Goal: Download file/media

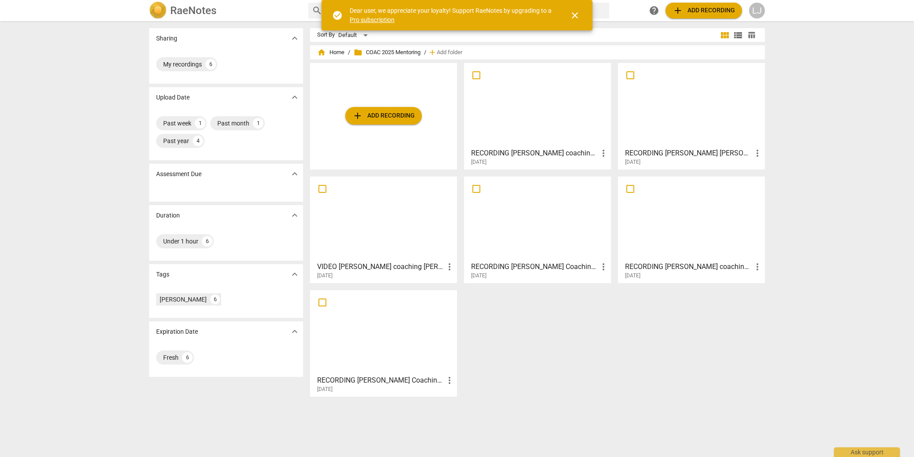
click at [549, 112] on div at bounding box center [537, 105] width 141 height 78
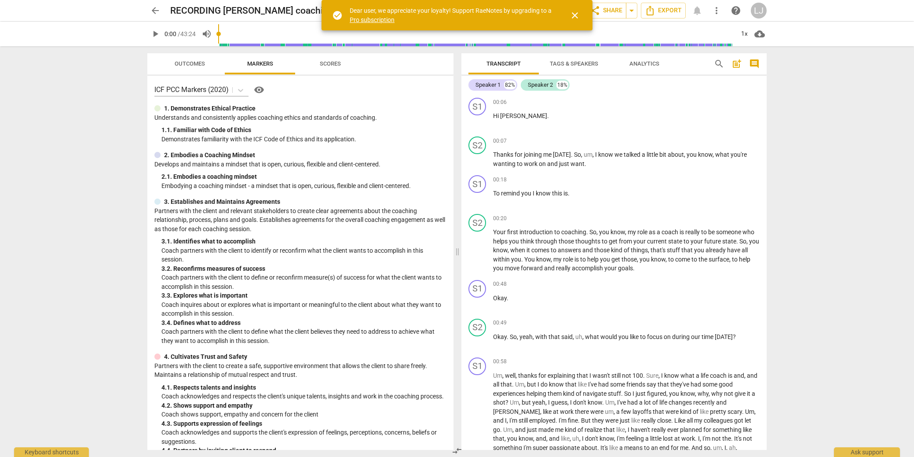
click at [575, 14] on span "close" at bounding box center [575, 15] width 11 height 11
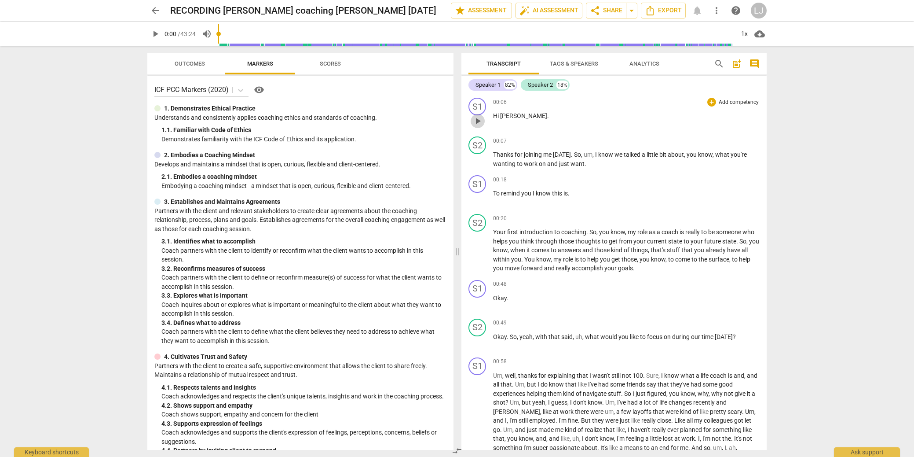
click at [475, 122] on span "play_arrow" at bounding box center [477, 121] width 11 height 11
click at [489, 154] on div "play_arrow pause" at bounding box center [482, 159] width 22 height 11
click at [494, 154] on span "Thanks" at bounding box center [504, 154] width 22 height 7
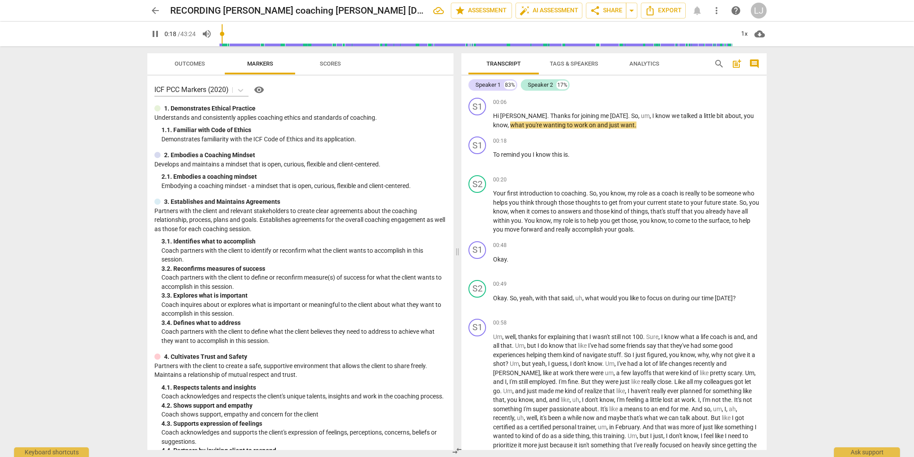
click at [592, 65] on span "Tags & Speakers" at bounding box center [574, 63] width 48 height 7
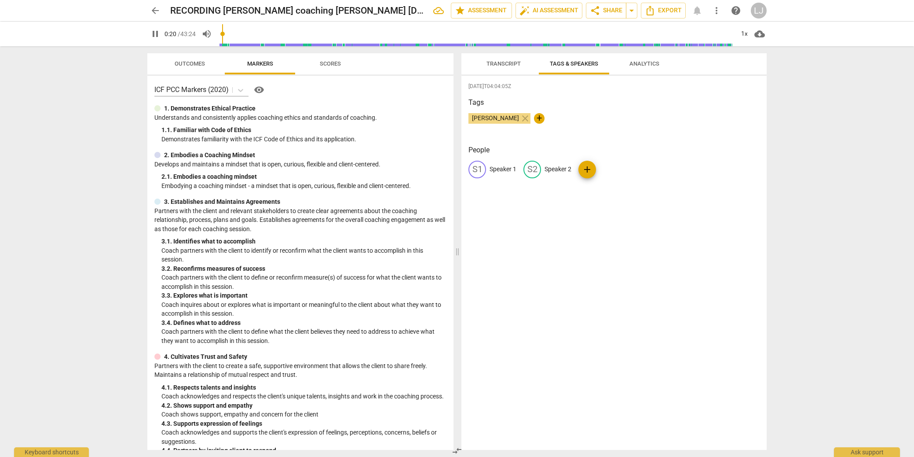
click at [500, 170] on p "Speaker 1" at bounding box center [503, 169] width 27 height 9
type input "22"
type input "Ro"
type input "22"
type input "[PERSON_NAME]"
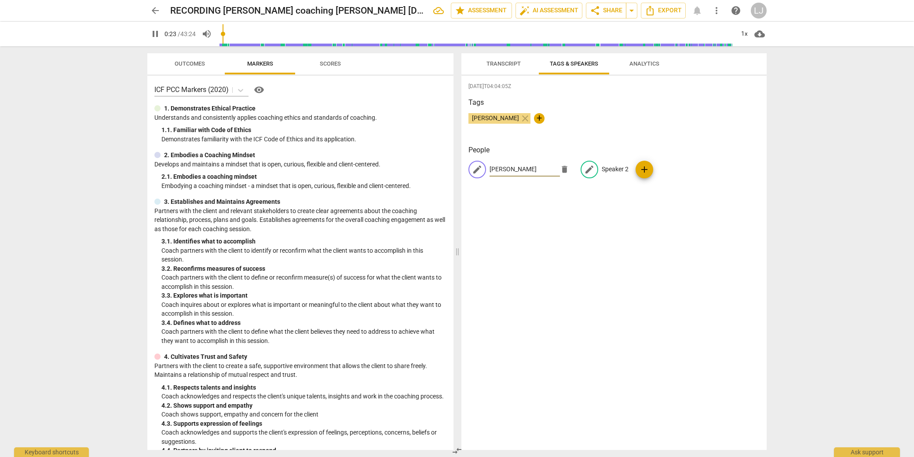
type input "24"
type input "[PERSON_NAME]"
click at [607, 169] on p "Speaker 2" at bounding box center [615, 169] width 27 height 9
type input "25"
type input "[PERSON_NAME]"
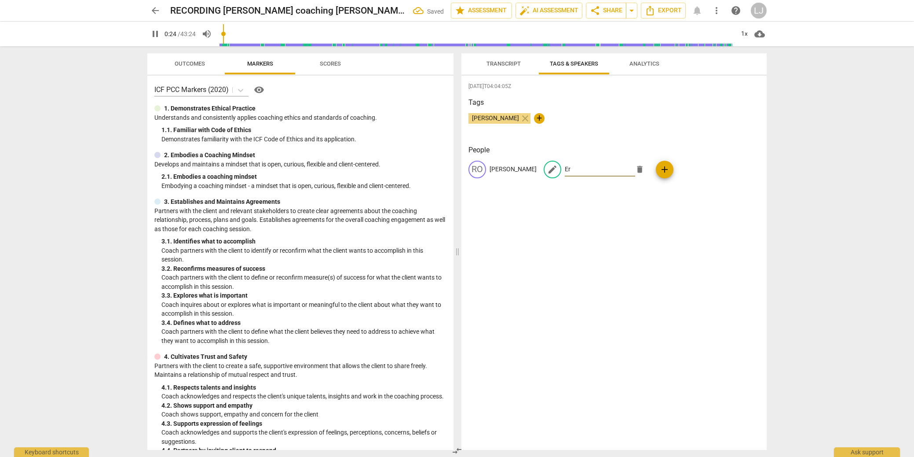
type input "25"
type input "[PERSON_NAME]"
type input "29"
type input "[PERSON_NAME]"
click at [591, 218] on div "[DATE]T04:04:05Z Tags [PERSON_NAME] close + People [PERSON_NAME] edit [PERSON_N…" at bounding box center [613, 263] width 305 height 374
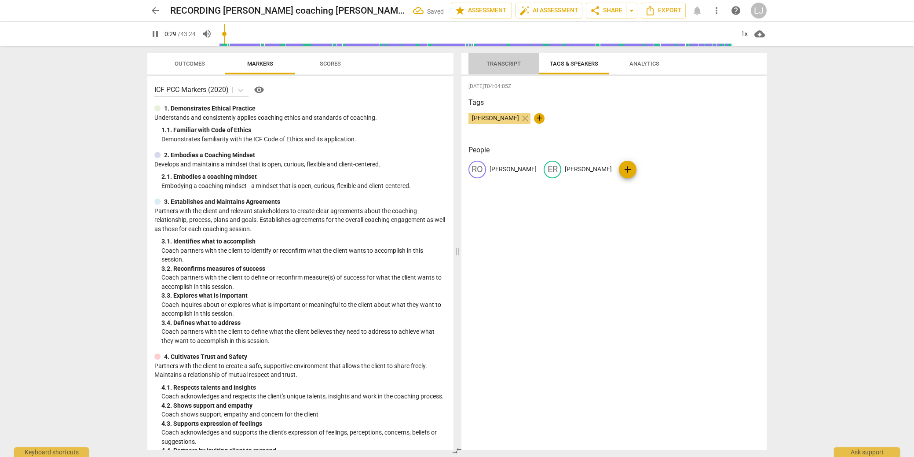
click at [508, 63] on span "Transcript" at bounding box center [503, 63] width 34 height 7
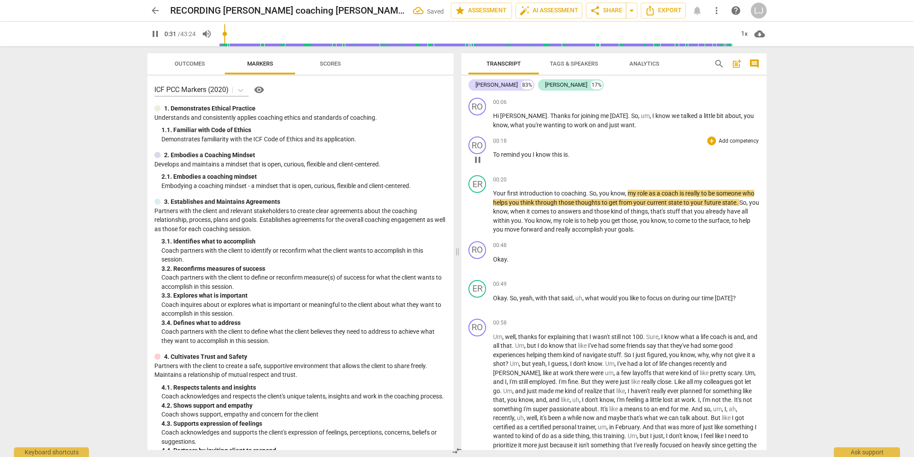
drag, startPoint x: 495, startPoint y: 154, endPoint x: 496, endPoint y: 159, distance: 4.9
click at [495, 154] on span "To" at bounding box center [497, 154] width 8 height 7
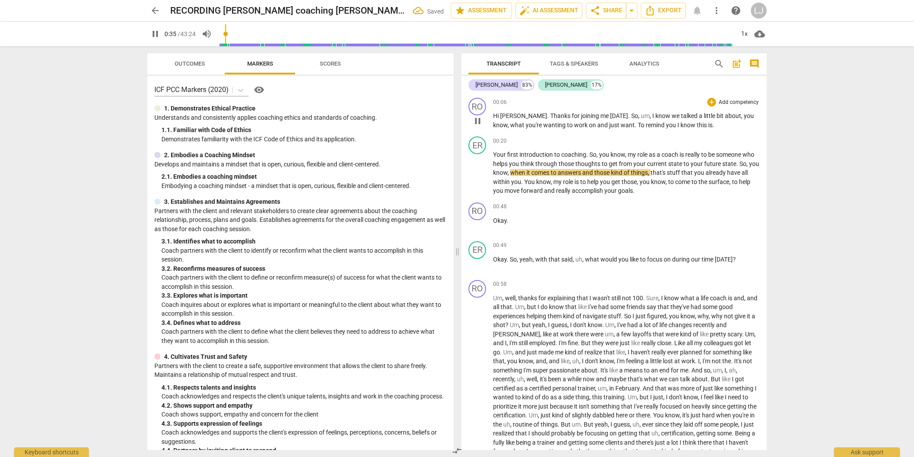
click at [638, 124] on span "To" at bounding box center [642, 124] width 8 height 7
click at [638, 125] on span "To" at bounding box center [642, 124] width 8 height 7
click at [635, 126] on span "." at bounding box center [636, 124] width 3 height 7
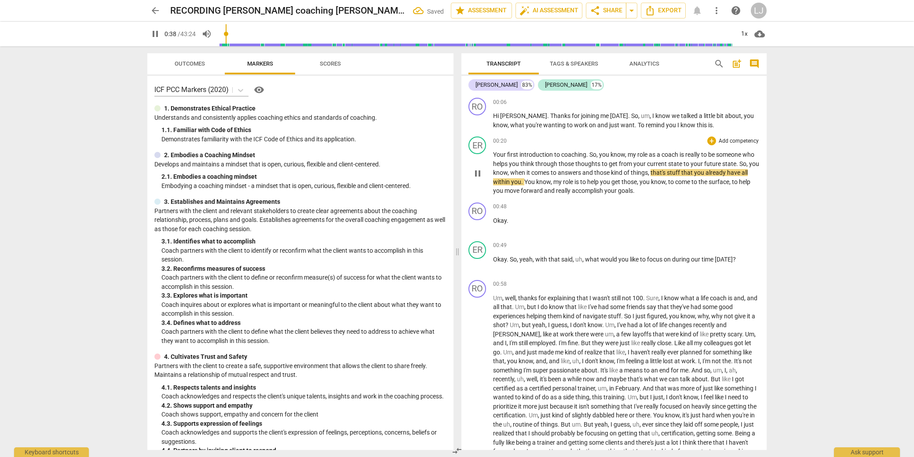
type input "38"
click at [494, 154] on span "Your" at bounding box center [500, 154] width 14 height 7
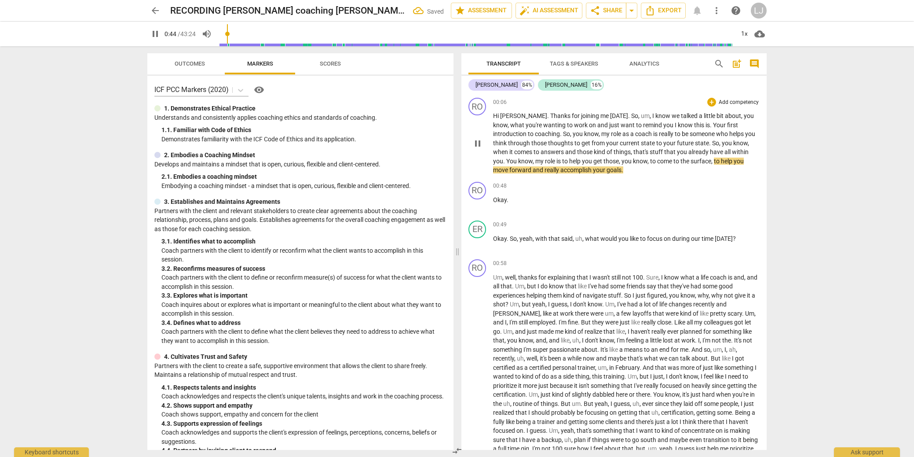
drag, startPoint x: 677, startPoint y: 127, endPoint x: 680, endPoint y: 132, distance: 4.9
click at [710, 127] on span "." at bounding box center [711, 124] width 3 height 7
type input "45"
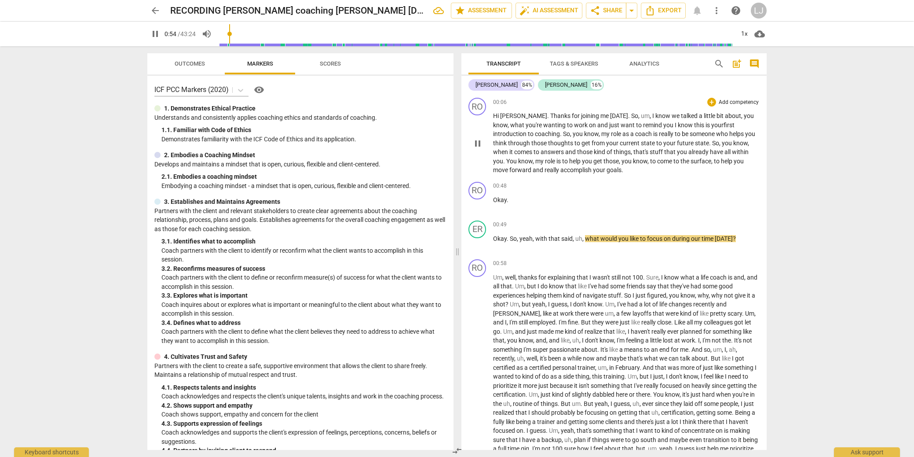
click at [607, 171] on span "goals" at bounding box center [614, 169] width 15 height 7
click at [480, 192] on div "RO" at bounding box center [477, 191] width 18 height 18
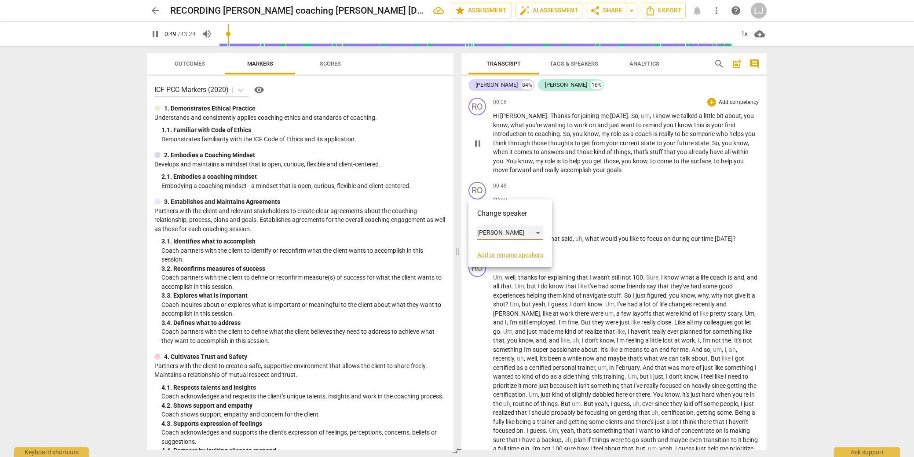
click at [498, 230] on div "[PERSON_NAME]" at bounding box center [510, 233] width 66 height 14
click at [497, 250] on li "[PERSON_NAME]" at bounding box center [510, 249] width 67 height 17
click at [479, 230] on div "ER" at bounding box center [477, 229] width 18 height 18
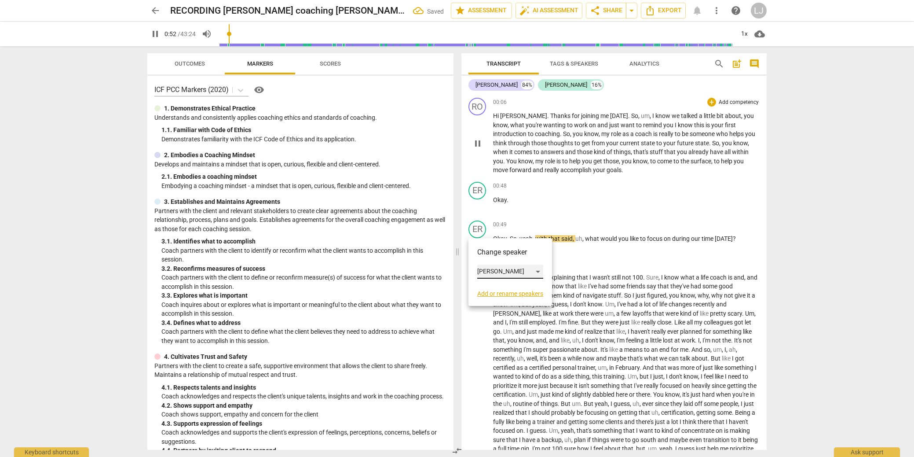
click at [492, 274] on div "[PERSON_NAME]" at bounding box center [510, 271] width 66 height 14
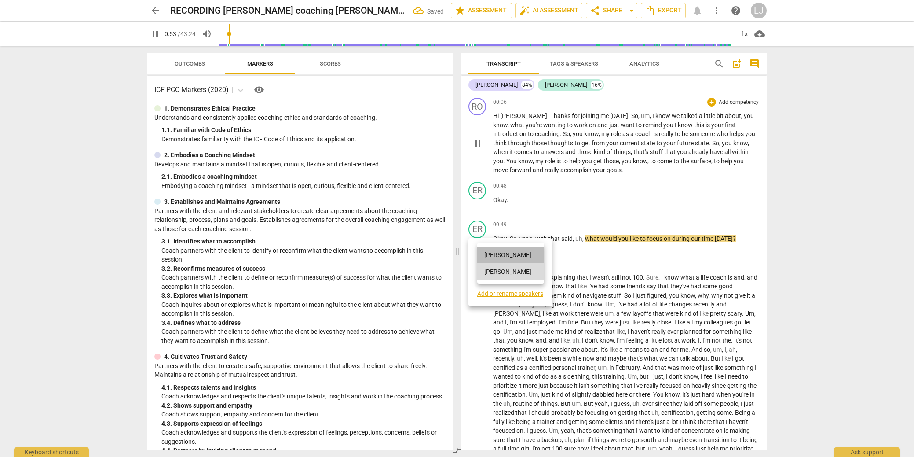
click at [495, 252] on li "[PERSON_NAME]" at bounding box center [510, 254] width 67 height 17
click at [539, 257] on div "RO play_arrow pause 00:58 + Add competency keyboard_arrow_right Um , well , tha…" at bounding box center [613, 361] width 305 height 210
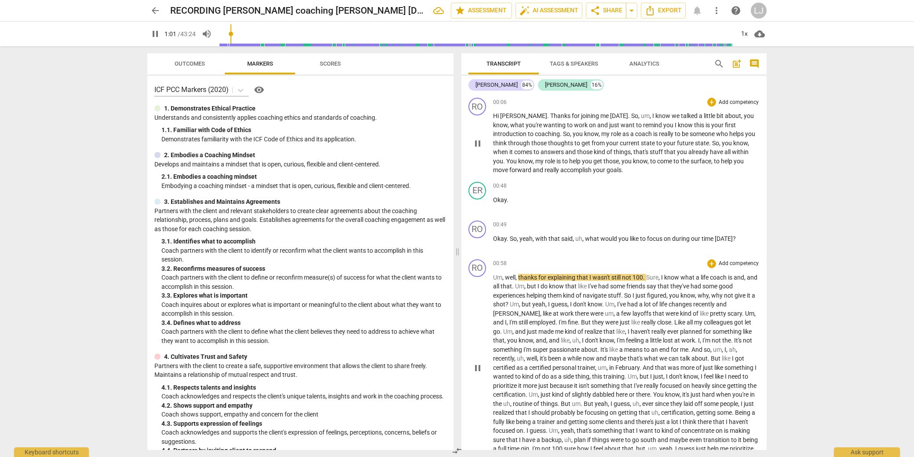
click at [494, 277] on span "Um" at bounding box center [497, 277] width 9 height 7
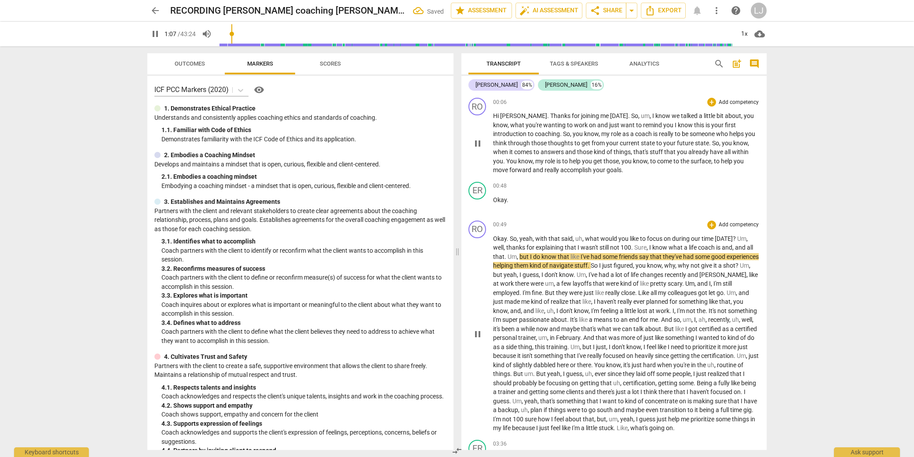
click at [737, 238] on span "Um" at bounding box center [741, 238] width 9 height 7
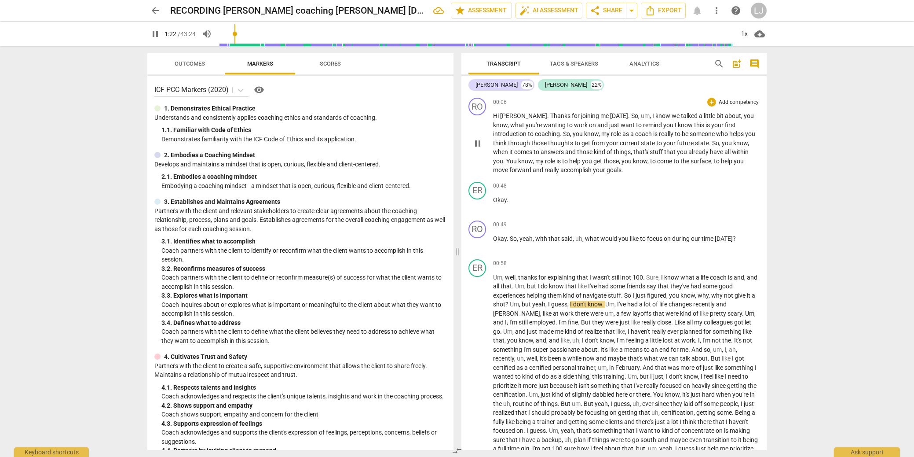
click at [560, 174] on p "Hi [PERSON_NAME] . Thanks for joining me [DATE] . So , um , I know we talked a …" at bounding box center [626, 142] width 267 height 63
click at [607, 171] on span "goals" at bounding box center [614, 169] width 15 height 7
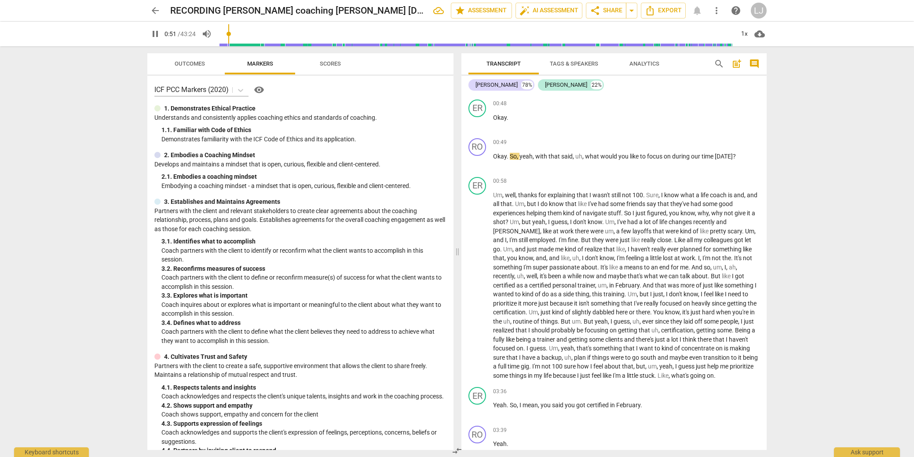
scroll to position [84, 0]
click at [644, 193] on span "." at bounding box center [644, 193] width 3 height 7
type input "66"
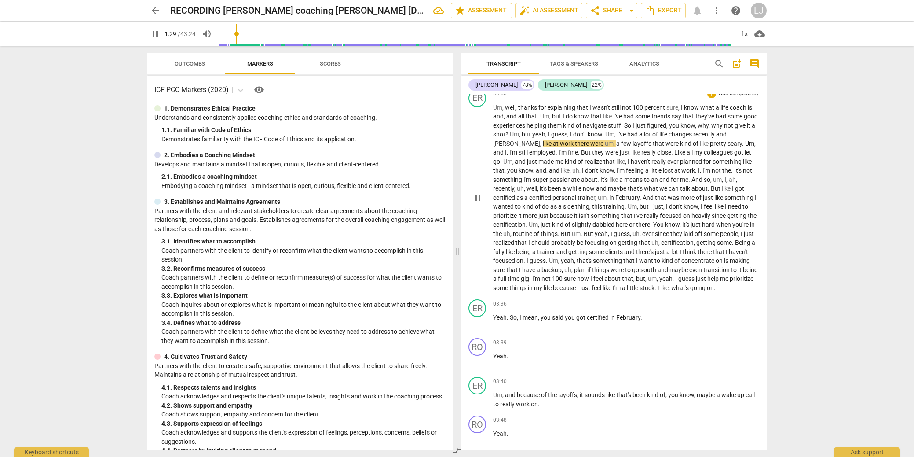
scroll to position [169, 0]
click at [497, 142] on span "[PERSON_NAME]" at bounding box center [516, 143] width 47 height 7
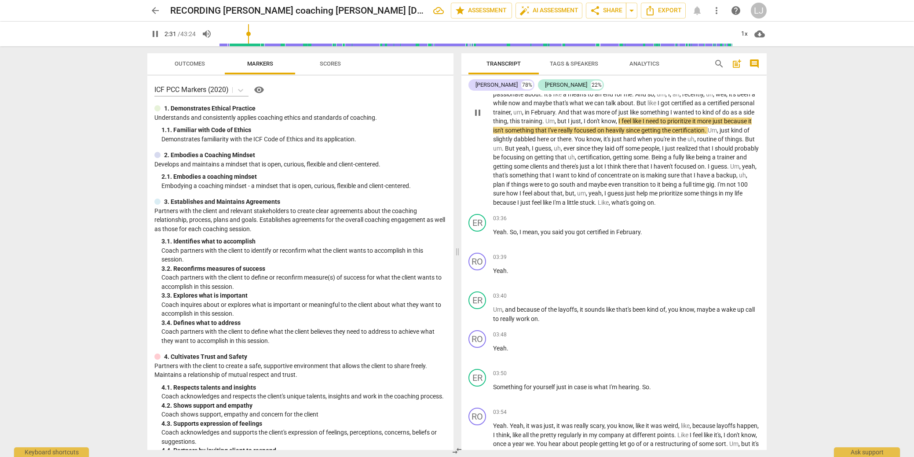
scroll to position [280, 0]
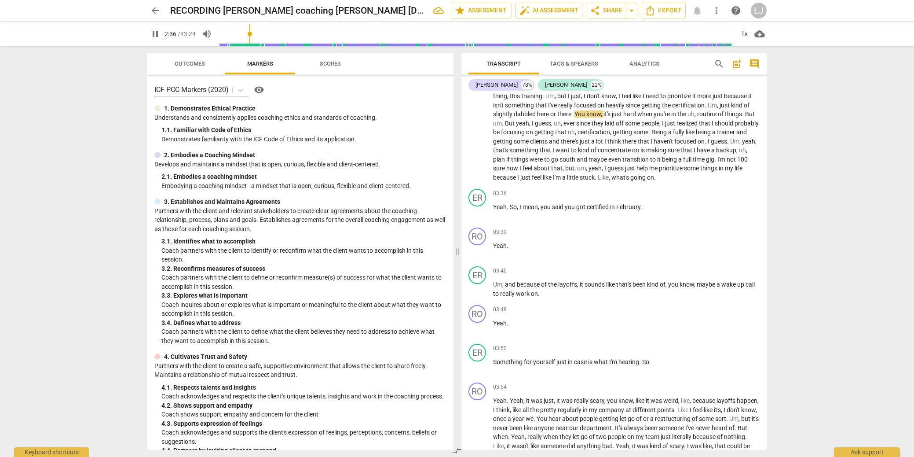
click at [727, 163] on span "not" at bounding box center [732, 159] width 11 height 7
click at [737, 163] on span "100" at bounding box center [742, 159] width 11 height 7
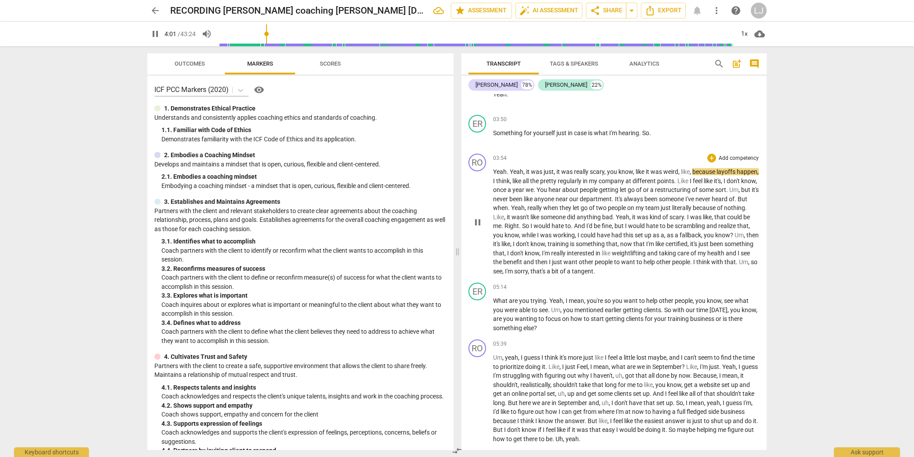
scroll to position [511, 0]
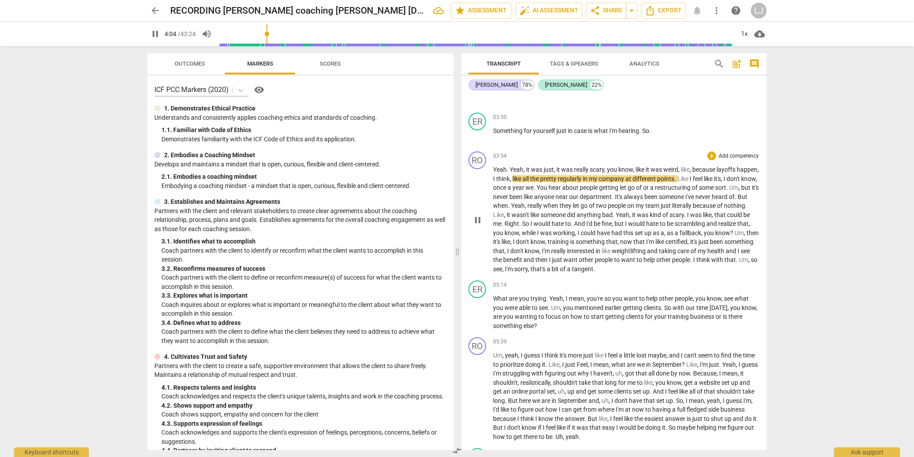
click at [743, 218] on span "be" at bounding box center [746, 214] width 7 height 7
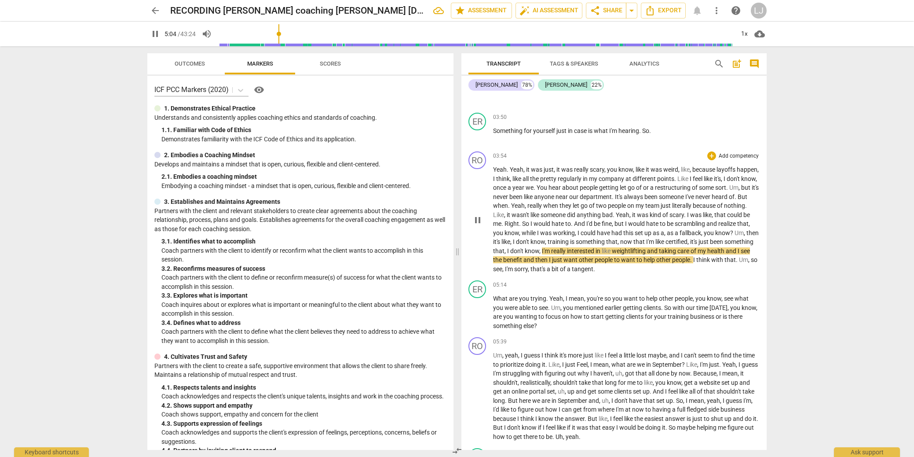
click at [593, 272] on span "tangent" at bounding box center [583, 268] width 22 height 7
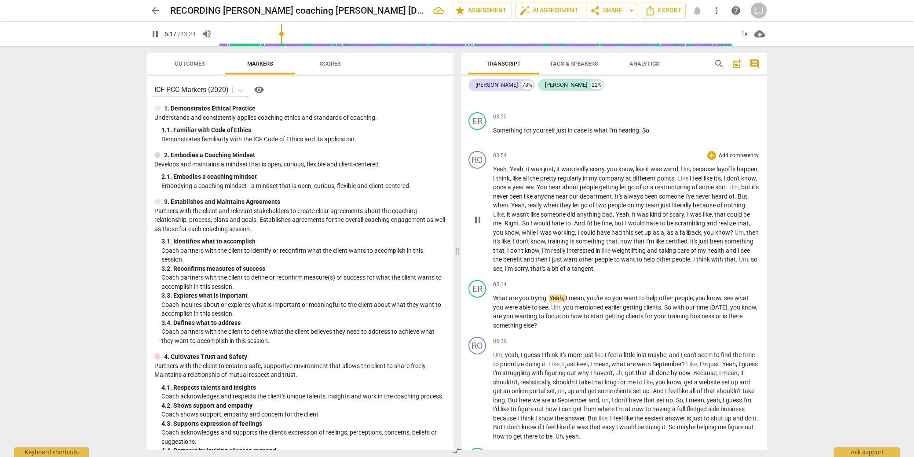
scroll to position [513, 0]
click at [505, 272] on span "," at bounding box center [503, 268] width 3 height 7
click at [505, 271] on span "," at bounding box center [503, 266] width 3 height 7
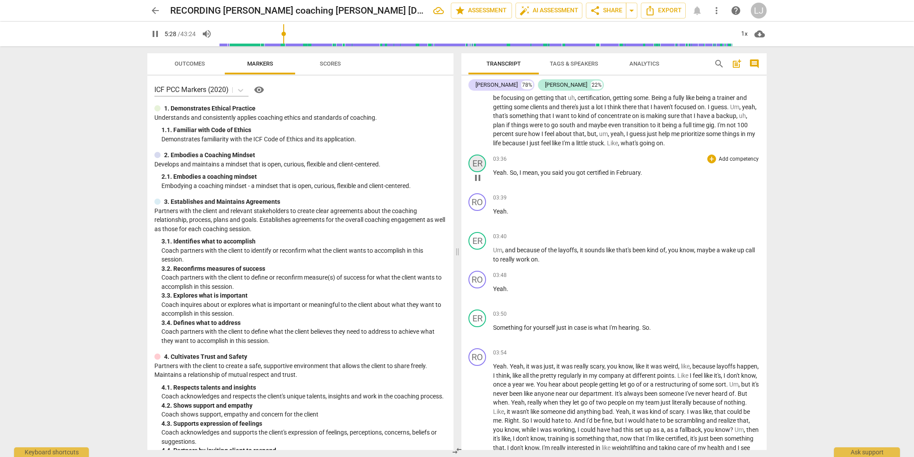
scroll to position [312, 0]
click at [493, 178] on span "Yeah" at bounding box center [500, 174] width 14 height 7
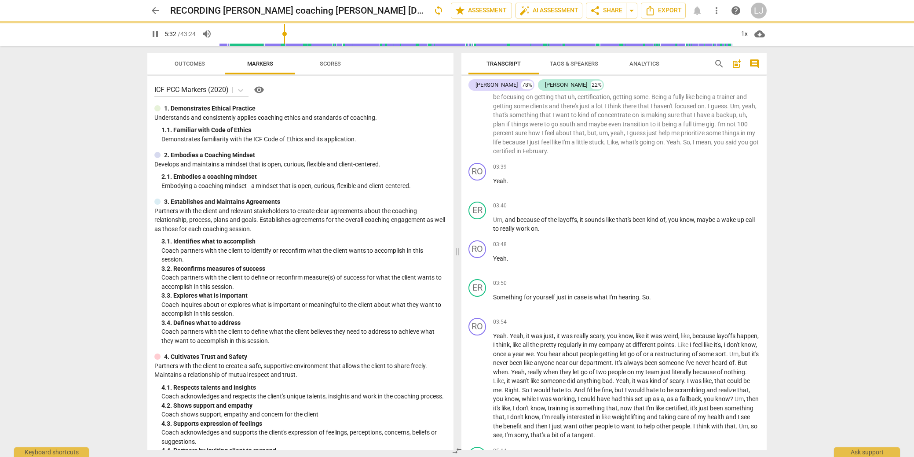
scroll to position [316, 0]
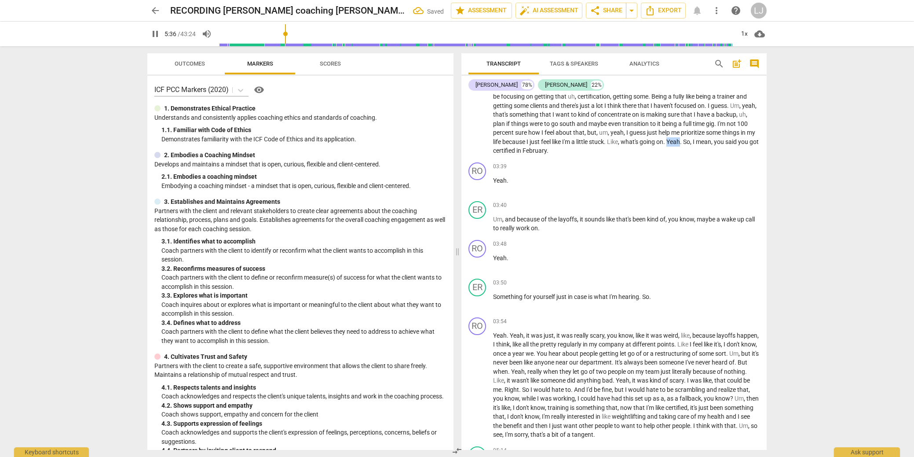
click at [666, 145] on span "Yeah" at bounding box center [673, 141] width 14 height 7
click at [656, 145] on span "on" at bounding box center [659, 141] width 7 height 7
drag, startPoint x: 531, startPoint y: 151, endPoint x: 536, endPoint y: 152, distance: 4.9
click at [656, 145] on span "on" at bounding box center [659, 141] width 7 height 7
click at [666, 145] on span "Yeah" at bounding box center [673, 141] width 14 height 7
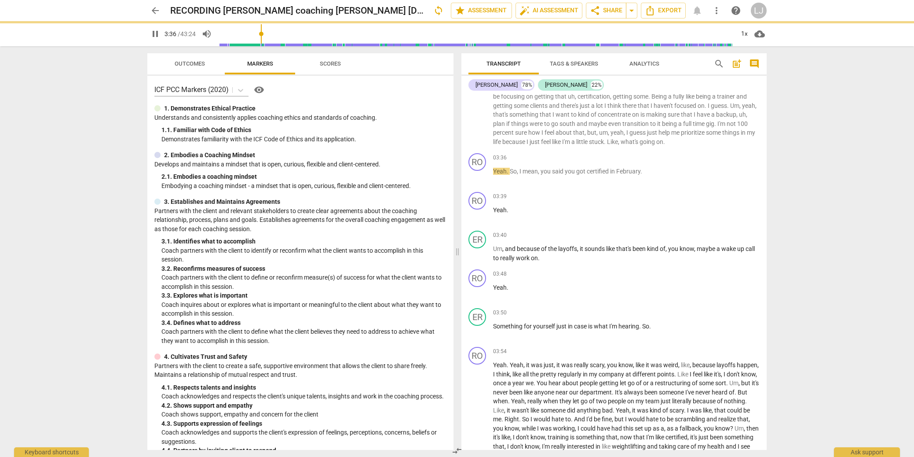
scroll to position [355, 0]
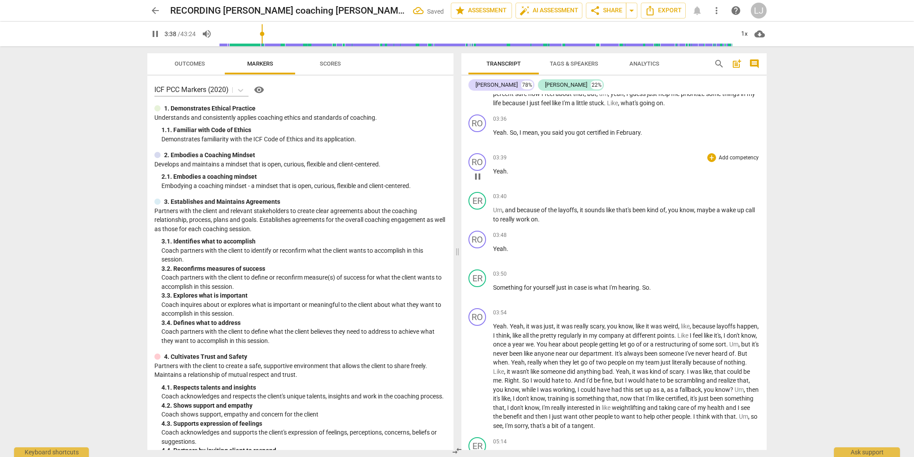
drag, startPoint x: 493, startPoint y: 179, endPoint x: 496, endPoint y: 183, distance: 4.7
click at [493, 175] on span "Yeah" at bounding box center [500, 171] width 14 height 7
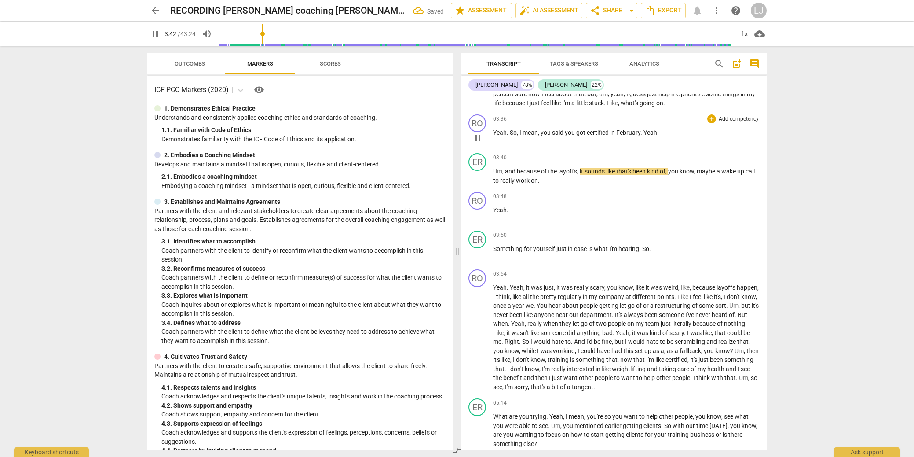
click at [644, 136] on span "Yeah" at bounding box center [651, 132] width 14 height 7
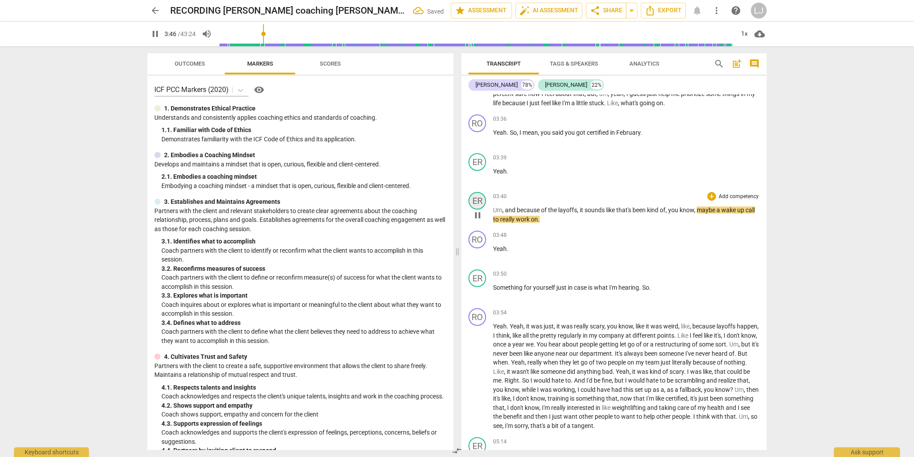
click at [479, 209] on div "ER" at bounding box center [477, 201] width 18 height 18
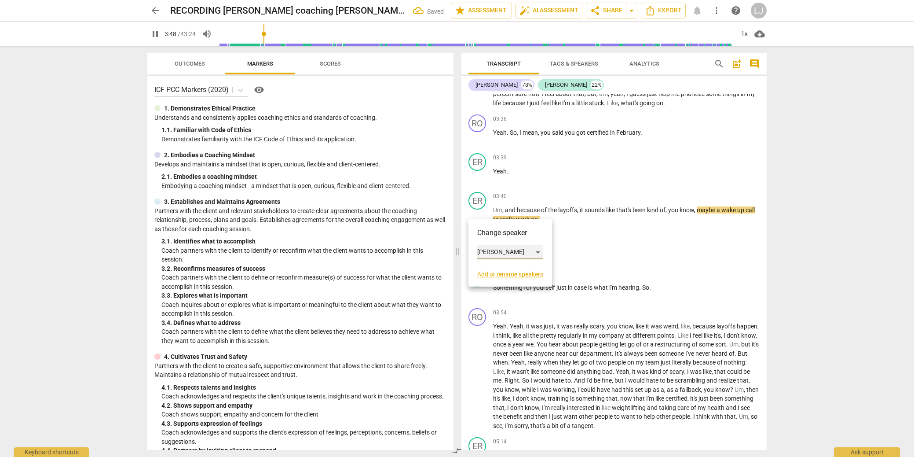
click at [524, 252] on div "[PERSON_NAME]" at bounding box center [510, 252] width 66 height 14
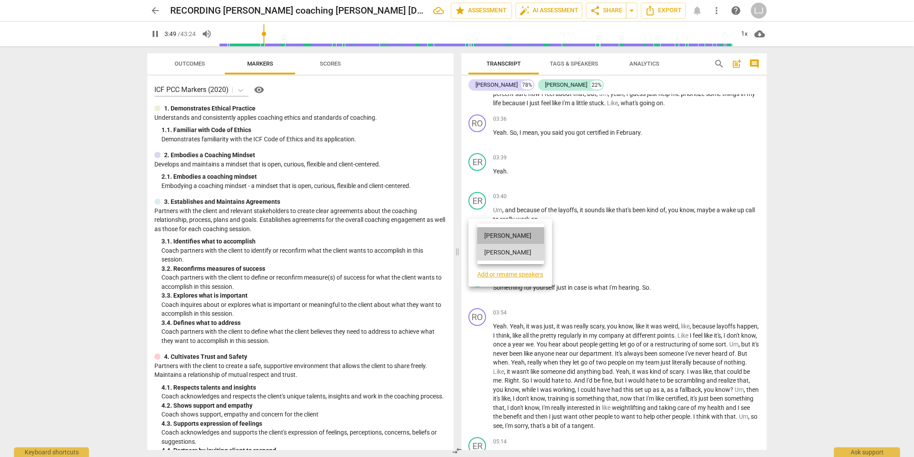
click at [519, 239] on li "[PERSON_NAME]" at bounding box center [510, 235] width 67 height 17
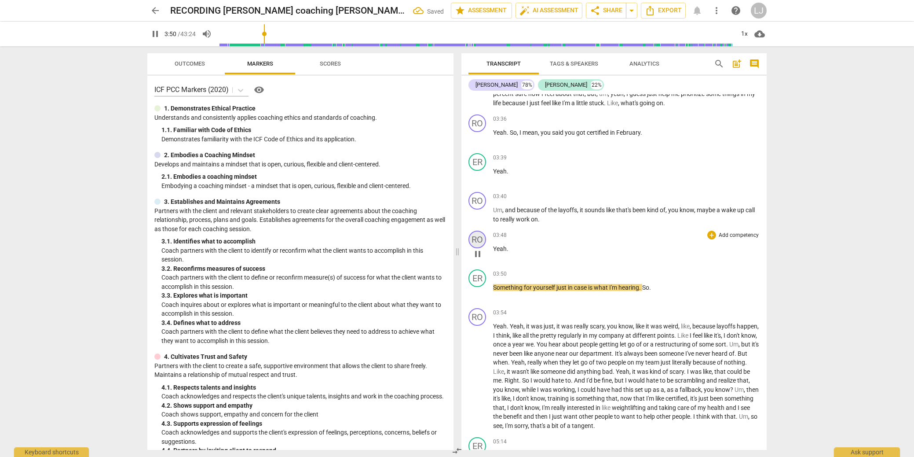
click at [479, 248] on div "RO" at bounding box center [477, 239] width 18 height 18
click at [489, 292] on div "[PERSON_NAME]" at bounding box center [510, 291] width 66 height 14
click at [492, 308] on li "[PERSON_NAME]" at bounding box center [510, 307] width 67 height 17
click at [479, 287] on div "ER" at bounding box center [477, 278] width 18 height 18
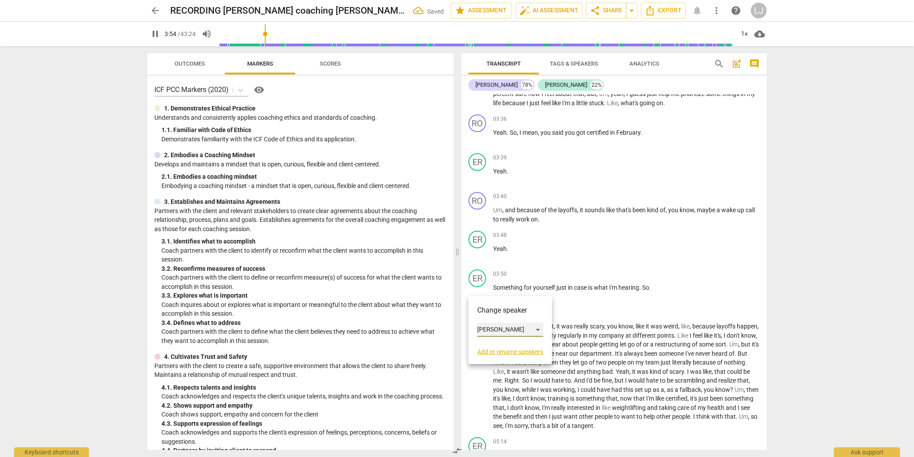
click at [490, 327] on div "[PERSON_NAME]" at bounding box center [510, 329] width 66 height 14
click at [496, 310] on li "[PERSON_NAME]" at bounding box center [510, 312] width 67 height 17
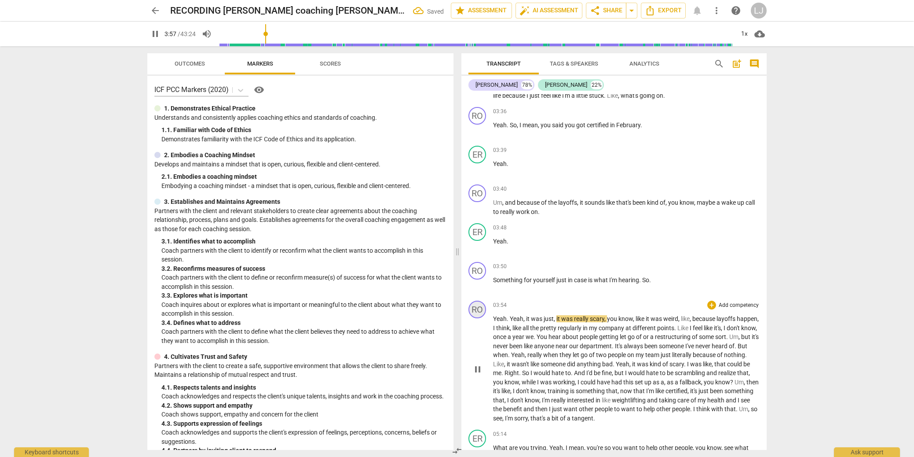
click at [477, 316] on div "RO" at bounding box center [477, 309] width 18 height 18
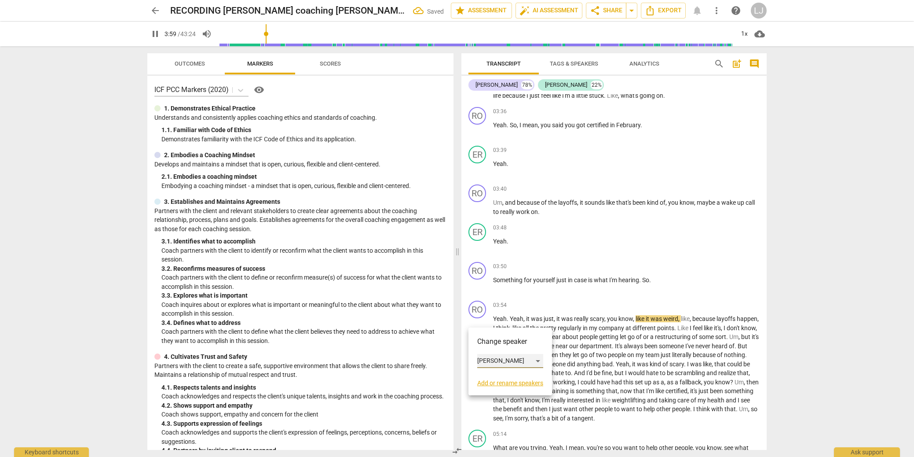
click at [487, 362] on div "[PERSON_NAME]" at bounding box center [510, 361] width 66 height 14
click at [489, 373] on li "[PERSON_NAME]" at bounding box center [510, 377] width 67 height 17
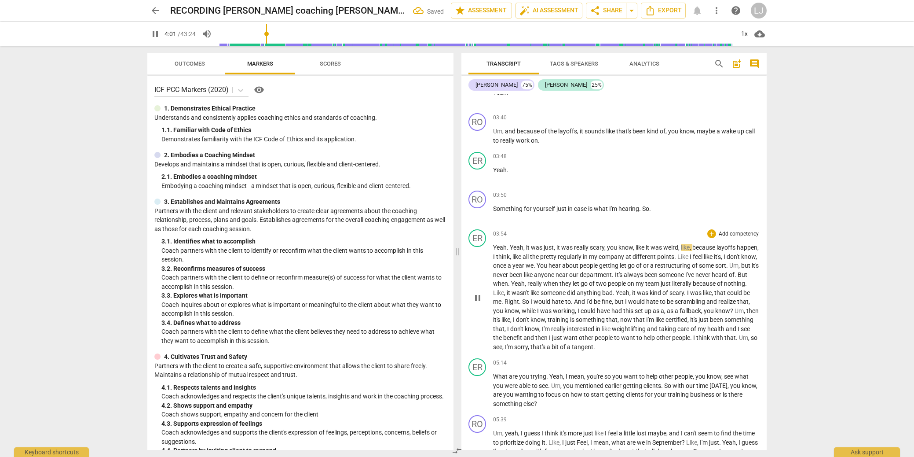
scroll to position [455, 0]
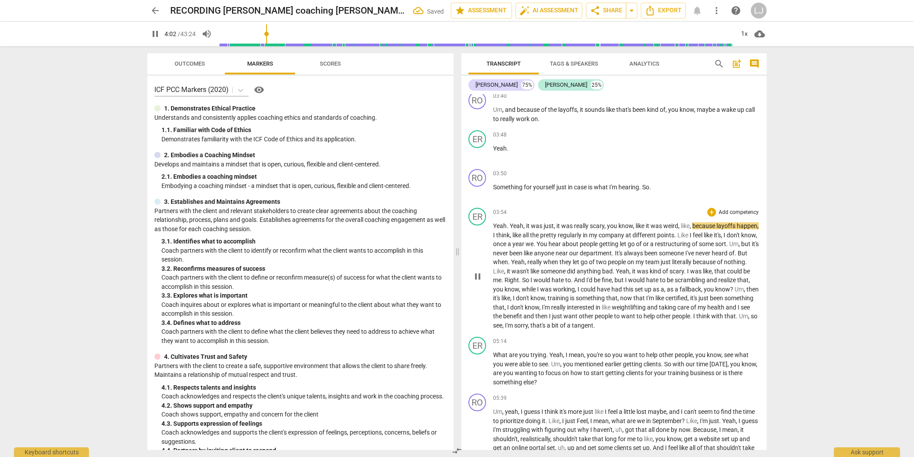
click at [528, 329] on span "sorry" at bounding box center [521, 325] width 14 height 7
click at [481, 354] on div "ER" at bounding box center [477, 345] width 18 height 18
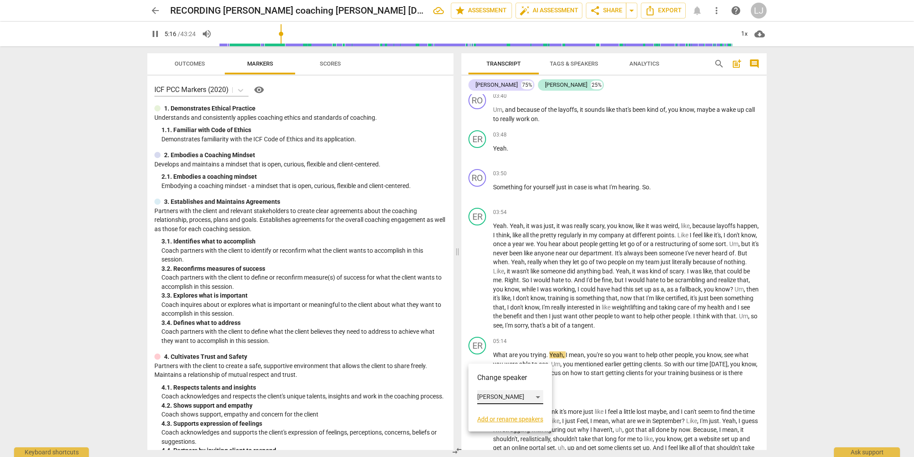
click at [490, 398] on div "[PERSON_NAME]" at bounding box center [510, 397] width 66 height 14
click at [493, 381] on li "[PERSON_NAME]" at bounding box center [510, 380] width 67 height 17
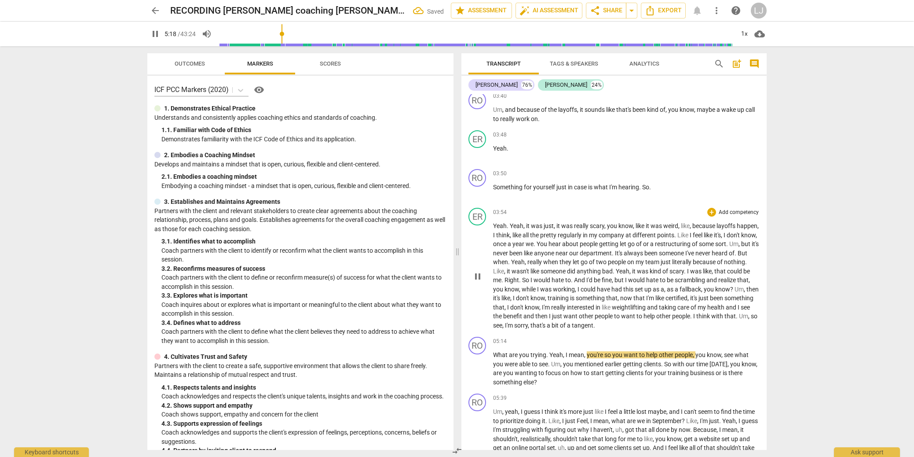
click at [572, 329] on span "a" at bounding box center [569, 325] width 5 height 7
click at [493, 358] on span "What" at bounding box center [501, 354] width 16 height 7
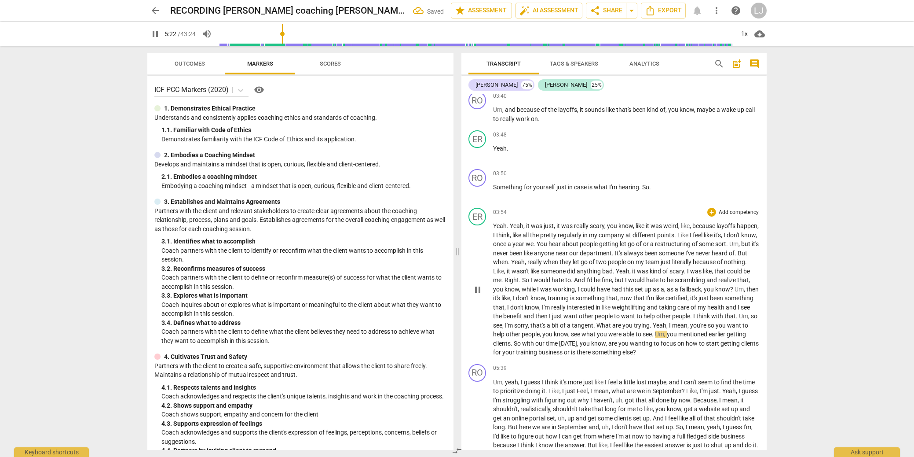
click at [653, 329] on span "." at bounding box center [651, 325] width 3 height 7
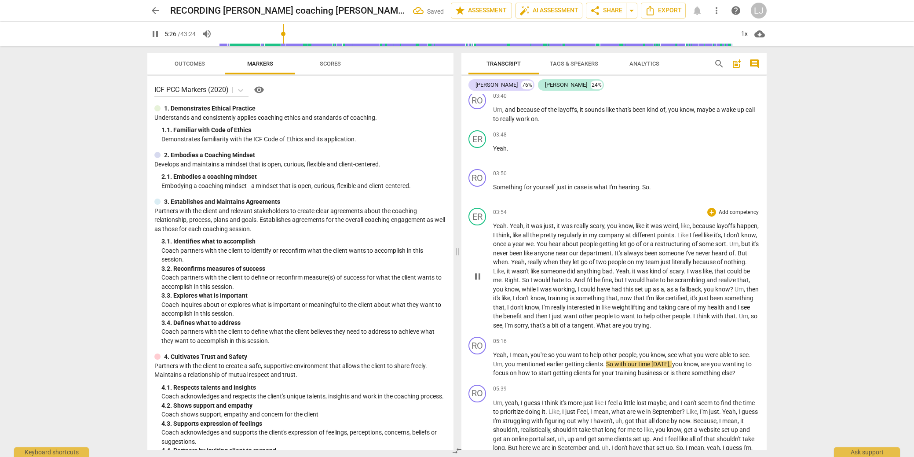
click at [593, 329] on span "tangent" at bounding box center [583, 325] width 22 height 7
click at [650, 329] on span "trying" at bounding box center [642, 325] width 16 height 7
type input "327"
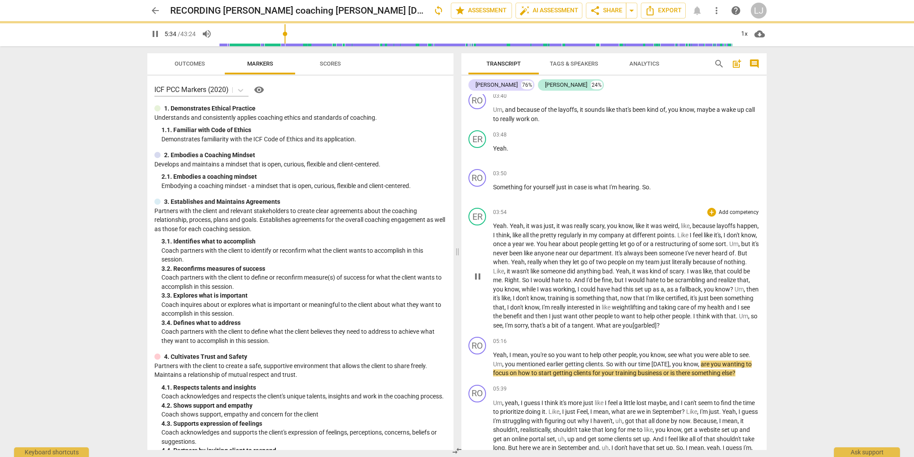
click at [612, 329] on span "What" at bounding box center [604, 325] width 16 height 7
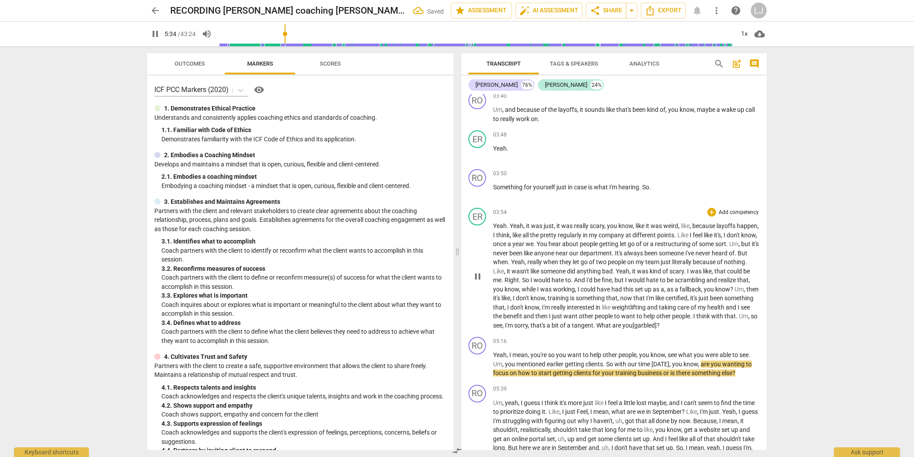
click at [612, 329] on span "What" at bounding box center [604, 325] width 16 height 7
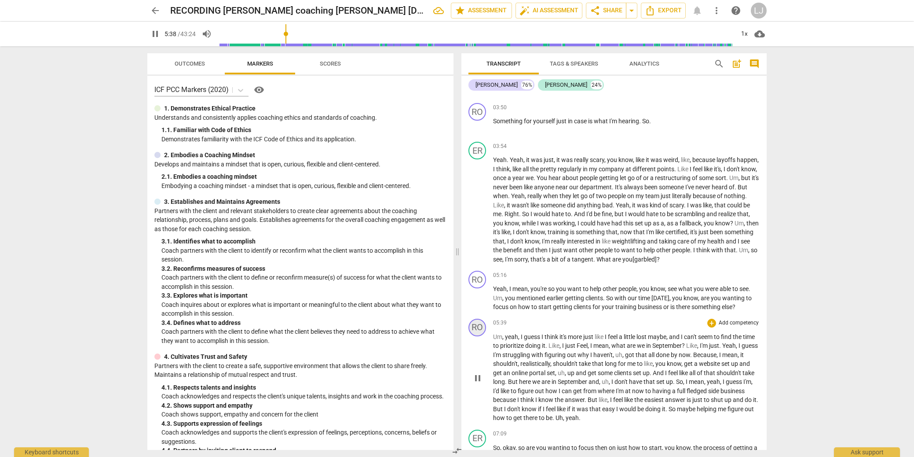
scroll to position [552, 0]
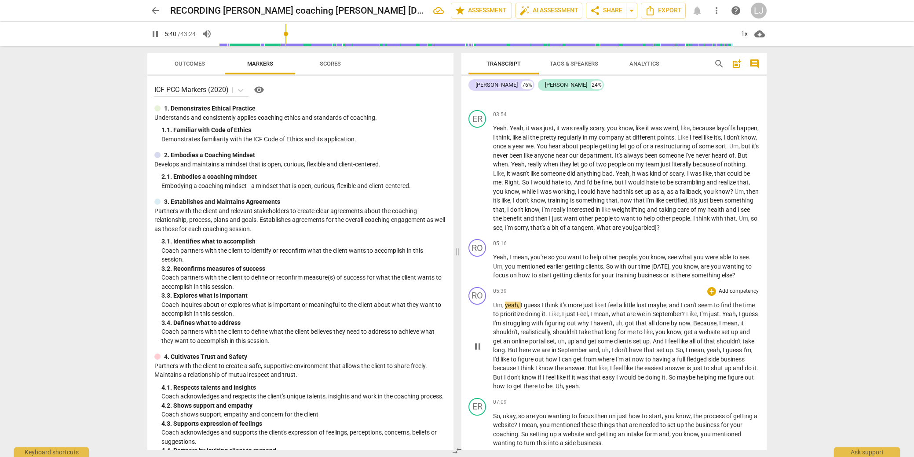
click at [494, 308] on span "Um" at bounding box center [497, 304] width 9 height 7
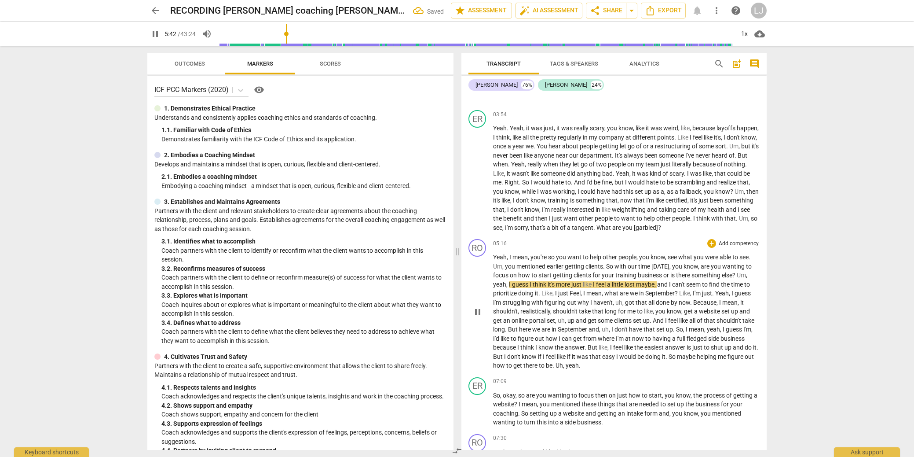
scroll to position [553, 0]
click at [739, 278] on span "Um" at bounding box center [741, 274] width 9 height 7
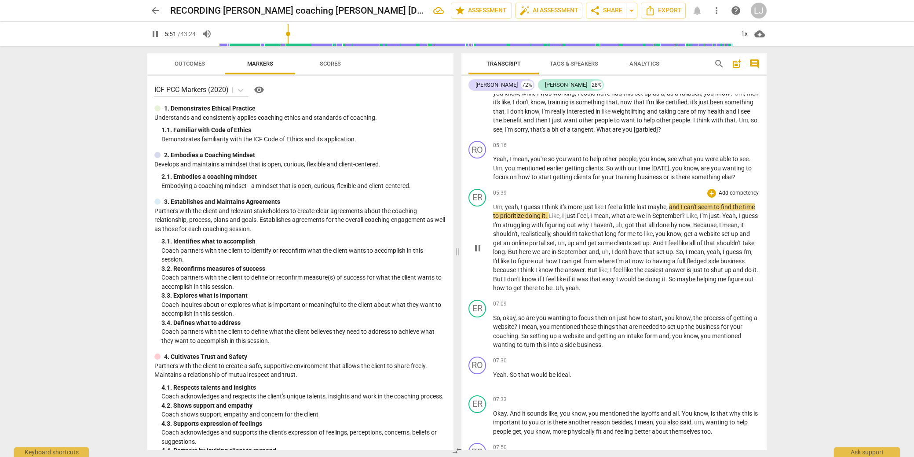
scroll to position [655, 0]
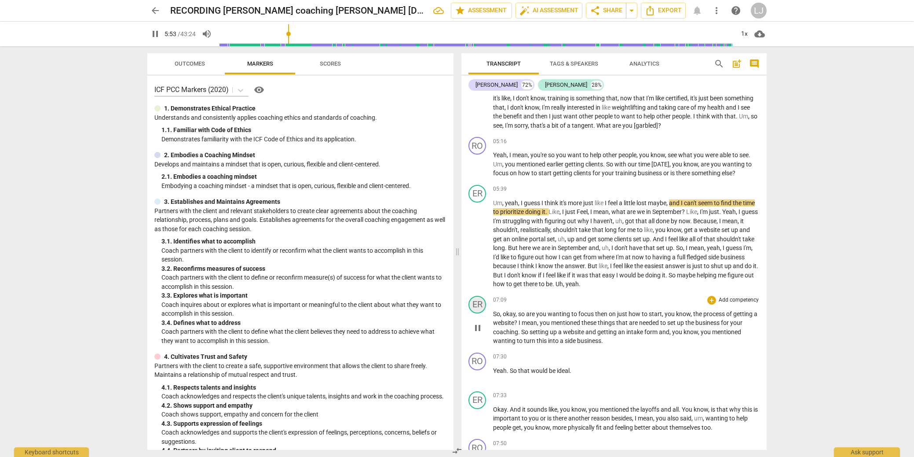
click at [473, 313] on div "ER" at bounding box center [477, 305] width 18 height 18
click at [484, 362] on div "[PERSON_NAME]" at bounding box center [510, 365] width 66 height 14
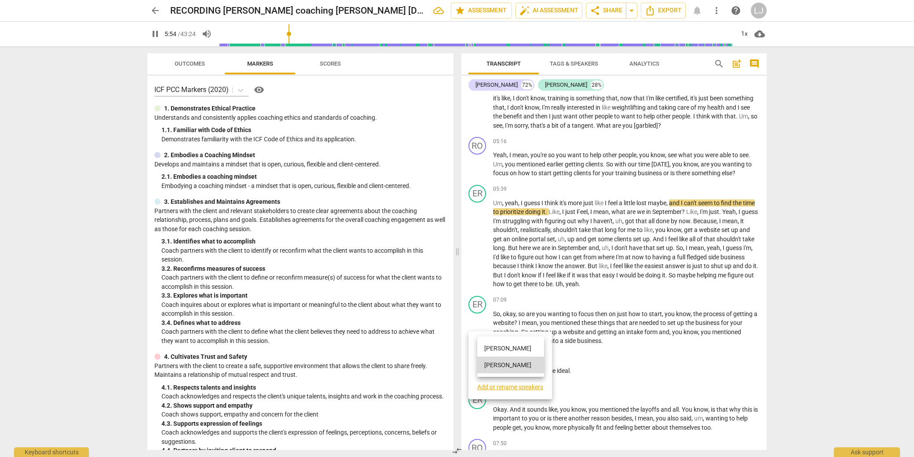
click at [493, 345] on li "[PERSON_NAME]" at bounding box center [510, 348] width 67 height 17
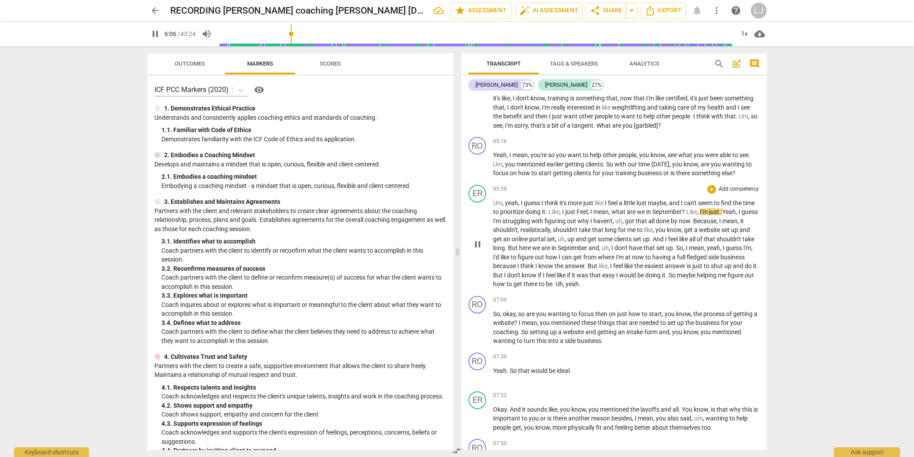
click at [662, 278] on span "doing" at bounding box center [653, 274] width 17 height 7
click at [552, 287] on span "be" at bounding box center [549, 283] width 7 height 7
click at [579, 287] on span "yeah" at bounding box center [572, 283] width 13 height 7
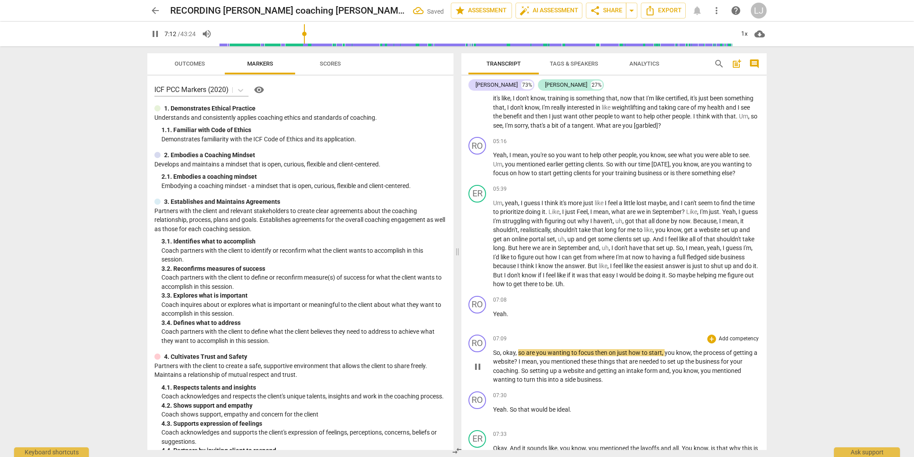
click at [493, 356] on span "So" at bounding box center [496, 352] width 7 height 7
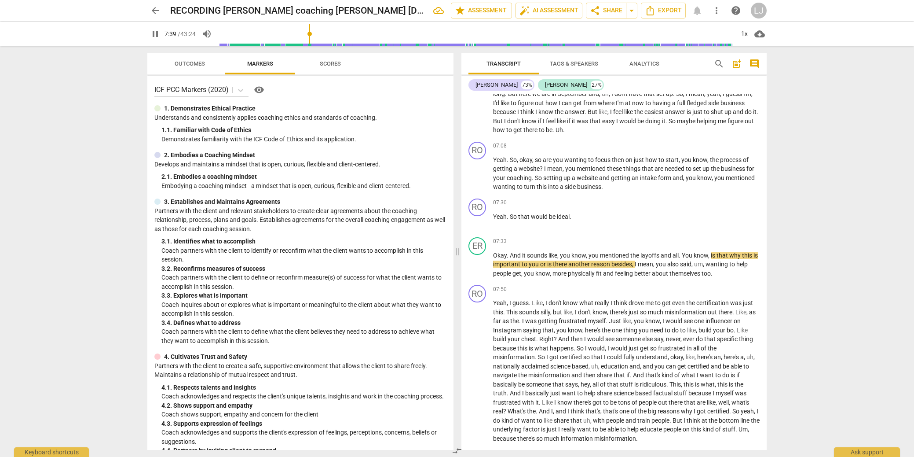
scroll to position [817, 0]
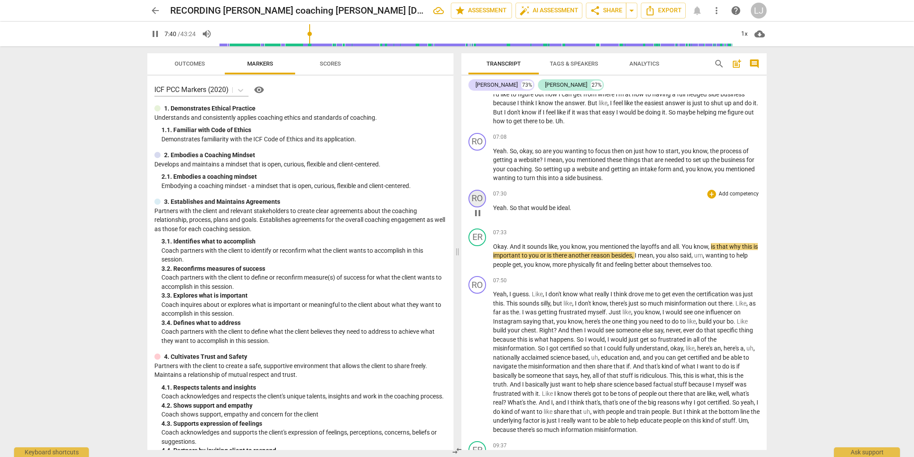
click at [473, 207] on div "RO" at bounding box center [477, 199] width 18 height 18
click at [483, 256] on div "[PERSON_NAME]" at bounding box center [510, 259] width 66 height 14
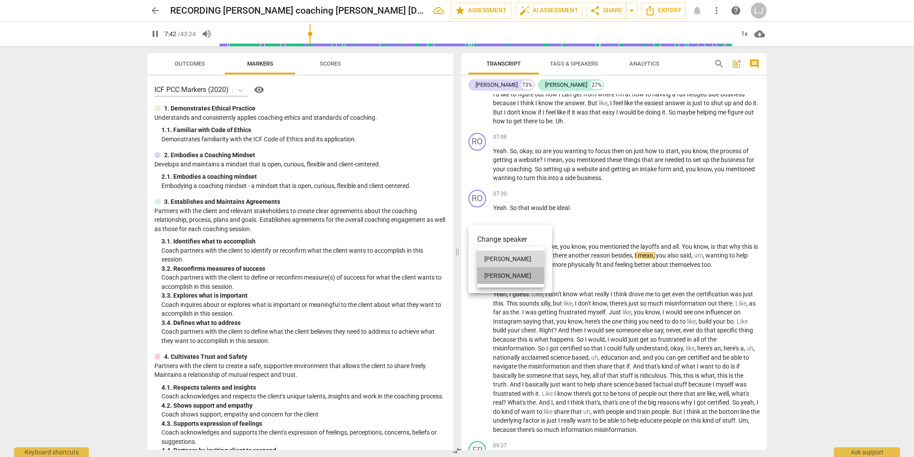
click at [490, 273] on li "[PERSON_NAME]" at bounding box center [510, 275] width 67 height 17
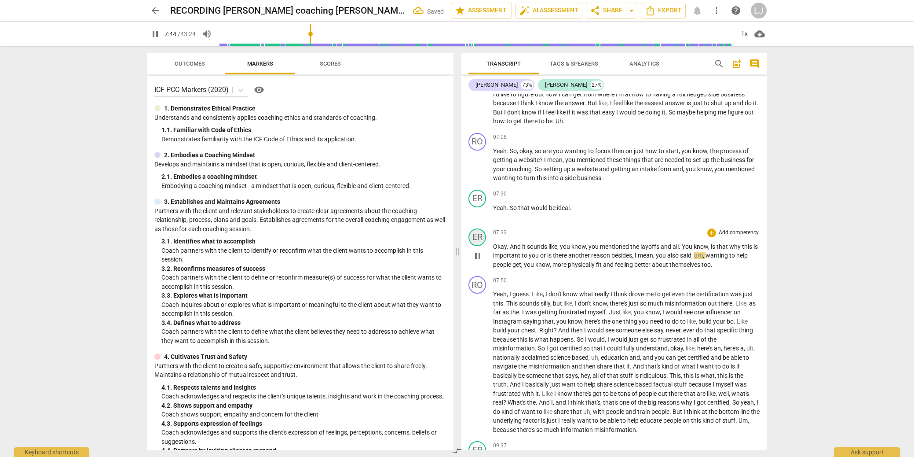
click at [473, 246] on div "ER" at bounding box center [477, 237] width 18 height 18
click at [483, 298] on div "[PERSON_NAME]" at bounding box center [510, 297] width 66 height 14
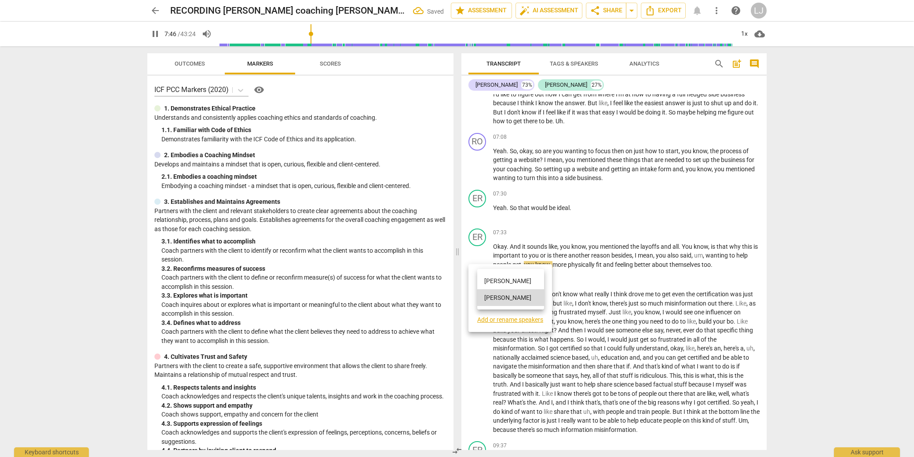
click at [491, 282] on li "[PERSON_NAME]" at bounding box center [510, 280] width 67 height 17
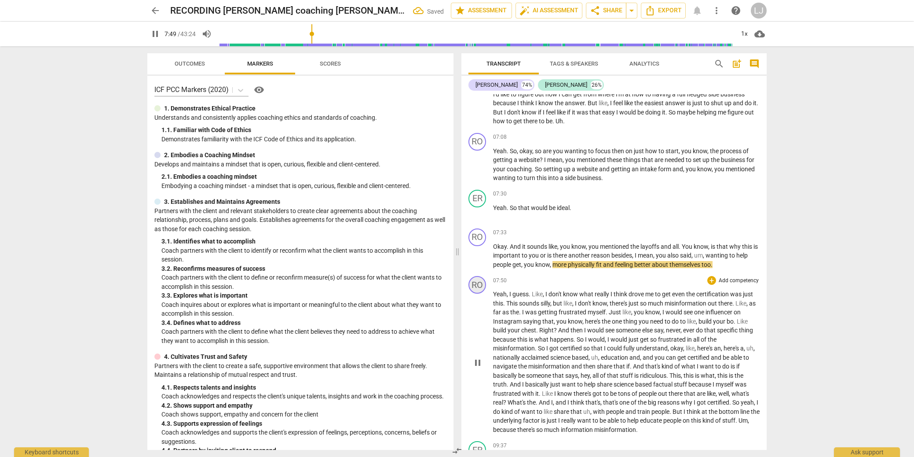
click at [477, 293] on div "RO" at bounding box center [477, 285] width 18 height 18
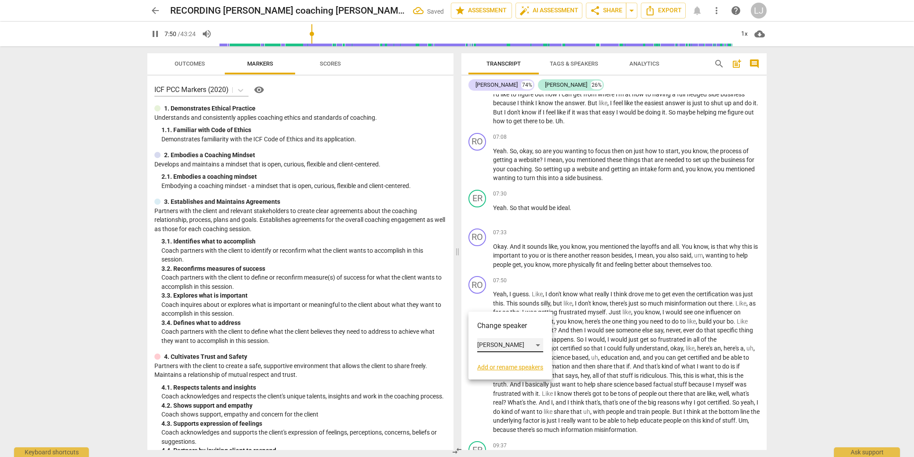
click at [494, 346] on div "[PERSON_NAME]" at bounding box center [510, 345] width 66 height 14
click at [497, 358] on li "[PERSON_NAME]" at bounding box center [510, 361] width 67 height 17
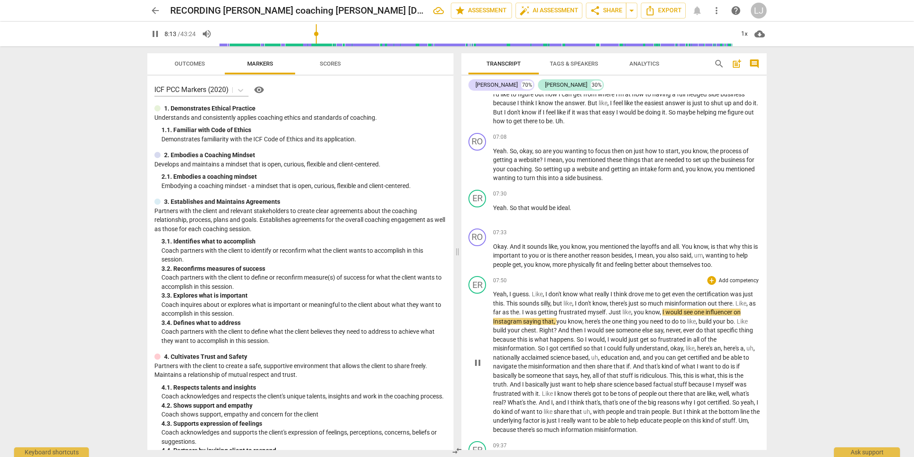
click at [475, 368] on span "pause" at bounding box center [477, 362] width 11 height 11
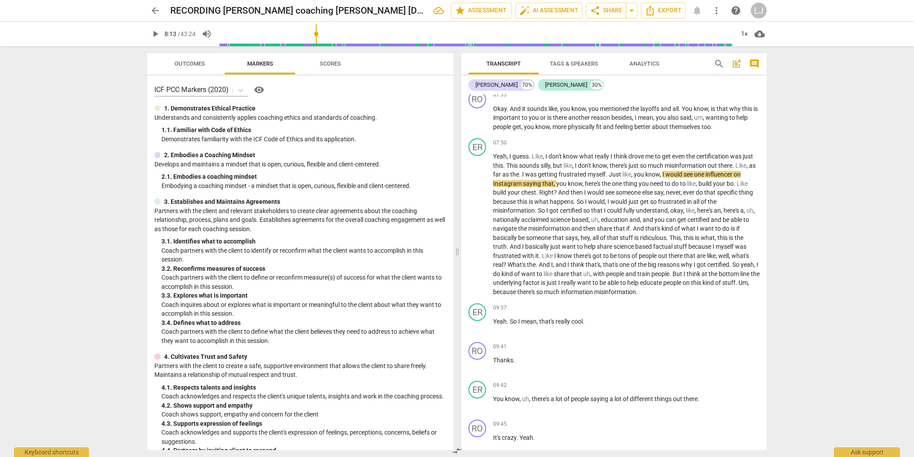
scroll to position [978, 0]
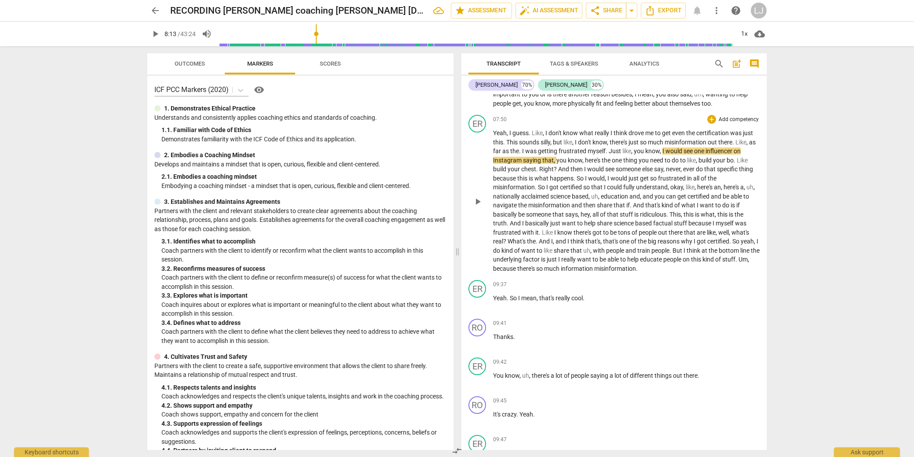
click at [636, 272] on span "misinformation" at bounding box center [615, 268] width 42 height 7
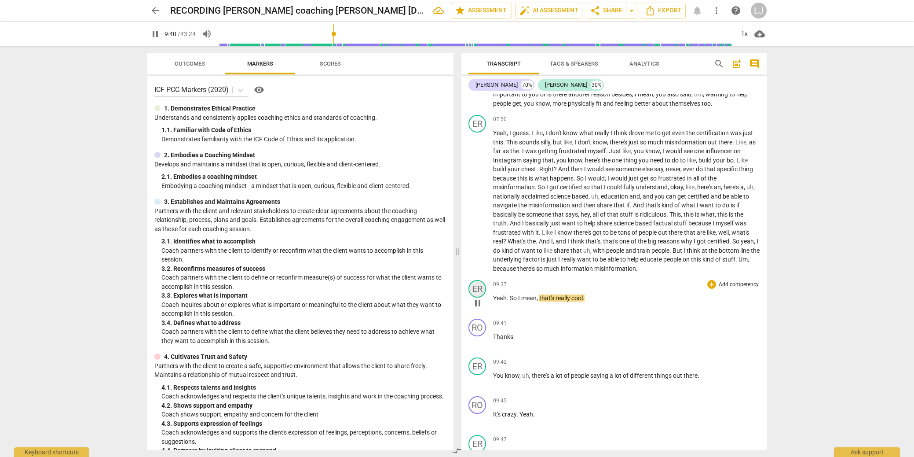
click at [479, 297] on div "ER" at bounding box center [477, 289] width 18 height 18
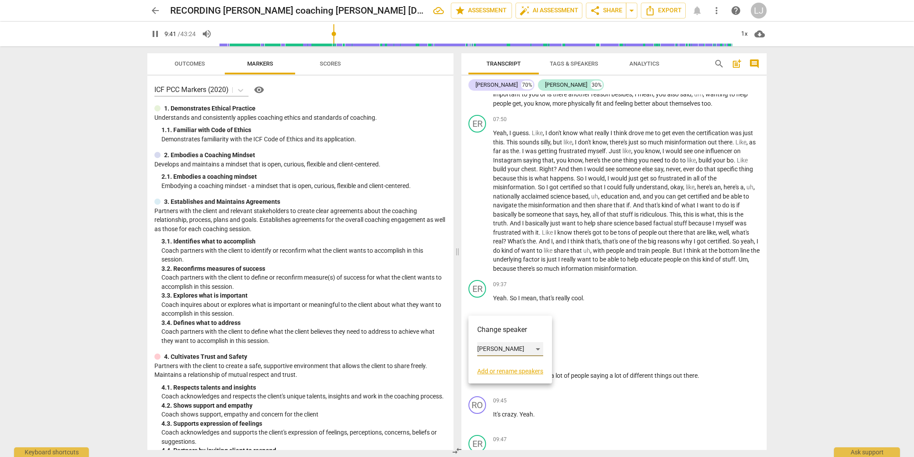
click at [489, 347] on div "[PERSON_NAME]" at bounding box center [510, 349] width 66 height 14
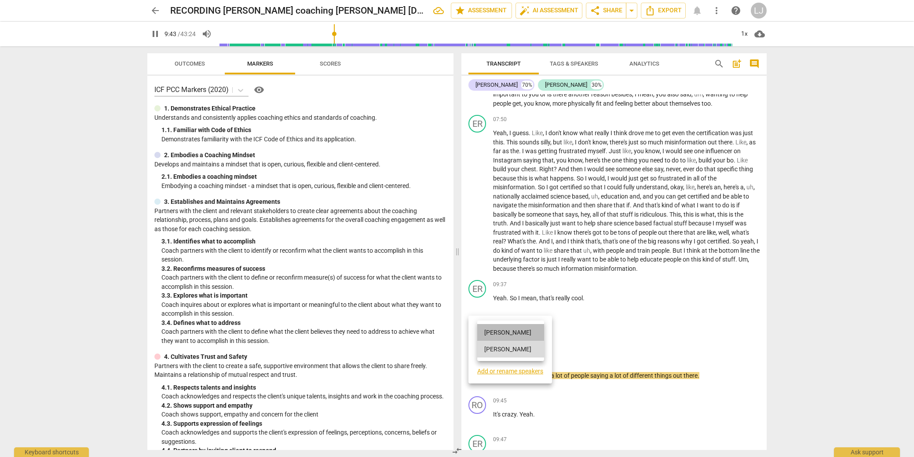
click at [493, 333] on li "[PERSON_NAME]" at bounding box center [510, 332] width 67 height 17
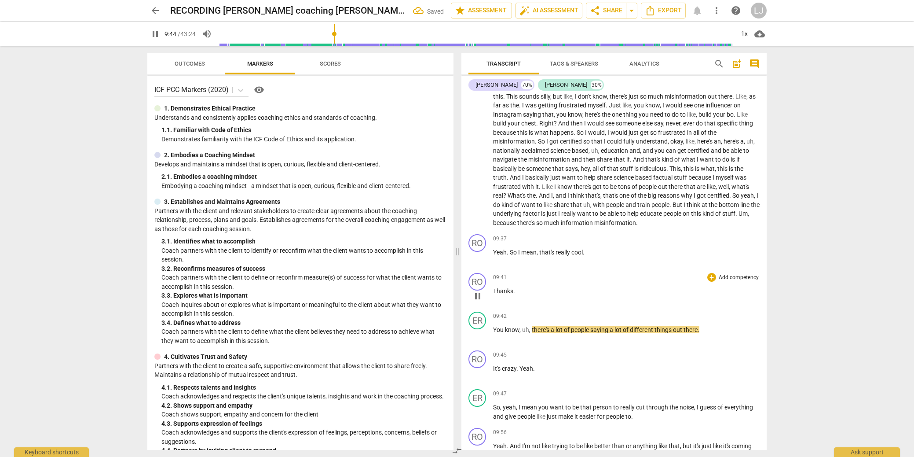
scroll to position [1035, 0]
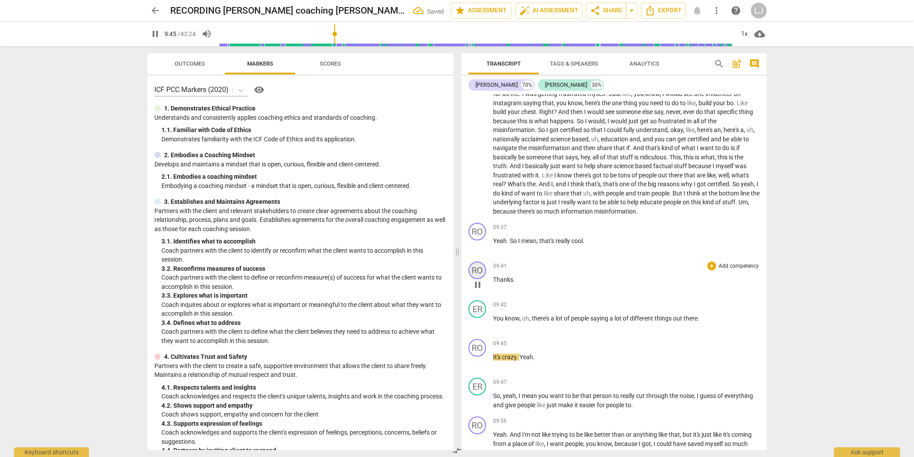
click at [478, 279] on div "RO" at bounding box center [477, 270] width 18 height 18
click at [485, 330] on div "[PERSON_NAME]" at bounding box center [510, 330] width 66 height 14
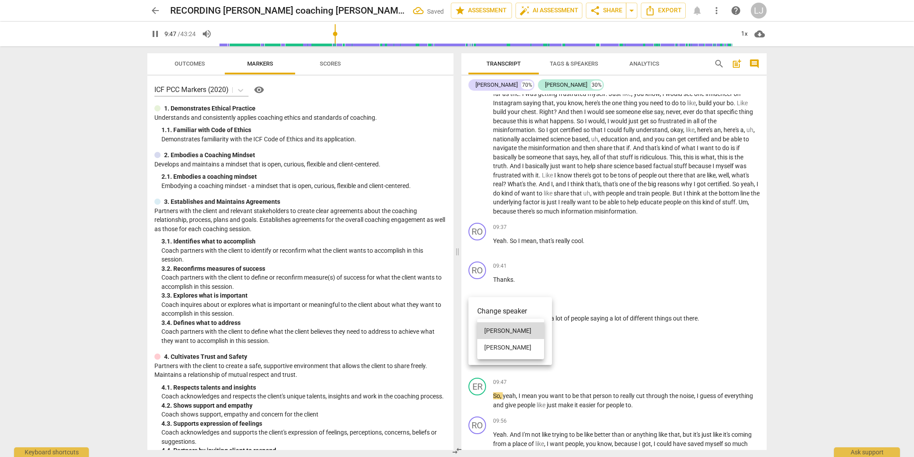
click at [488, 349] on li "[PERSON_NAME]" at bounding box center [510, 347] width 67 height 17
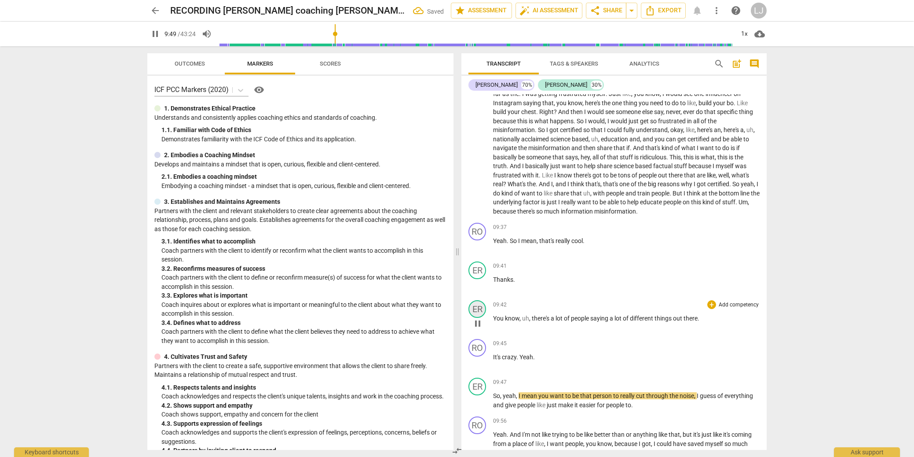
click at [481, 318] on div "ER" at bounding box center [477, 309] width 18 height 18
click at [487, 369] on div "[PERSON_NAME]" at bounding box center [510, 369] width 66 height 14
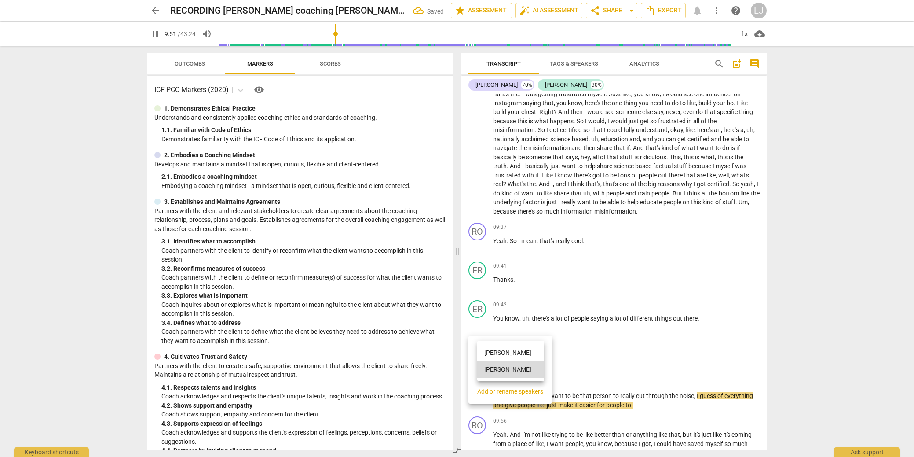
click at [493, 352] on li "[PERSON_NAME]" at bounding box center [510, 352] width 67 height 17
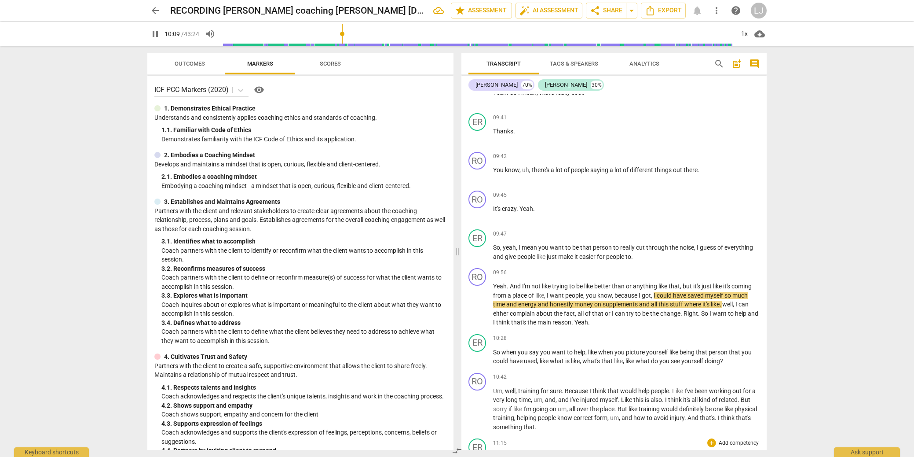
scroll to position [1165, 0]
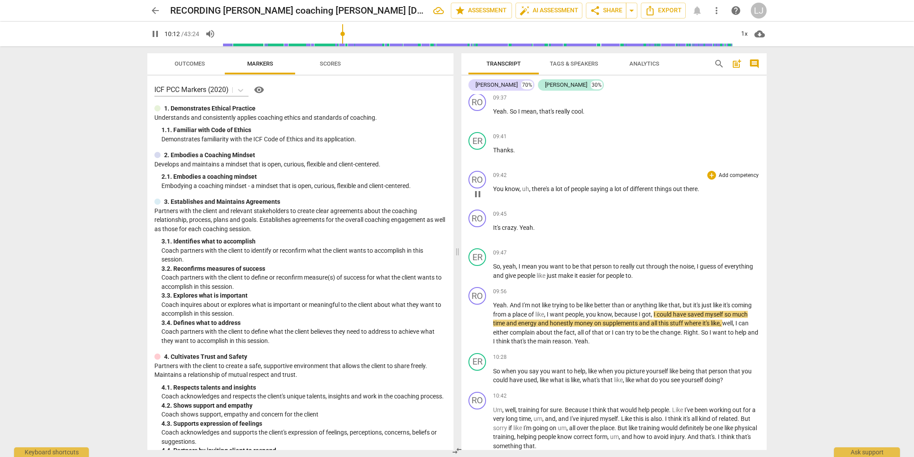
click at [688, 192] on span "there" at bounding box center [691, 188] width 14 height 7
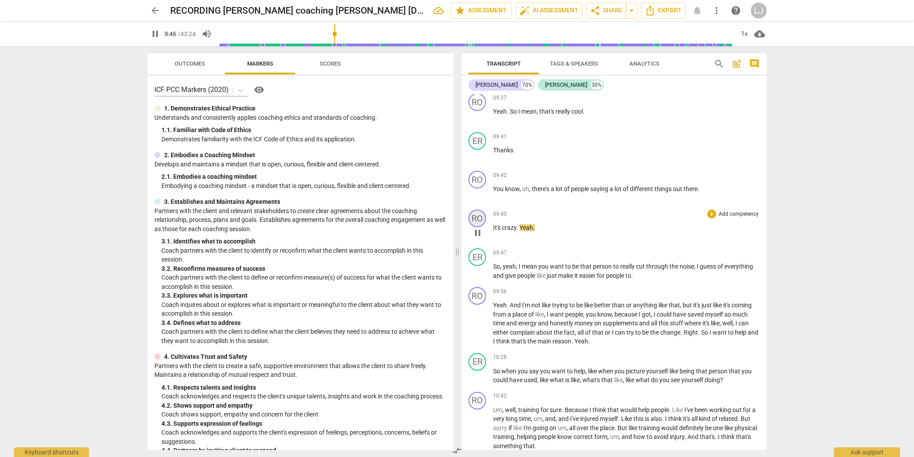
click at [475, 227] on div "RO" at bounding box center [477, 218] width 18 height 18
click at [497, 278] on div "[PERSON_NAME]" at bounding box center [510, 278] width 66 height 14
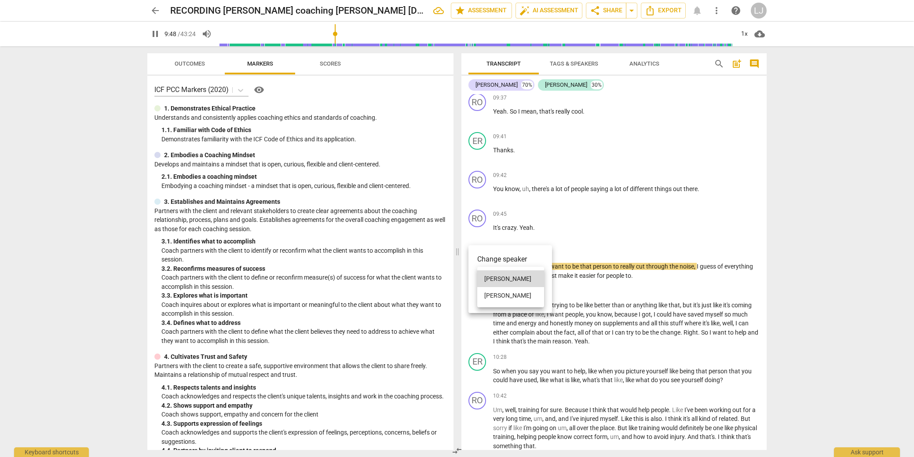
click at [495, 300] on li "[PERSON_NAME]" at bounding box center [510, 295] width 67 height 17
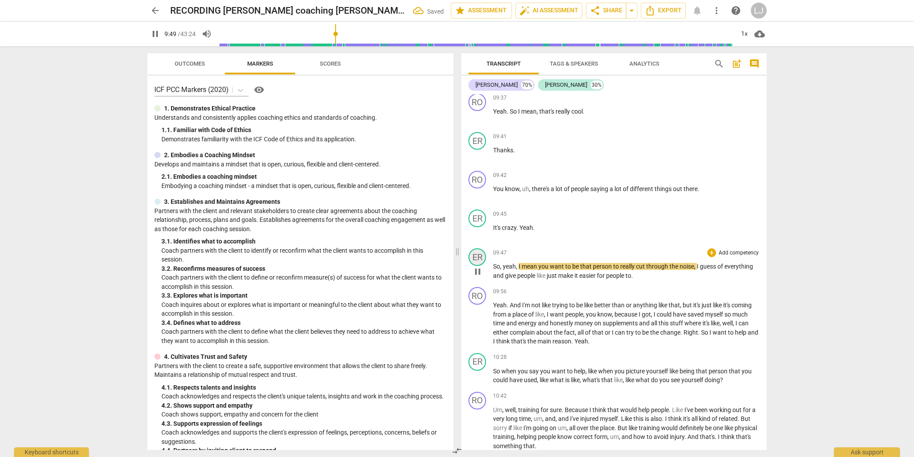
click at [479, 266] on div "ER" at bounding box center [477, 257] width 18 height 18
click at [487, 316] on div "[PERSON_NAME]" at bounding box center [510, 317] width 66 height 14
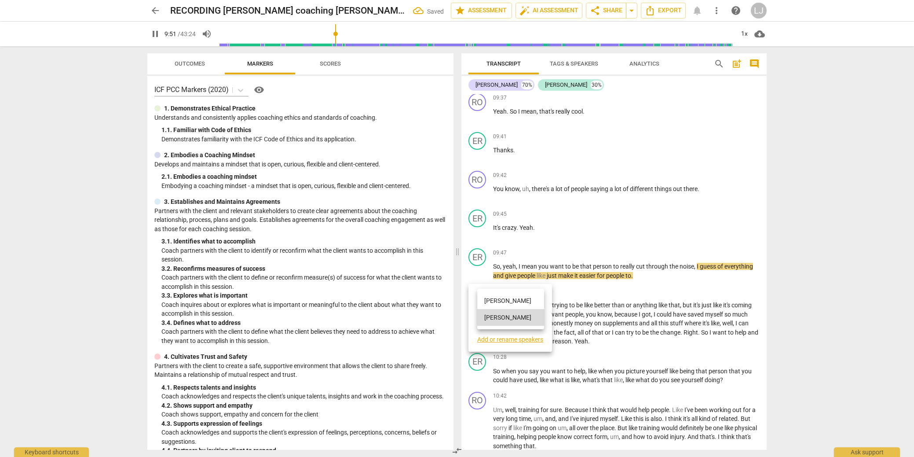
click at [492, 298] on li "[PERSON_NAME]" at bounding box center [510, 300] width 67 height 17
click at [480, 304] on div "RO" at bounding box center [477, 296] width 18 height 18
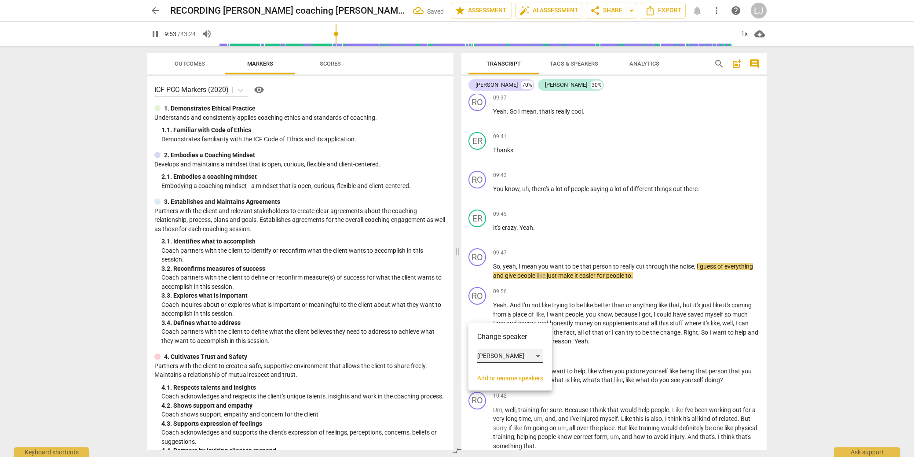
click at [490, 356] on div "[PERSON_NAME]" at bounding box center [510, 356] width 66 height 14
click at [490, 369] on li "[PERSON_NAME]" at bounding box center [510, 372] width 67 height 17
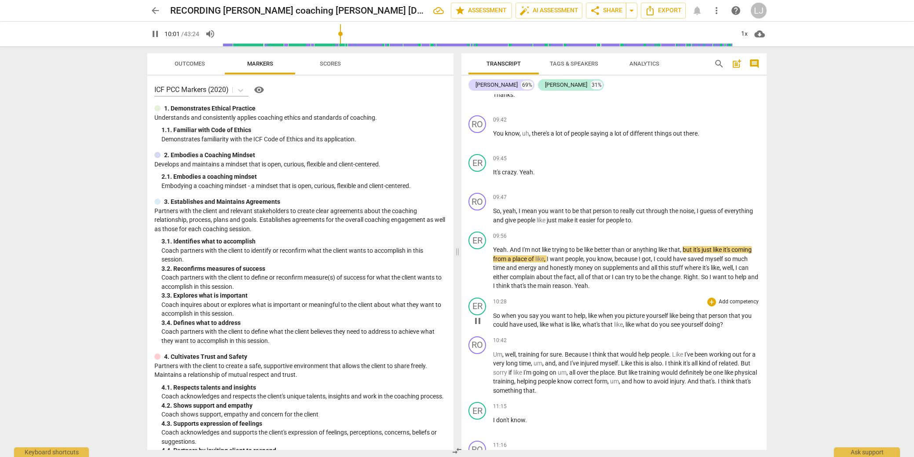
scroll to position [1234, 0]
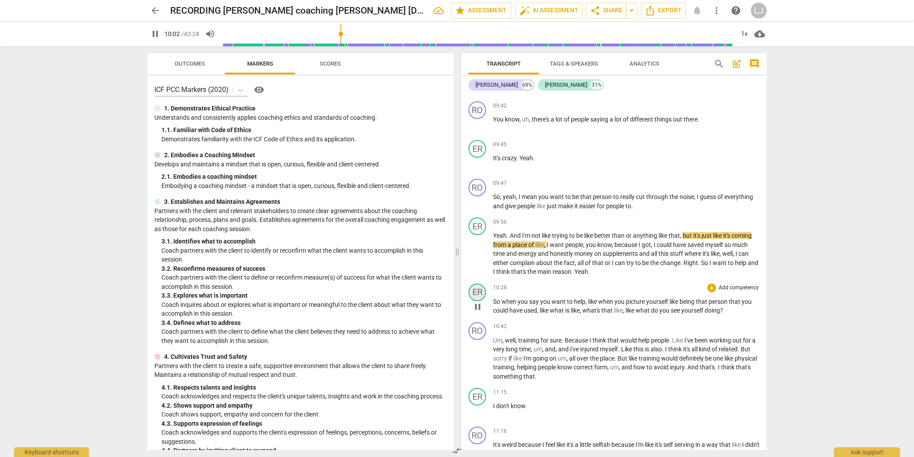
click at [480, 301] on div "ER" at bounding box center [477, 292] width 18 height 18
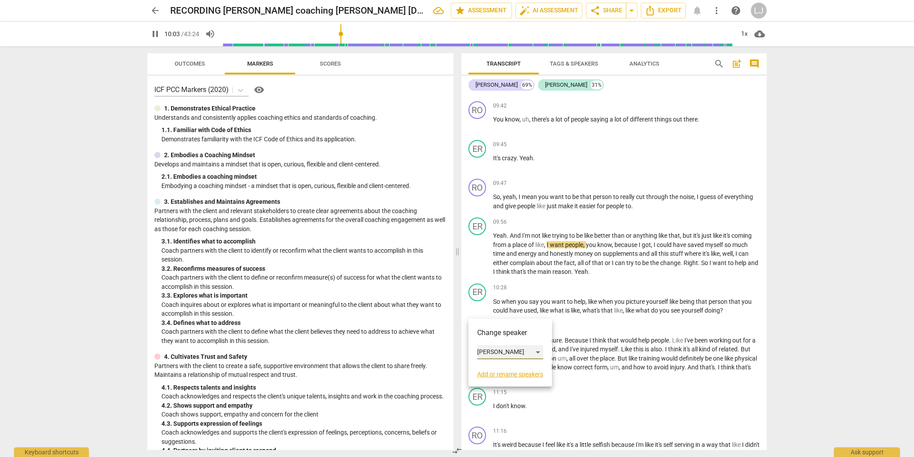
click at [486, 353] on div "[PERSON_NAME]" at bounding box center [510, 352] width 66 height 14
click at [497, 333] on li "[PERSON_NAME]" at bounding box center [510, 335] width 67 height 17
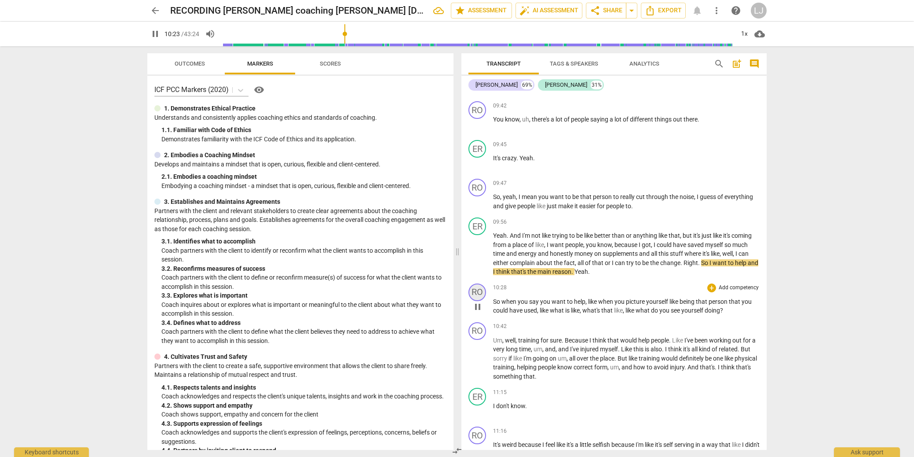
scroll to position [1234, 0]
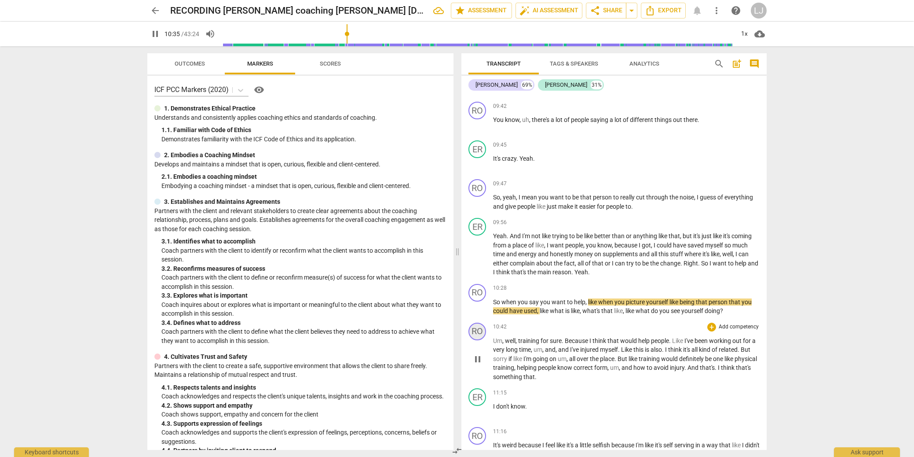
click at [476, 340] on div "RO" at bounding box center [477, 331] width 18 height 18
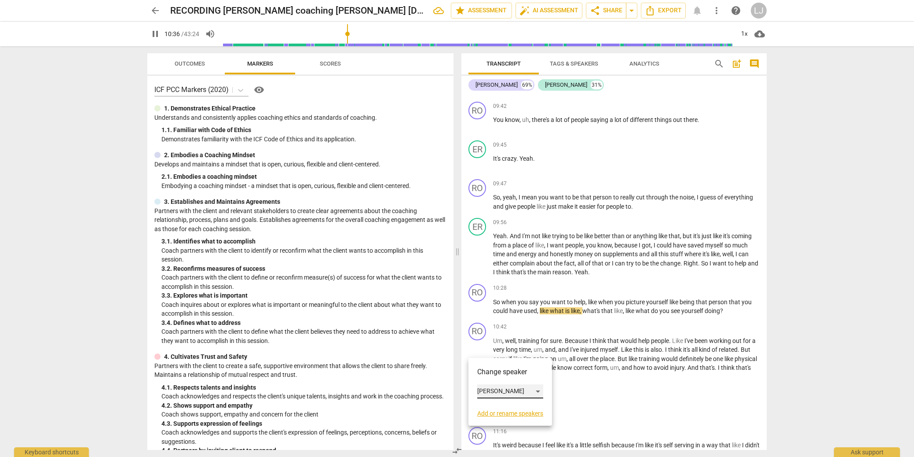
click at [489, 388] on div "[PERSON_NAME]" at bounding box center [510, 391] width 66 height 14
click at [495, 407] on li "[PERSON_NAME]" at bounding box center [510, 407] width 67 height 17
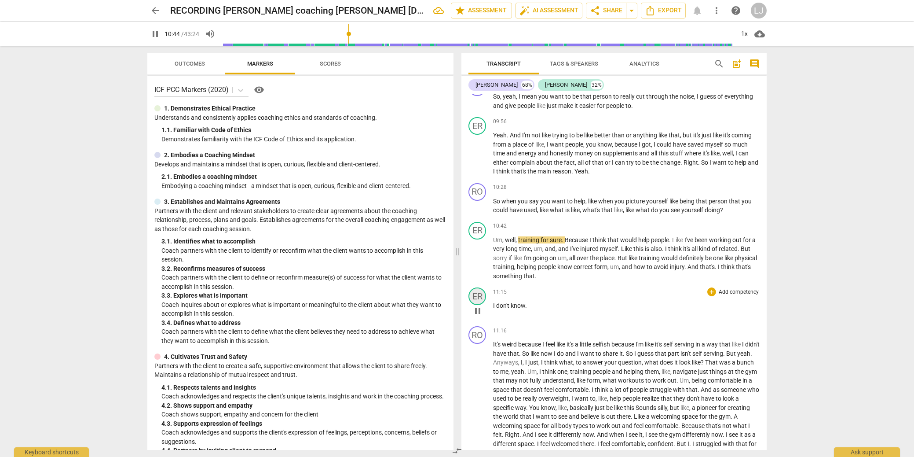
scroll to position [1337, 0]
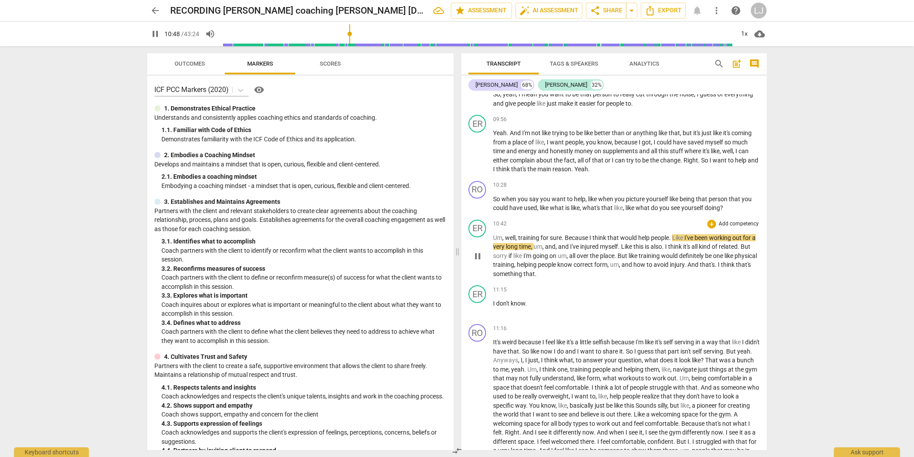
click at [736, 268] on span "that's" at bounding box center [743, 264] width 15 height 7
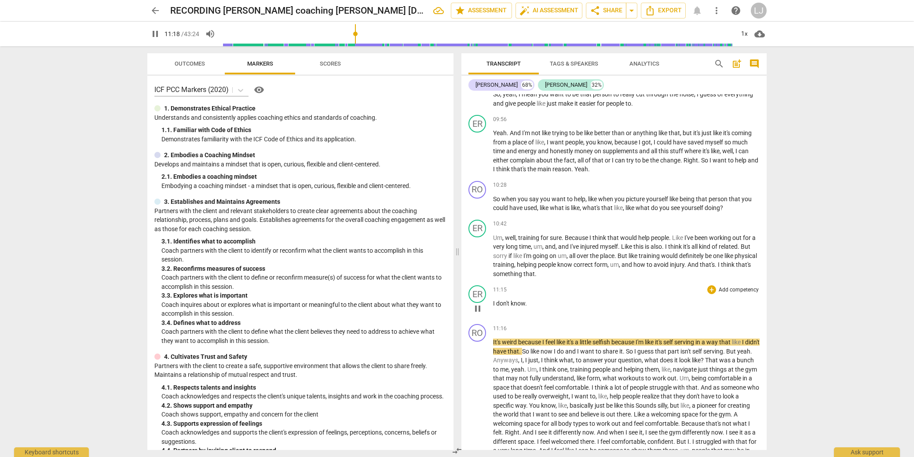
click at [493, 314] on div "play_arrow pause" at bounding box center [482, 308] width 22 height 11
click at [494, 307] on span "I" at bounding box center [494, 303] width 3 height 7
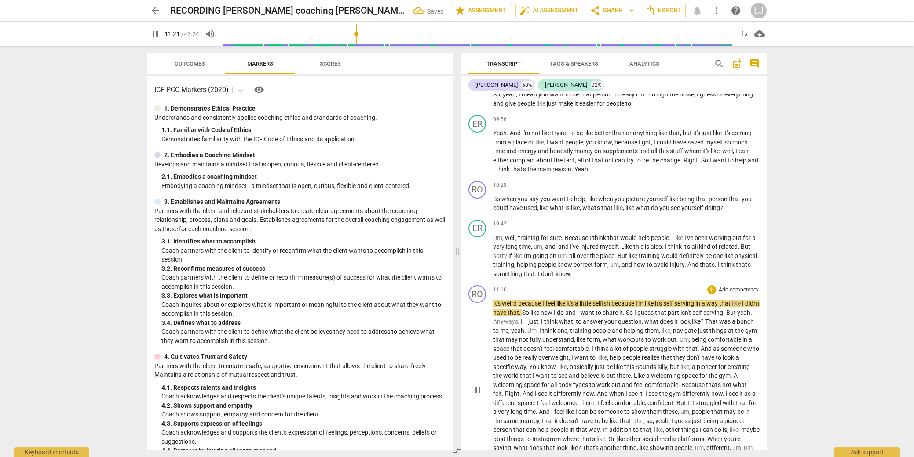
click at [492, 324] on div "play_arrow pause" at bounding box center [482, 390] width 22 height 174
drag, startPoint x: 494, startPoint y: 322, endPoint x: 497, endPoint y: 332, distance: 9.9
click at [494, 307] on span "It's" at bounding box center [497, 303] width 9 height 7
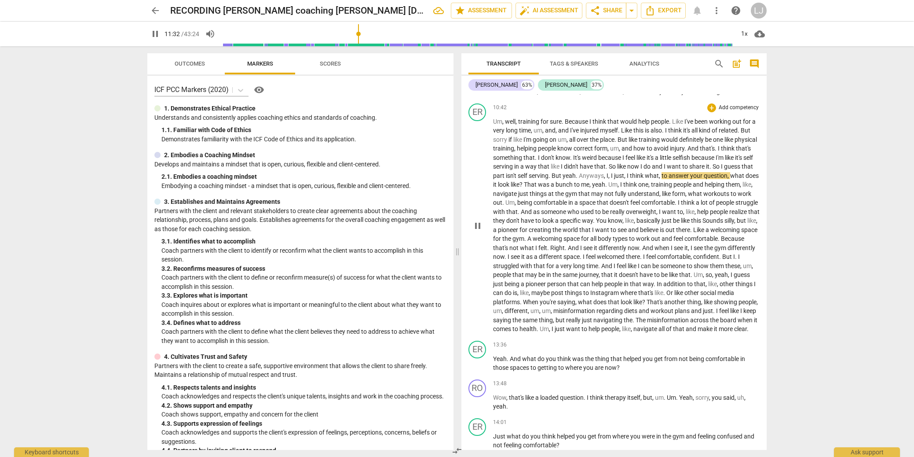
scroll to position [1453, 0]
click at [538, 187] on span "That" at bounding box center [531, 183] width 14 height 7
click at [574, 187] on span "bunch" at bounding box center [565, 183] width 18 height 7
click at [556, 187] on span "a" at bounding box center [553, 183] width 5 height 7
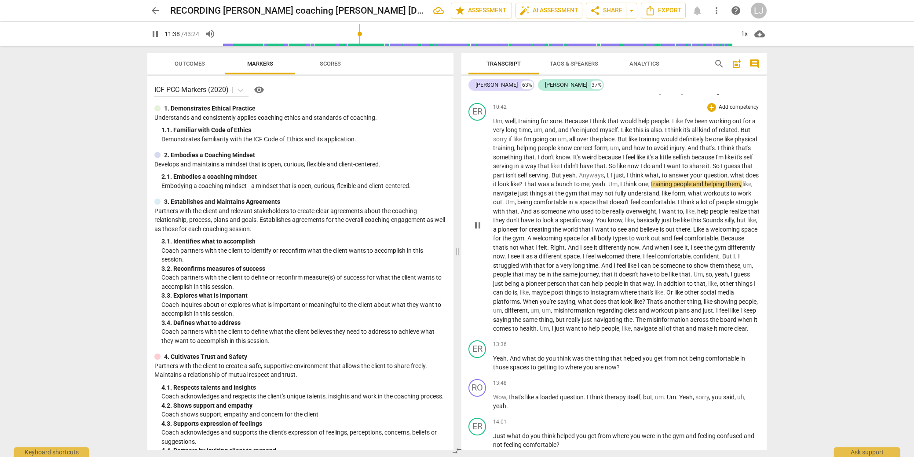
type input "699"
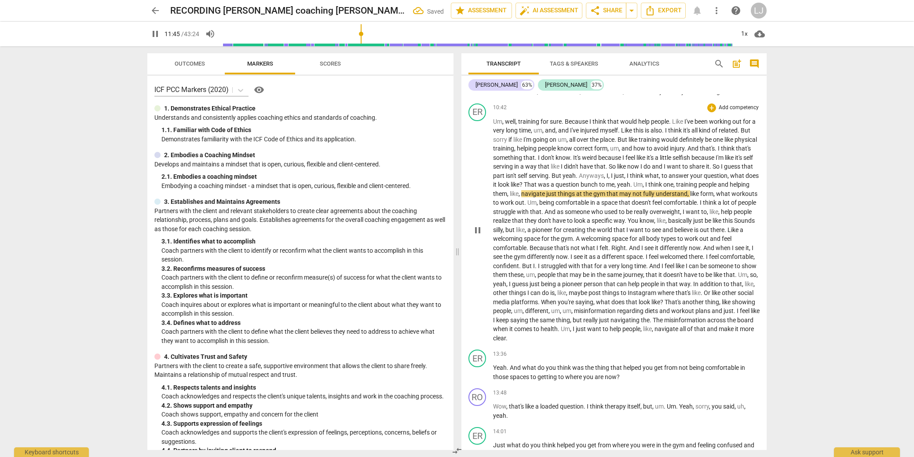
click at [630, 188] on span "yeah" at bounding box center [623, 184] width 13 height 7
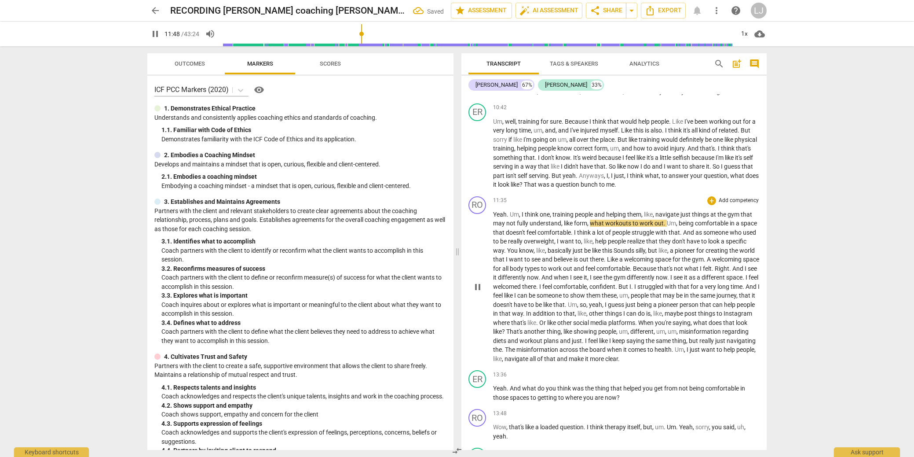
click at [509, 218] on span "." at bounding box center [508, 214] width 3 height 7
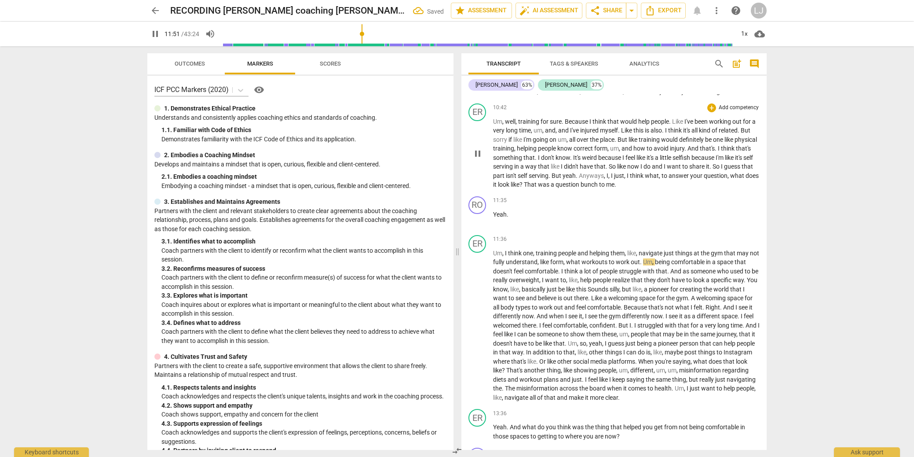
click at [581, 188] on span "question" at bounding box center [568, 184] width 25 height 7
click at [551, 188] on span "was" at bounding box center [544, 184] width 13 height 7
click at [599, 188] on span "bunch" at bounding box center [590, 184] width 18 height 7
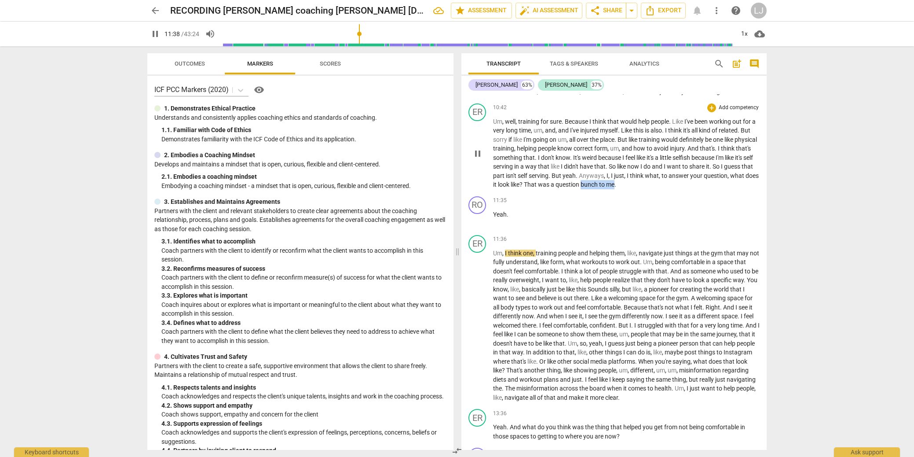
drag, startPoint x: 644, startPoint y: 203, endPoint x: 665, endPoint y: 202, distance: 21.6
click at [665, 189] on p "Um , well , training for sure . Because I think that would help people . Like I…" at bounding box center [626, 153] width 267 height 72
type input "699"
click at [538, 188] on span "That" at bounding box center [531, 184] width 14 height 7
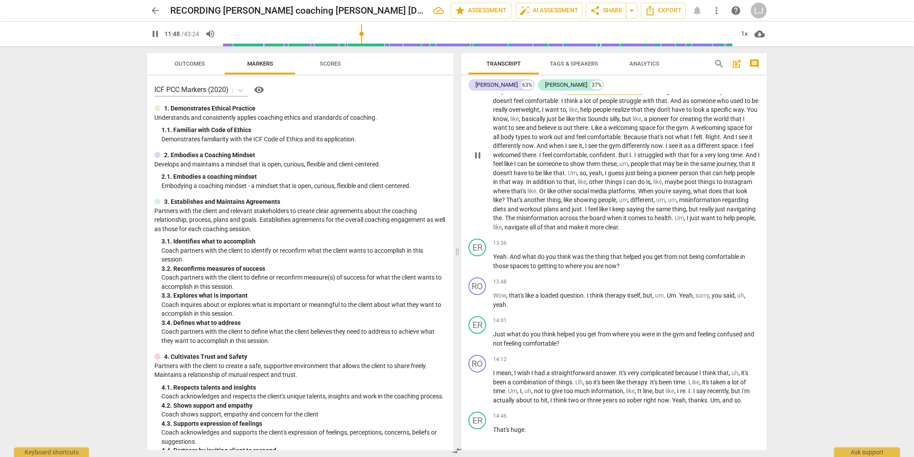
scroll to position [1627, 0]
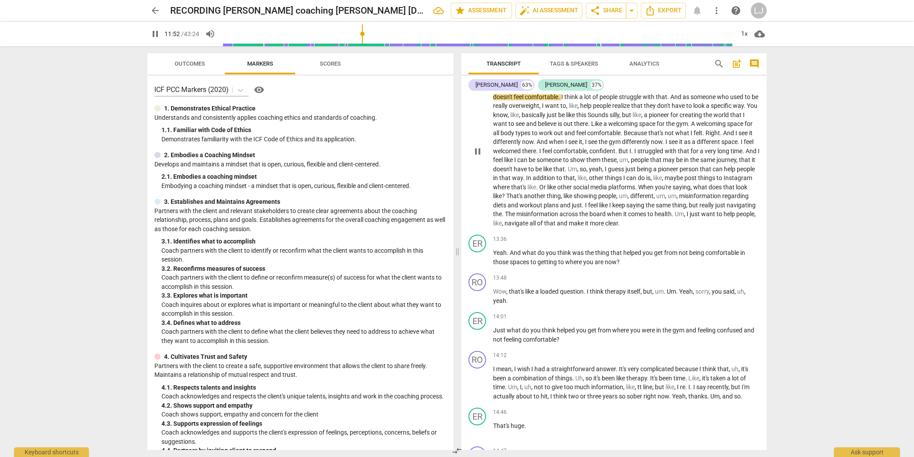
click at [724, 217] on span "help" at bounding box center [730, 213] width 13 height 7
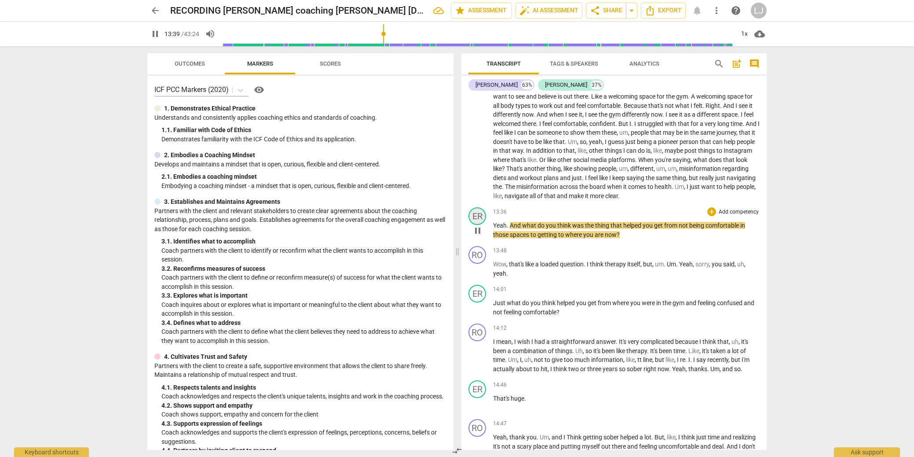
scroll to position [1697, 0]
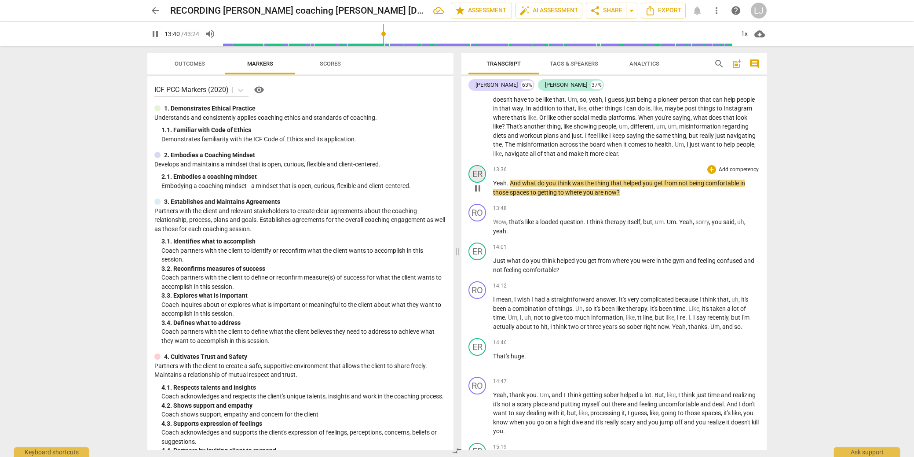
click at [480, 183] on div "ER" at bounding box center [477, 174] width 18 height 18
click at [486, 230] on div "[PERSON_NAME]" at bounding box center [510, 234] width 66 height 14
click at [492, 213] on li "[PERSON_NAME]" at bounding box center [510, 217] width 67 height 17
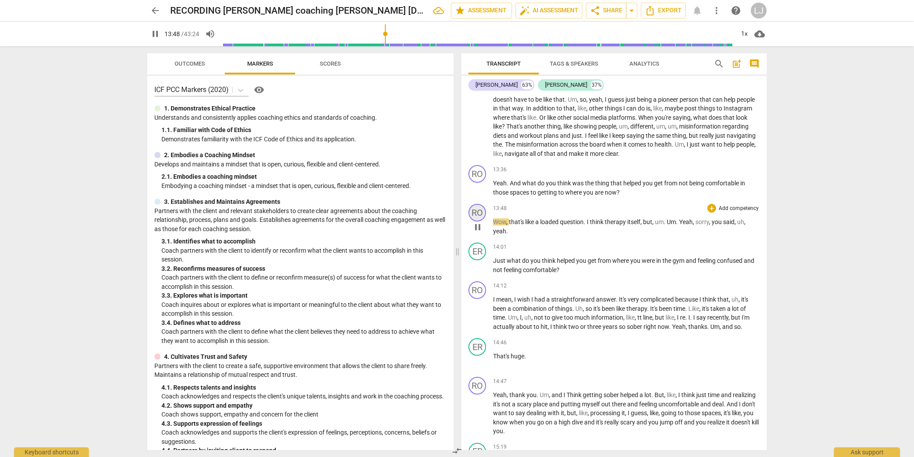
click at [473, 221] on div "RO" at bounding box center [477, 213] width 18 height 18
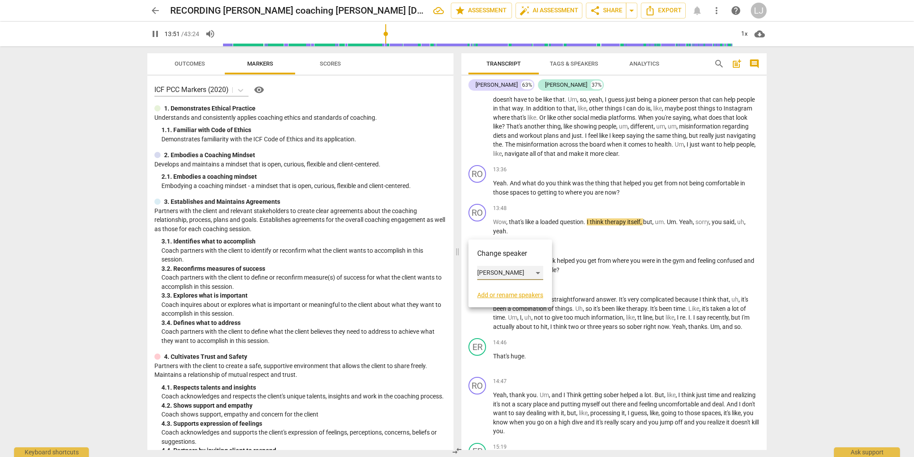
click at [479, 273] on div "[PERSON_NAME]" at bounding box center [510, 273] width 66 height 14
click at [490, 285] on li "[PERSON_NAME]" at bounding box center [510, 289] width 67 height 17
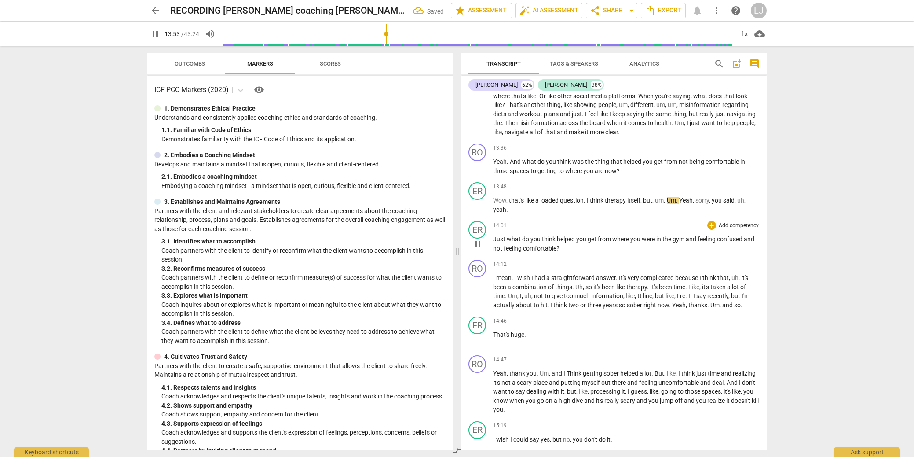
scroll to position [1721, 0]
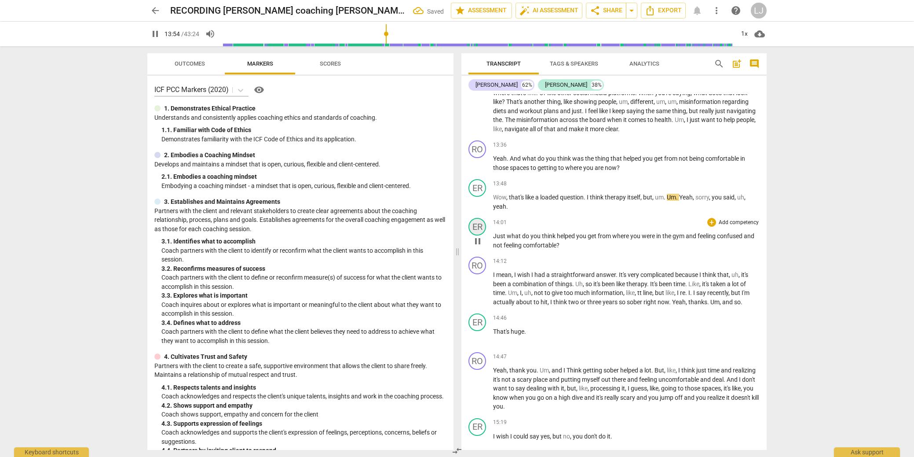
click at [480, 235] on div "ER" at bounding box center [477, 227] width 18 height 18
click at [579, 227] on div at bounding box center [457, 228] width 914 height 457
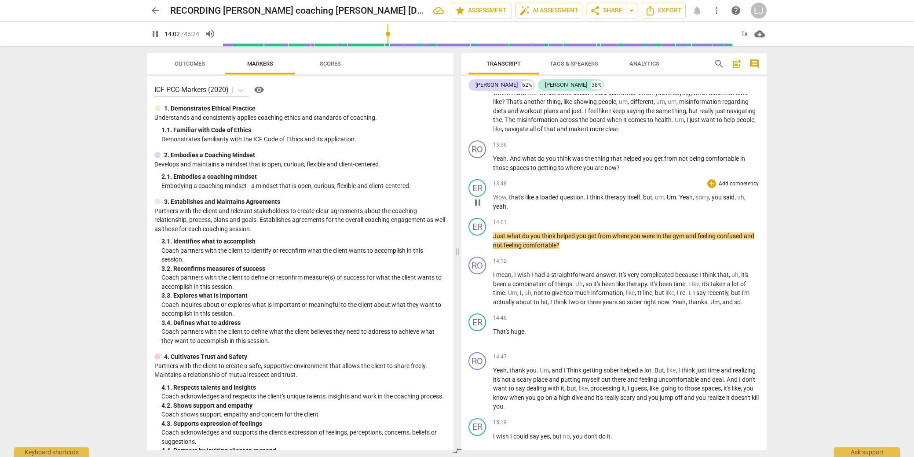
click at [494, 210] on span "yeah" at bounding box center [499, 206] width 13 height 7
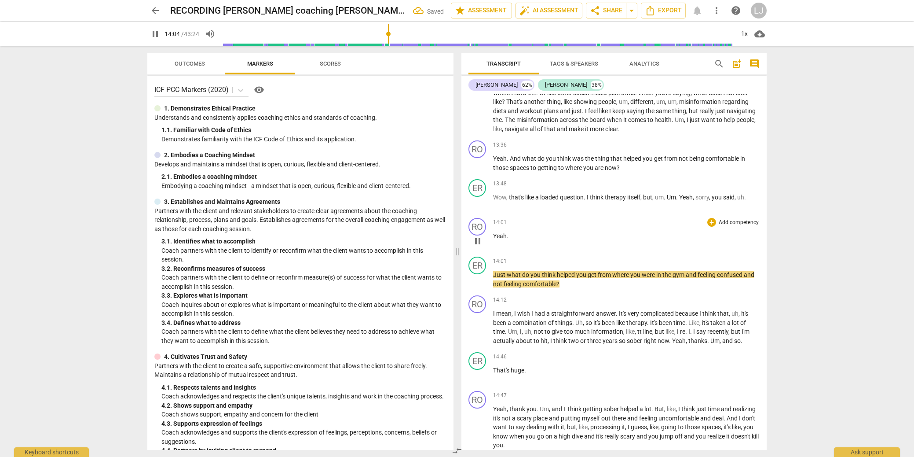
scroll to position [1721, 0]
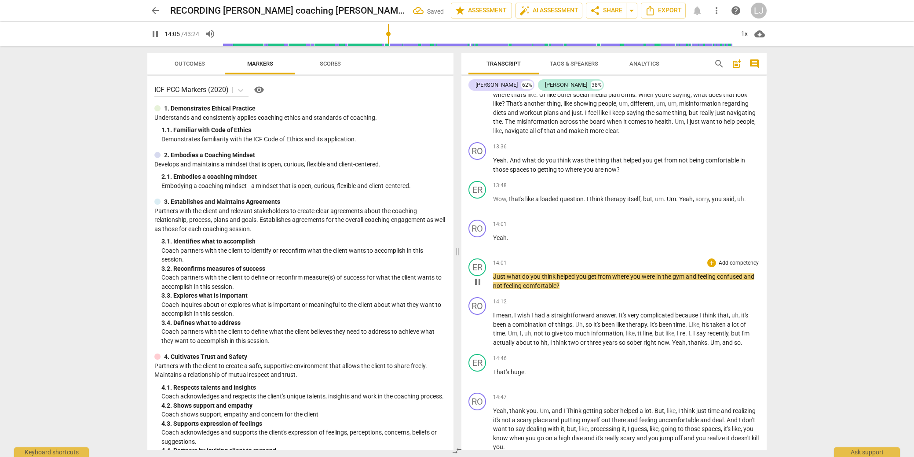
click at [493, 280] on span "Just" at bounding box center [500, 276] width 14 height 7
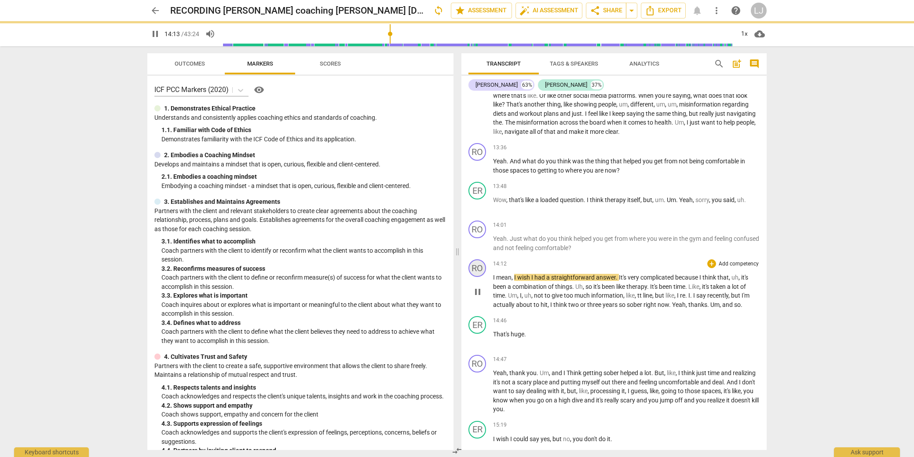
click at [479, 277] on div "RO" at bounding box center [477, 268] width 18 height 18
click at [485, 328] on div "[PERSON_NAME]" at bounding box center [510, 328] width 66 height 14
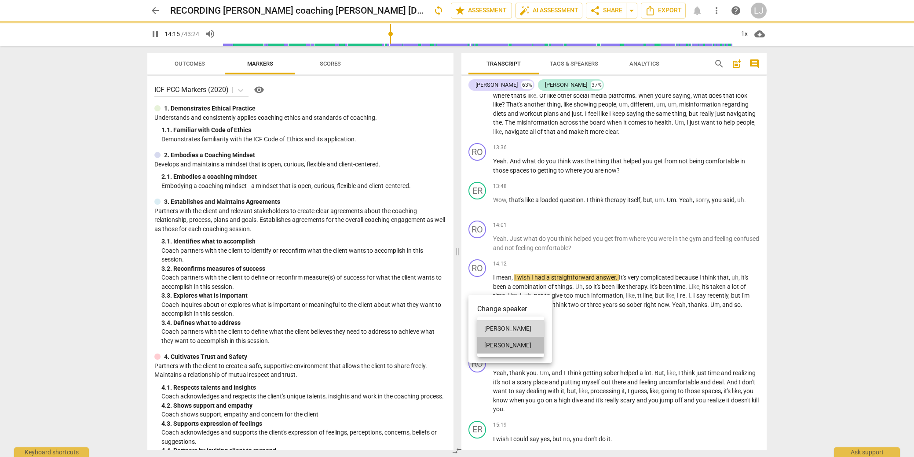
click at [489, 347] on li "[PERSON_NAME]" at bounding box center [510, 344] width 67 height 17
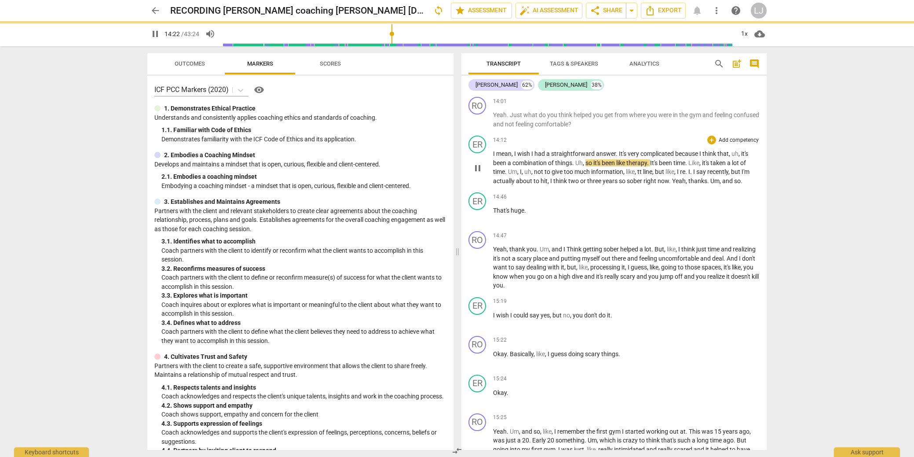
scroll to position [1844, 0]
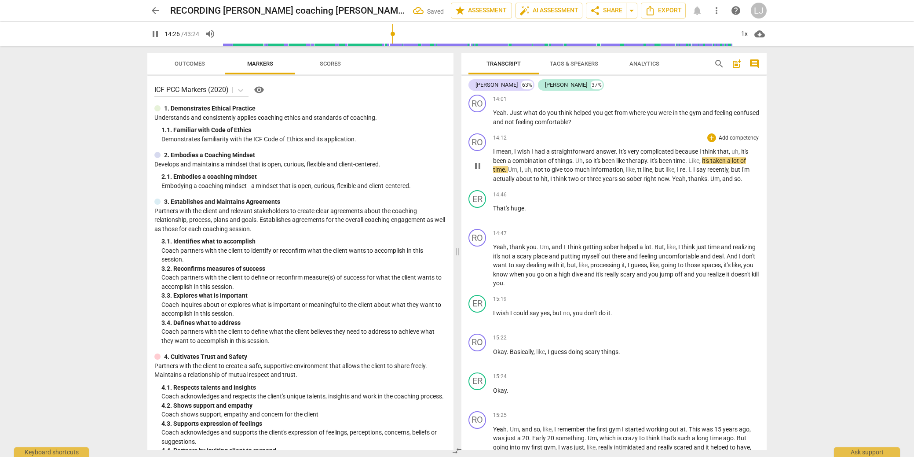
click at [631, 182] on span "sober" at bounding box center [635, 178] width 17 height 7
click at [738, 173] on span "but" at bounding box center [736, 169] width 11 height 7
click at [671, 182] on span "." at bounding box center [670, 178] width 3 height 7
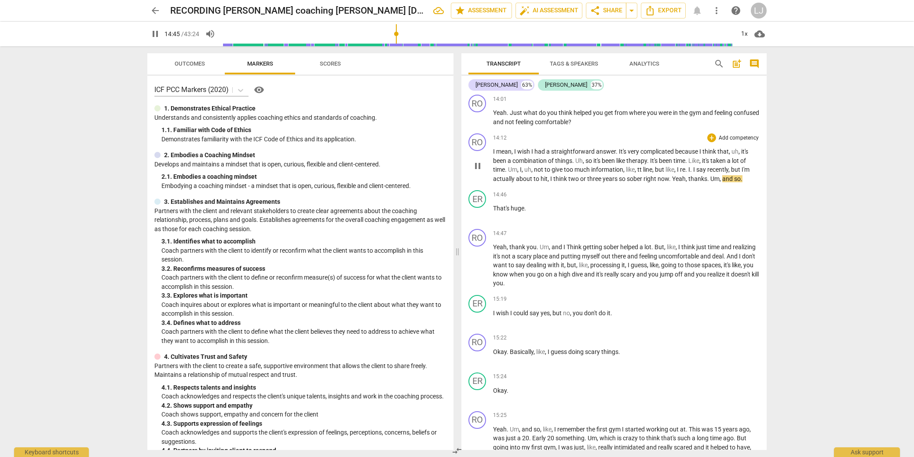
click at [665, 182] on span "now" at bounding box center [663, 178] width 11 height 7
click at [651, 182] on span "right" at bounding box center [651, 178] width 14 height 7
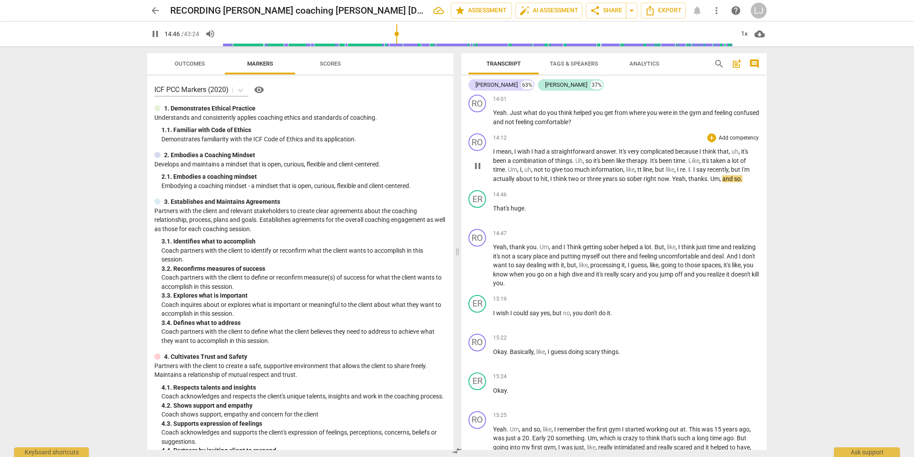
click at [631, 182] on span "sober" at bounding box center [635, 178] width 17 height 7
click at [609, 182] on span "years" at bounding box center [611, 178] width 16 height 7
click at [642, 182] on span "sober" at bounding box center [635, 178] width 17 height 7
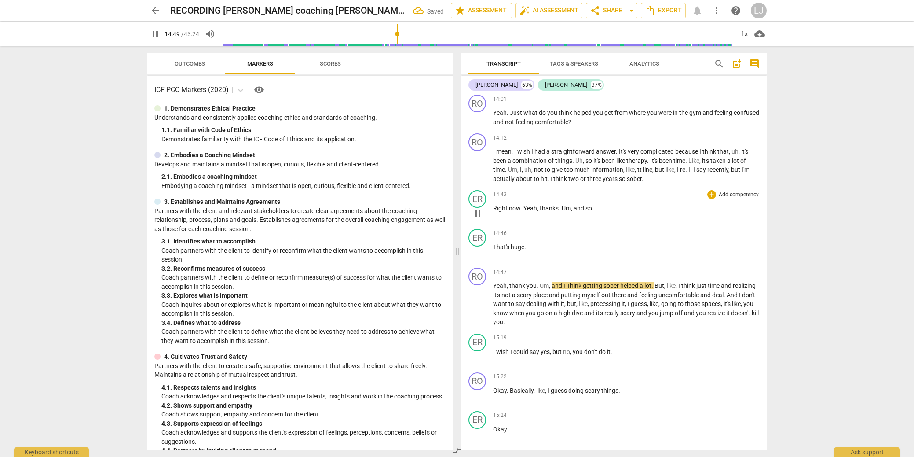
click at [493, 212] on span "Right" at bounding box center [501, 208] width 16 height 7
type input "891"
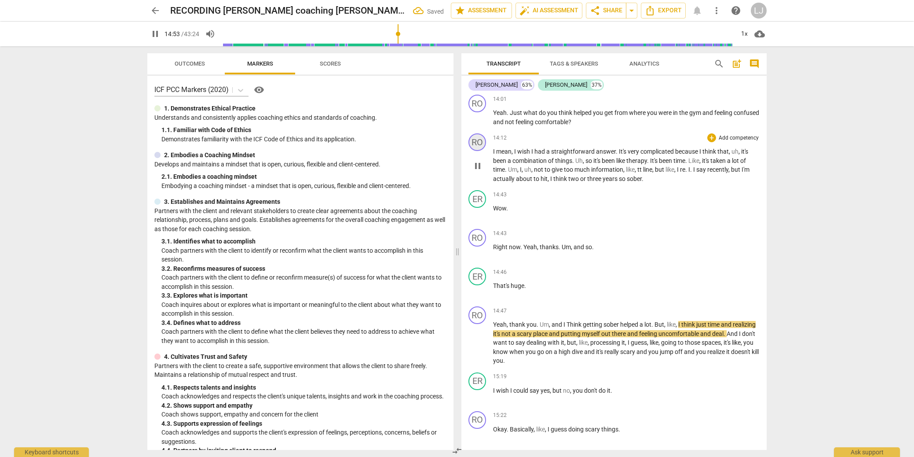
click at [478, 151] on div "RO" at bounding box center [477, 142] width 18 height 18
click at [489, 202] on div "[PERSON_NAME]" at bounding box center [510, 202] width 66 height 14
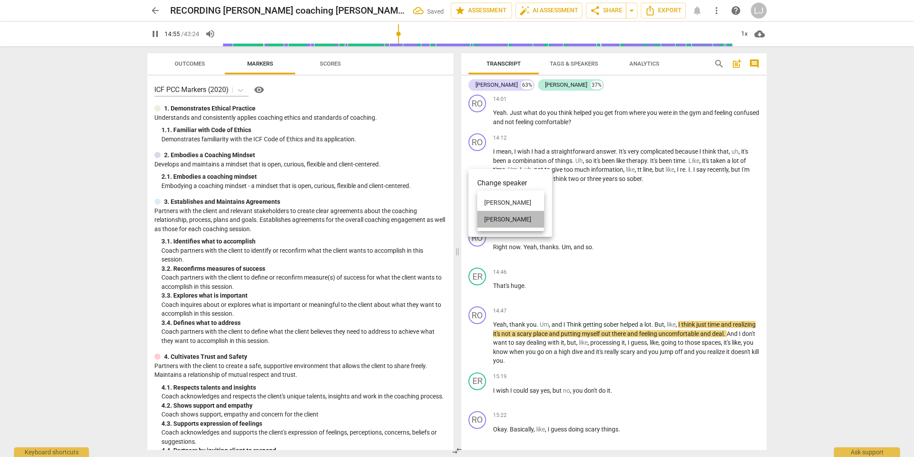
drag, startPoint x: 491, startPoint y: 216, endPoint x: 517, endPoint y: 208, distance: 26.7
click at [491, 216] on li "[PERSON_NAME]" at bounding box center [510, 219] width 67 height 17
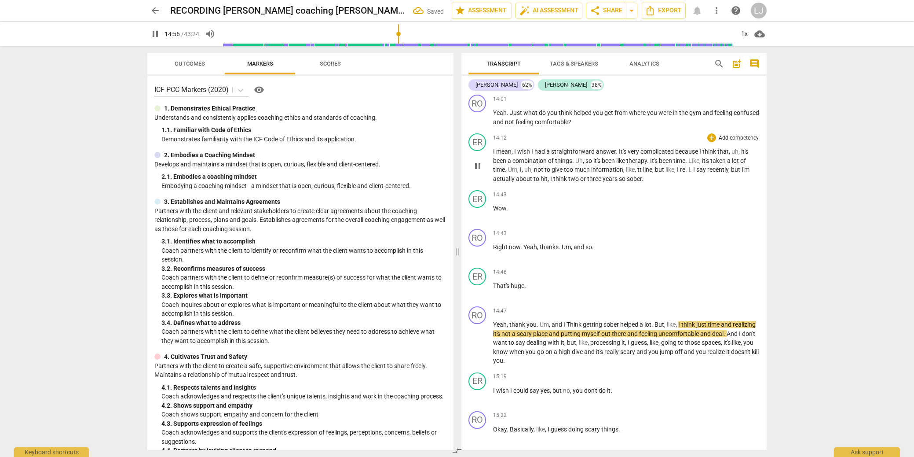
click at [556, 182] on span "think" at bounding box center [560, 178] width 15 height 7
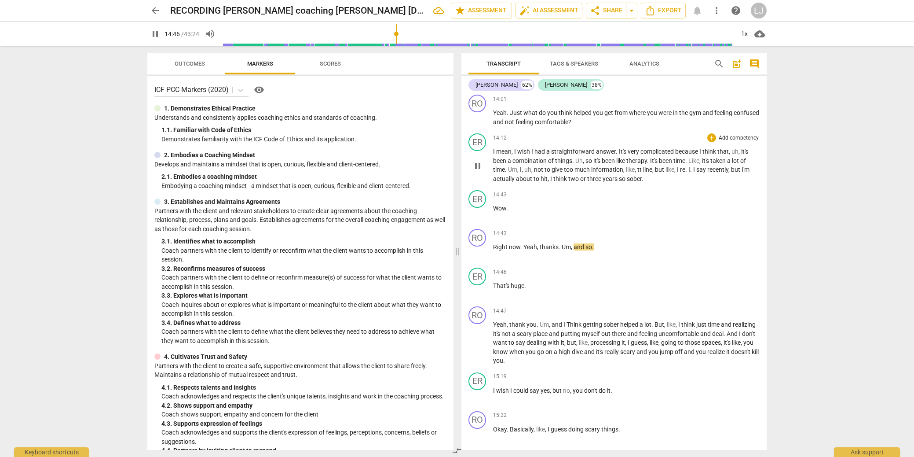
click at [592, 182] on span "three" at bounding box center [594, 178] width 15 height 7
click at [494, 250] on span "Right" at bounding box center [501, 246] width 16 height 7
click at [480, 208] on div "ER" at bounding box center [477, 199] width 18 height 18
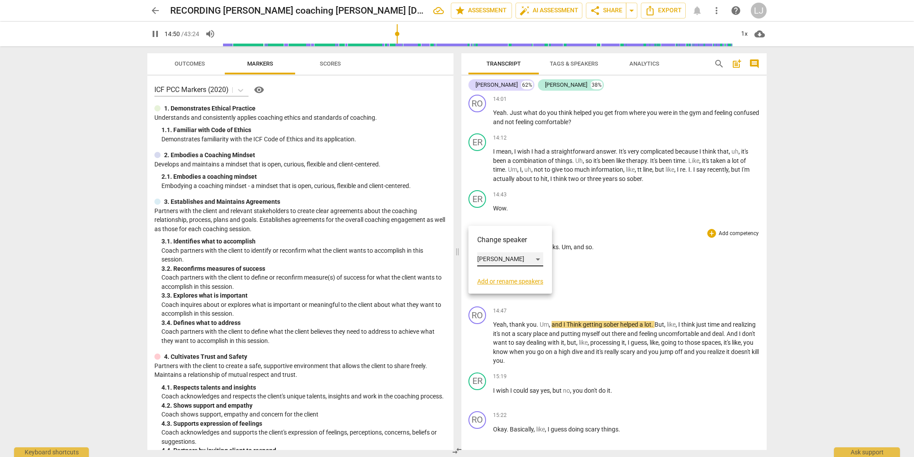
click at [494, 260] on div "[PERSON_NAME]" at bounding box center [510, 259] width 66 height 14
click at [501, 237] on li "[PERSON_NAME]" at bounding box center [510, 242] width 67 height 17
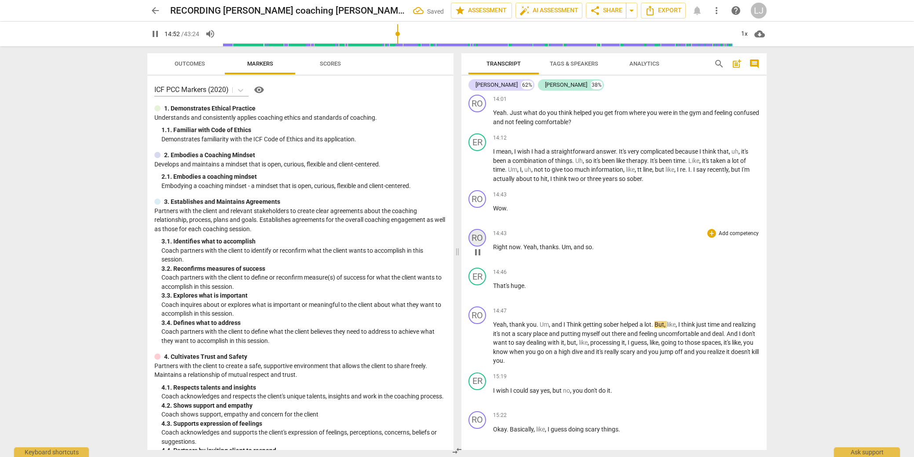
click at [482, 246] on div "RO" at bounding box center [477, 238] width 18 height 18
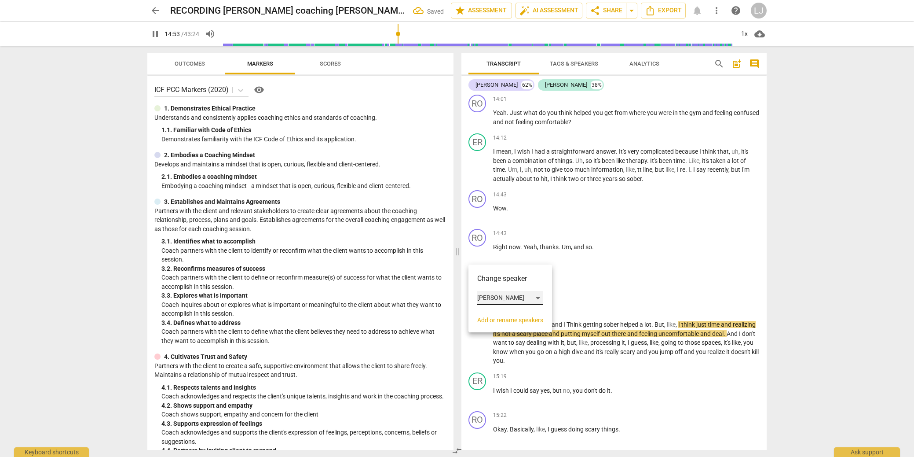
click at [493, 296] on div "[PERSON_NAME]" at bounding box center [510, 298] width 66 height 14
click at [489, 314] on li "[PERSON_NAME]" at bounding box center [510, 314] width 67 height 17
click at [591, 182] on span "three" at bounding box center [594, 178] width 15 height 7
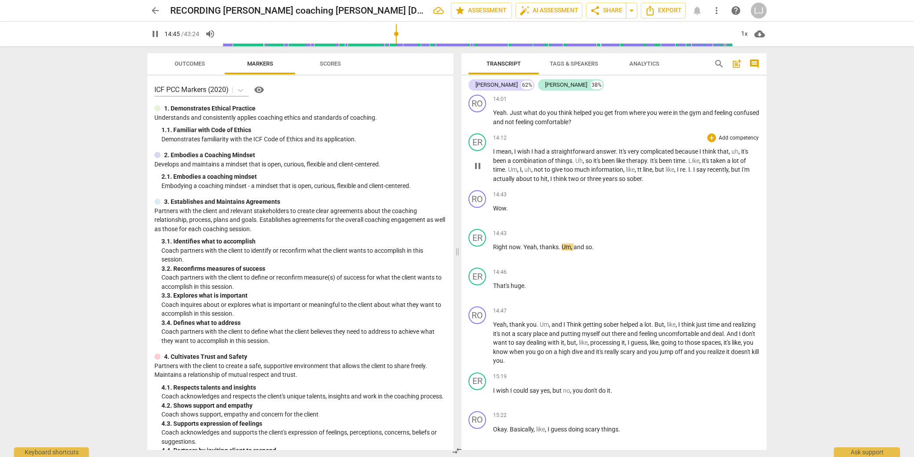
click at [622, 182] on span "so" at bounding box center [623, 178] width 8 height 7
click at [481, 285] on div "ER" at bounding box center [477, 276] width 18 height 18
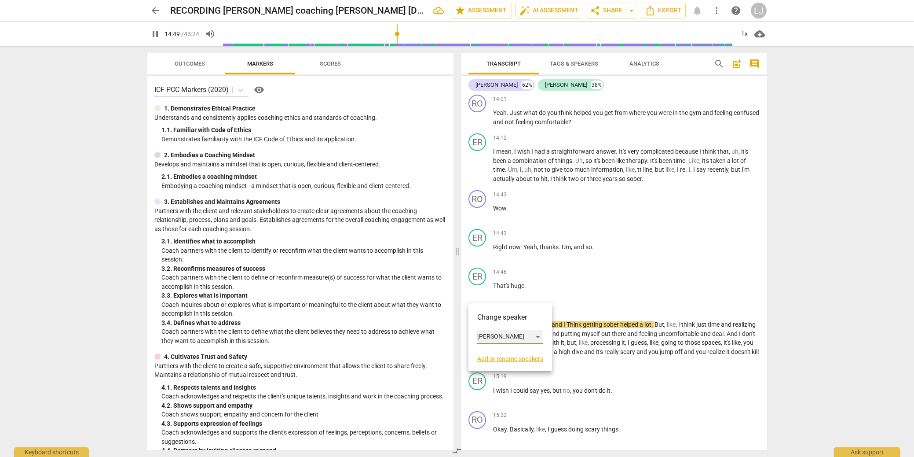
click at [484, 337] on div "[PERSON_NAME]" at bounding box center [510, 336] width 66 height 14
click at [490, 318] on li "[PERSON_NAME]" at bounding box center [510, 319] width 67 height 17
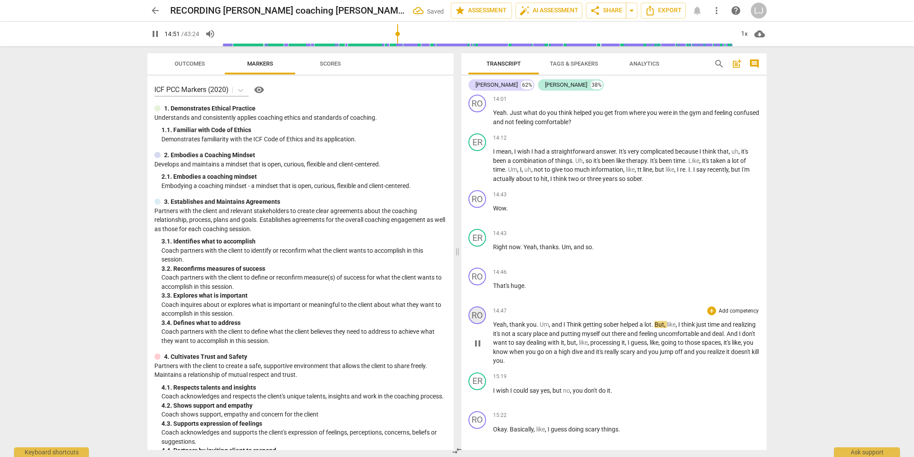
click at [479, 324] on div "RO" at bounding box center [477, 315] width 18 height 18
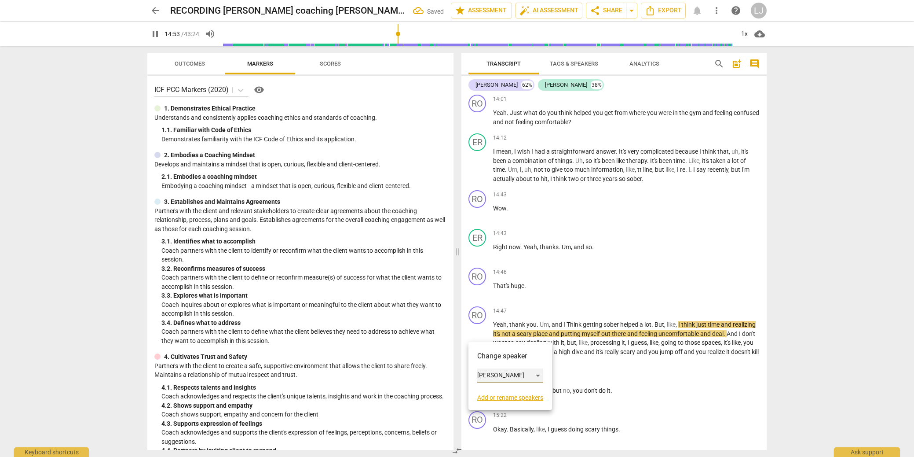
click at [483, 373] on div "[PERSON_NAME]" at bounding box center [510, 375] width 66 height 14
click at [486, 390] on li "[PERSON_NAME]" at bounding box center [510, 392] width 67 height 17
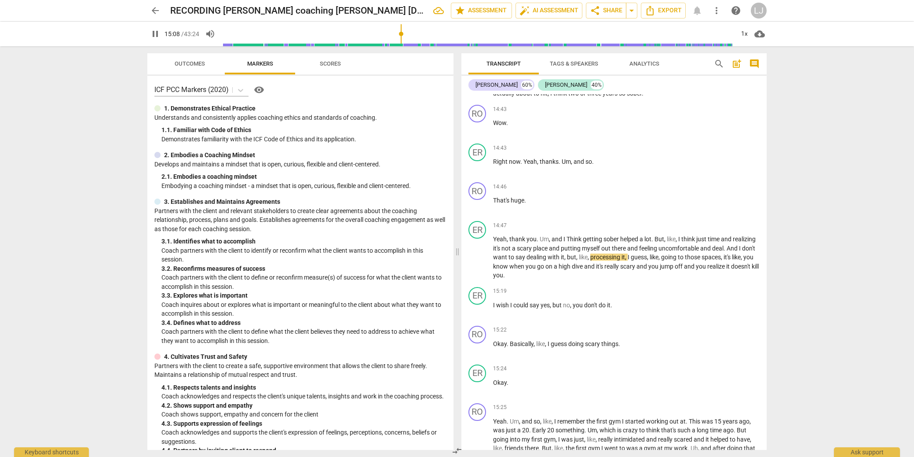
scroll to position [1934, 0]
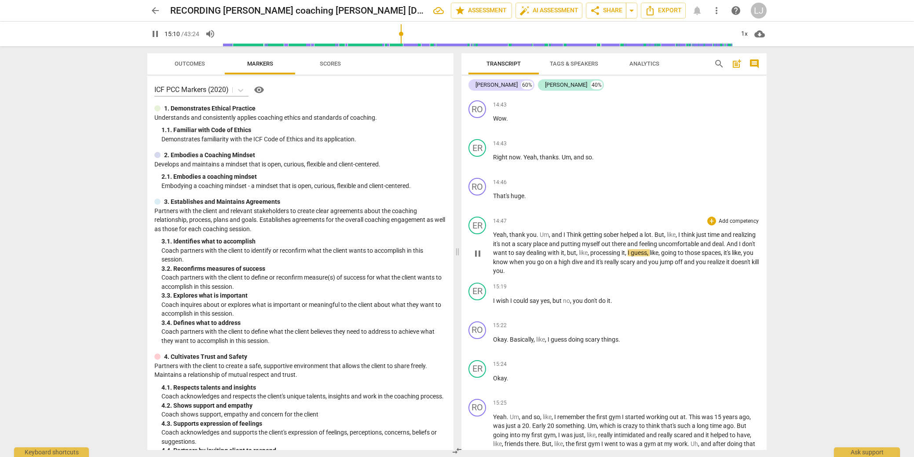
click at [707, 265] on span "realize" at bounding box center [716, 261] width 19 height 7
click at [479, 300] on div "ER" at bounding box center [477, 291] width 18 height 18
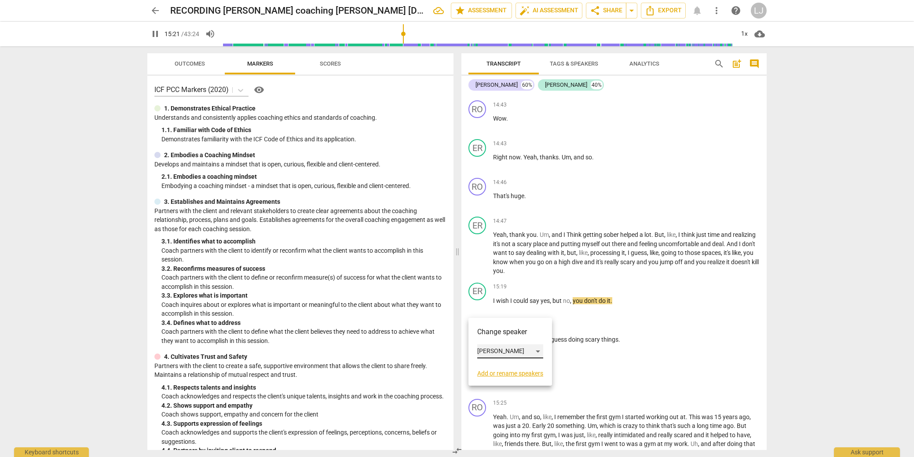
click at [485, 349] on div "[PERSON_NAME]" at bounding box center [510, 351] width 66 height 14
click at [494, 335] on li "[PERSON_NAME]" at bounding box center [510, 334] width 67 height 17
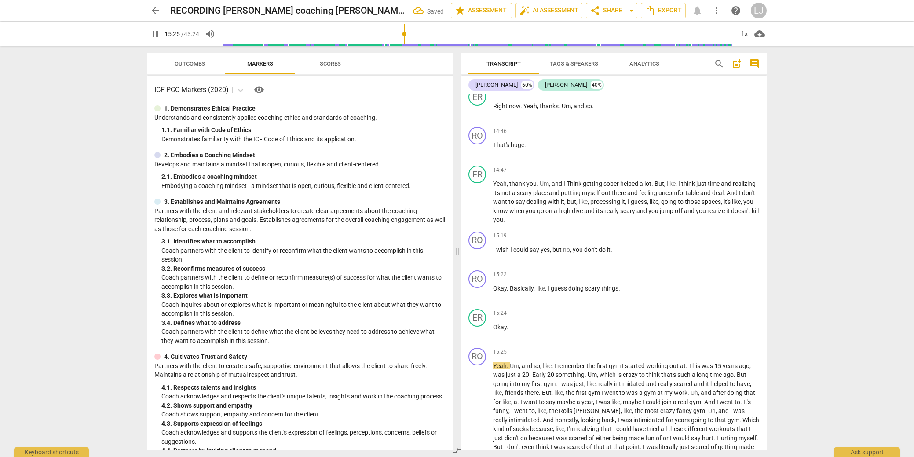
scroll to position [1988, 0]
click at [590, 250] on span "don't" at bounding box center [591, 246] width 15 height 7
click at [525, 250] on span "could" at bounding box center [521, 246] width 16 height 7
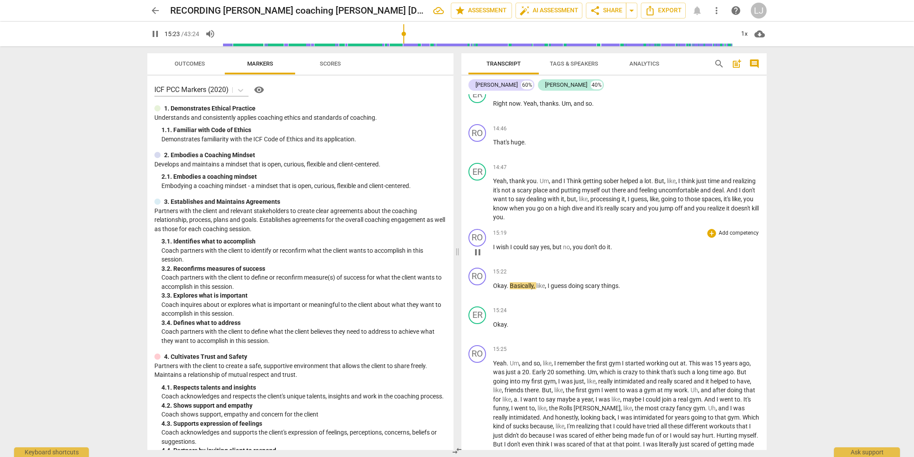
click at [574, 250] on span "you" at bounding box center [578, 246] width 11 height 7
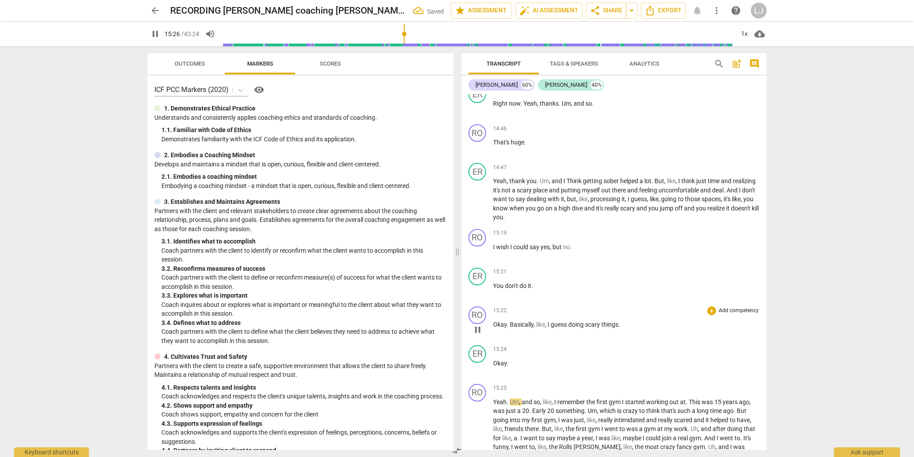
click at [494, 328] on span "Okay" at bounding box center [500, 324] width 14 height 7
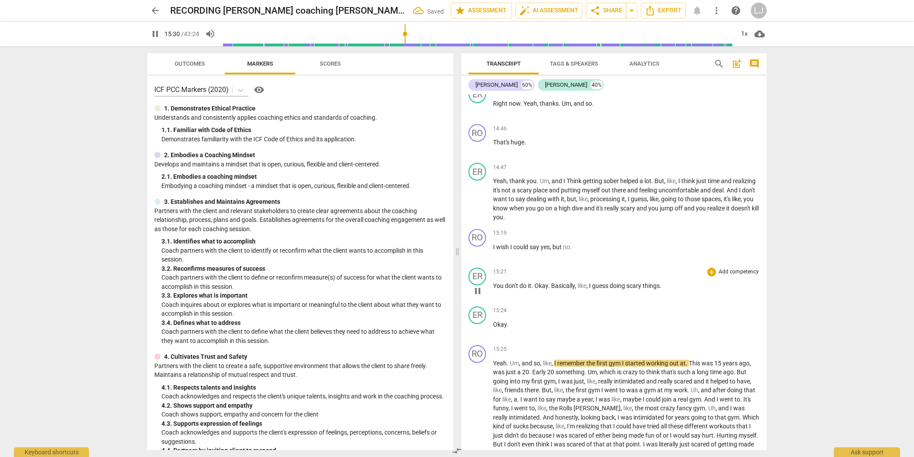
click at [497, 289] on span "You" at bounding box center [499, 285] width 12 height 7
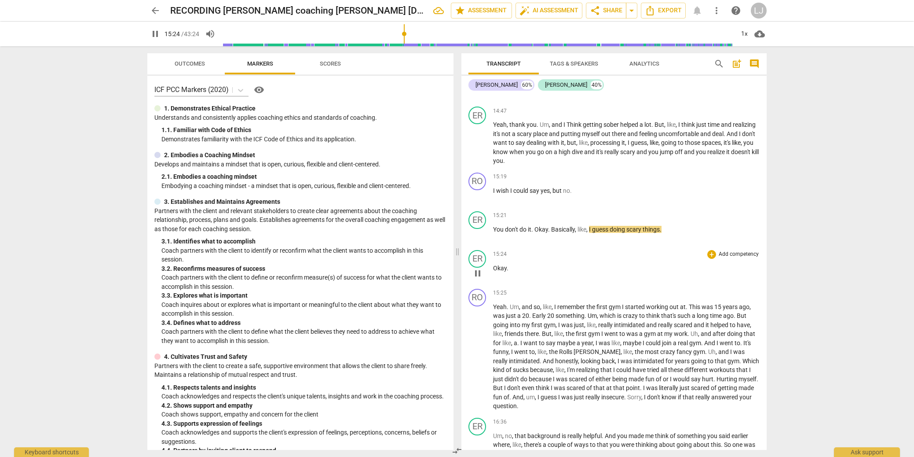
scroll to position [2045, 0]
click at [478, 267] on div "ER" at bounding box center [477, 258] width 18 height 18
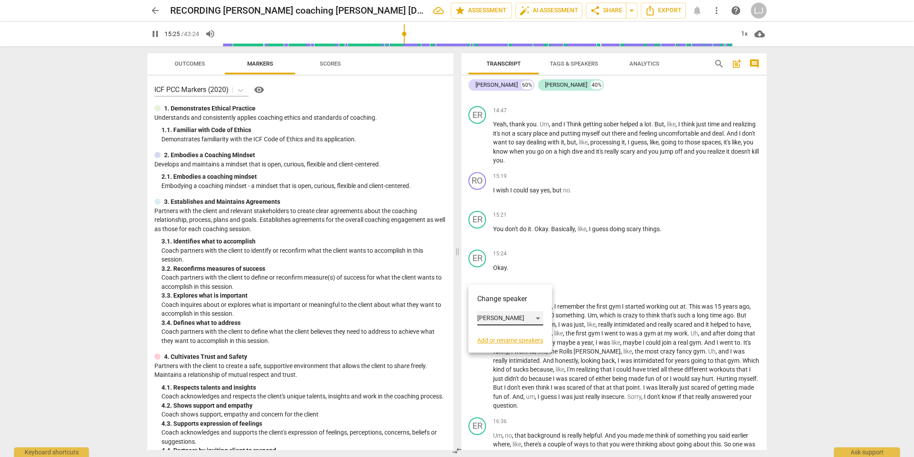
click at [487, 318] on div "[PERSON_NAME]" at bounding box center [510, 318] width 66 height 14
click at [494, 299] on li "[PERSON_NAME]" at bounding box center [510, 301] width 67 height 17
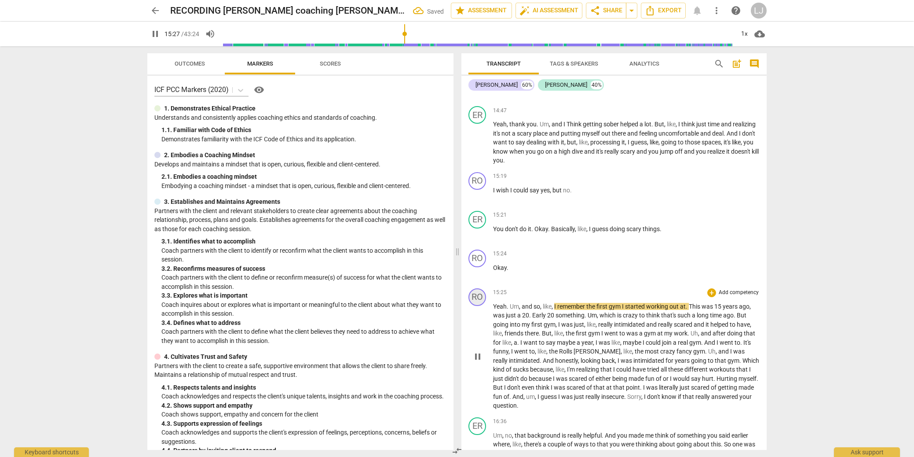
click at [481, 306] on div "RO" at bounding box center [477, 297] width 18 height 18
click at [488, 356] on div "[PERSON_NAME]" at bounding box center [510, 357] width 66 height 14
drag, startPoint x: 492, startPoint y: 372, endPoint x: 499, endPoint y: 363, distance: 11.9
click at [492, 372] on li "[PERSON_NAME]" at bounding box center [510, 373] width 67 height 17
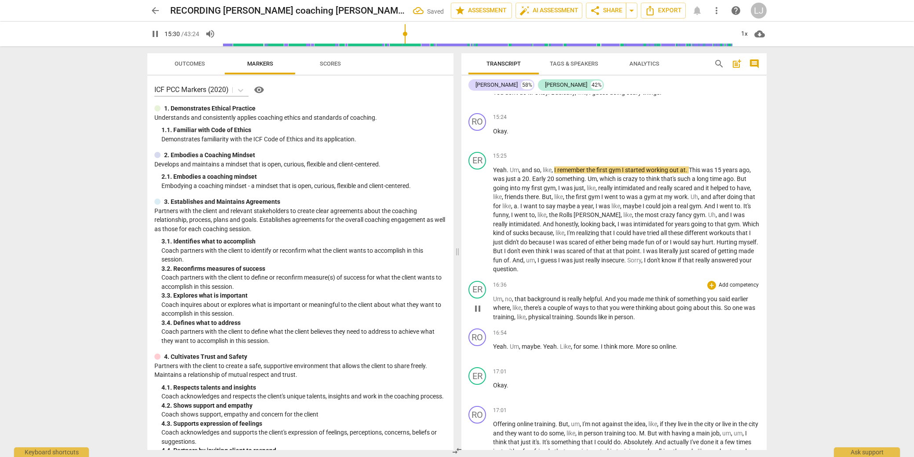
scroll to position [2184, 0]
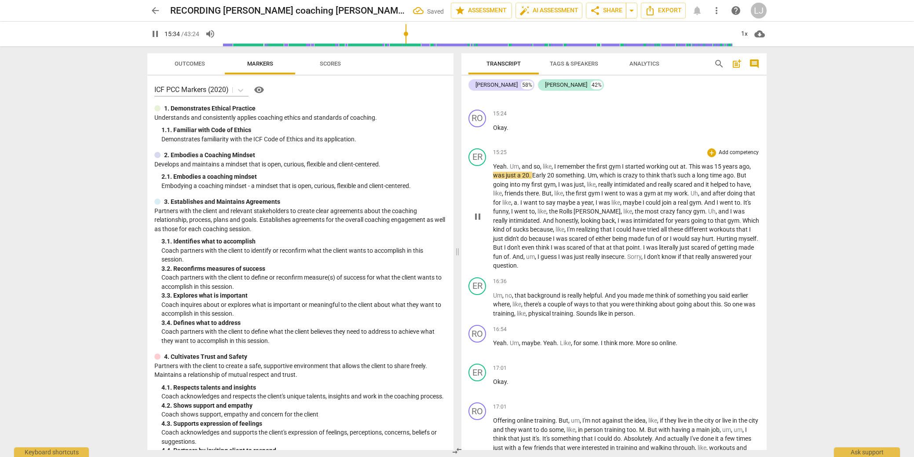
click at [691, 251] on span "just" at bounding box center [685, 247] width 11 height 7
click at [585, 260] on span "just" at bounding box center [579, 256] width 11 height 7
click at [479, 295] on div "ER" at bounding box center [477, 286] width 18 height 18
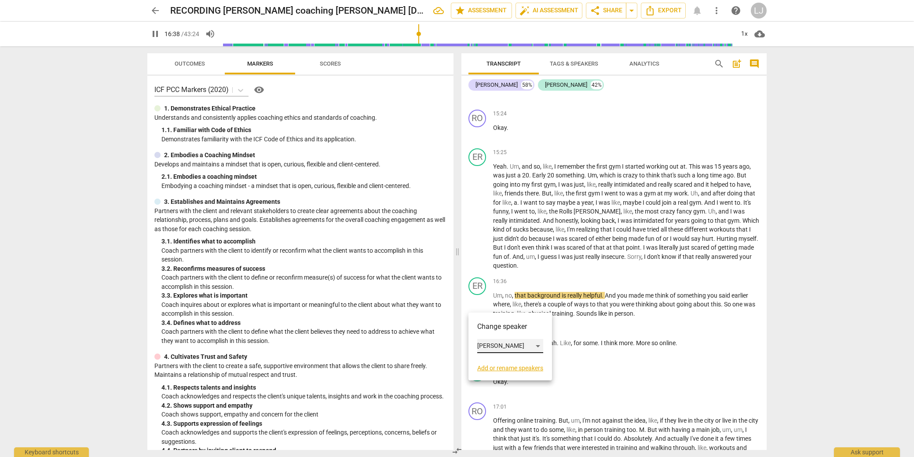
click at [485, 344] on div "[PERSON_NAME]" at bounding box center [510, 346] width 66 height 14
click at [495, 327] on li "[PERSON_NAME]" at bounding box center [510, 329] width 67 height 17
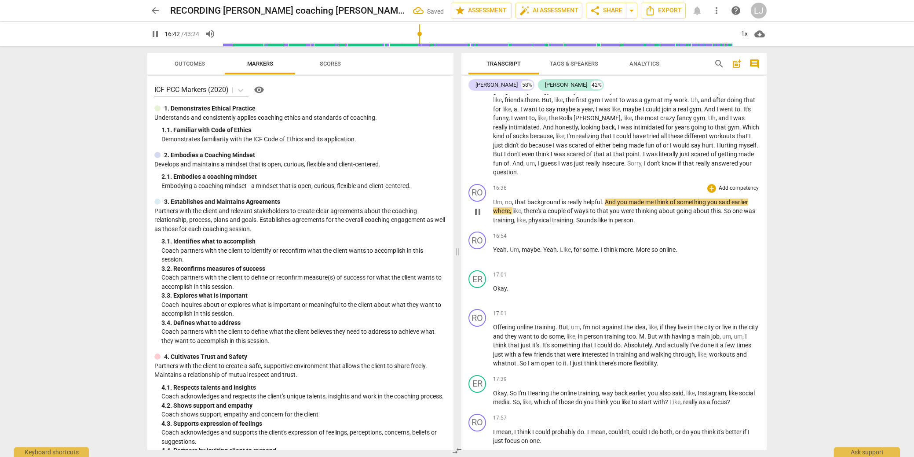
scroll to position [2285, 0]
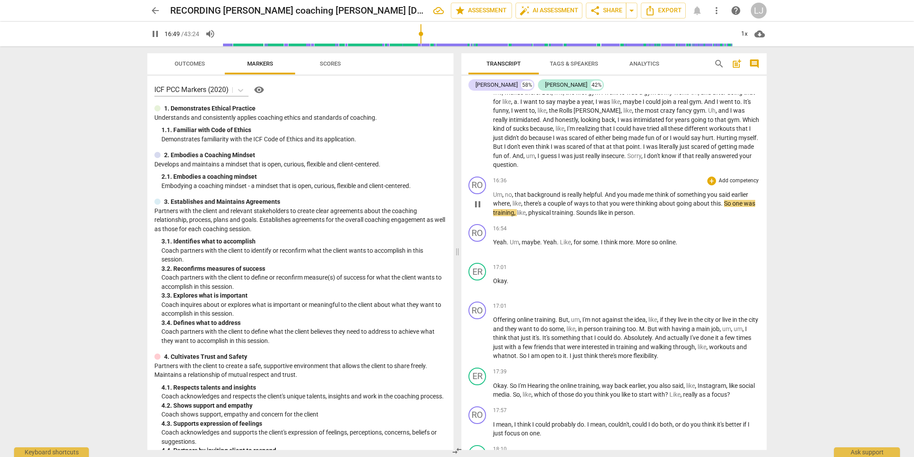
drag, startPoint x: 597, startPoint y: 222, endPoint x: 597, endPoint y: 228, distance: 6.2
click at [597, 207] on span "to" at bounding box center [593, 203] width 7 height 7
type input "1011"
click at [483, 241] on div "RO" at bounding box center [477, 233] width 18 height 18
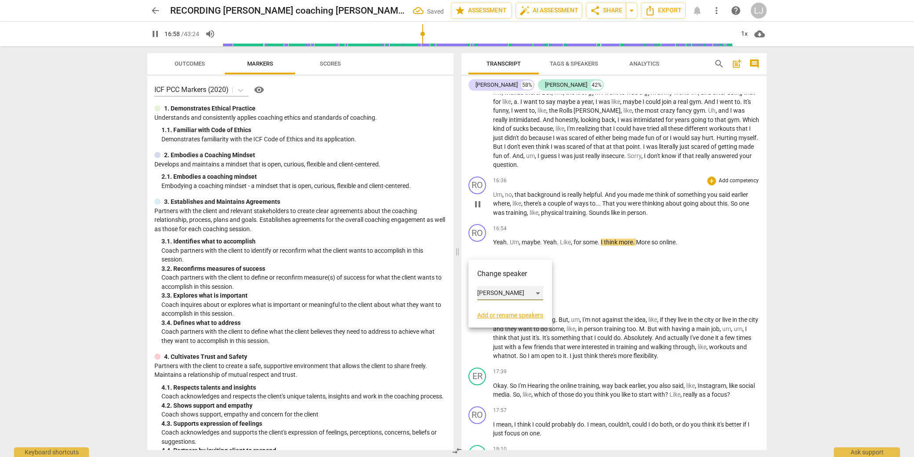
click at [484, 293] on div "[PERSON_NAME]" at bounding box center [510, 293] width 66 height 14
click at [487, 313] on li "[PERSON_NAME]" at bounding box center [510, 309] width 67 height 17
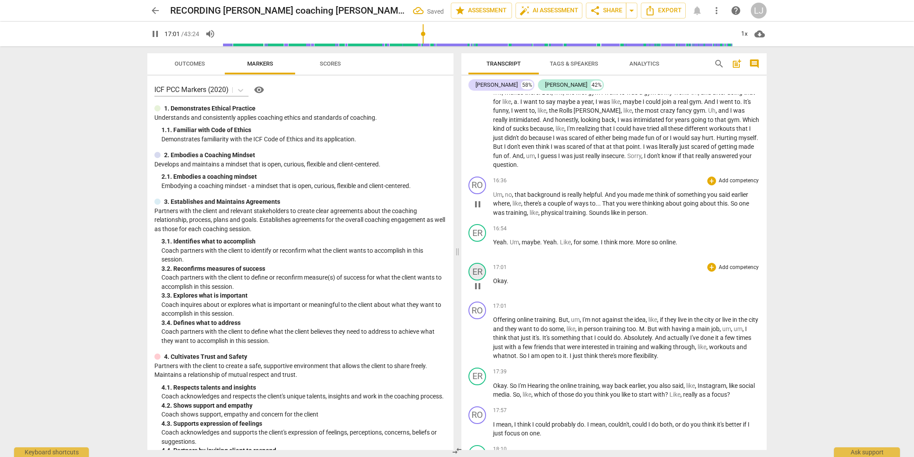
click at [475, 280] on div "ER" at bounding box center [477, 272] width 18 height 18
click at [480, 329] on div "[PERSON_NAME]" at bounding box center [510, 332] width 66 height 14
click at [487, 316] on li "[PERSON_NAME]" at bounding box center [510, 315] width 67 height 17
click at [481, 319] on div "RO" at bounding box center [477, 310] width 18 height 18
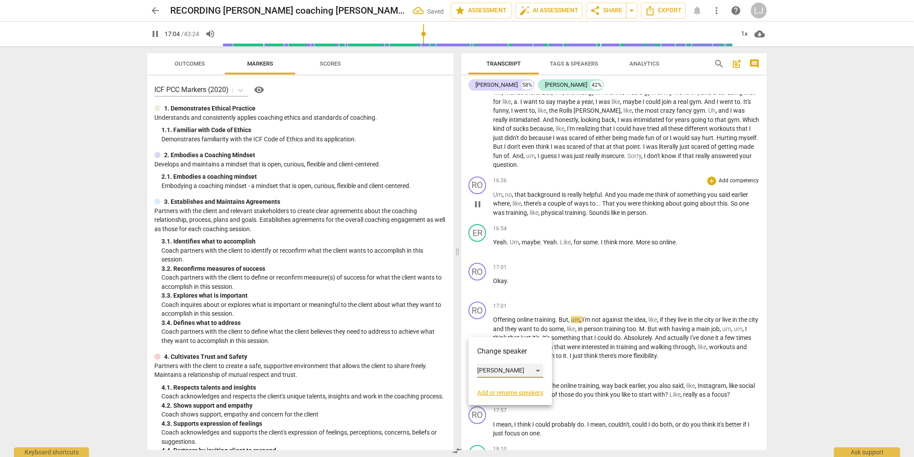
click at [483, 371] on div "[PERSON_NAME]" at bounding box center [510, 370] width 66 height 14
drag, startPoint x: 486, startPoint y: 386, endPoint x: 494, endPoint y: 378, distance: 10.9
click at [486, 386] on li "[PERSON_NAME]" at bounding box center [510, 387] width 67 height 17
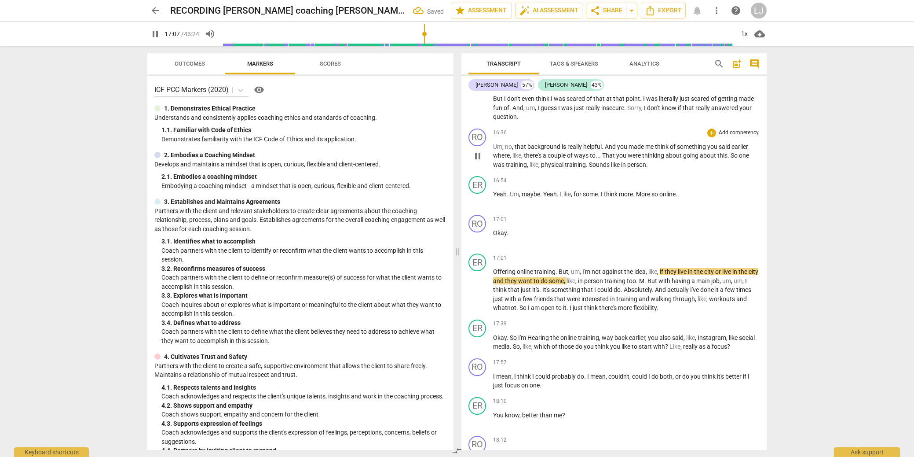
scroll to position [2341, 0]
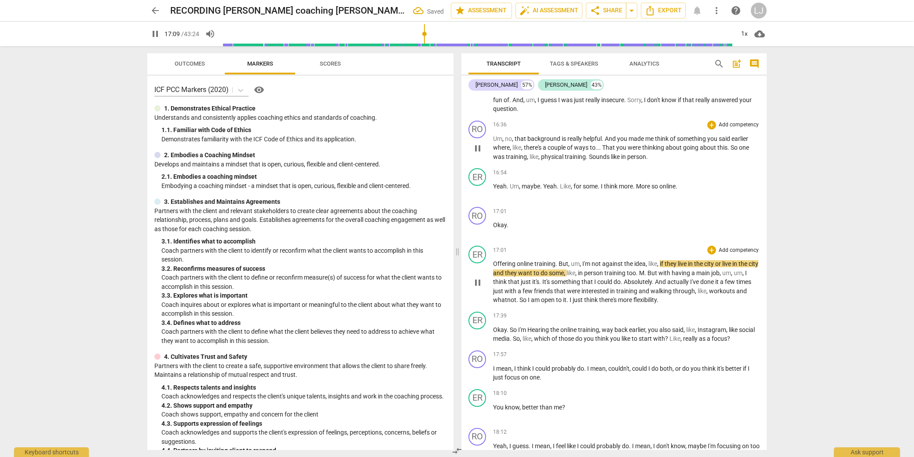
click at [559, 304] on p "Offering online training . But , um , I'm not against the idea , like , if they…" at bounding box center [626, 281] width 267 height 45
click at [556, 303] on span "open" at bounding box center [548, 299] width 15 height 7
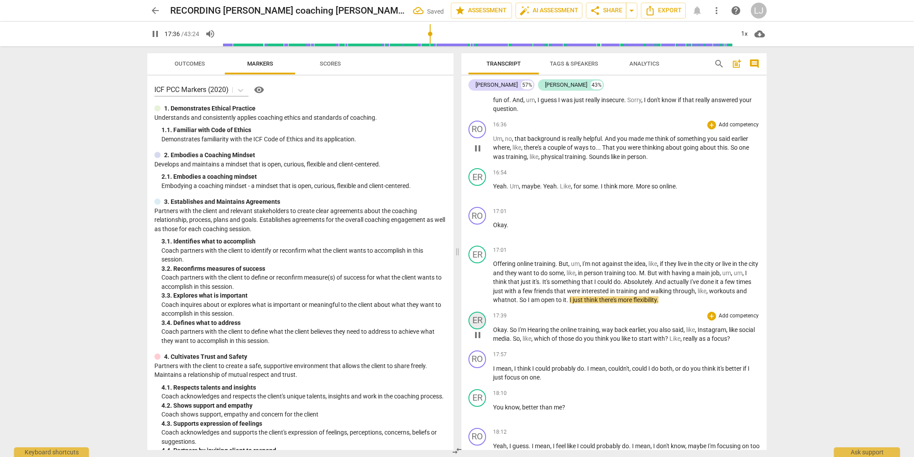
click at [476, 329] on div "ER" at bounding box center [477, 320] width 18 height 18
click at [486, 377] on div "[PERSON_NAME]" at bounding box center [510, 380] width 66 height 14
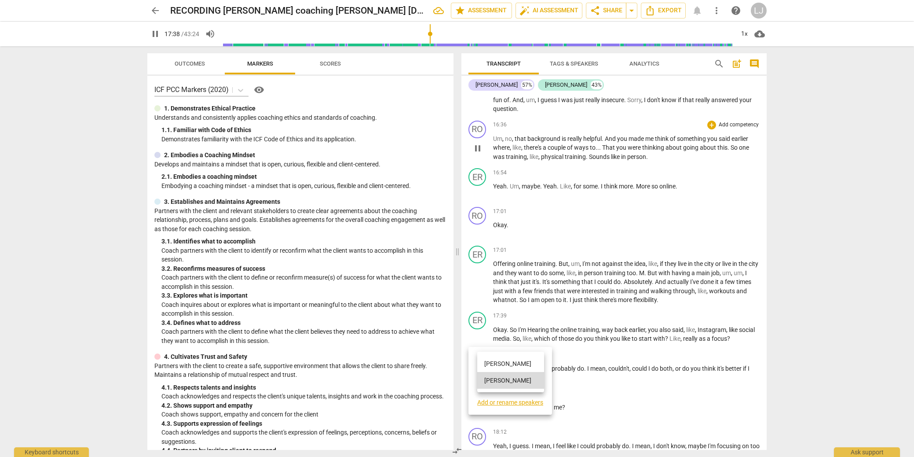
click at [490, 363] on li "[PERSON_NAME]" at bounding box center [510, 363] width 67 height 17
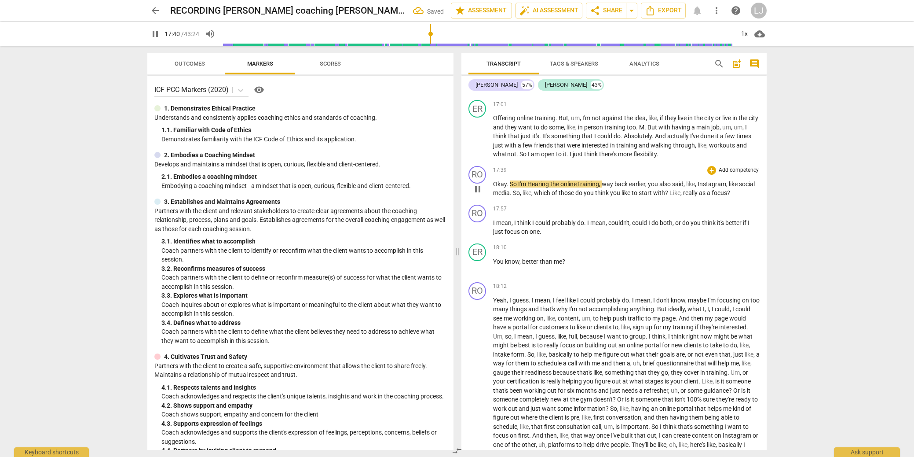
scroll to position [2555, 0]
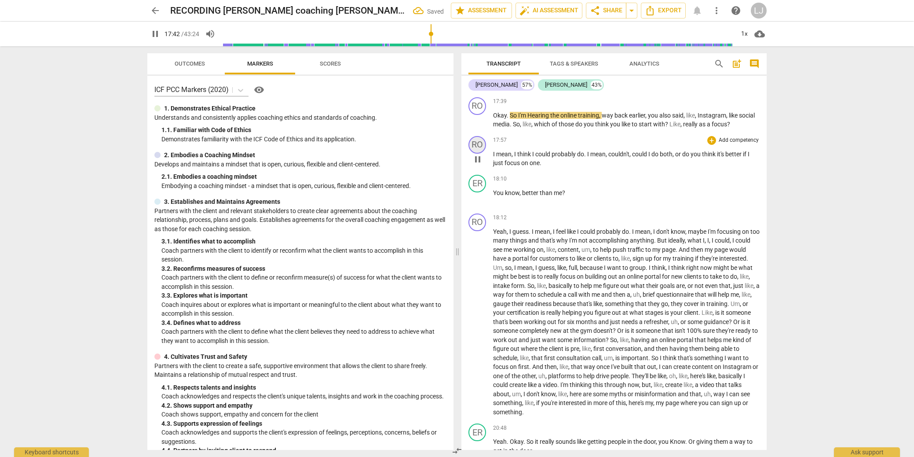
click at [477, 154] on div "RO" at bounding box center [477, 145] width 18 height 18
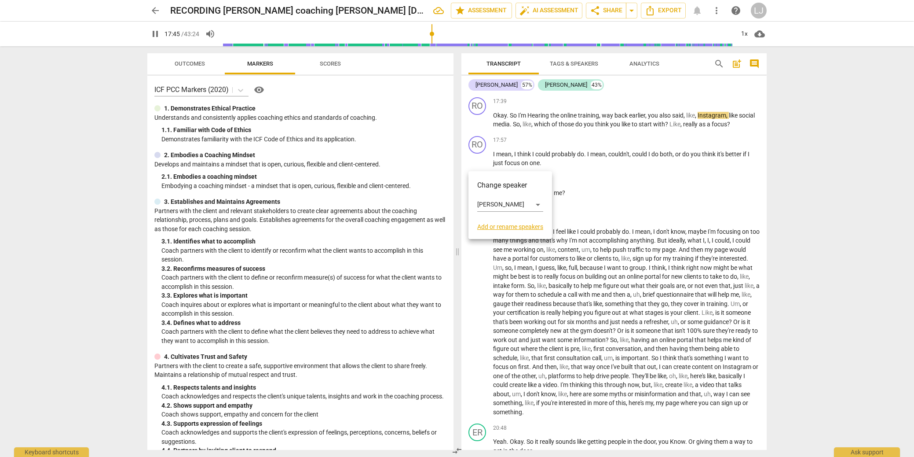
click at [667, 141] on div at bounding box center [457, 228] width 914 height 457
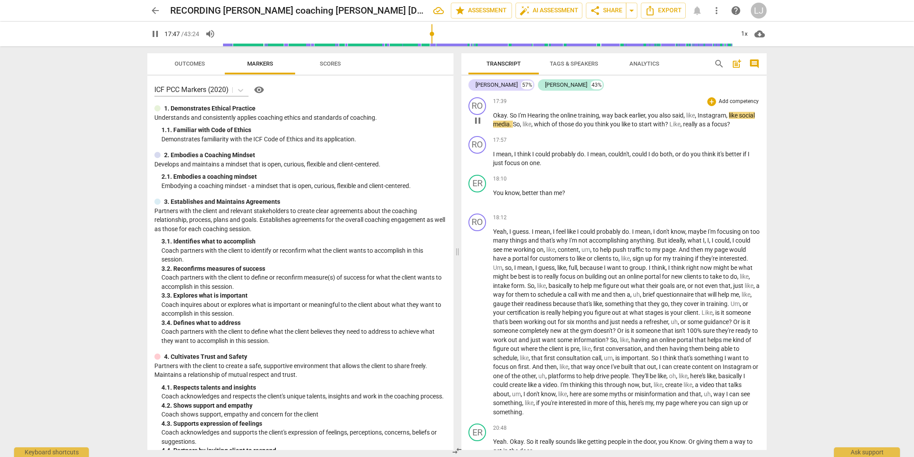
click at [665, 128] on span "with" at bounding box center [659, 124] width 12 height 7
click at [481, 154] on div "RO" at bounding box center [477, 145] width 18 height 18
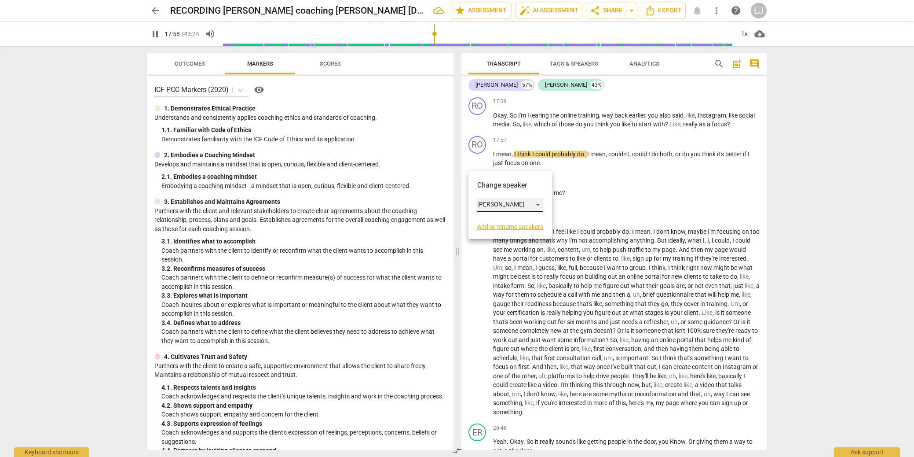
click at [487, 203] on div "[PERSON_NAME]" at bounding box center [510, 205] width 66 height 14
click at [491, 221] on li "[PERSON_NAME]" at bounding box center [510, 221] width 67 height 17
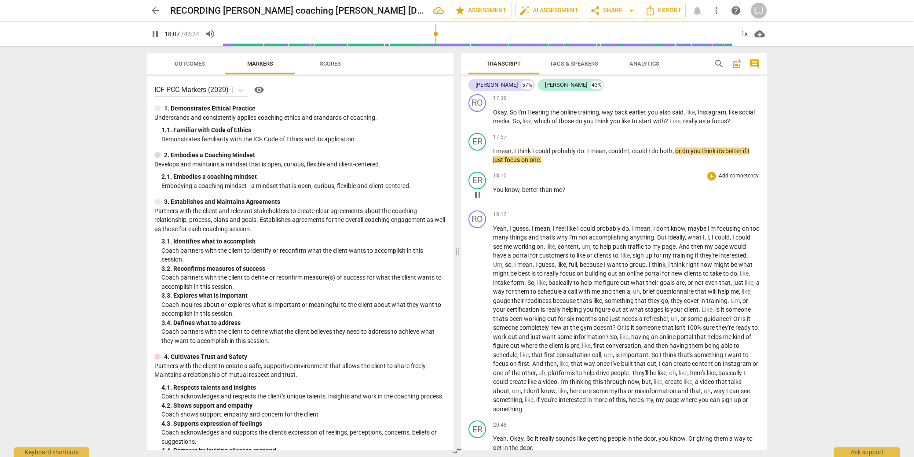
scroll to position [2559, 0]
click at [479, 189] on div "ER" at bounding box center [477, 180] width 18 height 18
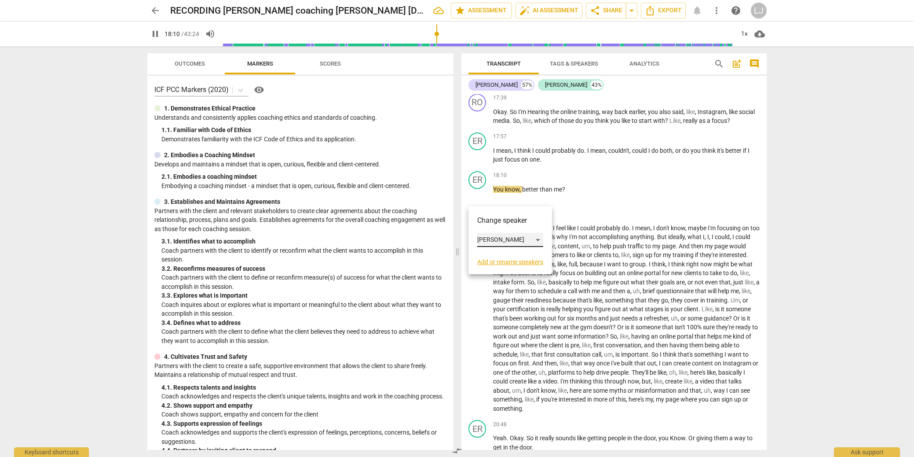
click at [481, 238] on div "[PERSON_NAME]" at bounding box center [510, 240] width 66 height 14
click at [490, 222] on li "[PERSON_NAME]" at bounding box center [510, 223] width 67 height 17
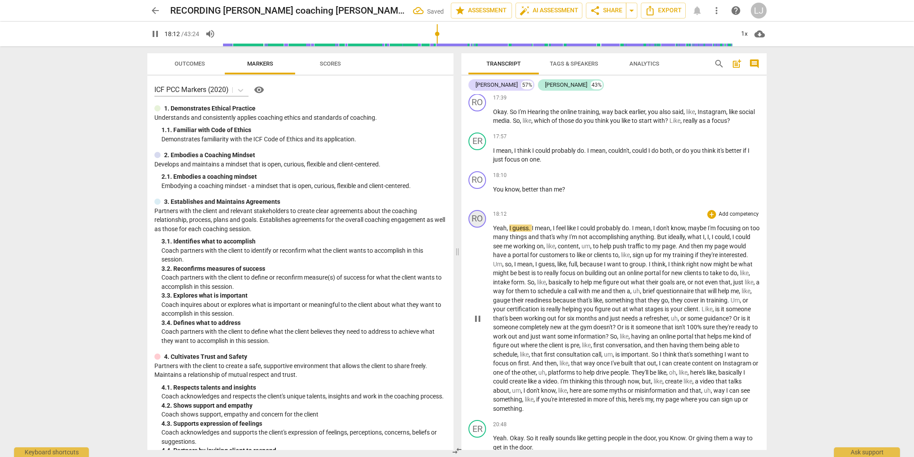
click at [482, 227] on div "RO" at bounding box center [477, 219] width 18 height 18
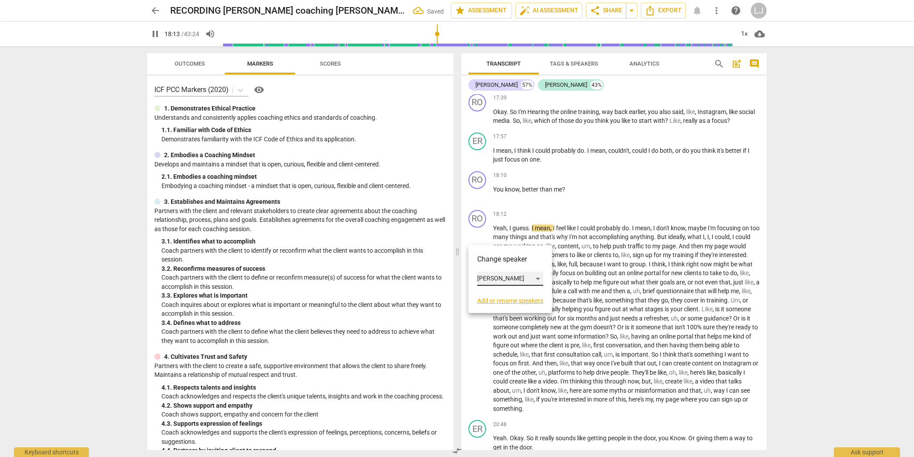
click at [482, 279] on div "[PERSON_NAME]" at bounding box center [510, 278] width 66 height 14
click at [486, 296] on li "[PERSON_NAME]" at bounding box center [510, 295] width 67 height 17
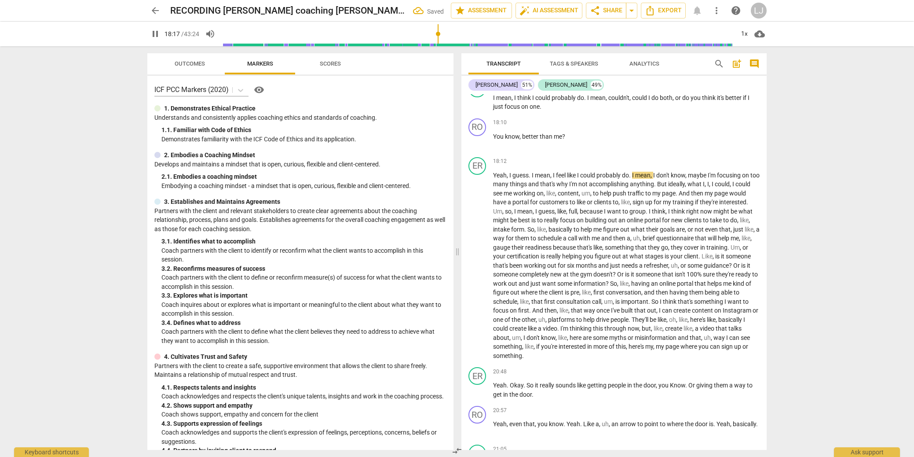
scroll to position [2626, 0]
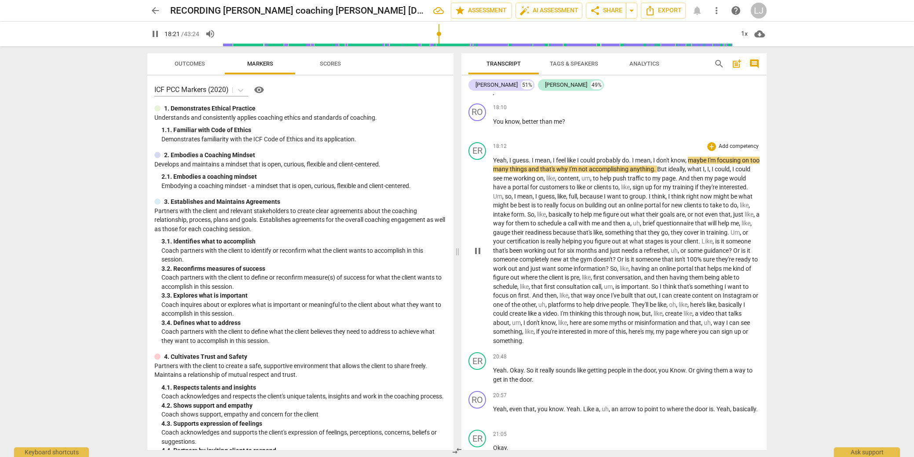
click at [706, 236] on span "training" at bounding box center [716, 232] width 21 height 7
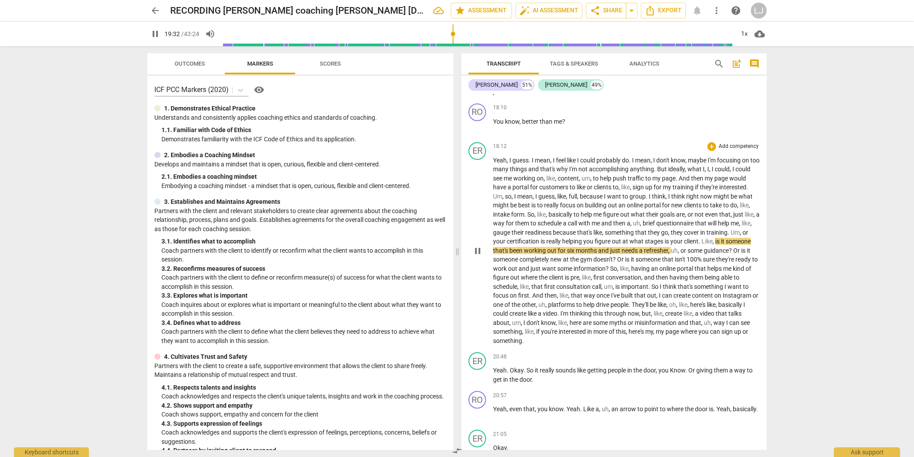
click at [680, 335] on span "where" at bounding box center [689, 331] width 18 height 7
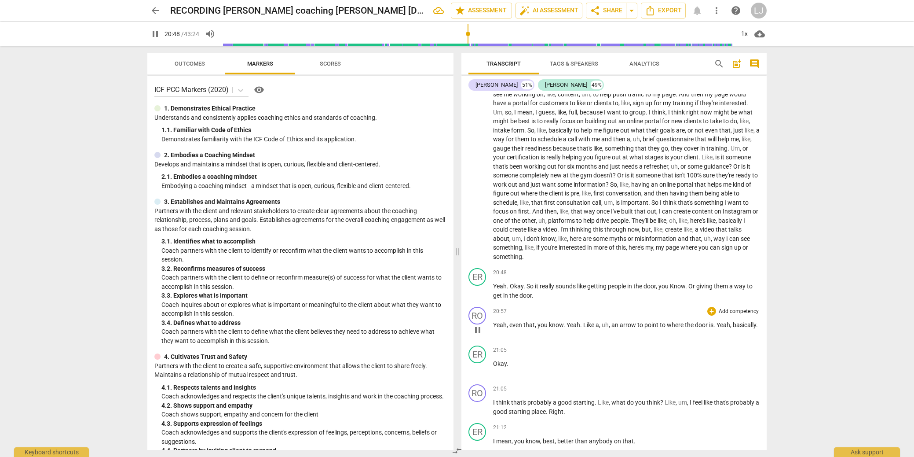
scroll to position [2713, 0]
click at [476, 283] on div "ER" at bounding box center [477, 275] width 18 height 18
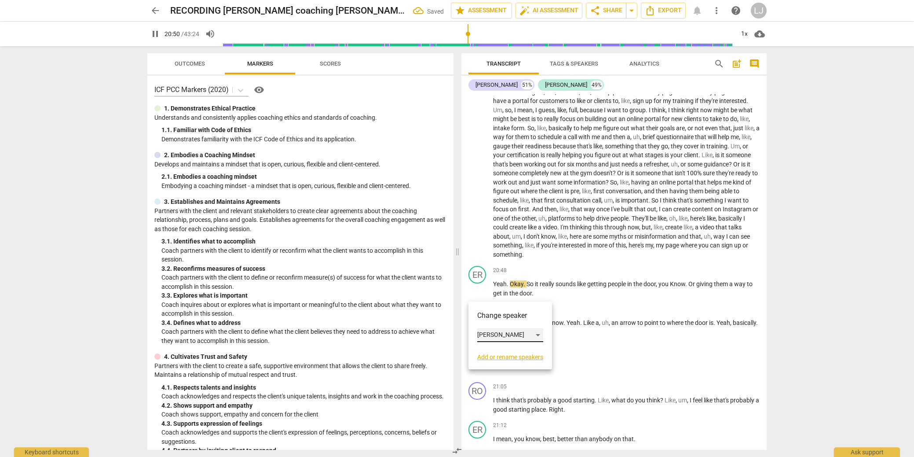
click at [487, 330] on div "[PERSON_NAME]" at bounding box center [510, 335] width 66 height 14
click at [489, 320] on li "[PERSON_NAME]" at bounding box center [510, 318] width 67 height 17
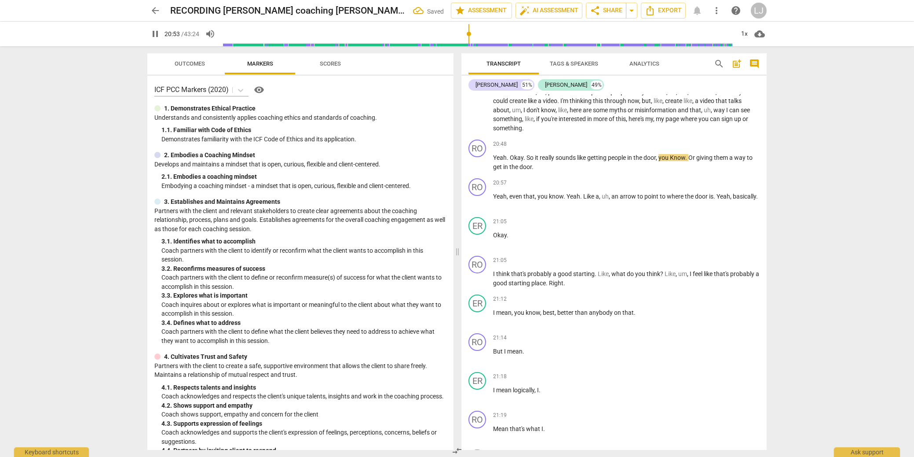
scroll to position [2840, 0]
click at [475, 195] on div "RO" at bounding box center [477, 186] width 18 height 18
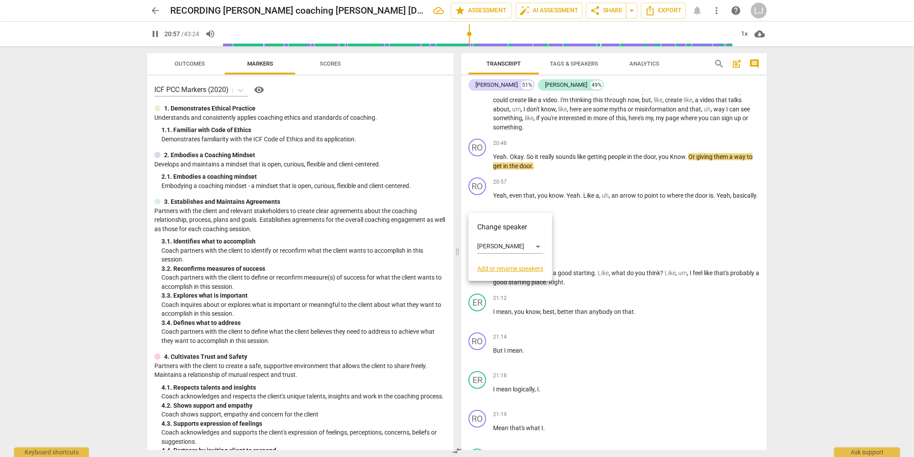
click at [476, 244] on div "Change speaker [PERSON_NAME] Add or rename speakers" at bounding box center [510, 247] width 84 height 68
click at [486, 247] on div "[PERSON_NAME]" at bounding box center [510, 246] width 66 height 14
click at [489, 263] on li "[PERSON_NAME]" at bounding box center [510, 263] width 67 height 17
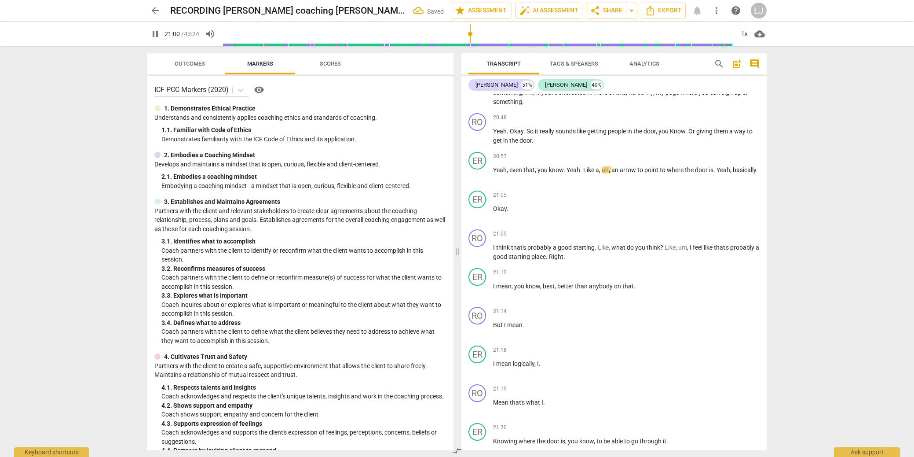
scroll to position [2871, 0]
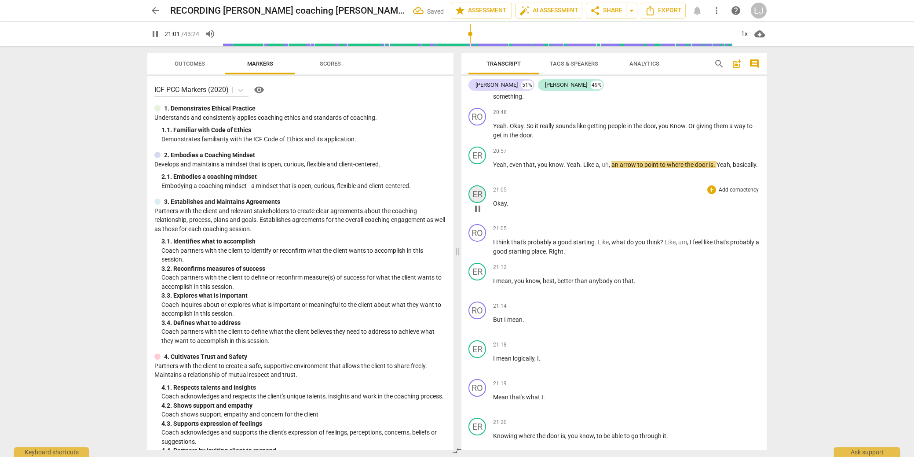
click at [472, 203] on div "ER" at bounding box center [477, 194] width 18 height 18
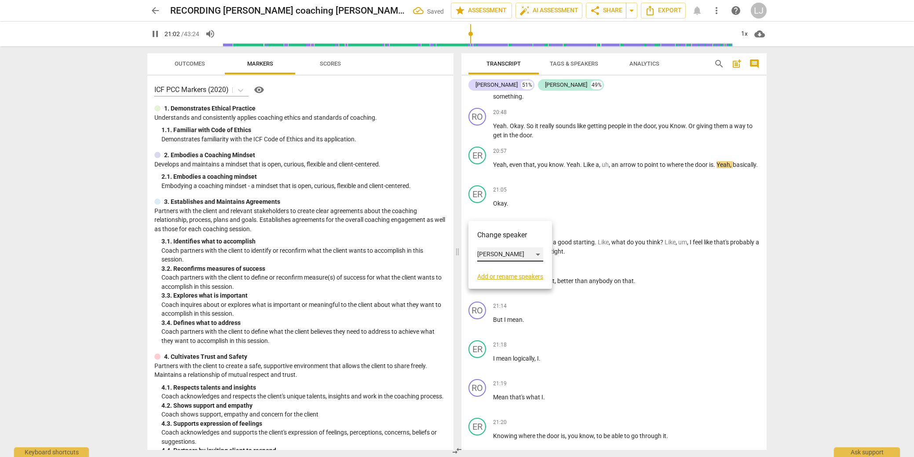
click at [486, 254] on div "[PERSON_NAME]" at bounding box center [510, 254] width 66 height 14
click at [492, 237] on li "[PERSON_NAME]" at bounding box center [510, 237] width 67 height 17
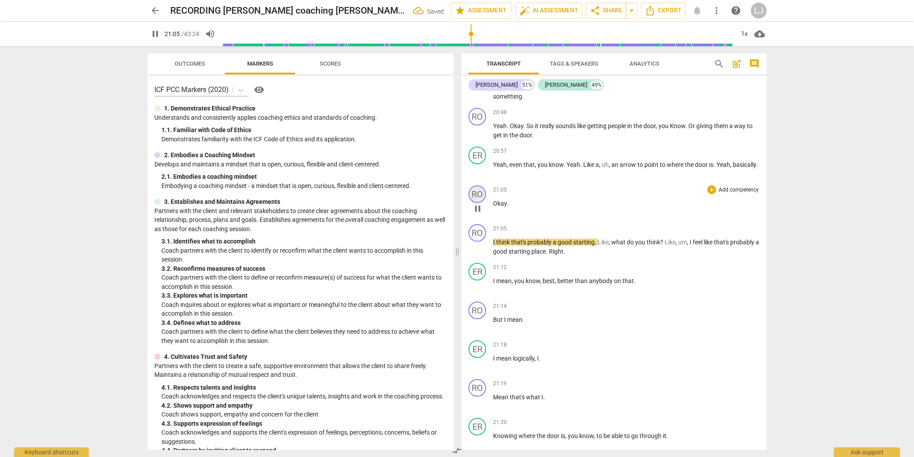
click at [477, 203] on div "RO" at bounding box center [477, 194] width 18 height 18
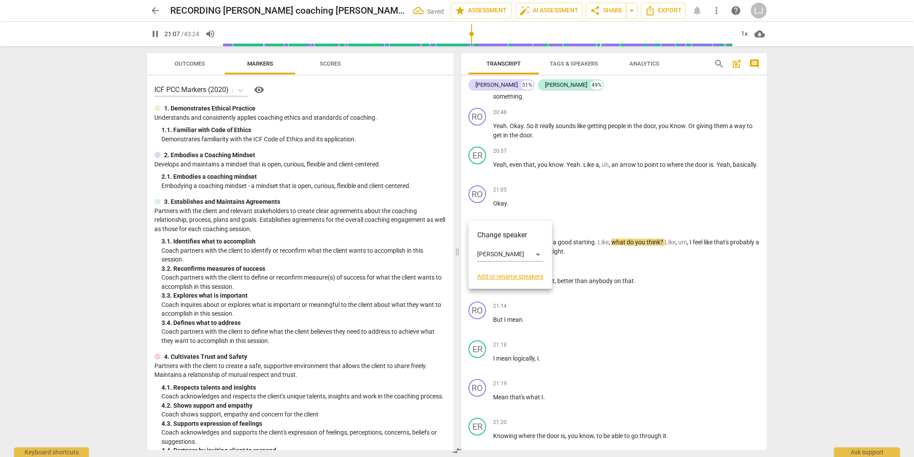
click at [524, 210] on div at bounding box center [457, 228] width 914 height 457
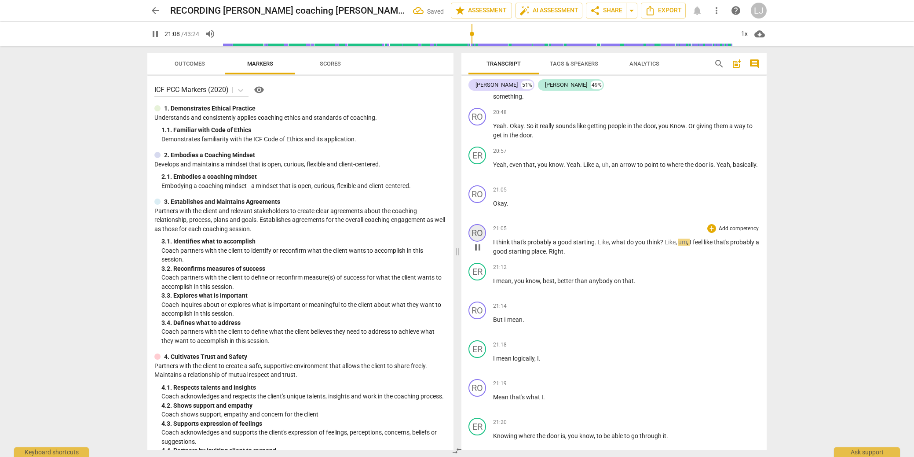
click at [474, 241] on div "RO" at bounding box center [477, 233] width 18 height 18
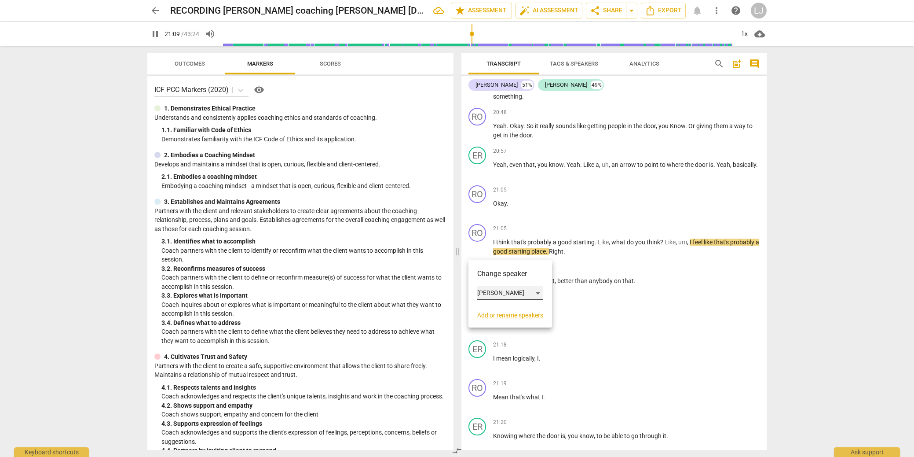
click at [489, 289] on div "[PERSON_NAME]" at bounding box center [510, 293] width 66 height 14
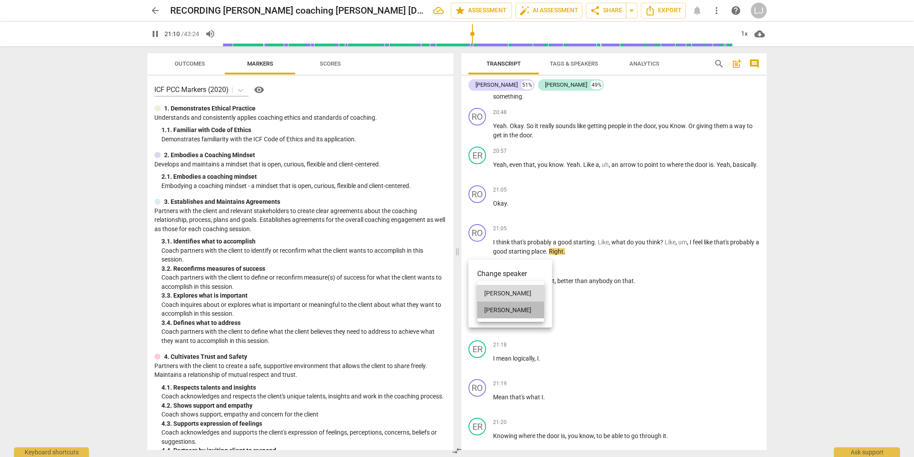
click at [493, 311] on li "[PERSON_NAME]" at bounding box center [510, 309] width 67 height 17
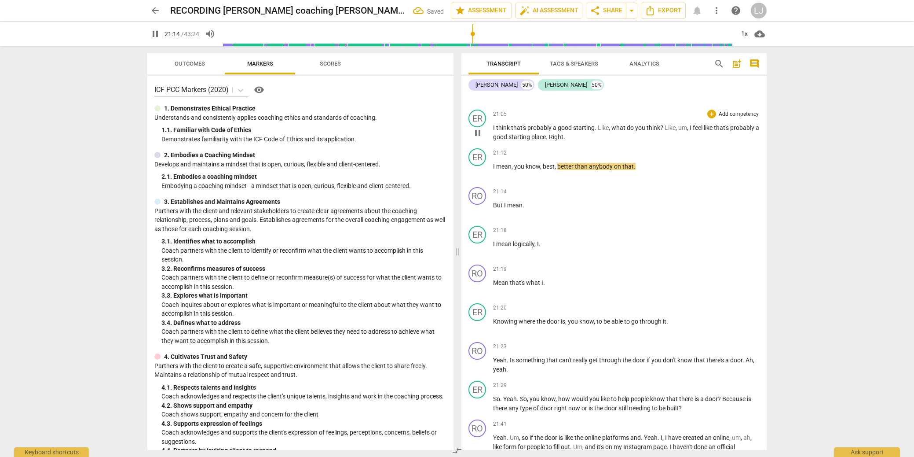
scroll to position [2989, 0]
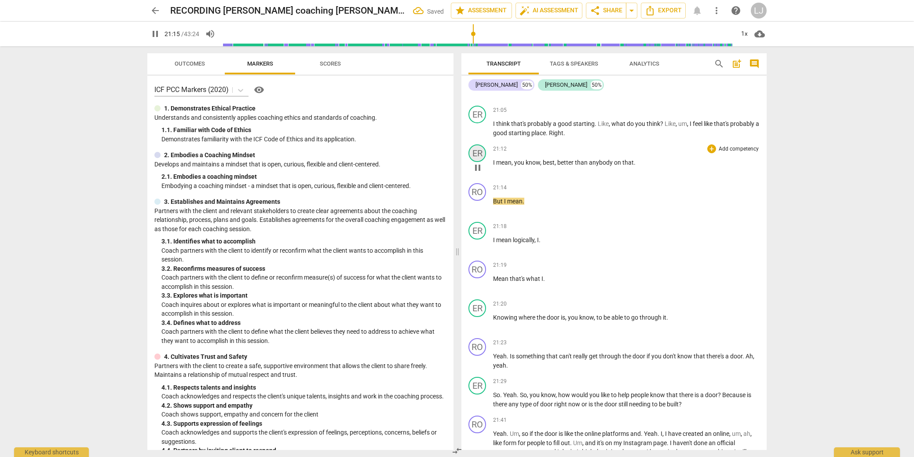
click at [477, 162] on div "ER" at bounding box center [477, 153] width 18 height 18
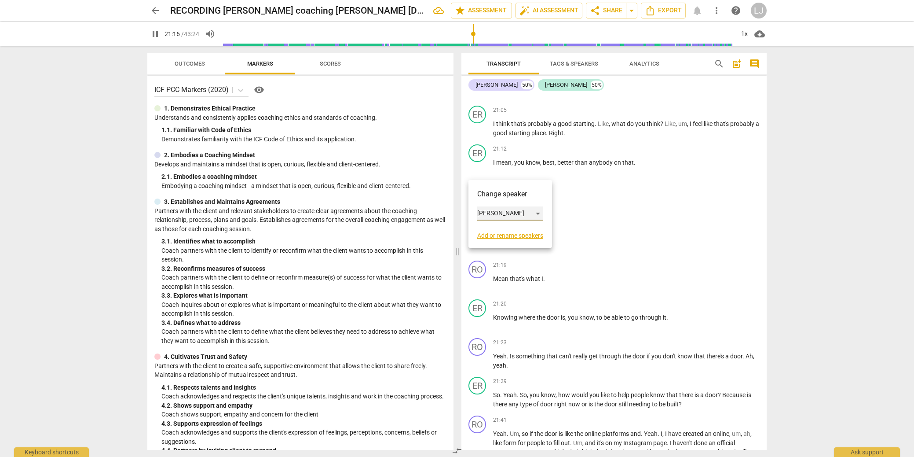
click at [494, 216] on div "[PERSON_NAME]" at bounding box center [510, 213] width 66 height 14
click at [496, 191] on li "[PERSON_NAME]" at bounding box center [510, 196] width 67 height 17
click at [493, 205] on span "But" at bounding box center [498, 201] width 11 height 7
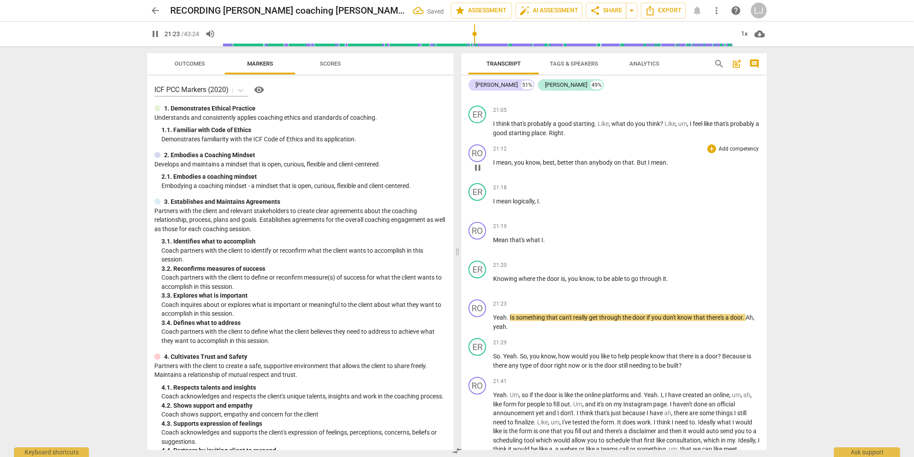
click at [631, 166] on span "that" at bounding box center [627, 162] width 11 height 7
click at [648, 166] on span "I" at bounding box center [649, 162] width 3 height 7
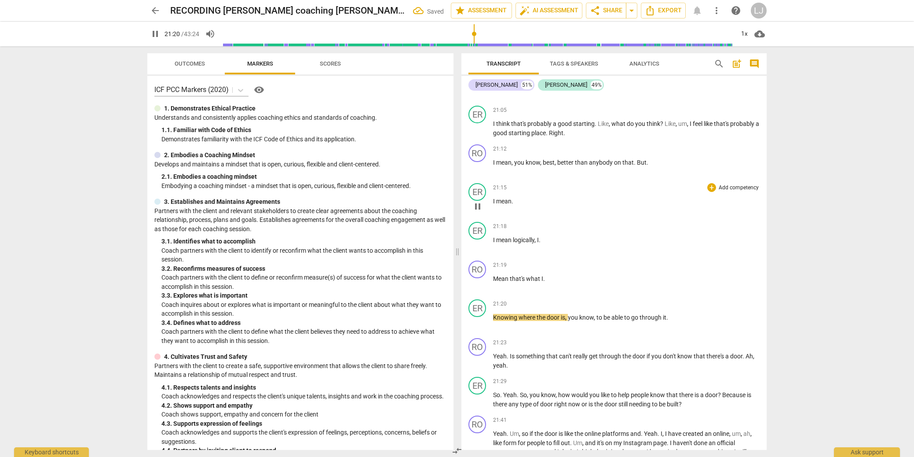
drag, startPoint x: 511, startPoint y: 217, endPoint x: 514, endPoint y: 227, distance: 10.6
click at [512, 206] on p "I mean ." at bounding box center [626, 201] width 267 height 9
type input "1282"
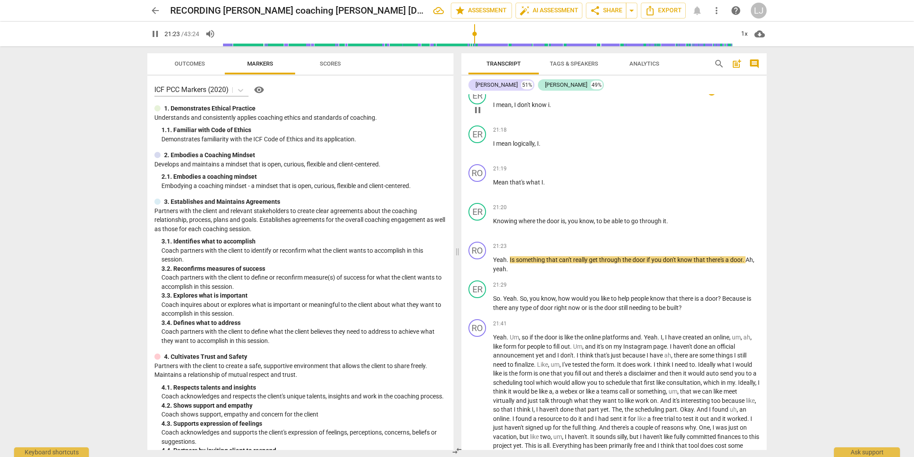
scroll to position [3086, 0]
click at [497, 108] on span "mean, I don't know if I do" at bounding box center [529, 104] width 67 height 7
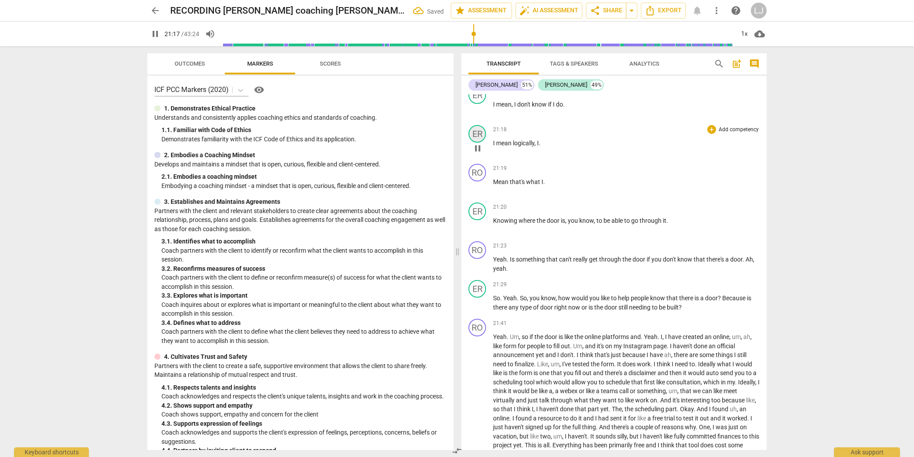
click at [481, 143] on div "ER" at bounding box center [477, 134] width 18 height 18
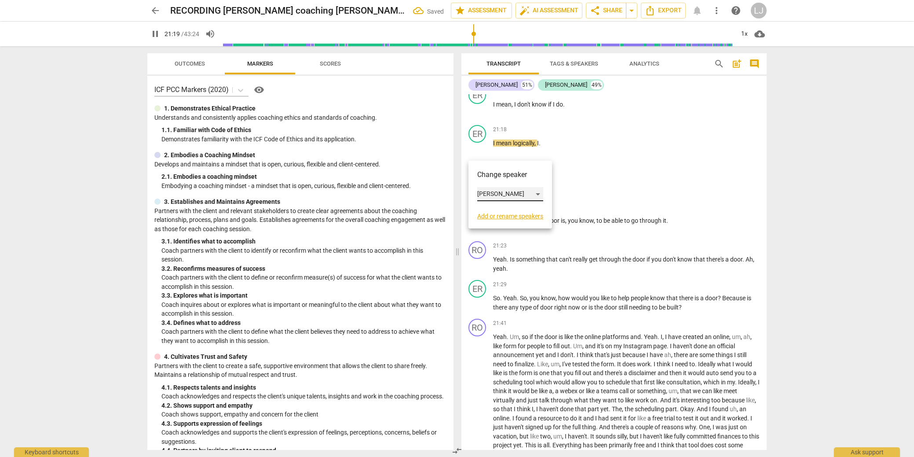
click at [482, 194] on div "[PERSON_NAME]" at bounding box center [510, 194] width 66 height 14
click at [490, 170] on li "[PERSON_NAME]" at bounding box center [510, 177] width 67 height 17
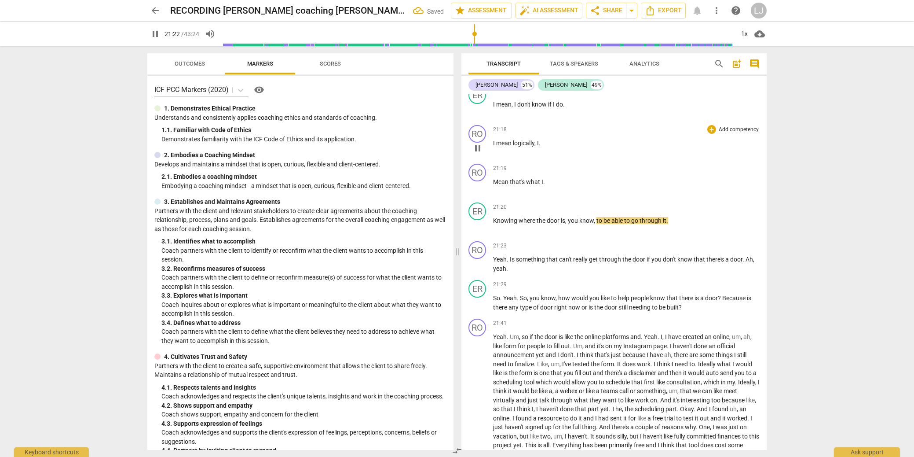
click at [506, 146] on span "mean" at bounding box center [504, 142] width 17 height 7
click at [493, 185] on span "Mean" at bounding box center [501, 181] width 17 height 7
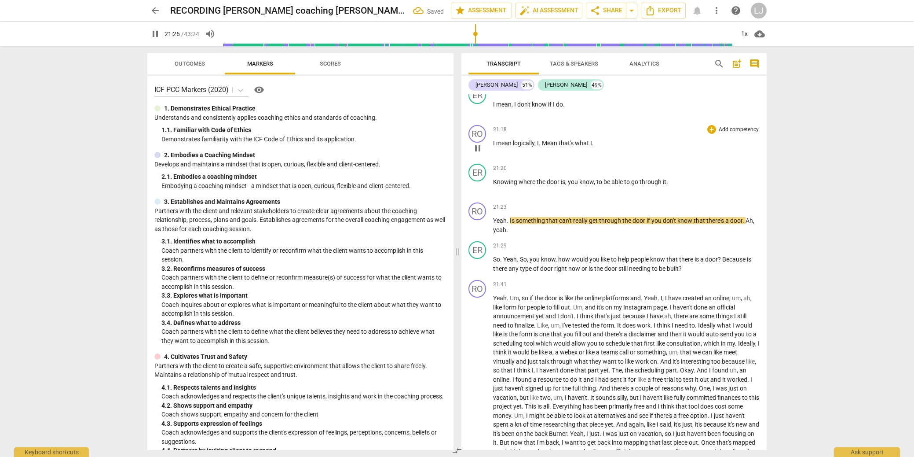
click at [543, 146] on span "Mean" at bounding box center [550, 142] width 17 height 7
type input "1287"
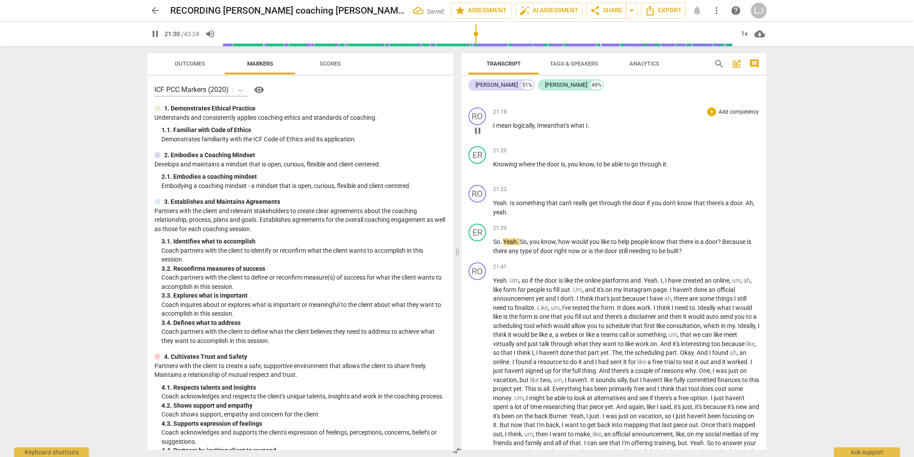
click at [554, 129] on span "mean" at bounding box center [546, 125] width 15 height 7
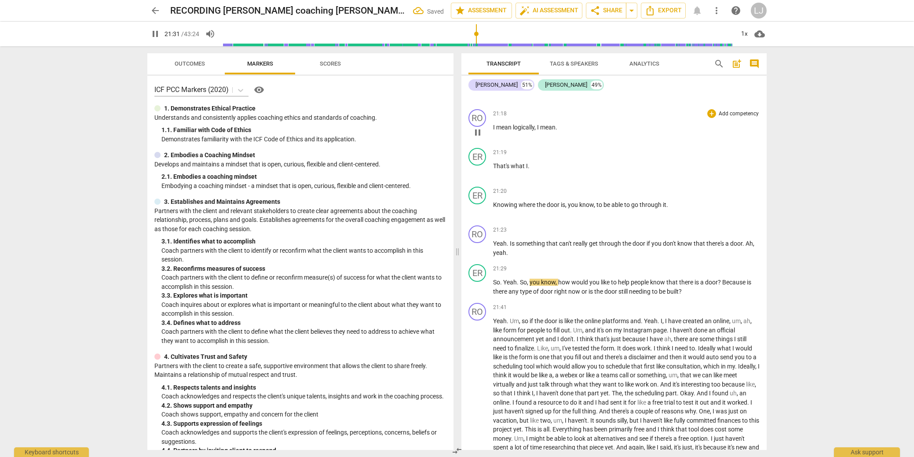
click at [522, 131] on span "logically" at bounding box center [524, 127] width 22 height 7
click at [475, 204] on div "ER" at bounding box center [477, 196] width 18 height 18
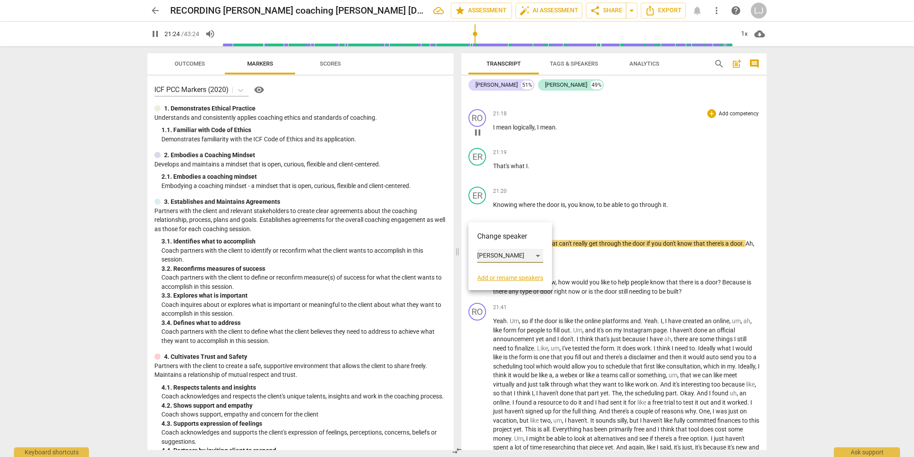
click at [487, 253] on div "[PERSON_NAME]" at bounding box center [510, 256] width 66 height 14
click at [492, 238] on li "[PERSON_NAME]" at bounding box center [510, 238] width 67 height 17
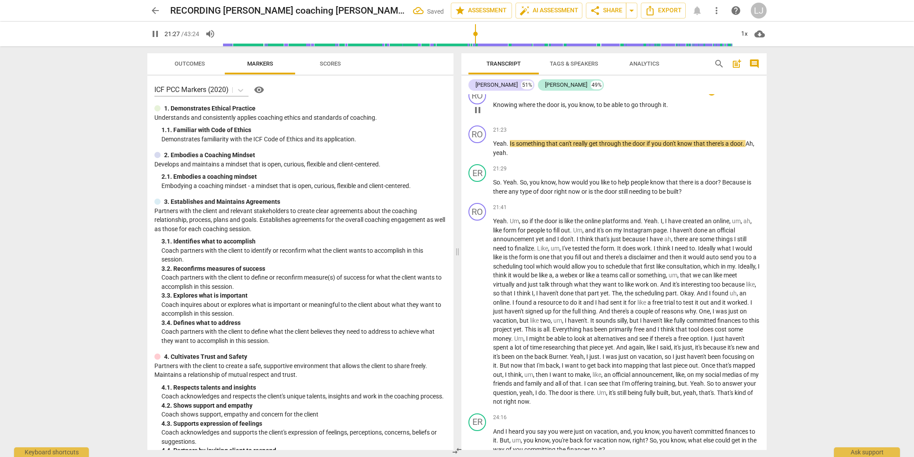
scroll to position [3194, 0]
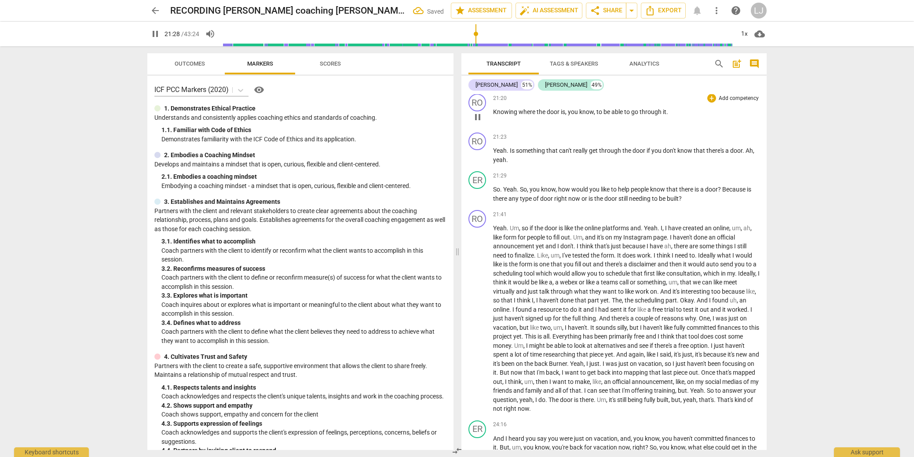
click at [650, 115] on span "through" at bounding box center [651, 111] width 23 height 7
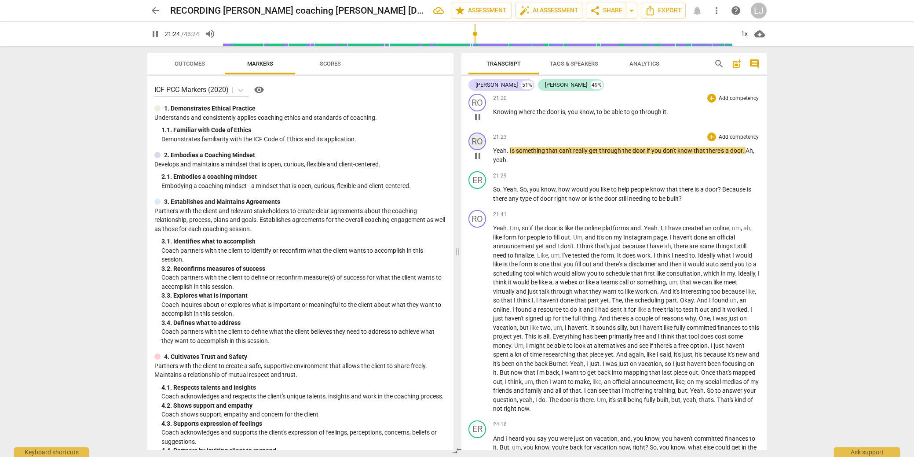
click at [477, 150] on div "RO" at bounding box center [477, 141] width 18 height 18
click at [588, 183] on div at bounding box center [457, 228] width 914 height 457
click at [510, 154] on span "Is" at bounding box center [513, 150] width 6 height 7
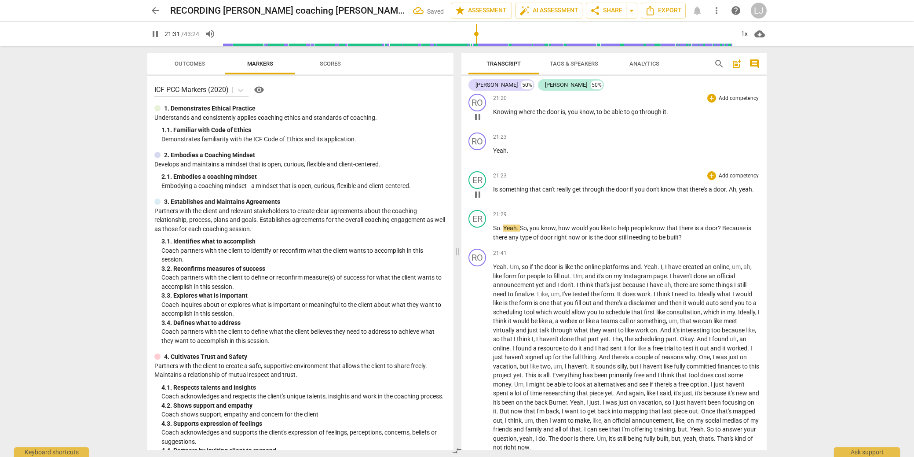
click at [542, 193] on span "can't" at bounding box center [549, 189] width 14 height 7
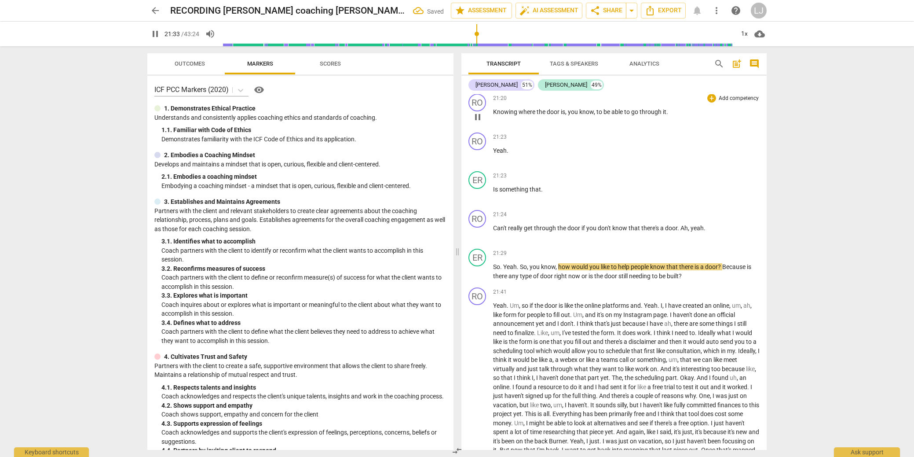
click at [653, 115] on span "through" at bounding box center [651, 111] width 23 height 7
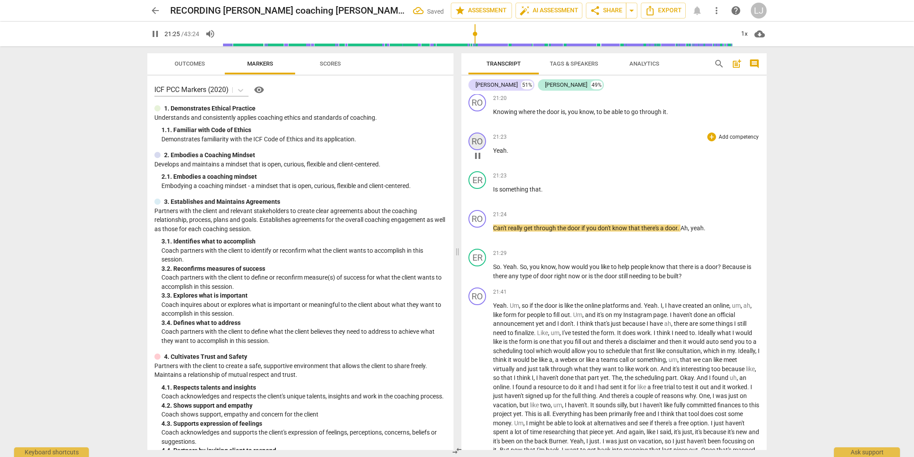
click at [482, 150] on div "RO" at bounding box center [477, 141] width 18 height 18
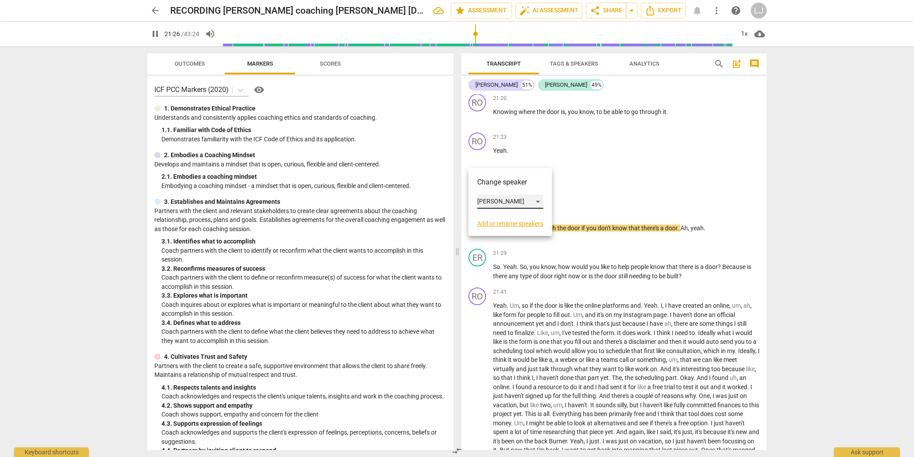
click at [489, 200] on div "[PERSON_NAME]" at bounding box center [510, 201] width 66 height 14
click at [497, 217] on li "[PERSON_NAME]" at bounding box center [510, 218] width 67 height 17
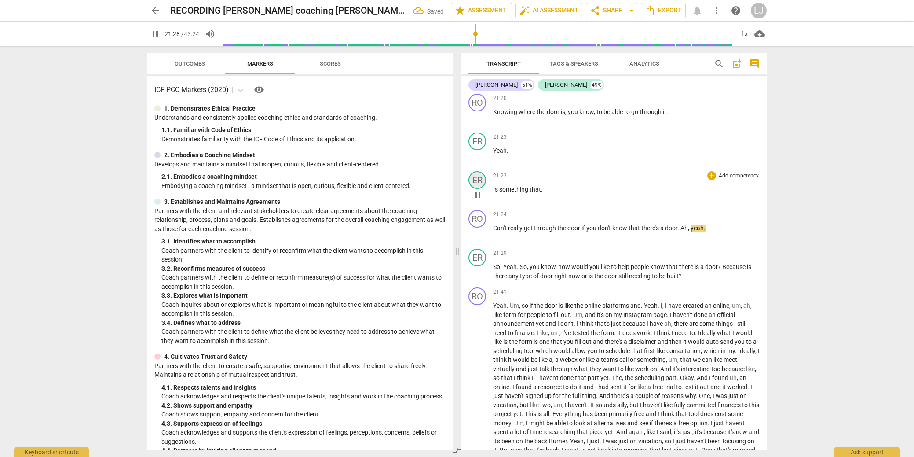
click at [483, 189] on div "ER" at bounding box center [477, 180] width 18 height 18
click at [485, 237] on div "[PERSON_NAME]" at bounding box center [510, 240] width 66 height 14
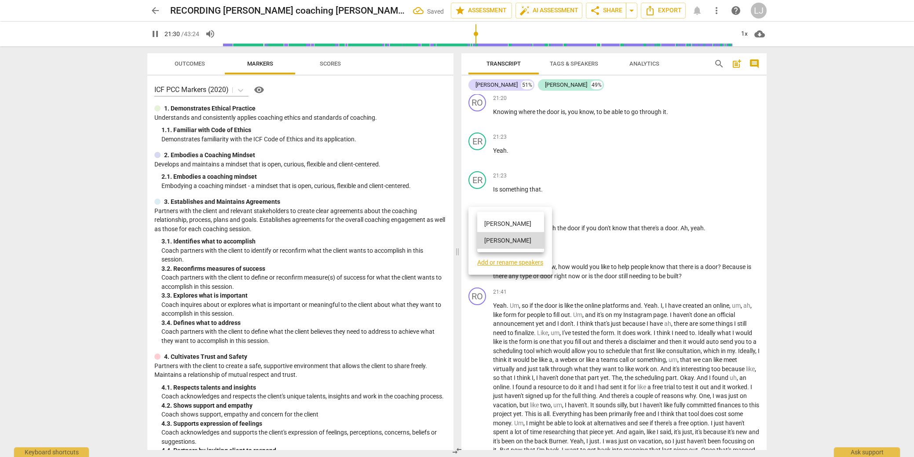
drag, startPoint x: 491, startPoint y: 223, endPoint x: 496, endPoint y: 212, distance: 11.8
click at [491, 223] on li "[PERSON_NAME]" at bounding box center [510, 223] width 67 height 17
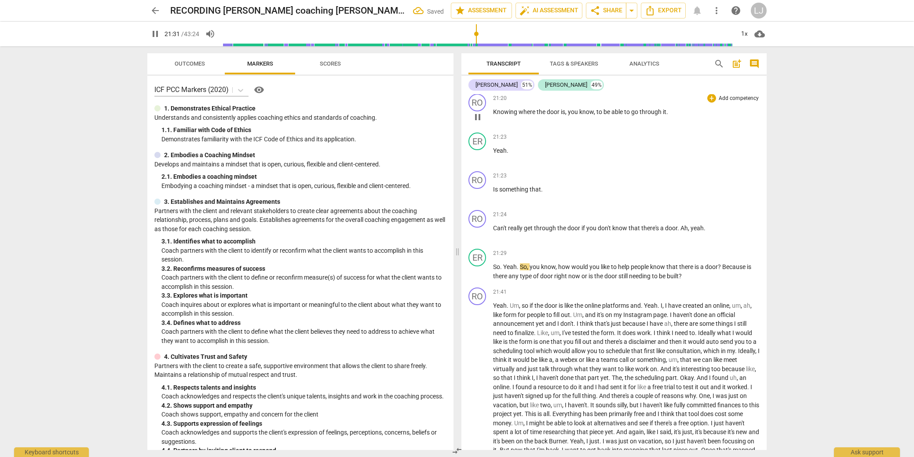
click at [654, 115] on span "through" at bounding box center [651, 111] width 23 height 7
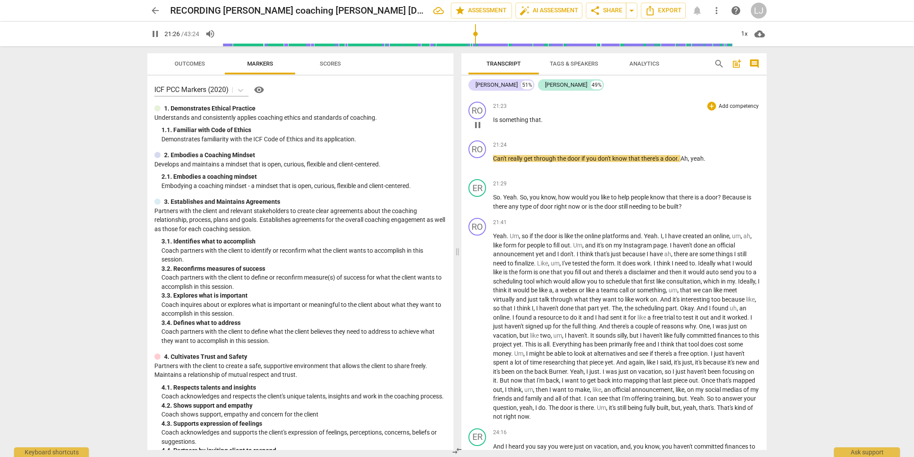
scroll to position [3265, 0]
click at [690, 161] on span "," at bounding box center [689, 157] width 3 height 7
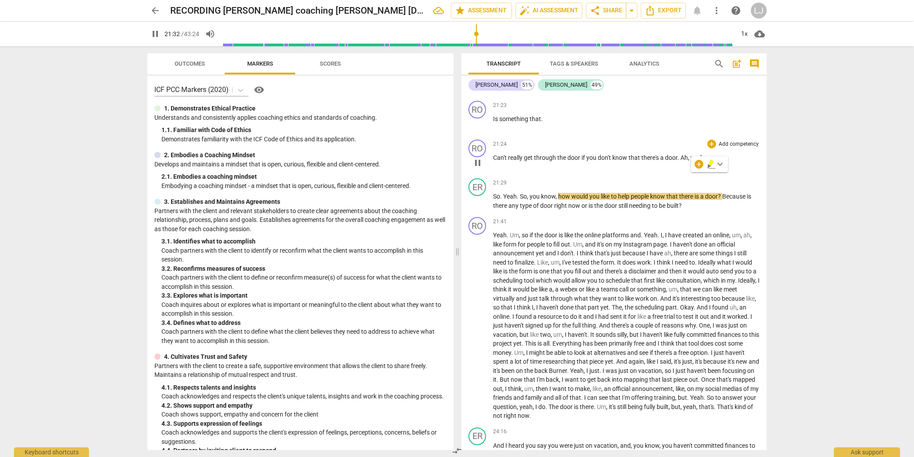
click at [691, 161] on span "," at bounding box center [689, 157] width 3 height 7
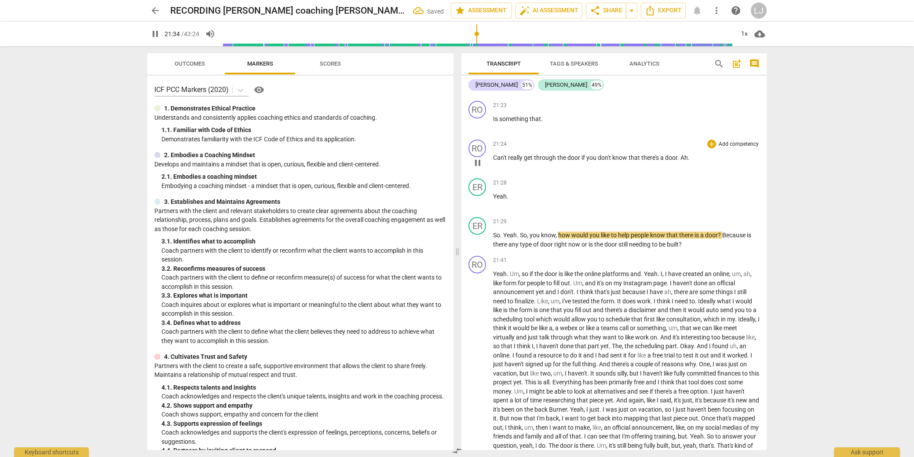
click at [663, 161] on span "a" at bounding box center [662, 157] width 5 height 7
click at [690, 162] on p "Can't really get through the door if you don't know that there's a door . Ah ." at bounding box center [626, 157] width 267 height 9
type input "1290"
click at [501, 200] on span "Yeah" at bounding box center [500, 196] width 14 height 7
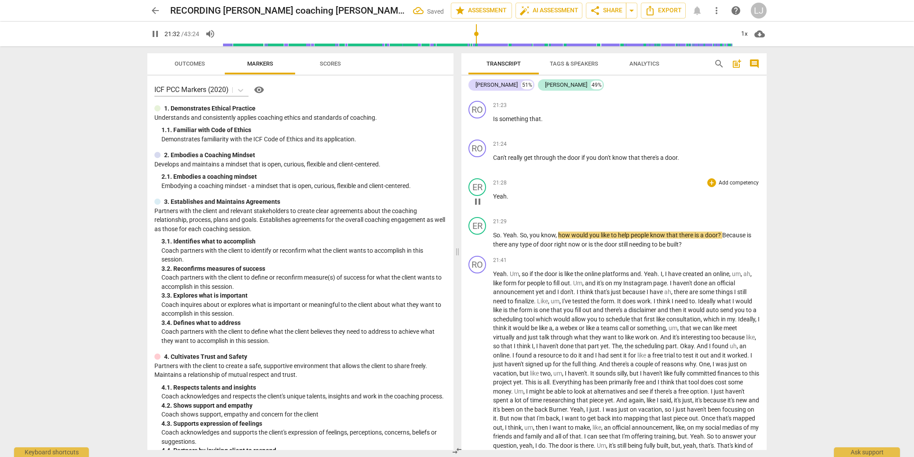
click at [501, 200] on span "Yeah" at bounding box center [500, 196] width 14 height 7
click at [479, 157] on div "RO" at bounding box center [477, 148] width 18 height 18
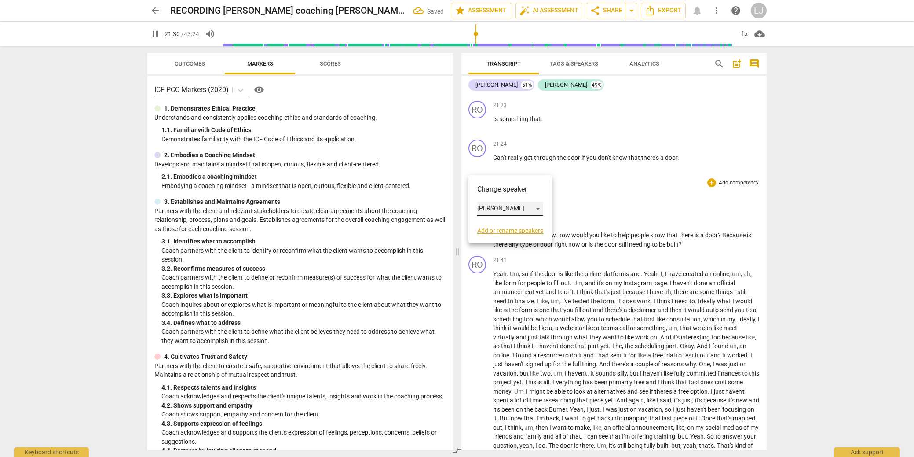
click at [486, 208] on div "[PERSON_NAME]" at bounding box center [510, 208] width 66 height 14
drag, startPoint x: 490, startPoint y: 226, endPoint x: 494, endPoint y: 192, distance: 34.0
click at [490, 225] on li "[PERSON_NAME]" at bounding box center [510, 225] width 67 height 17
click at [520, 122] on span "something" at bounding box center [514, 118] width 30 height 7
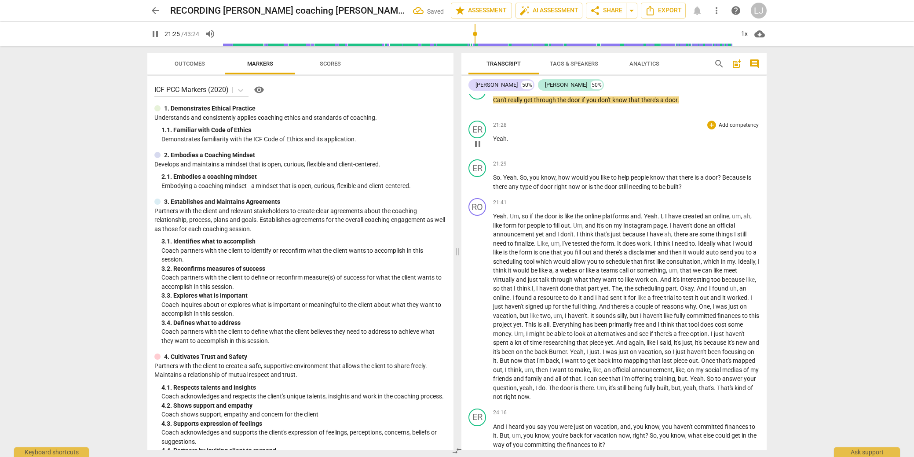
scroll to position [3334, 0]
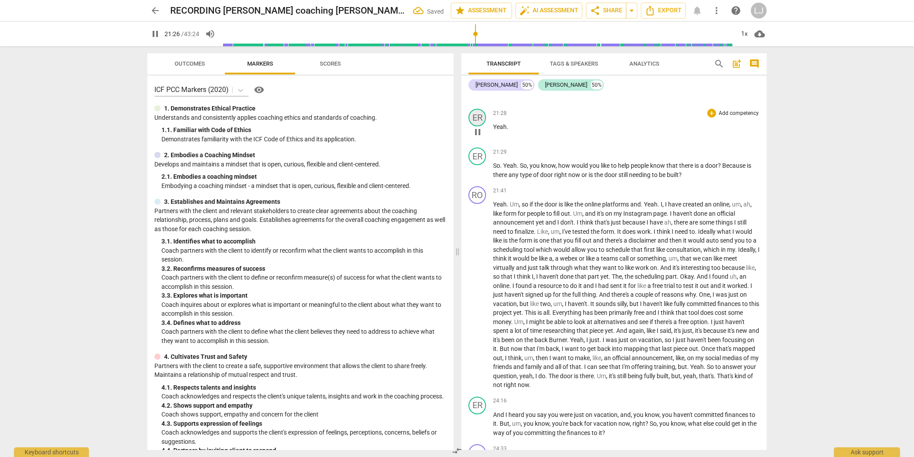
click at [484, 126] on div "ER" at bounding box center [477, 118] width 18 height 18
click at [490, 179] on div "[PERSON_NAME]" at bounding box center [510, 178] width 66 height 14
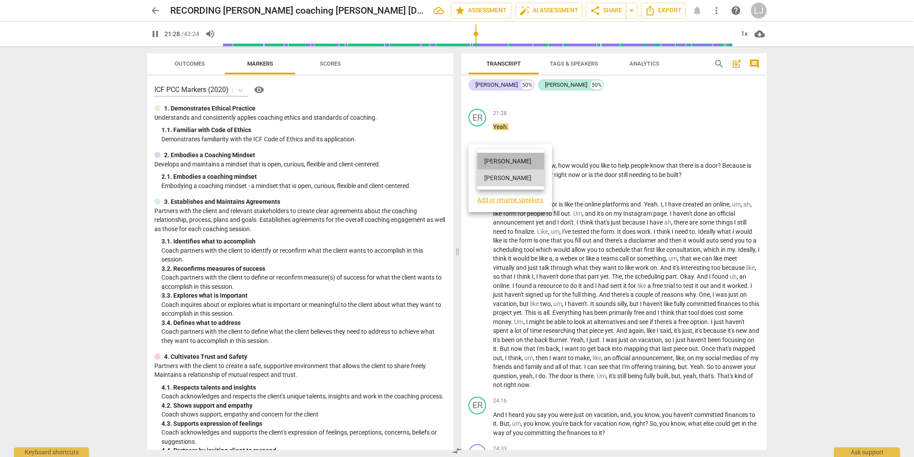
click at [494, 162] on li "[PERSON_NAME]" at bounding box center [510, 161] width 67 height 17
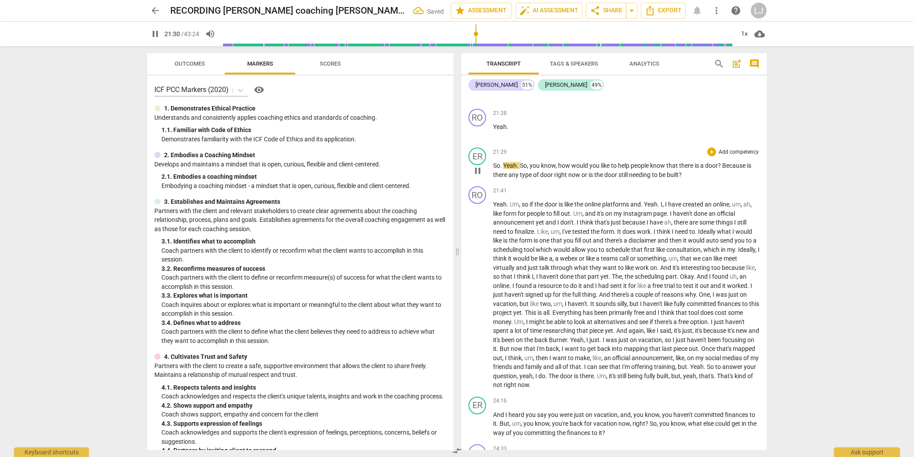
click at [494, 169] on span "So" at bounding box center [496, 165] width 7 height 7
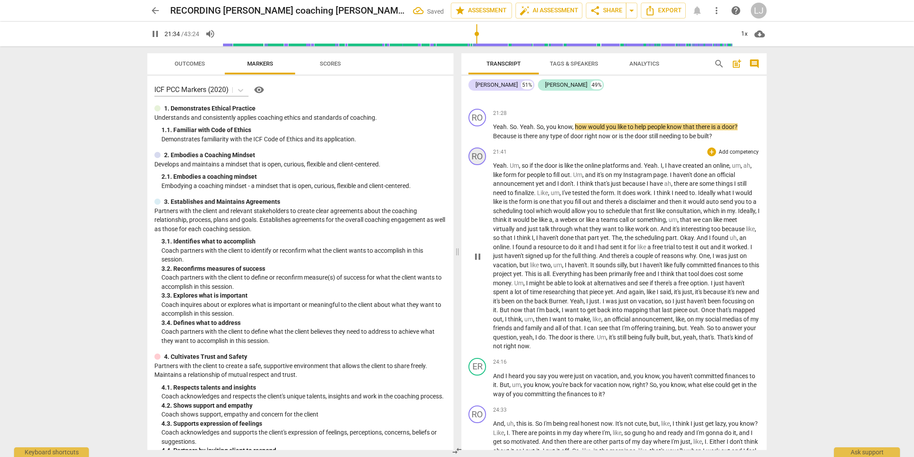
click at [478, 165] on div "RO" at bounding box center [477, 156] width 18 height 18
click at [484, 215] on div "[PERSON_NAME]" at bounding box center [510, 216] width 66 height 14
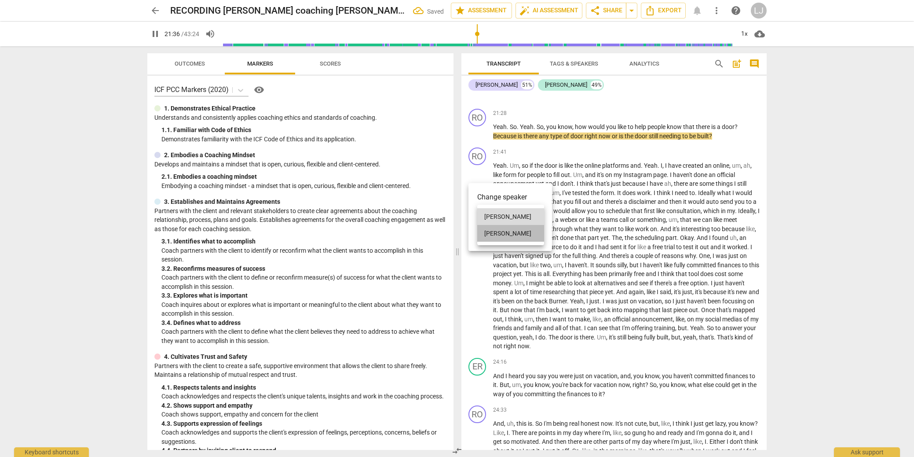
click at [488, 230] on li "[PERSON_NAME]" at bounding box center [510, 233] width 67 height 17
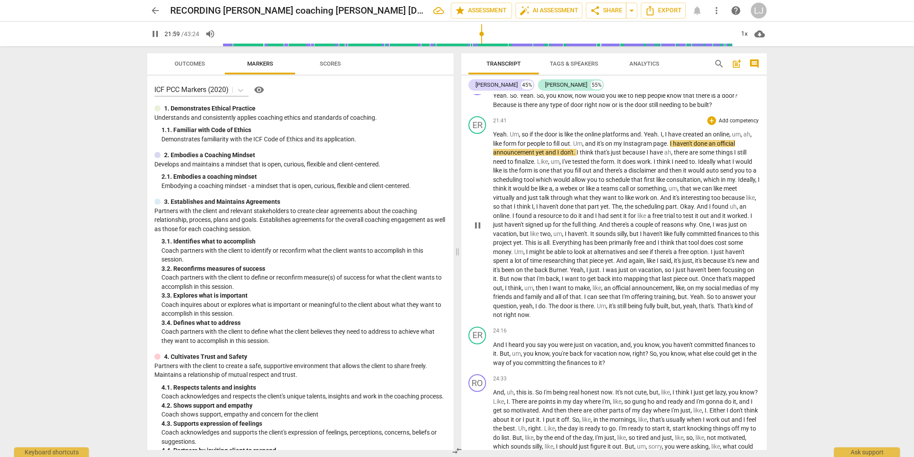
scroll to position [3365, 0]
click at [617, 310] on span "it's" at bounding box center [613, 306] width 8 height 7
click at [475, 231] on span "pause" at bounding box center [477, 225] width 11 height 11
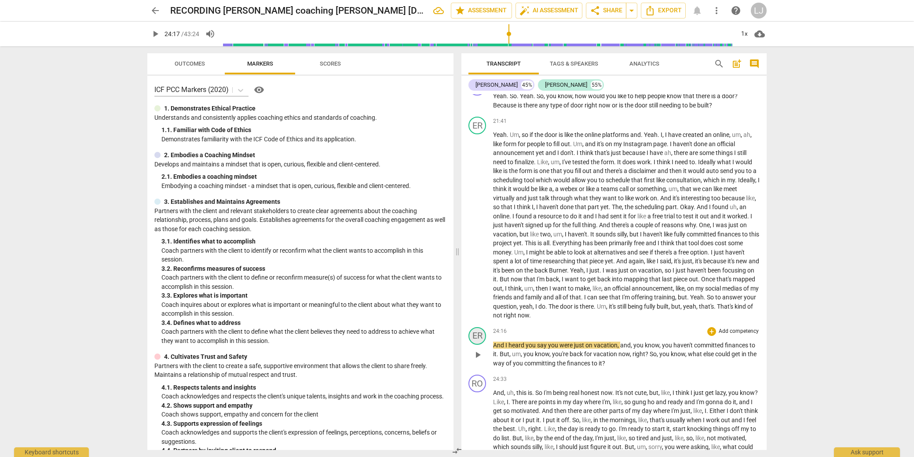
click at [479, 344] on div "ER" at bounding box center [477, 336] width 18 height 18
click at [479, 351] on div at bounding box center [457, 228] width 914 height 457
click at [479, 344] on div "ER" at bounding box center [477, 336] width 18 height 18
click at [479, 398] on div "[PERSON_NAME]" at bounding box center [510, 395] width 66 height 14
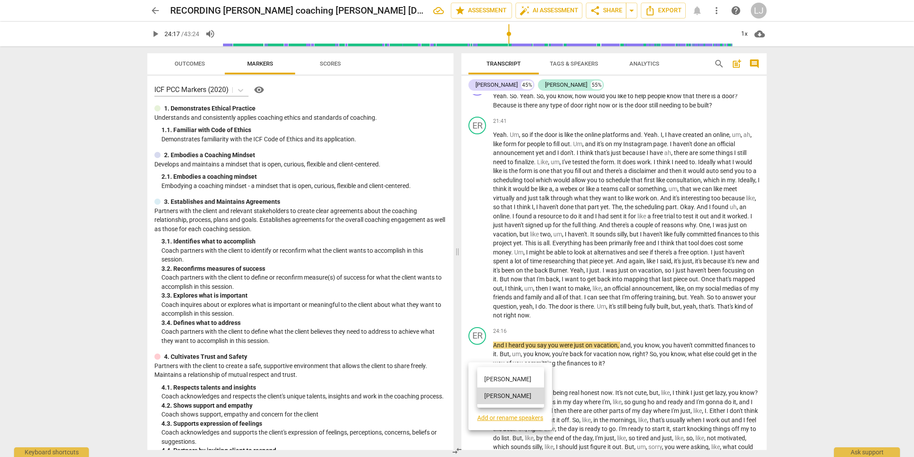
click at [492, 381] on li "[PERSON_NAME]" at bounding box center [510, 378] width 67 height 17
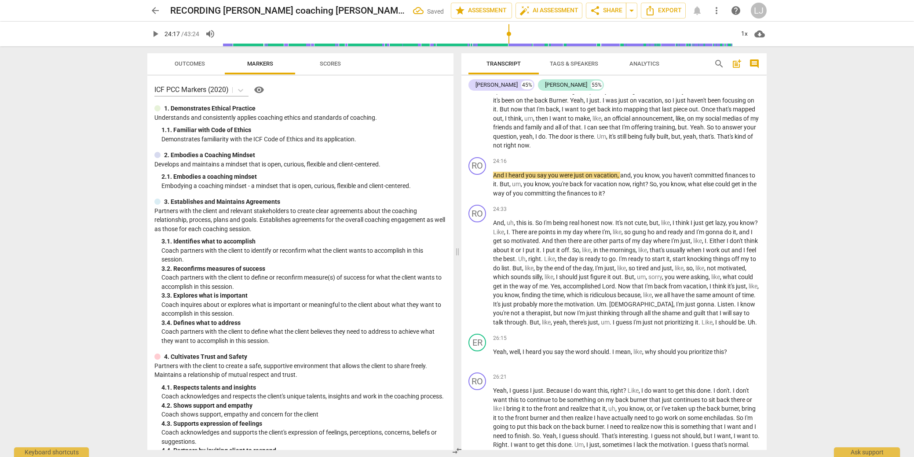
scroll to position [3553, 0]
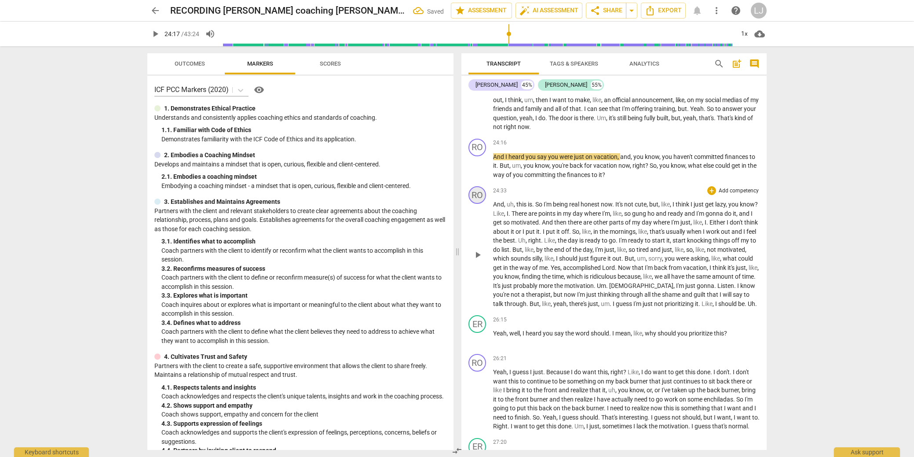
click at [475, 204] on div "RO" at bounding box center [477, 195] width 18 height 18
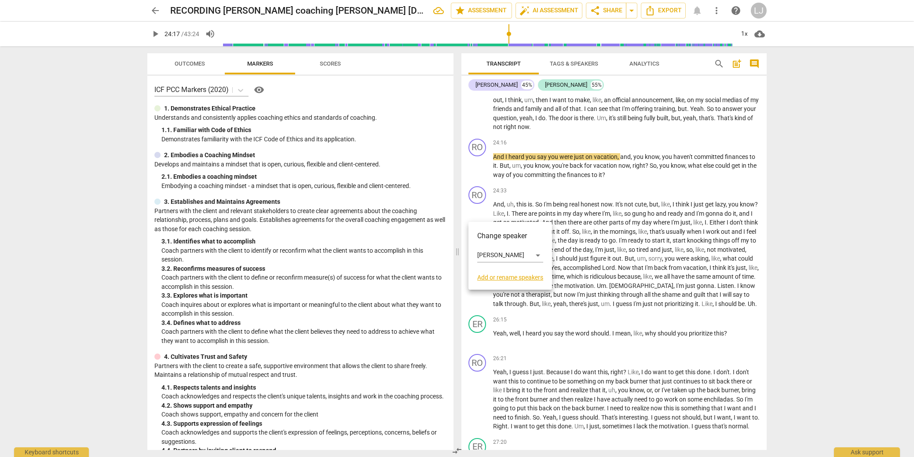
click at [613, 144] on div at bounding box center [457, 228] width 914 height 457
click at [735, 121] on span "kind" at bounding box center [741, 117] width 13 height 7
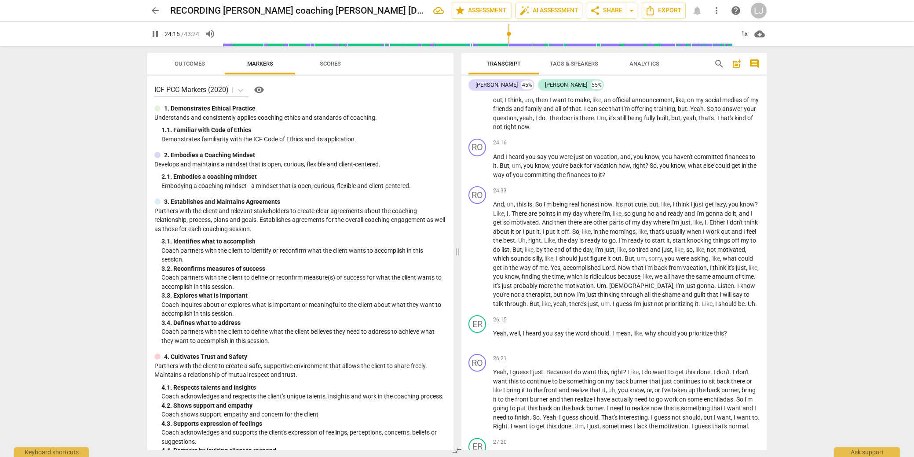
click at [597, 121] on span "." at bounding box center [595, 117] width 3 height 7
click at [671, 121] on span "but" at bounding box center [675, 117] width 9 height 7
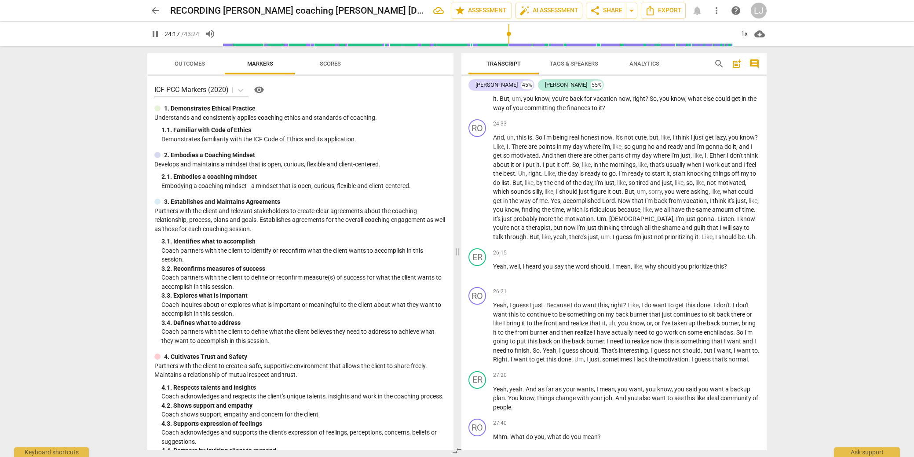
scroll to position [3631, 0]
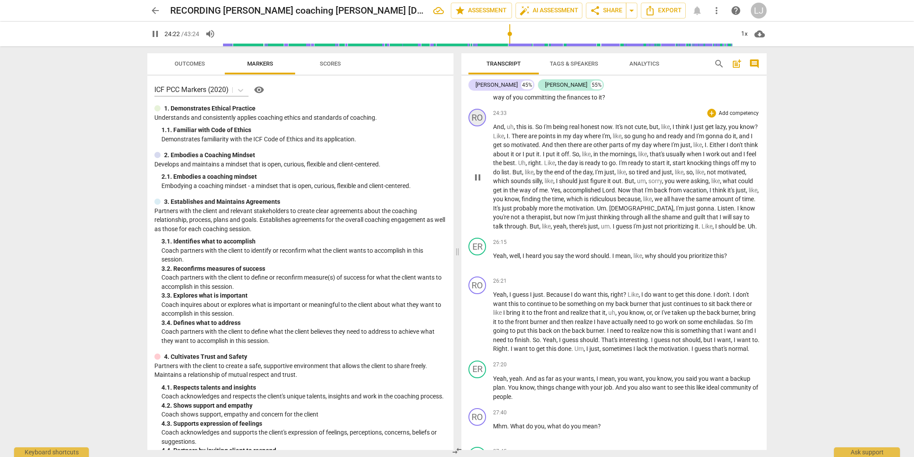
click at [480, 126] on div "RO" at bounding box center [477, 118] width 18 height 18
click at [488, 176] on div "[PERSON_NAME]" at bounding box center [510, 178] width 66 height 14
click at [491, 192] on li "[PERSON_NAME]" at bounding box center [510, 194] width 67 height 17
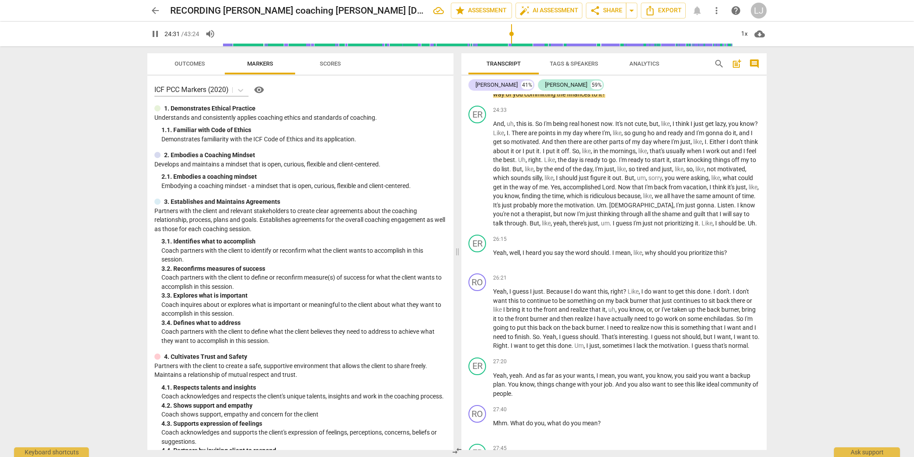
scroll to position [3639, 0]
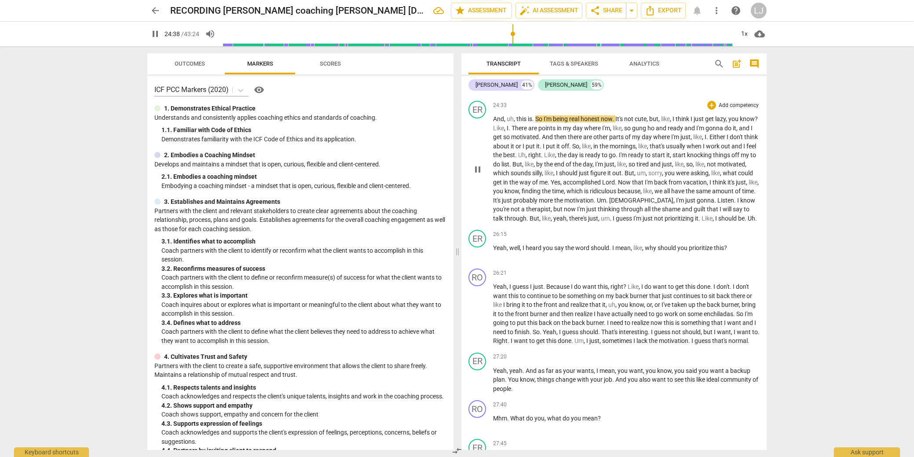
click at [507, 138] on p "And , uh , this is . So I'm being real honest now . It's not cute , but , like …" at bounding box center [626, 168] width 267 height 108
click at [494, 122] on span "And" at bounding box center [498, 118] width 11 height 7
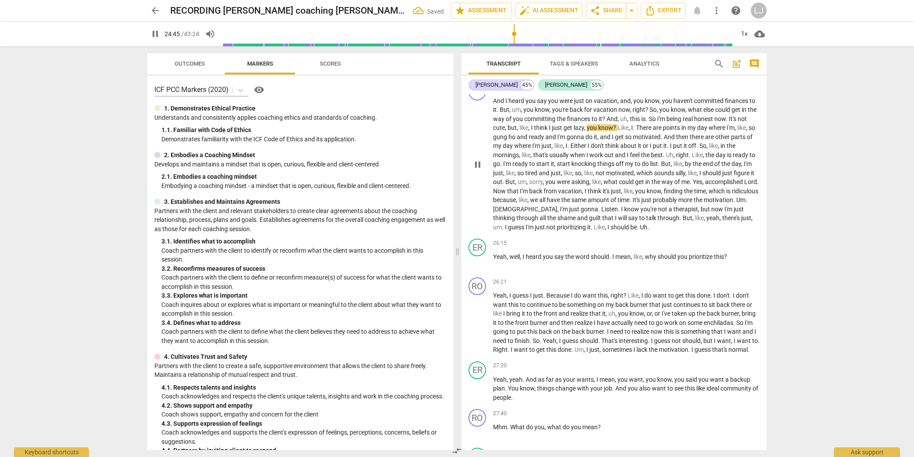
click at [620, 122] on span "," at bounding box center [619, 118] width 3 height 7
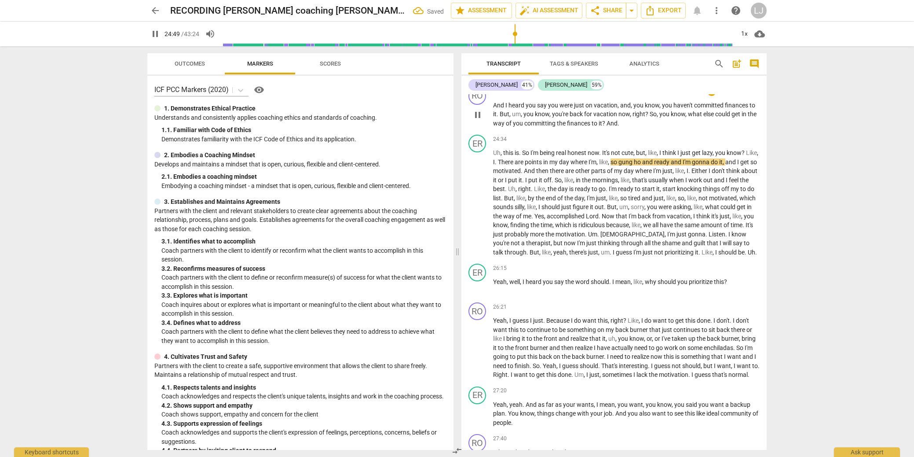
click at [599, 127] on span "to" at bounding box center [595, 123] width 7 height 7
click at [599, 126] on span "to" at bounding box center [595, 122] width 7 height 7
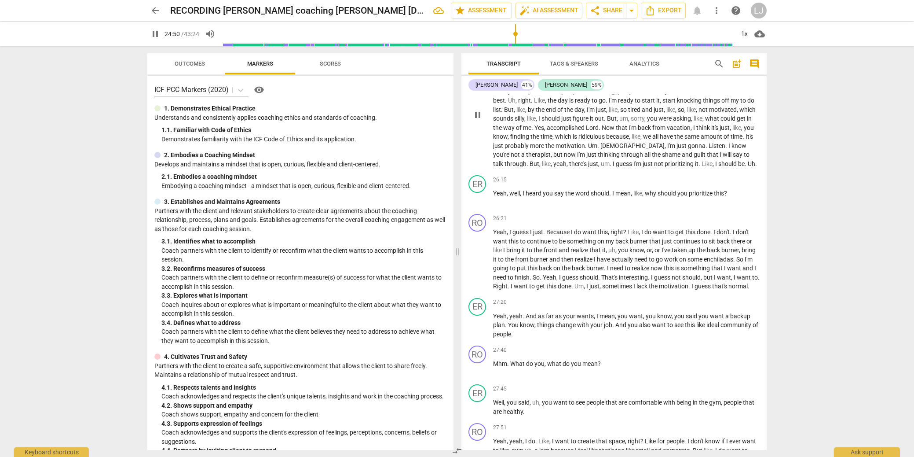
scroll to position [3694, 0]
click at [561, 121] on span "should" at bounding box center [551, 116] width 20 height 7
click at [718, 167] on span "I" at bounding box center [716, 163] width 3 height 7
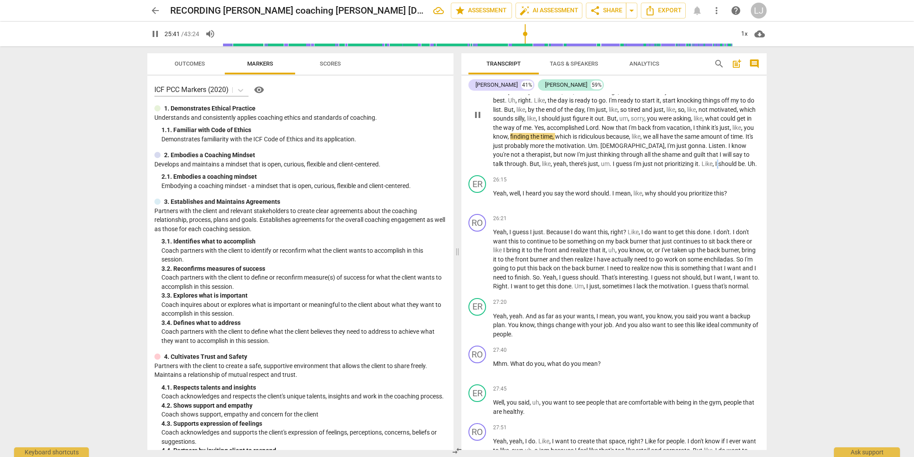
click at [718, 167] on span "I" at bounding box center [716, 163] width 3 height 7
click at [494, 197] on span "Yeah" at bounding box center [500, 193] width 14 height 7
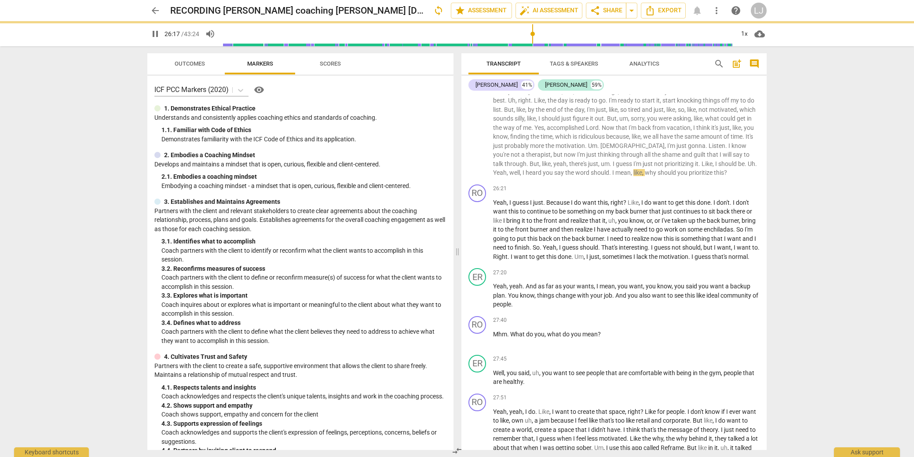
scroll to position [3654, 0]
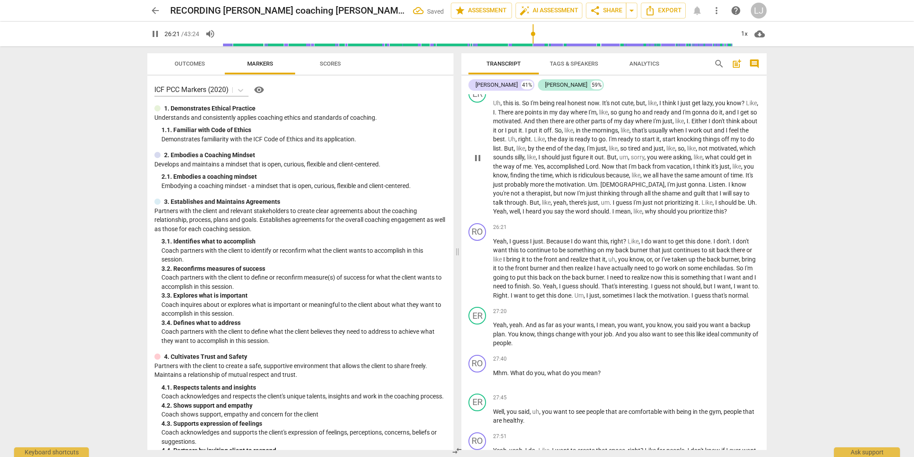
click at [520, 215] on span "well" at bounding box center [514, 211] width 11 height 7
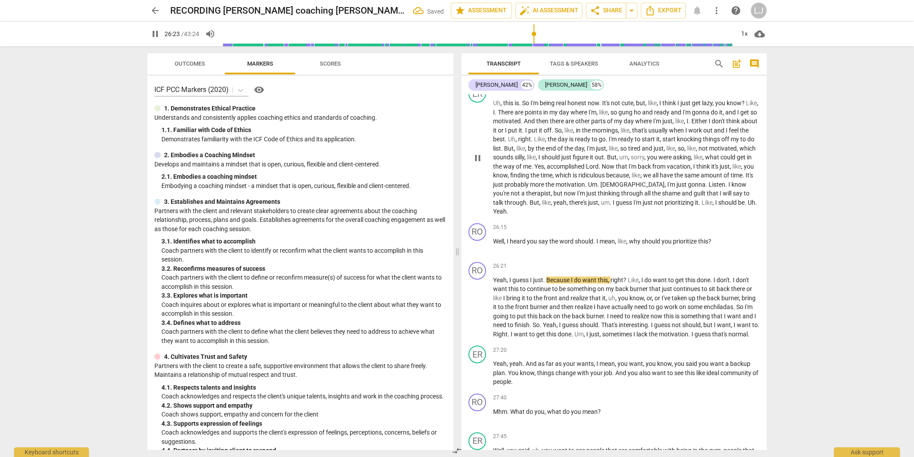
click at [738, 206] on span "be" at bounding box center [741, 202] width 7 height 7
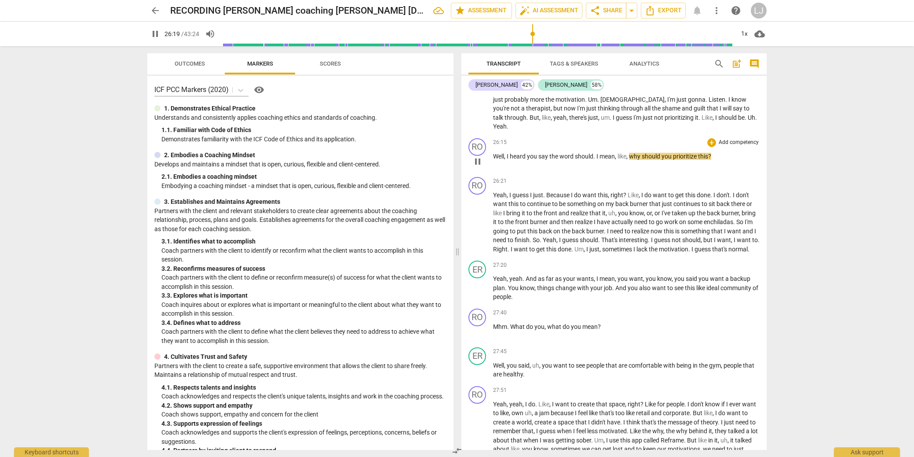
scroll to position [3744, 0]
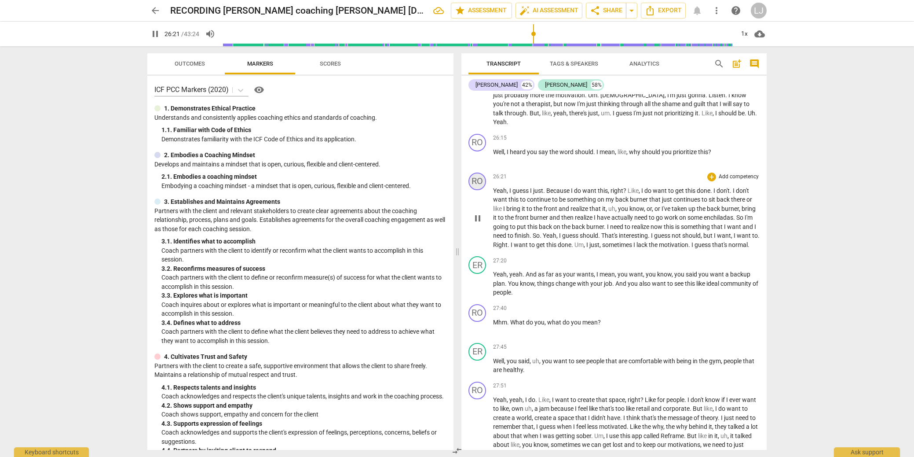
click at [480, 190] on div "RO" at bounding box center [477, 181] width 18 height 18
click at [484, 241] on div "[PERSON_NAME]" at bounding box center [510, 241] width 66 height 14
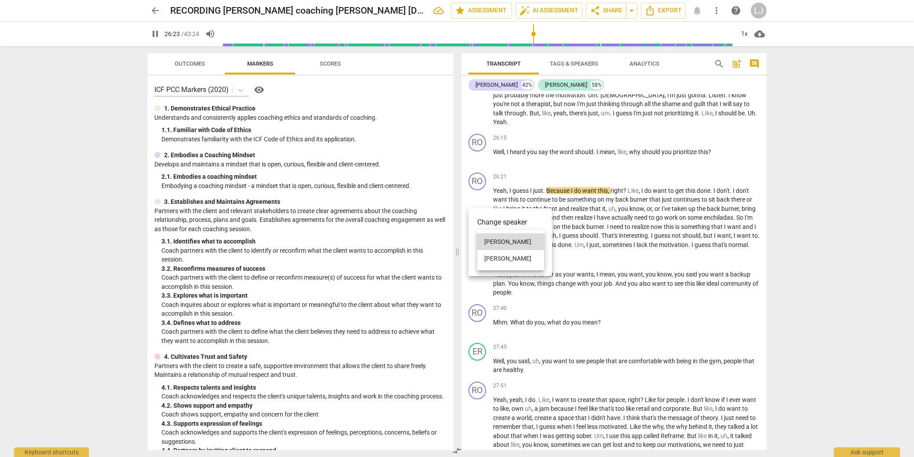
click at [488, 257] on li "[PERSON_NAME]" at bounding box center [510, 258] width 67 height 17
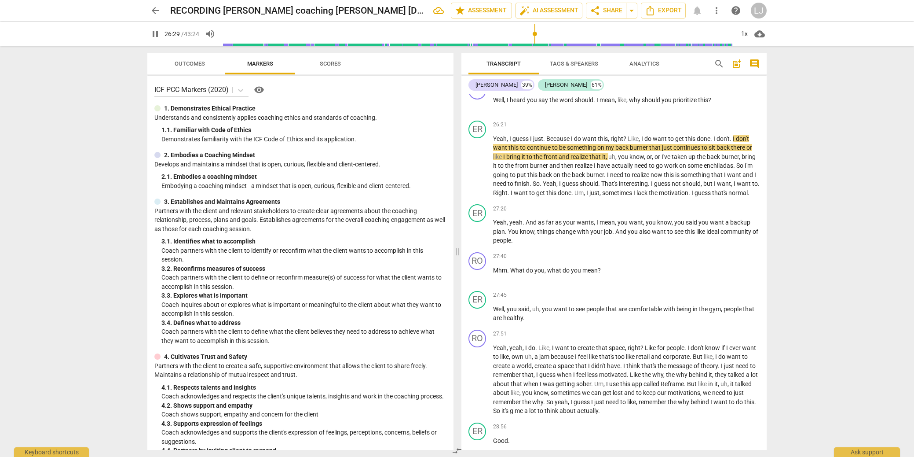
scroll to position [3800, 0]
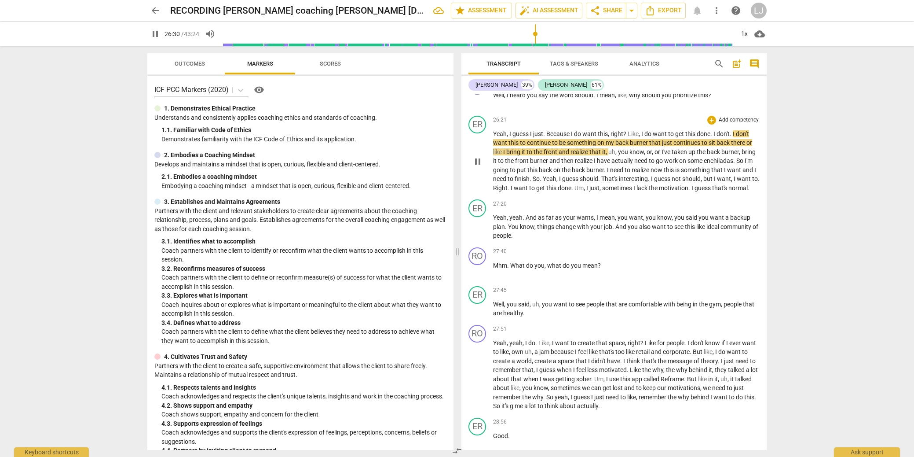
click at [712, 191] on span "guess" at bounding box center [704, 187] width 18 height 7
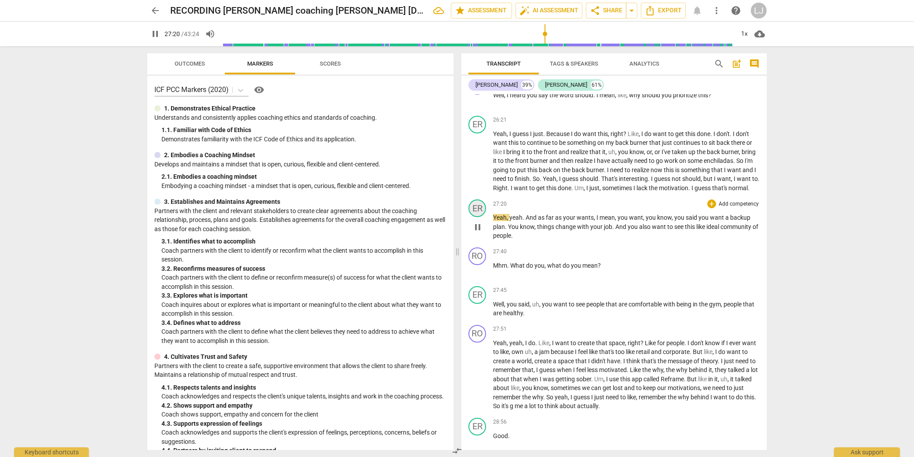
click at [477, 217] on div "ER" at bounding box center [477, 208] width 18 height 18
click at [496, 275] on div "[PERSON_NAME]" at bounding box center [510, 278] width 66 height 14
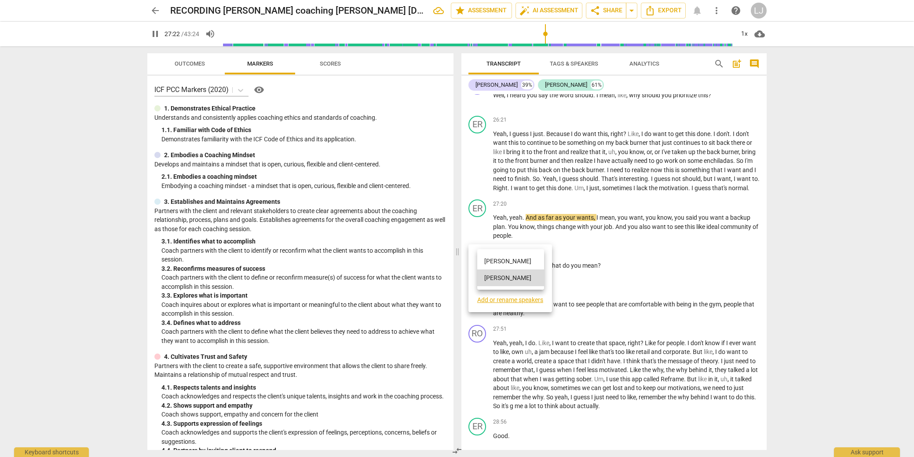
click at [499, 261] on li "[PERSON_NAME]" at bounding box center [510, 260] width 67 height 17
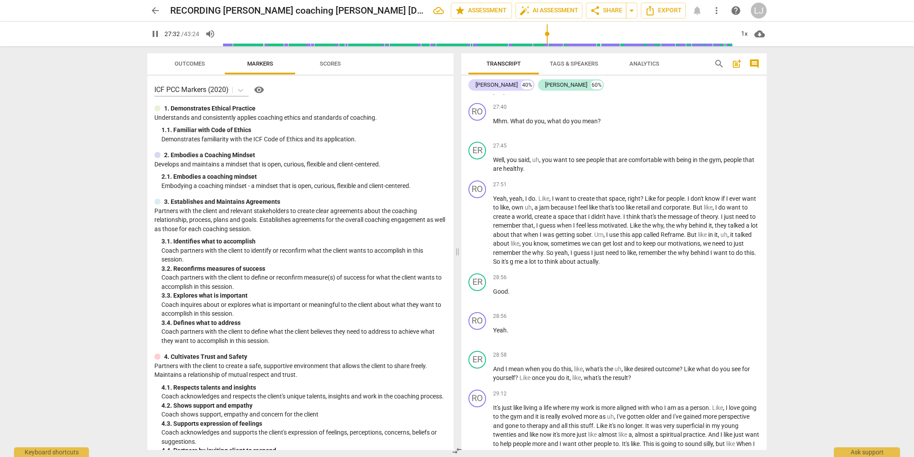
scroll to position [3948, 0]
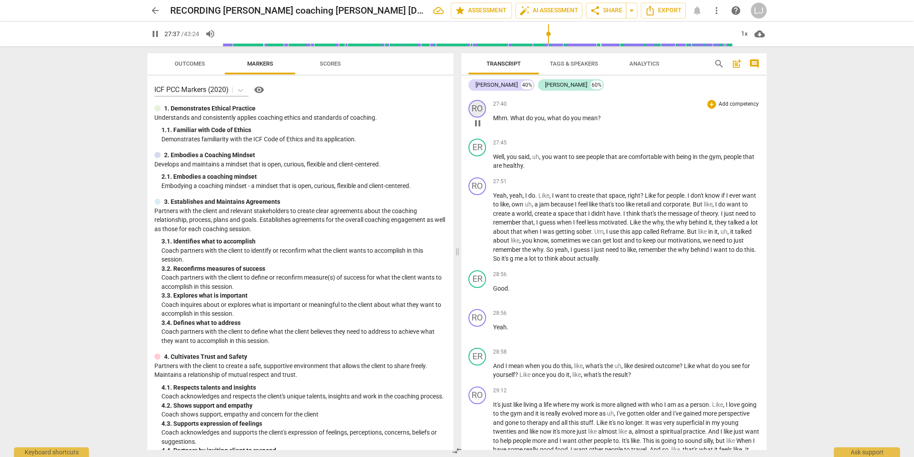
click at [478, 117] on div "RO" at bounding box center [477, 109] width 18 height 18
click at [486, 174] on div "[PERSON_NAME]" at bounding box center [510, 178] width 66 height 14
click at [491, 196] on li "[PERSON_NAME]" at bounding box center [510, 194] width 67 height 17
click at [511, 121] on span "What" at bounding box center [518, 117] width 16 height 7
click at [482, 156] on div "ER" at bounding box center [477, 148] width 18 height 18
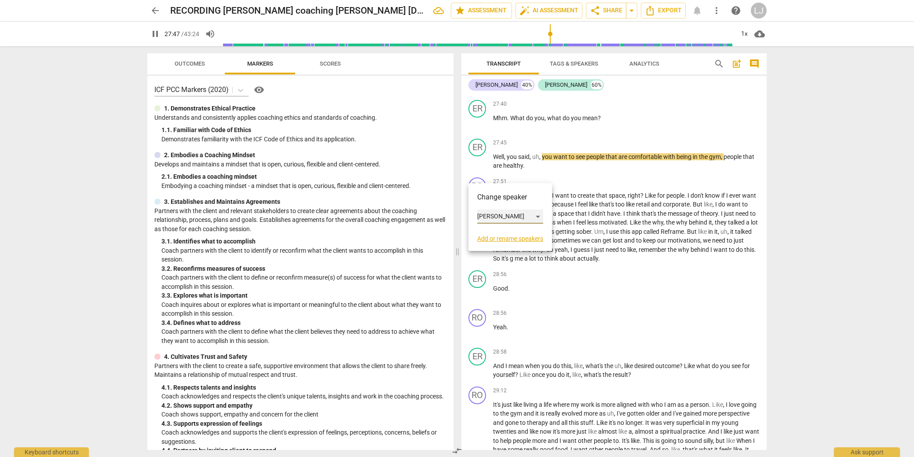
click at [489, 215] on div "[PERSON_NAME]" at bounding box center [510, 216] width 66 height 14
click at [495, 198] on li "[PERSON_NAME]" at bounding box center [510, 199] width 67 height 17
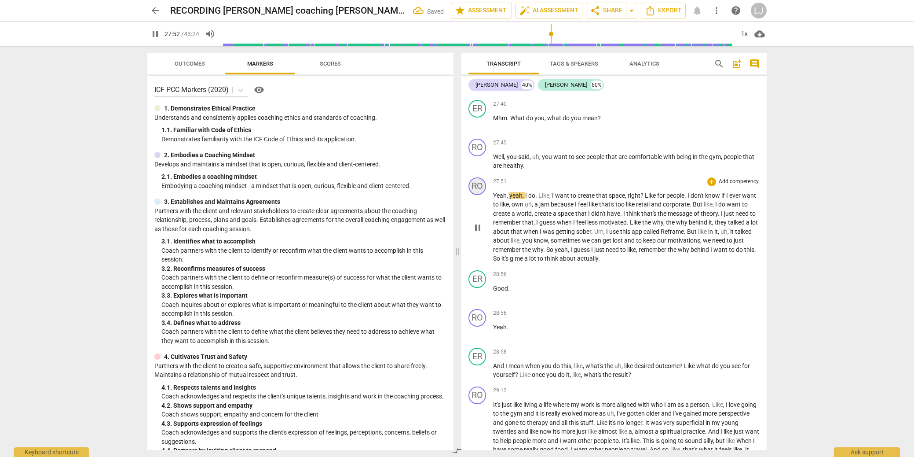
click at [477, 195] on div "RO" at bounding box center [477, 186] width 18 height 18
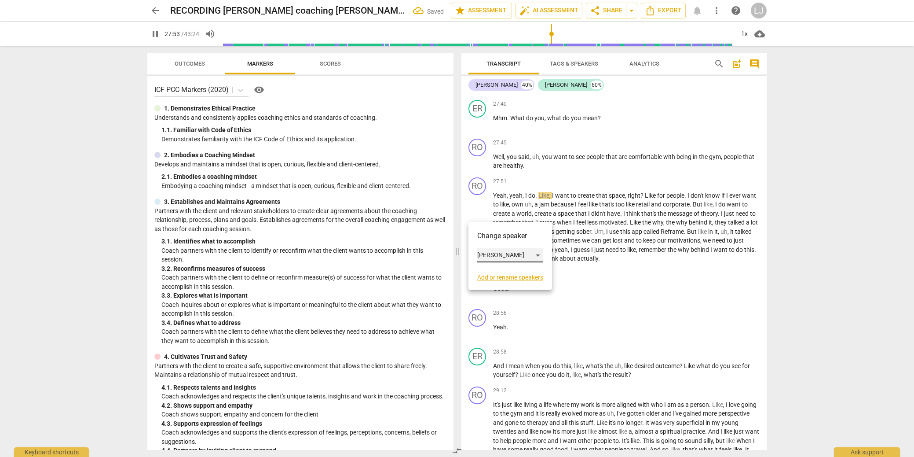
click at [492, 252] on div "[PERSON_NAME]" at bounding box center [510, 255] width 66 height 14
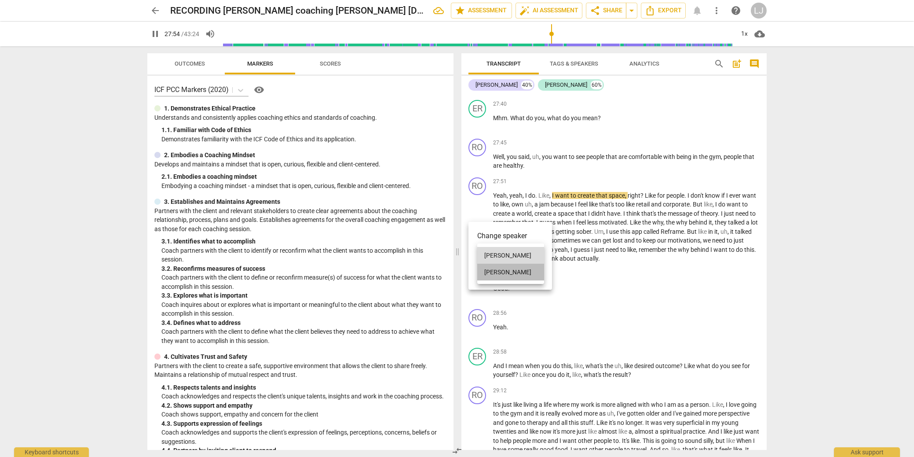
drag, startPoint x: 494, startPoint y: 272, endPoint x: 501, endPoint y: 266, distance: 9.3
click at [494, 272] on li "[PERSON_NAME]" at bounding box center [510, 271] width 67 height 17
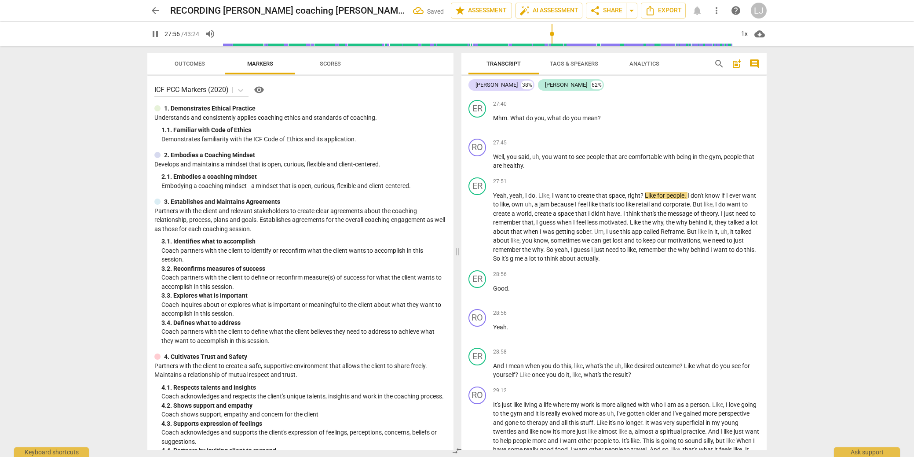
scroll to position [3956, 0]
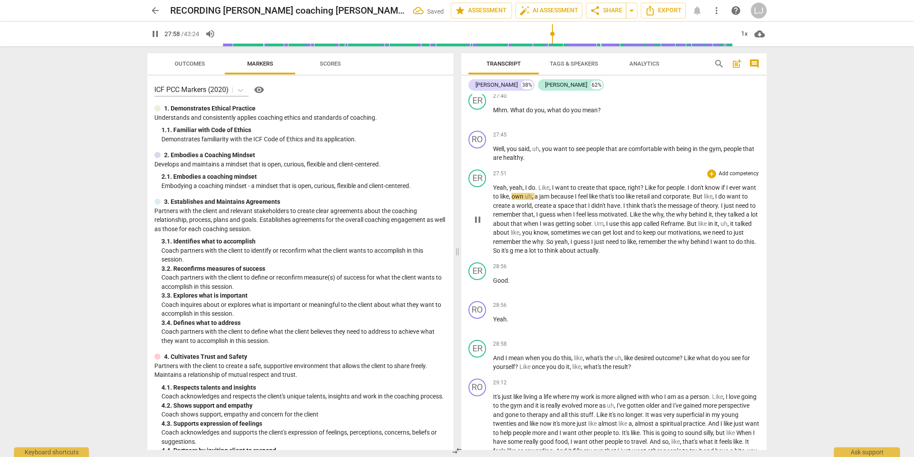
click at [501, 254] on span "So" at bounding box center [497, 250] width 8 height 7
click at [691, 245] on span "why" at bounding box center [684, 241] width 13 height 7
click at [515, 254] on span "g" at bounding box center [512, 250] width 5 height 7
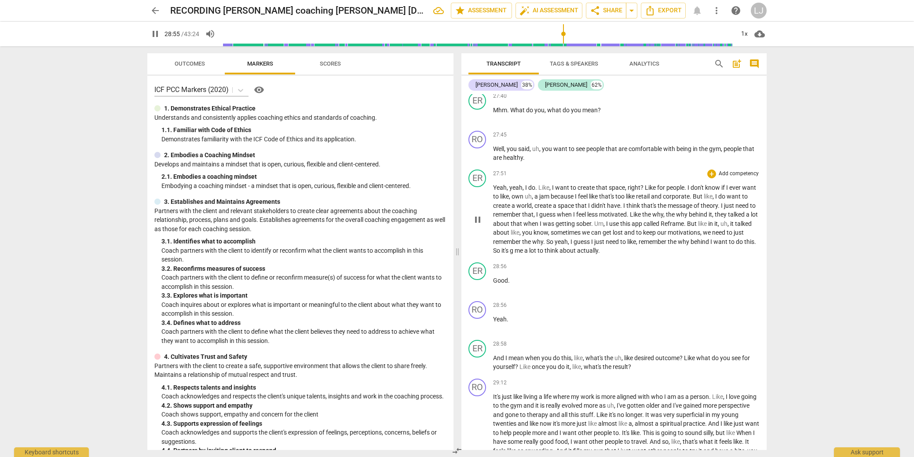
drag, startPoint x: 561, startPoint y: 278, endPoint x: 558, endPoint y: 286, distance: 9.2
click at [515, 254] on span "g" at bounding box center [512, 250] width 5 height 7
type input "1736"
click at [479, 280] on div "ER" at bounding box center [477, 271] width 18 height 18
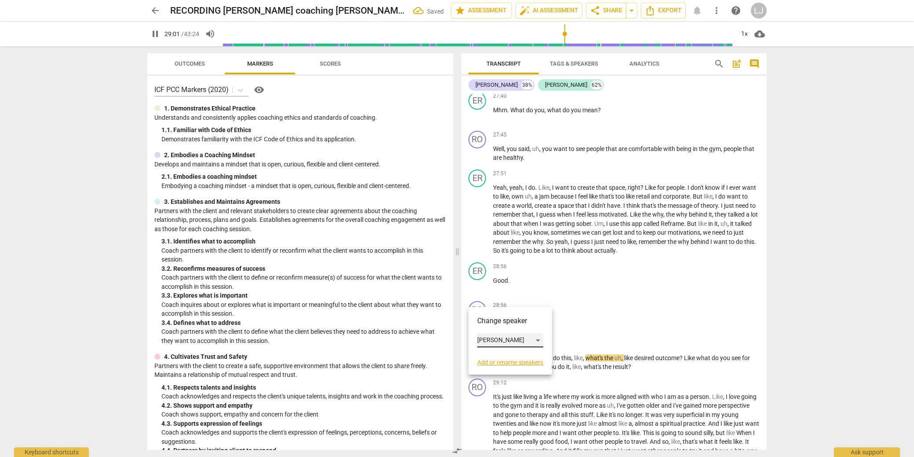
click at [489, 339] on div "[PERSON_NAME]" at bounding box center [510, 340] width 66 height 14
click at [493, 321] on li "[PERSON_NAME]" at bounding box center [510, 323] width 67 height 17
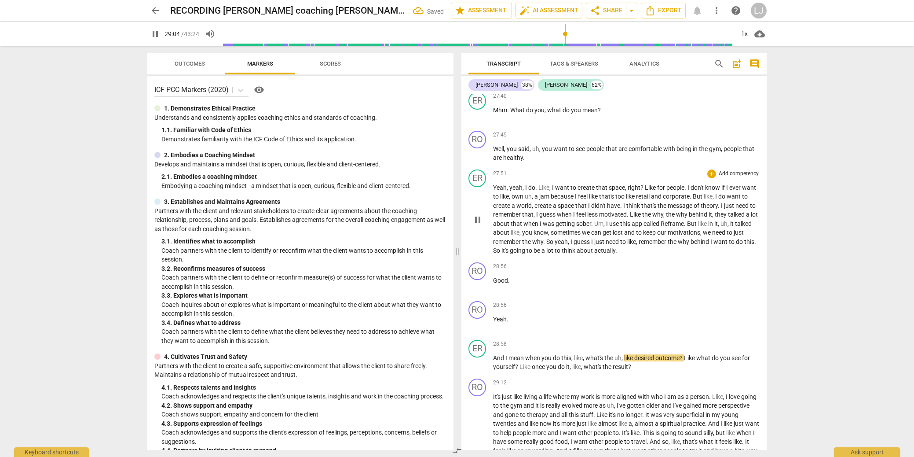
click at [615, 254] on span "actually" at bounding box center [604, 250] width 21 height 7
click at [494, 322] on span "Yeah" at bounding box center [500, 318] width 14 height 7
click at [483, 280] on div "RO" at bounding box center [477, 271] width 18 height 18
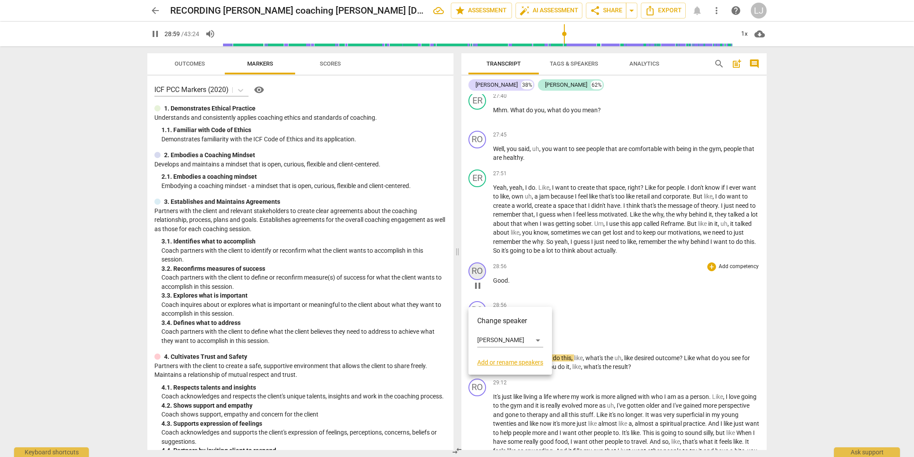
click at [483, 301] on div at bounding box center [457, 228] width 914 height 457
click at [503, 284] on span "Good" at bounding box center [500, 280] width 15 height 7
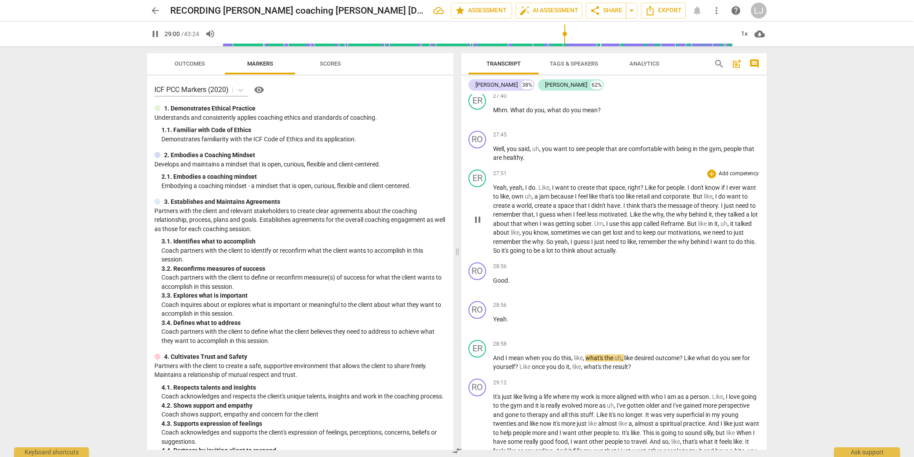
click at [615, 254] on span "actually" at bounding box center [604, 250] width 21 height 7
click at [494, 322] on span "Yeah" at bounding box center [500, 318] width 14 height 7
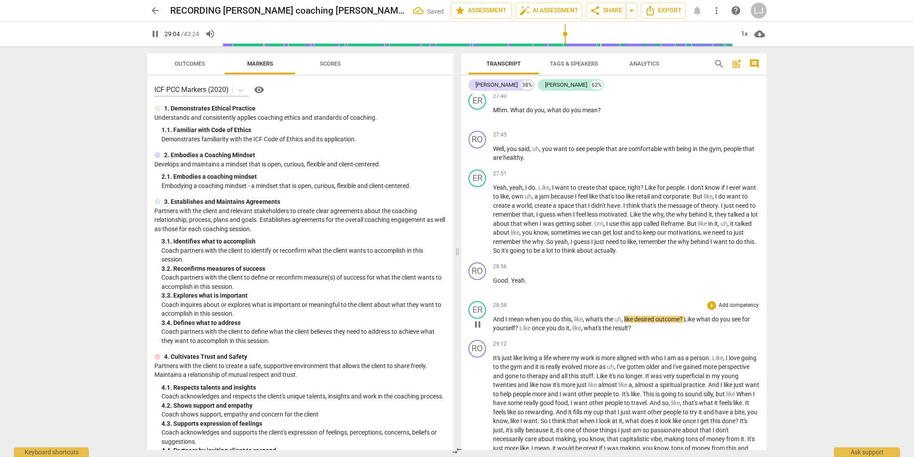
click at [493, 322] on span "And" at bounding box center [499, 318] width 12 height 7
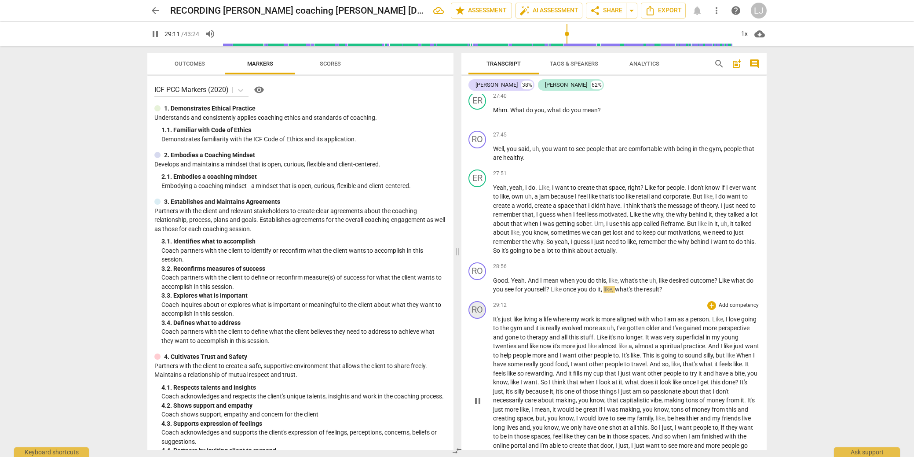
click at [479, 318] on div "RO" at bounding box center [477, 310] width 18 height 18
click at [482, 377] on div "[PERSON_NAME]" at bounding box center [510, 379] width 66 height 14
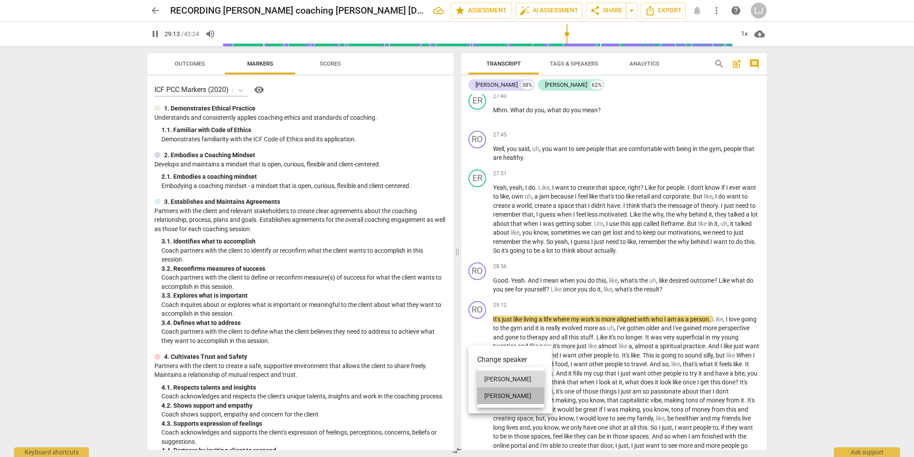
drag, startPoint x: 487, startPoint y: 396, endPoint x: 511, endPoint y: 356, distance: 46.3
click at [488, 395] on li "[PERSON_NAME]" at bounding box center [510, 395] width 67 height 17
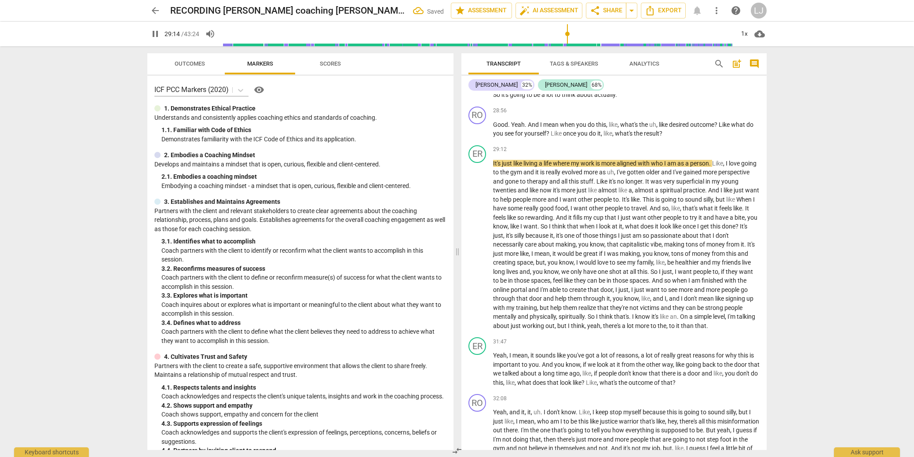
scroll to position [4112, 0]
click at [687, 319] on span "On" at bounding box center [684, 315] width 9 height 7
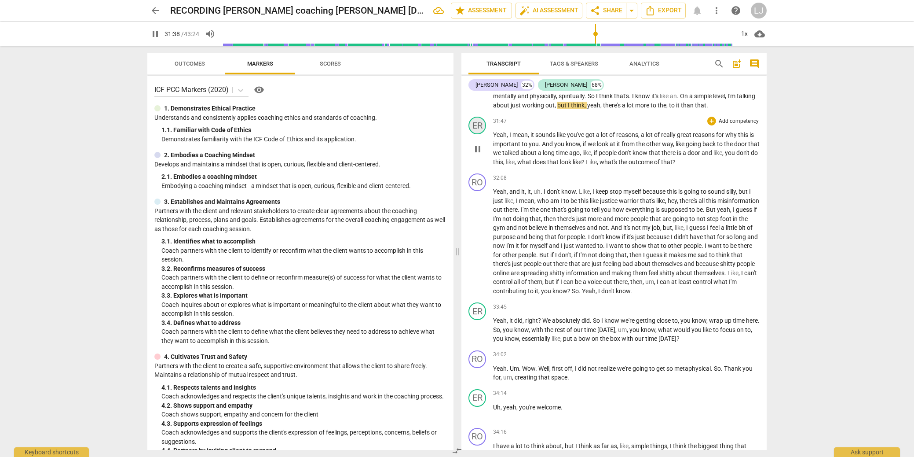
scroll to position [4321, 0]
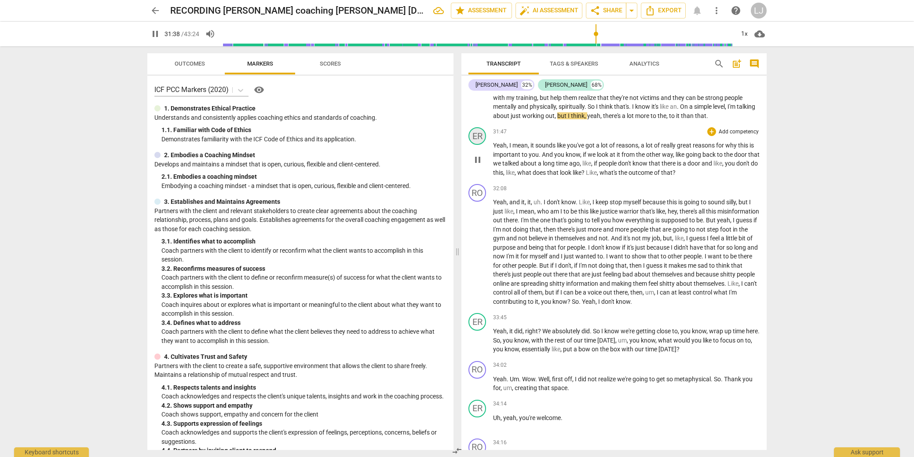
click at [479, 145] on div "ER" at bounding box center [477, 136] width 18 height 18
click at [493, 203] on div "[PERSON_NAME]" at bounding box center [510, 205] width 66 height 14
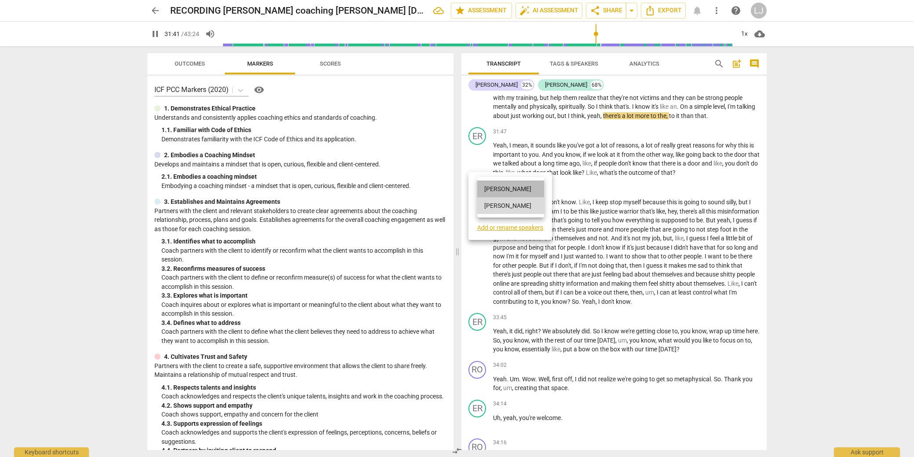
click at [495, 192] on li "[PERSON_NAME]" at bounding box center [510, 188] width 67 height 17
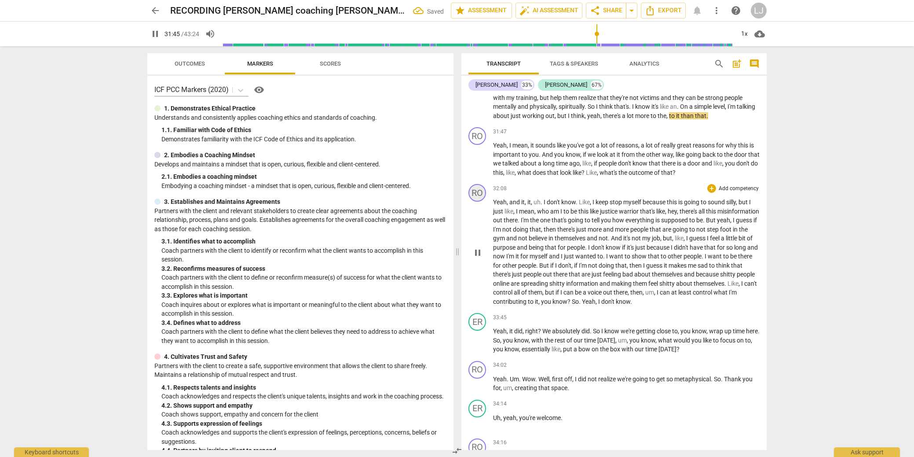
click at [474, 201] on div "RO" at bounding box center [477, 193] width 18 height 18
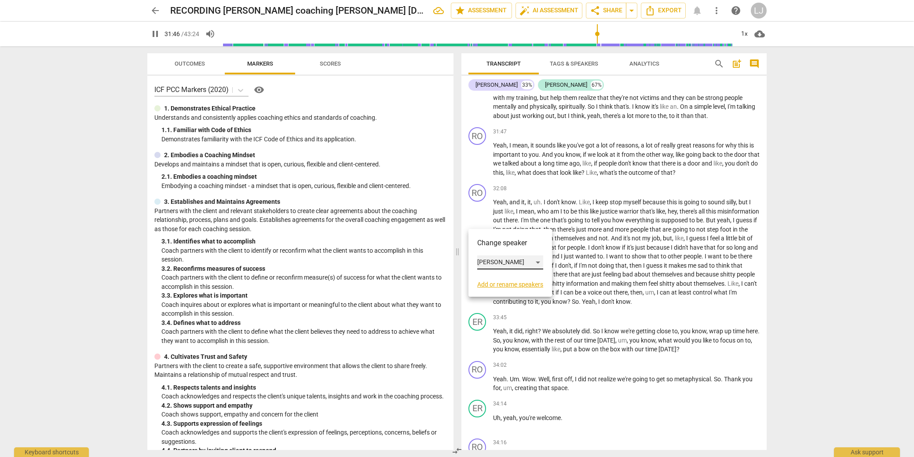
click at [486, 259] on div "[PERSON_NAME]" at bounding box center [510, 262] width 66 height 14
click at [488, 273] on li "[PERSON_NAME]" at bounding box center [510, 279] width 67 height 17
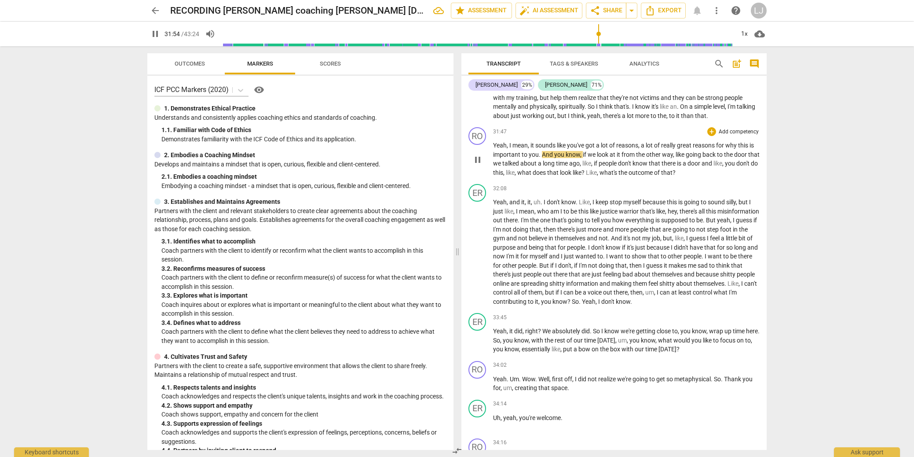
click at [618, 176] on span "what's" at bounding box center [609, 172] width 19 height 7
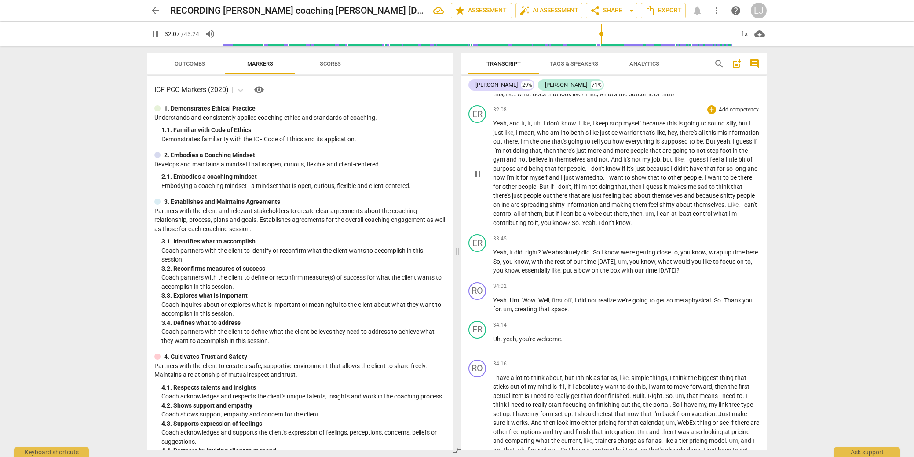
scroll to position [4404, 0]
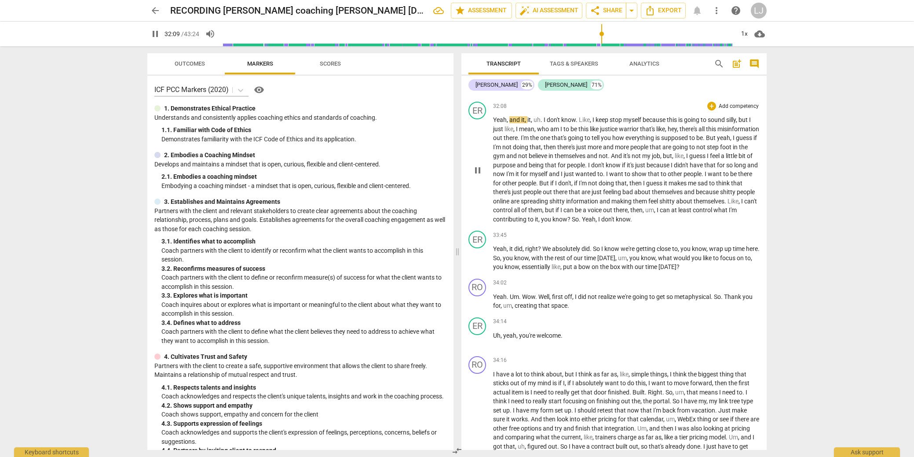
click at [579, 223] on span "So" at bounding box center [575, 219] width 7 height 7
click at [528, 223] on span "contributing" at bounding box center [510, 219] width 35 height 7
click at [744, 205] on span "can't" at bounding box center [750, 201] width 13 height 7
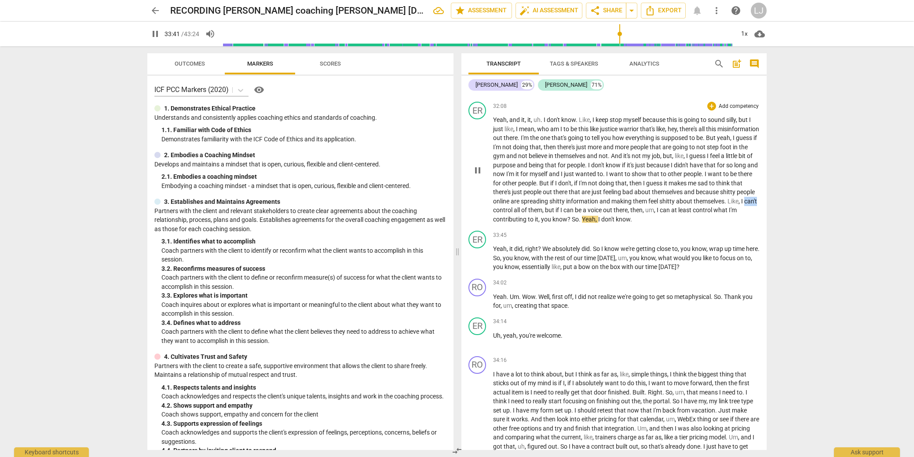
click at [744, 205] on span "can't" at bounding box center [750, 201] width 13 height 7
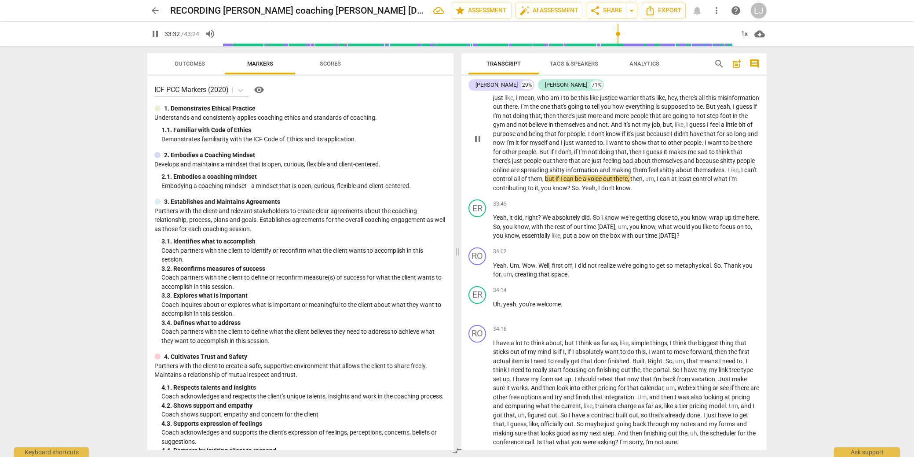
scroll to position [4440, 0]
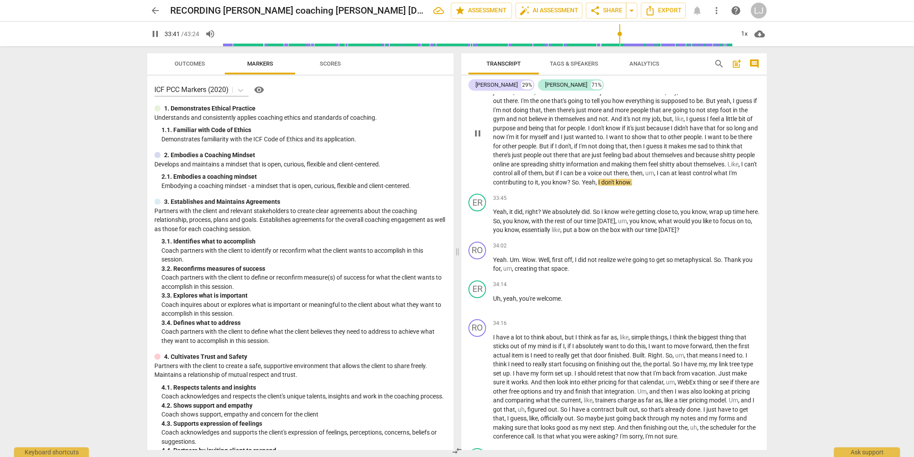
click at [596, 186] on span "Yeah" at bounding box center [589, 182] width 14 height 7
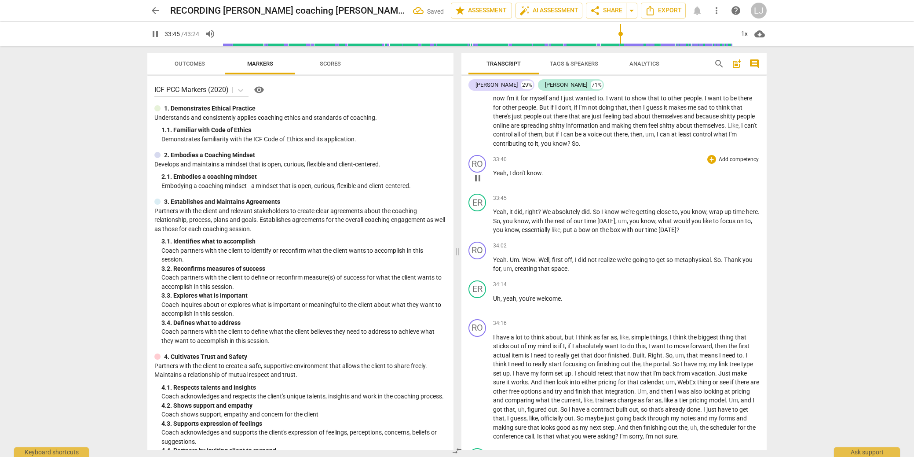
click at [510, 176] on span "I" at bounding box center [510, 172] width 3 height 7
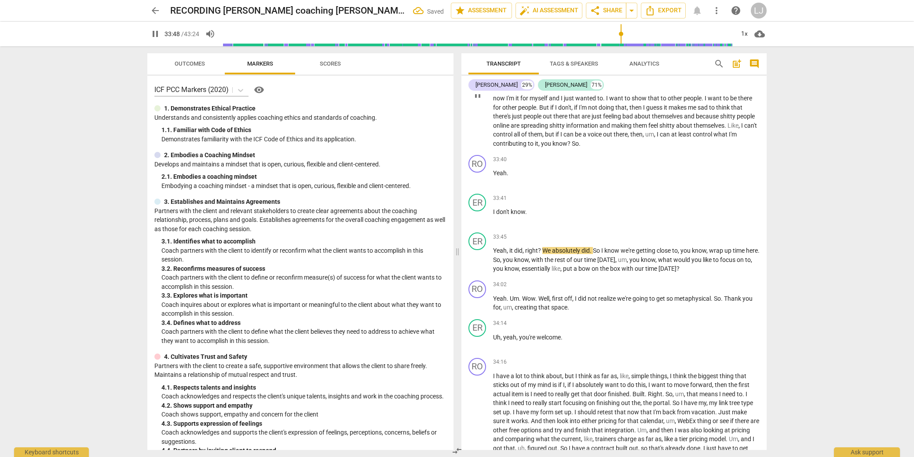
click at [579, 147] on span "So" at bounding box center [575, 143] width 7 height 7
click at [479, 250] on div "ER" at bounding box center [477, 241] width 18 height 18
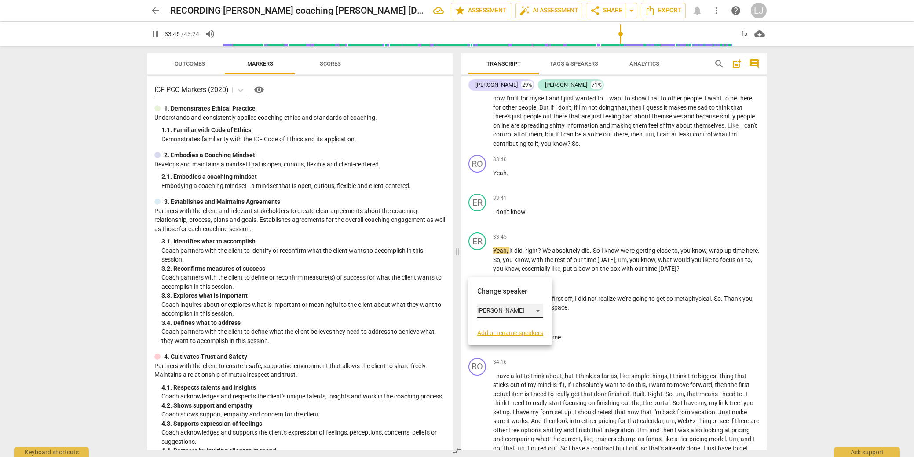
click at [499, 310] on div "[PERSON_NAME]" at bounding box center [510, 311] width 66 height 14
click at [503, 293] on li "[PERSON_NAME]" at bounding box center [510, 293] width 67 height 17
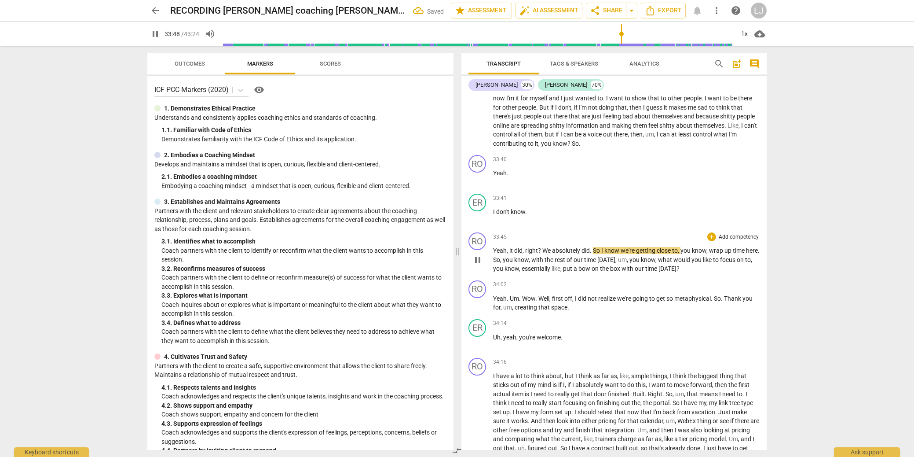
drag, startPoint x: 508, startPoint y: 278, endPoint x: 508, endPoint y: 285, distance: 7.5
click at [508, 254] on span "," at bounding box center [508, 250] width 3 height 7
type input "2030"
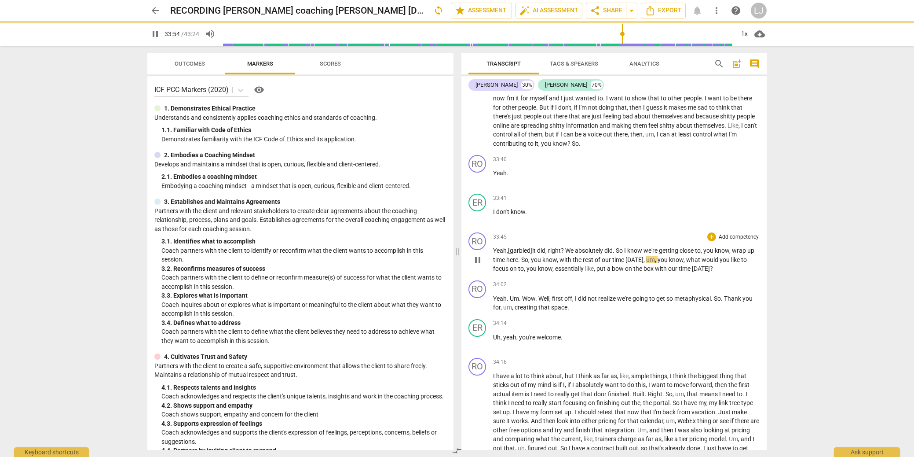
click at [502, 254] on span "Yeah" at bounding box center [500, 250] width 14 height 7
click at [501, 254] on span "Yeah" at bounding box center [500, 250] width 14 height 7
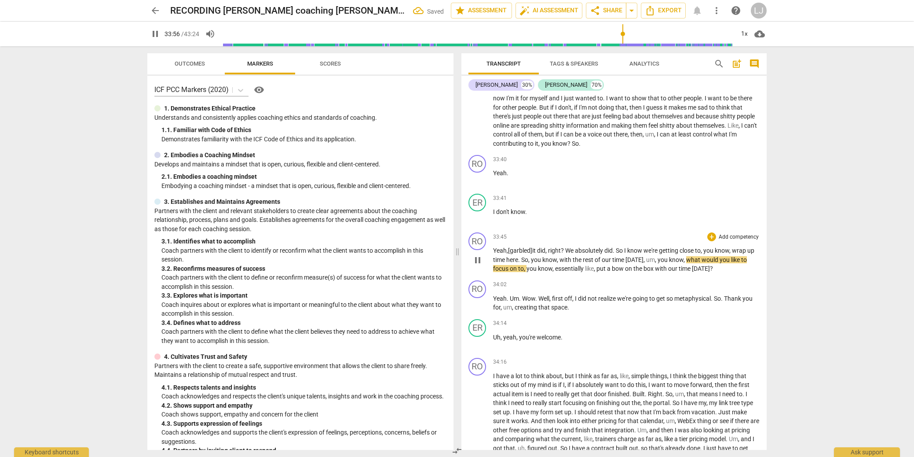
click at [501, 254] on span "Yeah" at bounding box center [500, 250] width 14 height 7
click at [517, 215] on span "know" at bounding box center [518, 211] width 15 height 7
drag, startPoint x: 533, startPoint y: 278, endPoint x: 511, endPoint y: 279, distance: 22.5
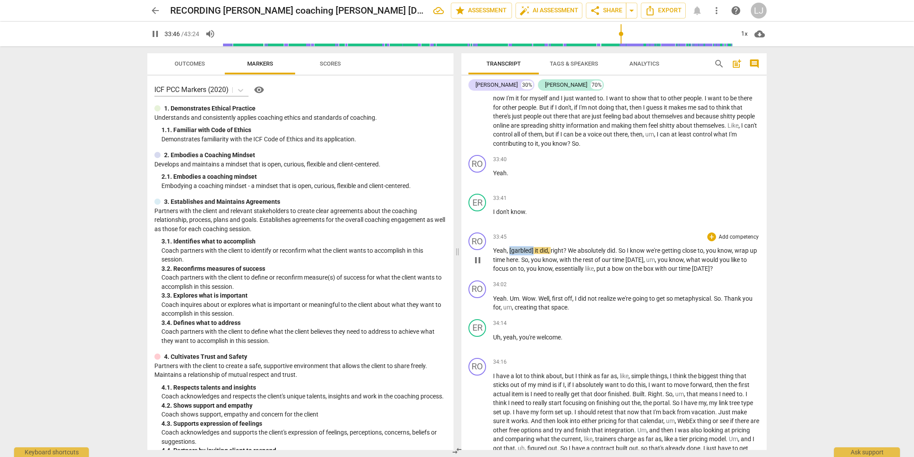
click at [510, 254] on span "[garbled]" at bounding box center [522, 250] width 26 height 7
type input "2028"
click at [530, 216] on p "I don't know ." at bounding box center [626, 211] width 267 height 9
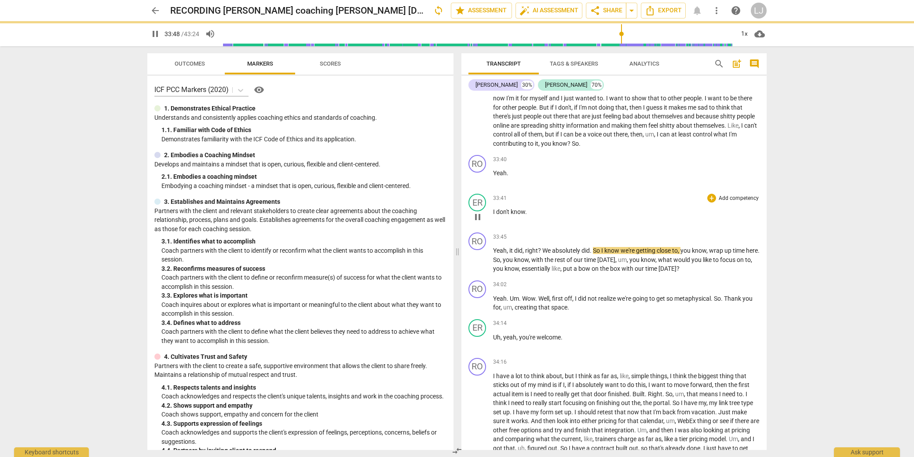
type input "2029"
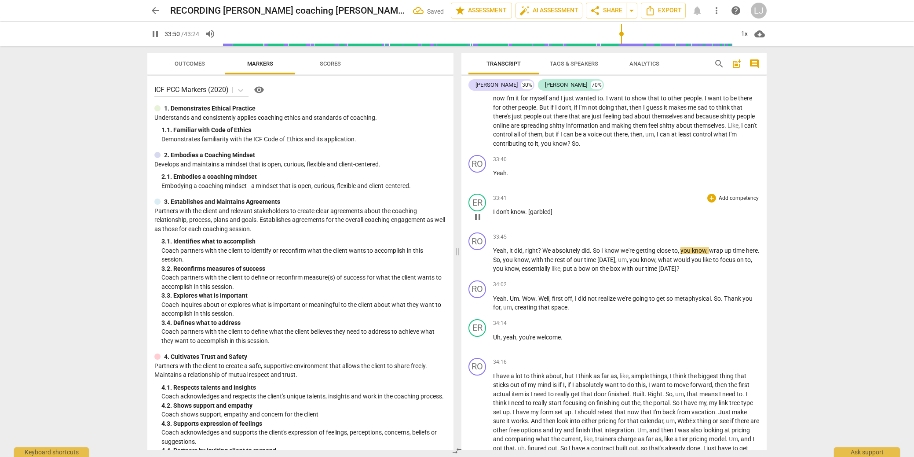
click at [509, 215] on span "don't" at bounding box center [503, 211] width 15 height 7
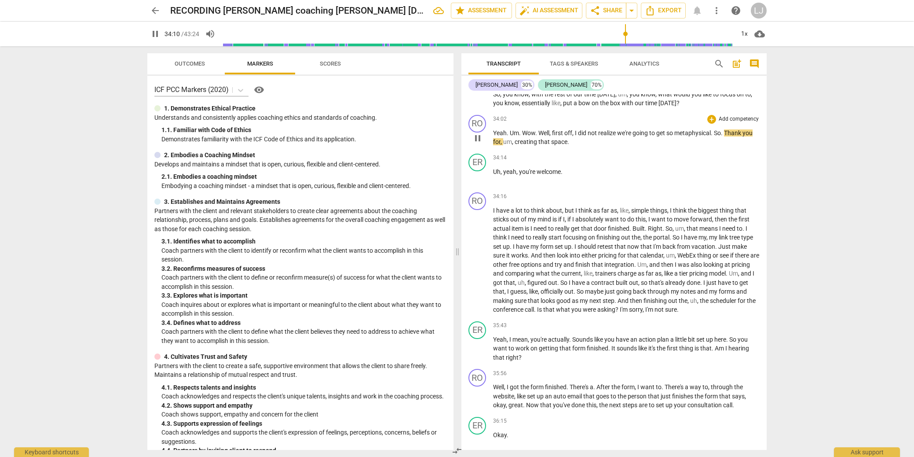
scroll to position [4645, 0]
click at [477, 132] on div "RO" at bounding box center [477, 123] width 18 height 18
click at [489, 190] on div "[PERSON_NAME]" at bounding box center [510, 192] width 66 height 14
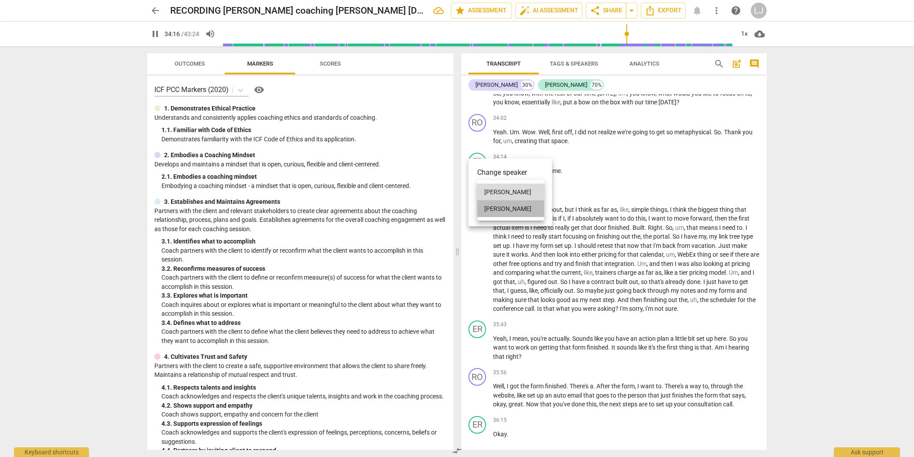
drag, startPoint x: 494, startPoint y: 207, endPoint x: 550, endPoint y: 169, distance: 67.8
click at [494, 207] on li "[PERSON_NAME]" at bounding box center [510, 208] width 67 height 17
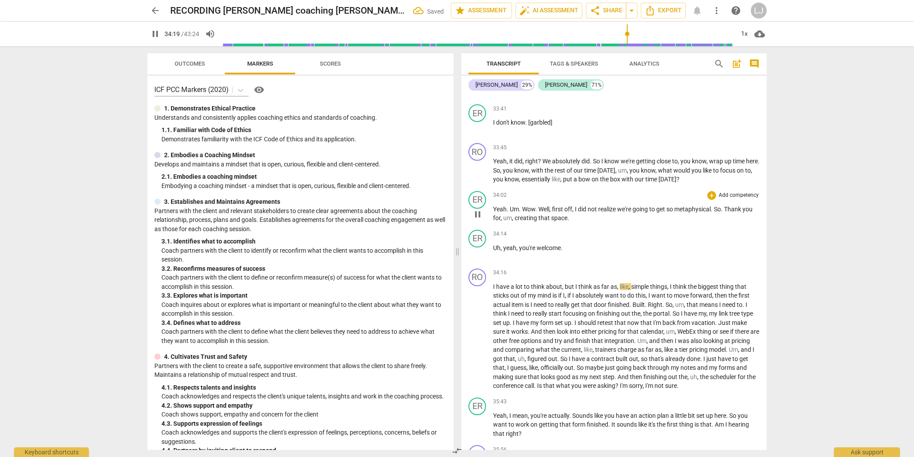
scroll to position [4545, 0]
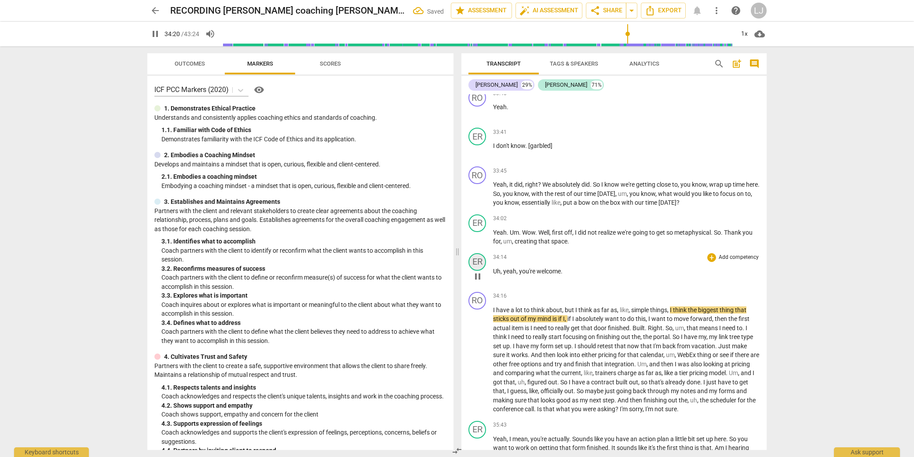
click at [478, 271] on div "ER" at bounding box center [477, 262] width 18 height 18
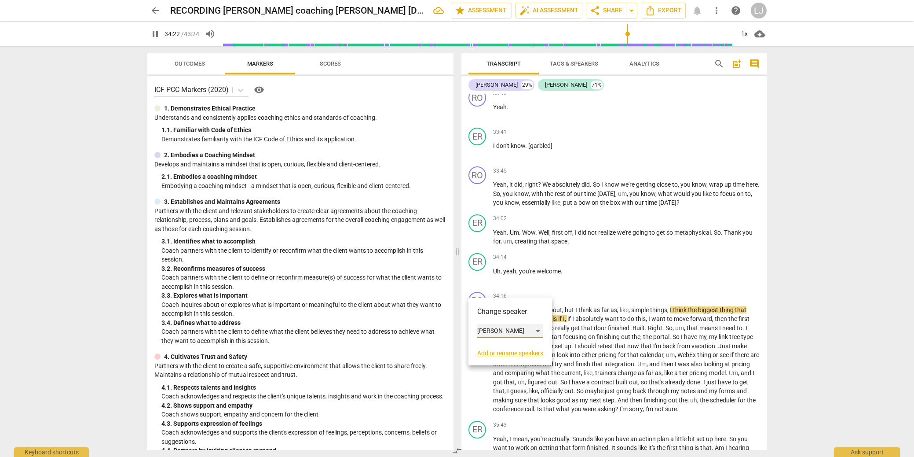
click at [492, 332] on div "[PERSON_NAME]" at bounding box center [510, 331] width 66 height 14
click at [496, 315] on li "[PERSON_NAME]" at bounding box center [510, 314] width 67 height 17
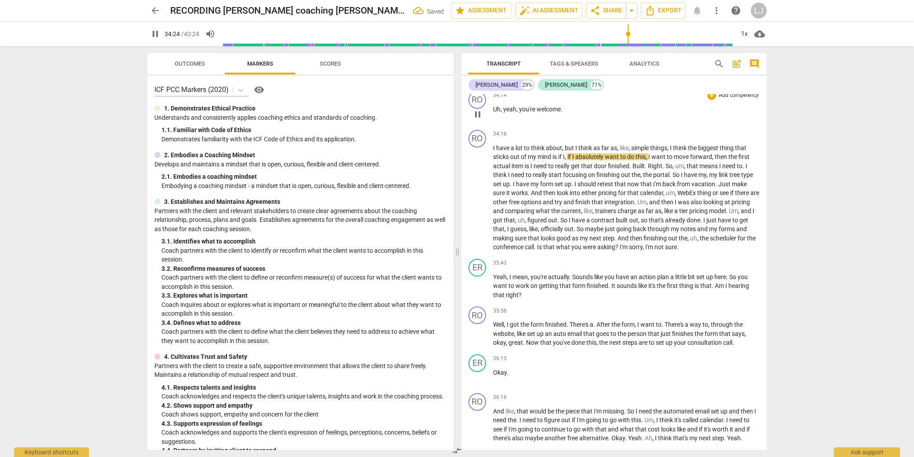
scroll to position [4710, 0]
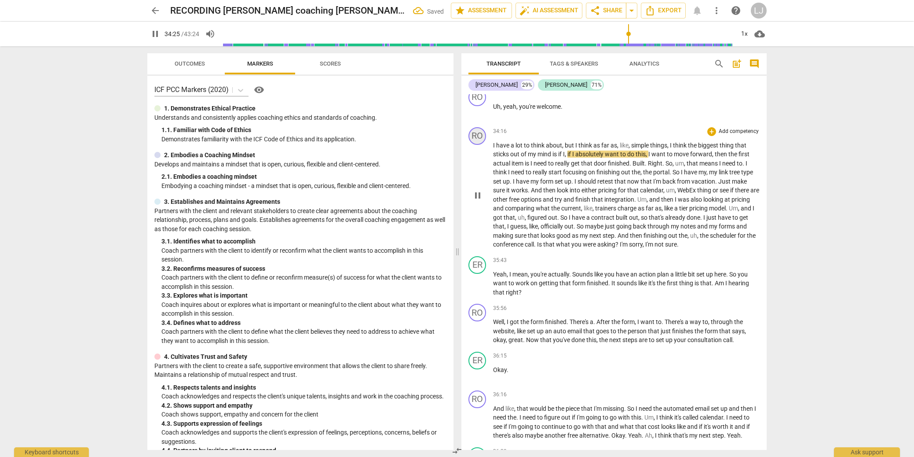
click at [481, 145] on div "RO" at bounding box center [477, 136] width 18 height 18
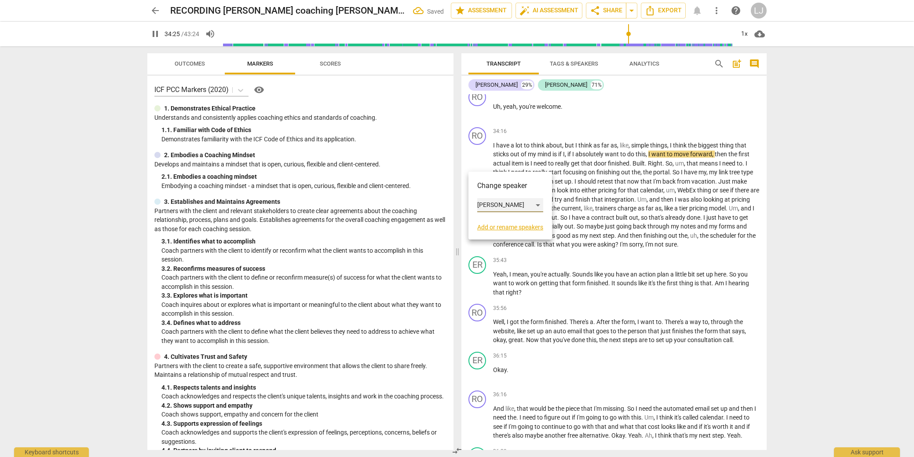
click at [485, 200] on div "[PERSON_NAME]" at bounding box center [510, 205] width 66 height 14
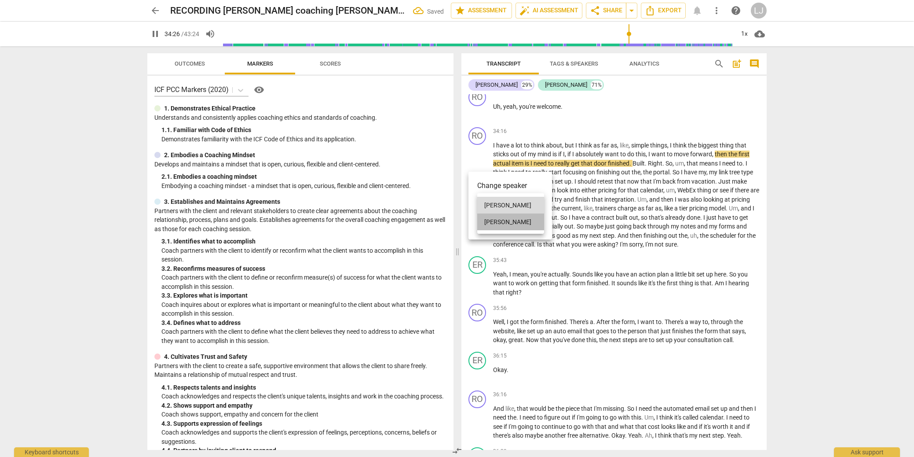
click at [490, 219] on li "[PERSON_NAME]" at bounding box center [510, 221] width 67 height 17
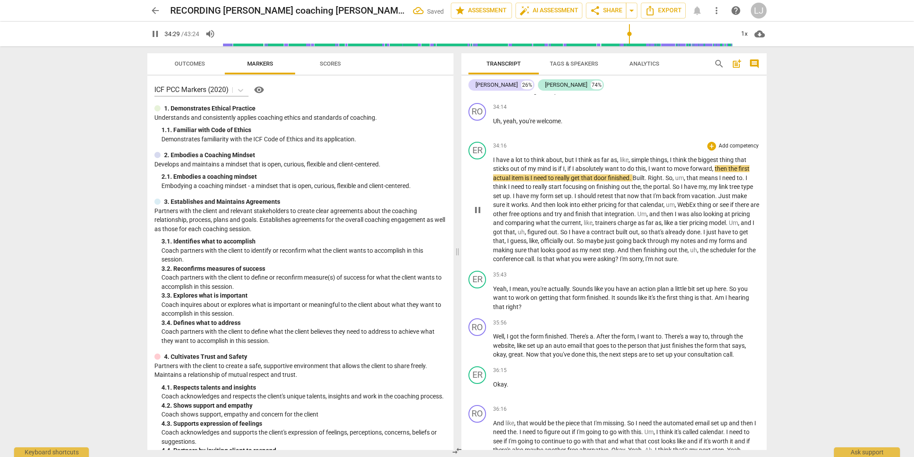
scroll to position [4696, 0]
click at [525, 261] on span "conference" at bounding box center [509, 257] width 32 height 7
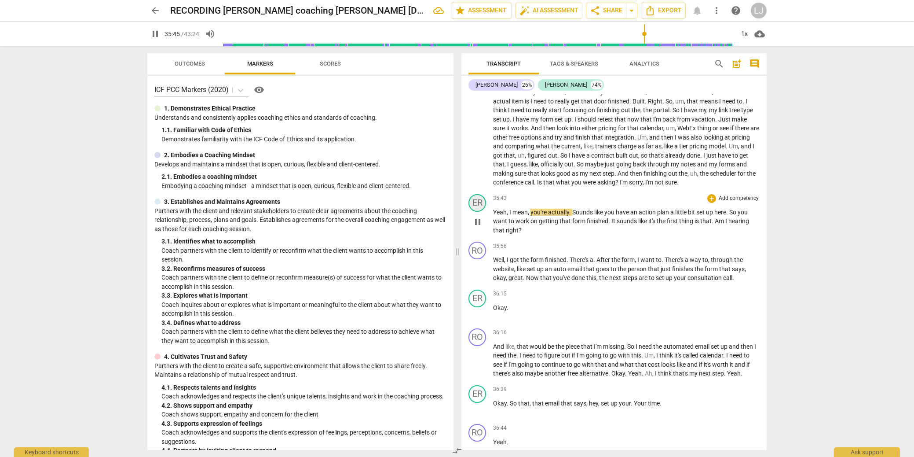
click at [479, 212] on div "ER" at bounding box center [477, 203] width 18 height 18
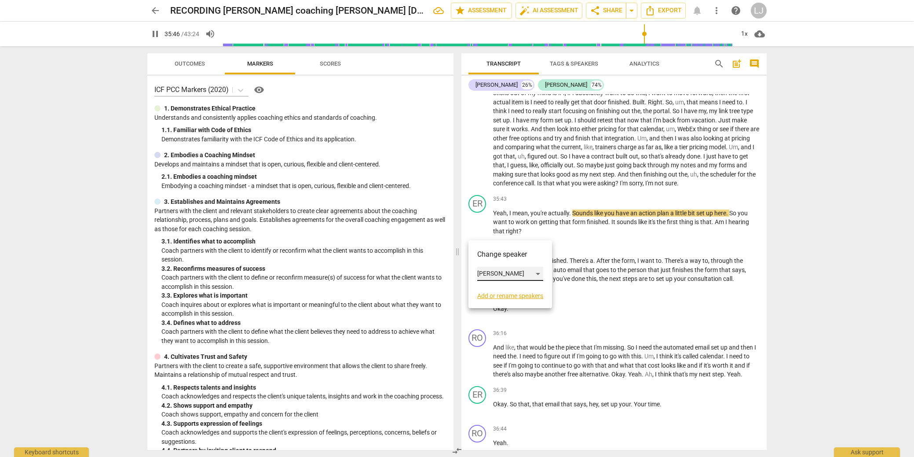
click at [494, 274] on div "[PERSON_NAME]" at bounding box center [510, 274] width 66 height 14
click at [496, 257] on li "[PERSON_NAME]" at bounding box center [510, 257] width 67 height 17
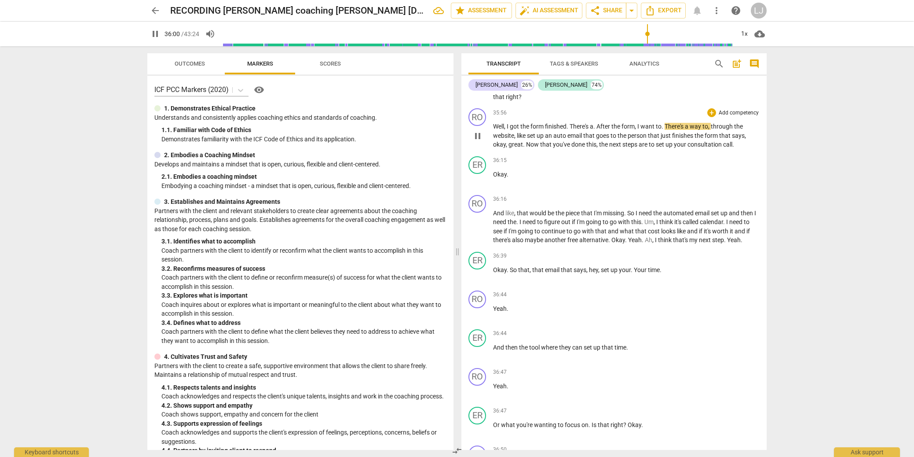
scroll to position [4906, 0]
click at [662, 147] on span "set" at bounding box center [661, 143] width 10 height 7
click at [482, 125] on div "RO" at bounding box center [477, 116] width 18 height 18
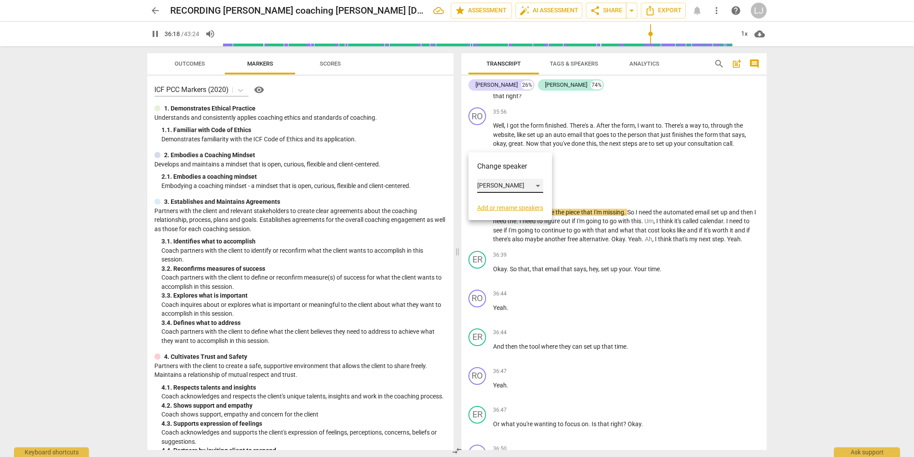
click at [488, 185] on div "[PERSON_NAME]" at bounding box center [510, 186] width 66 height 14
click at [488, 185] on li "[PERSON_NAME]" at bounding box center [510, 185] width 67 height 17
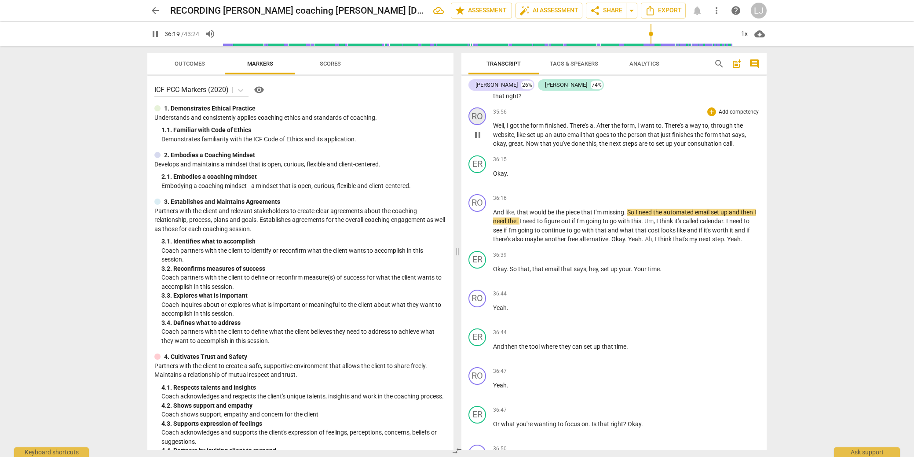
click at [480, 125] on div "RO" at bounding box center [477, 116] width 18 height 18
click at [490, 187] on div "[PERSON_NAME]" at bounding box center [510, 186] width 66 height 14
click at [490, 200] on li "[PERSON_NAME]" at bounding box center [510, 202] width 67 height 17
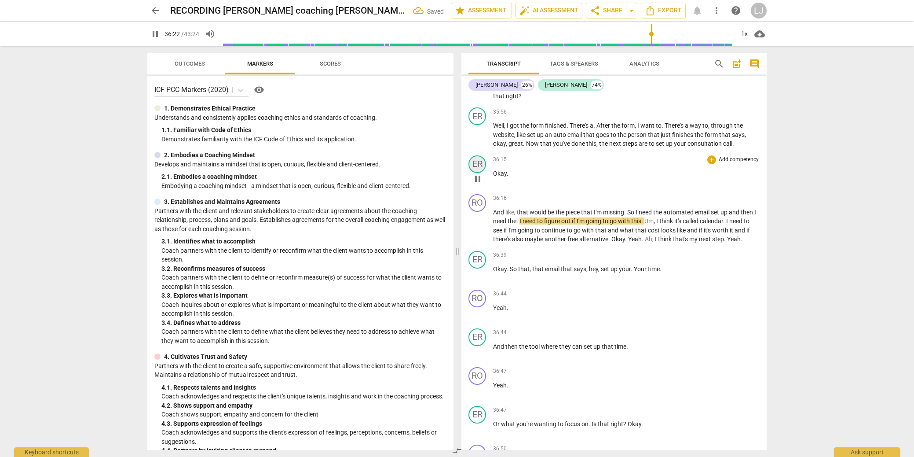
click at [479, 173] on div "ER" at bounding box center [477, 164] width 18 height 18
click at [490, 232] on div "[PERSON_NAME]" at bounding box center [510, 233] width 66 height 14
click at [495, 214] on li "[PERSON_NAME]" at bounding box center [510, 216] width 67 height 17
click at [478, 212] on div "RO" at bounding box center [477, 203] width 18 height 18
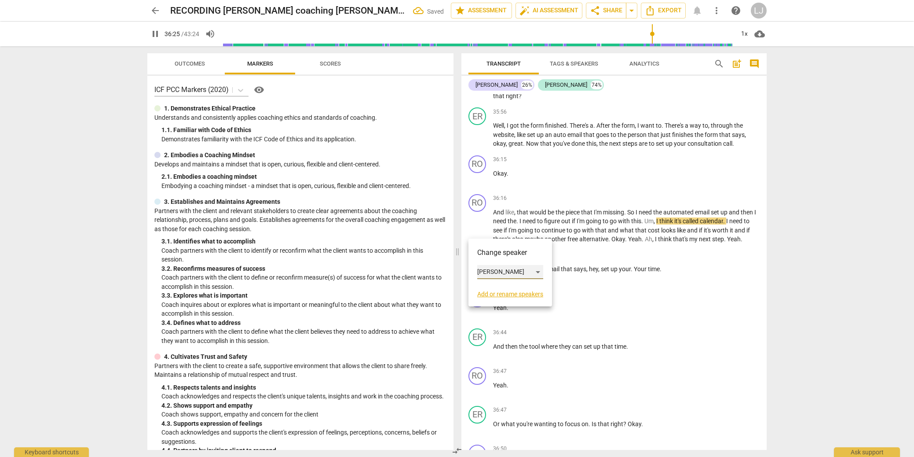
click at [497, 271] on div "[PERSON_NAME]" at bounding box center [510, 272] width 66 height 14
click at [494, 289] on li "[PERSON_NAME]" at bounding box center [510, 288] width 67 height 17
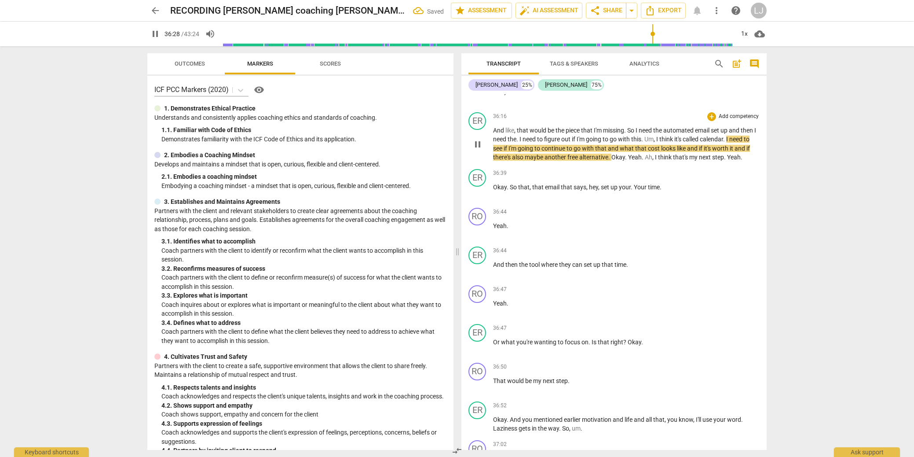
scroll to position [4990, 0]
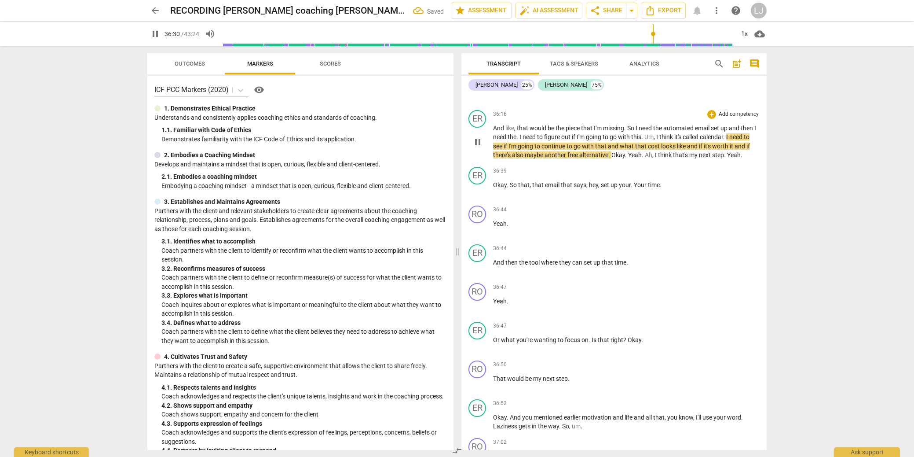
click at [723, 140] on span "calendar" at bounding box center [711, 136] width 23 height 7
type input "2192"
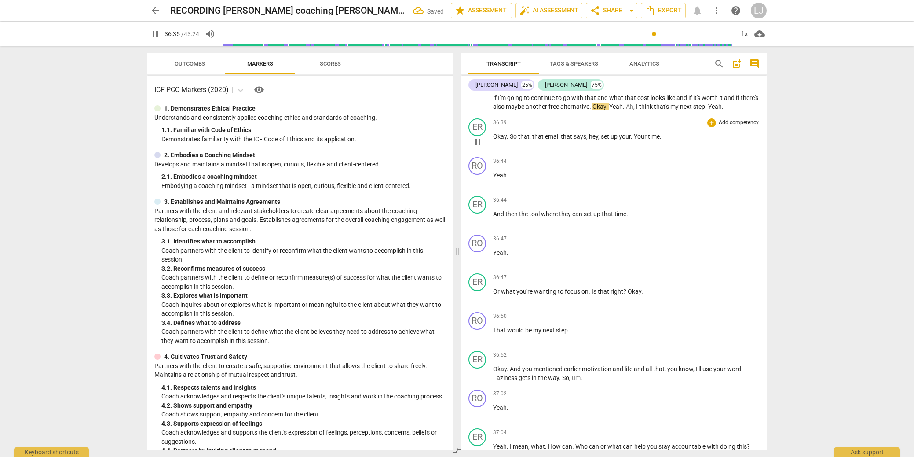
scroll to position [5040, 0]
click at [549, 109] on span "another" at bounding box center [537, 105] width 23 height 7
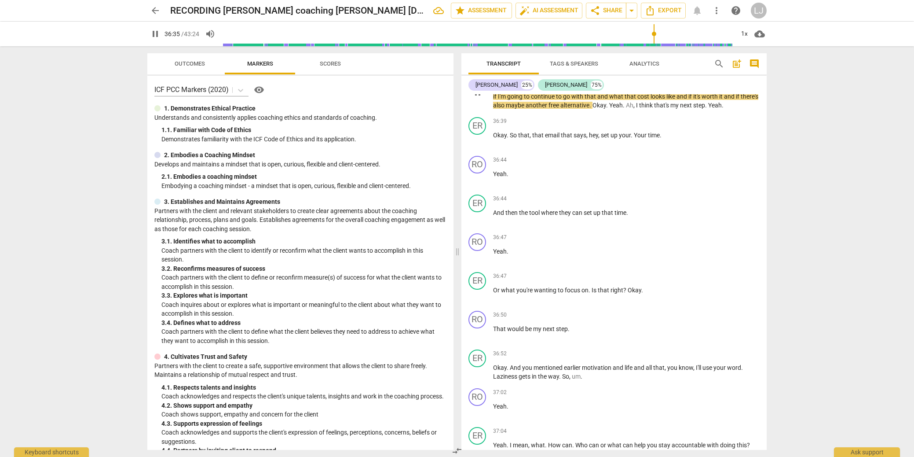
click at [606, 109] on span "Okay" at bounding box center [600, 105] width 14 height 7
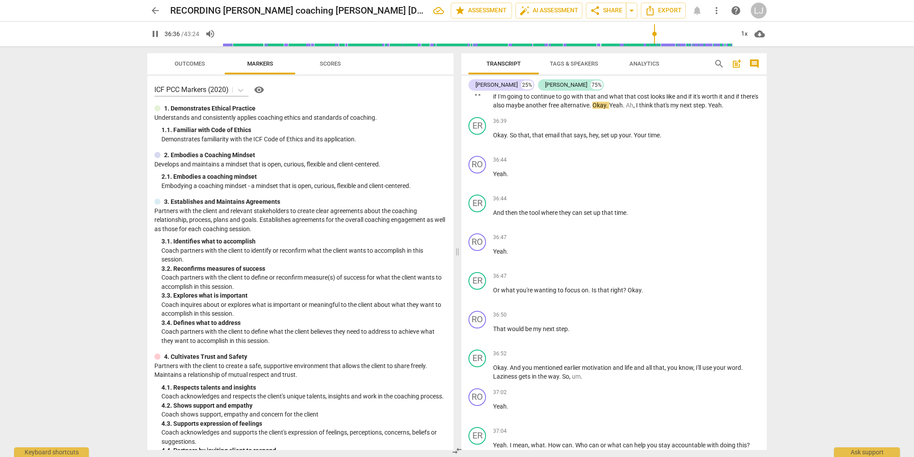
scroll to position [5078, 0]
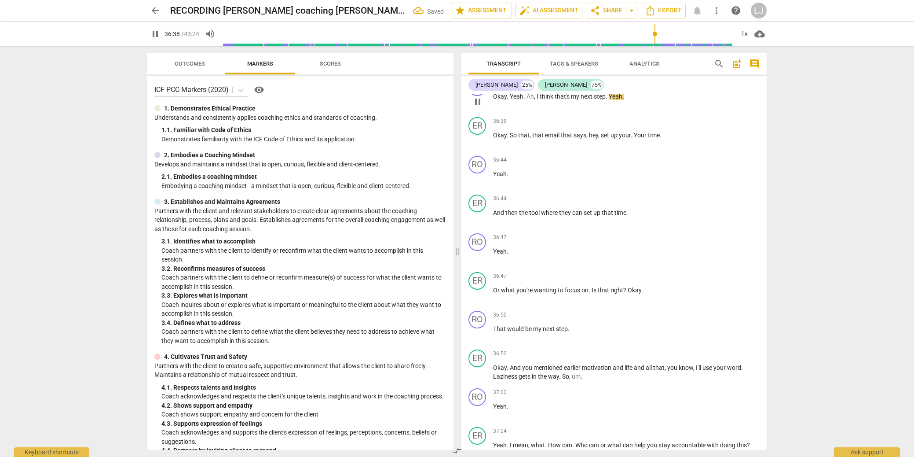
click at [510, 100] on span "Yeah" at bounding box center [517, 96] width 14 height 7
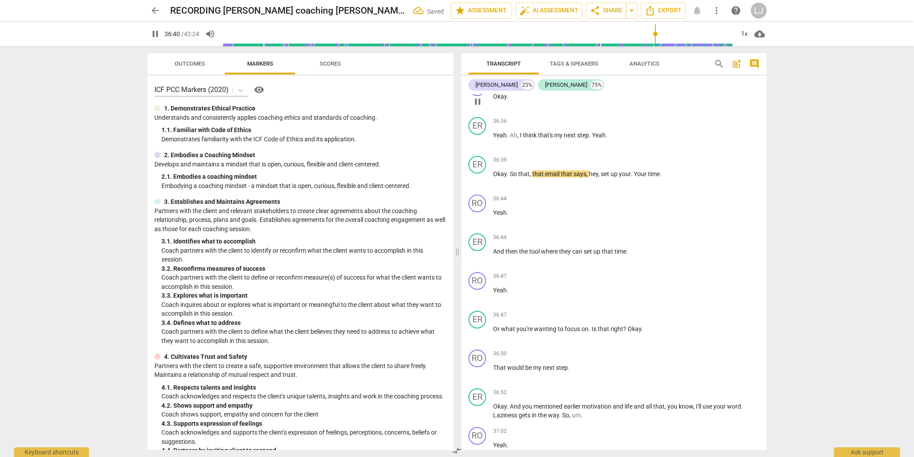
click at [496, 100] on span "Okay" at bounding box center [500, 96] width 14 height 7
click at [475, 173] on div "ER" at bounding box center [477, 165] width 18 height 18
click at [480, 230] on div "[PERSON_NAME]" at bounding box center [510, 234] width 66 height 14
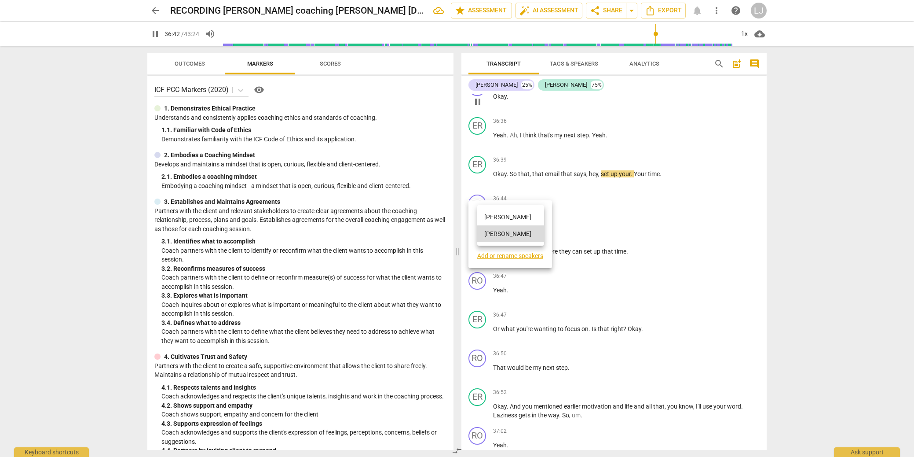
click at [493, 216] on li "[PERSON_NAME]" at bounding box center [510, 216] width 67 height 17
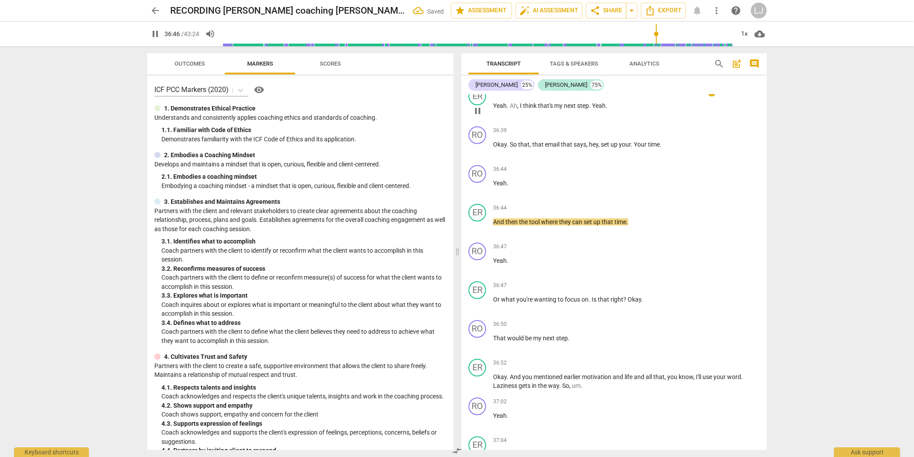
scroll to position [5109, 0]
click at [477, 182] on div "RO" at bounding box center [477, 173] width 18 height 18
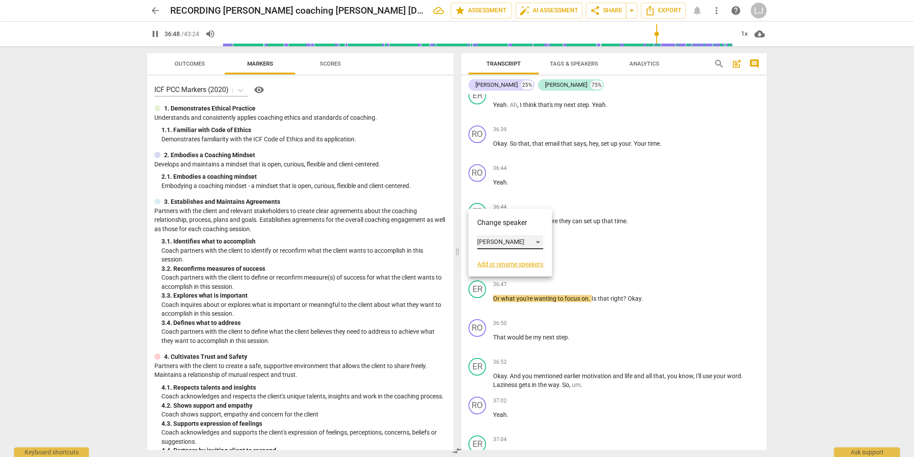
click at [492, 242] on div "[PERSON_NAME]" at bounding box center [510, 242] width 66 height 14
click at [492, 256] on li "[PERSON_NAME]" at bounding box center [510, 258] width 67 height 17
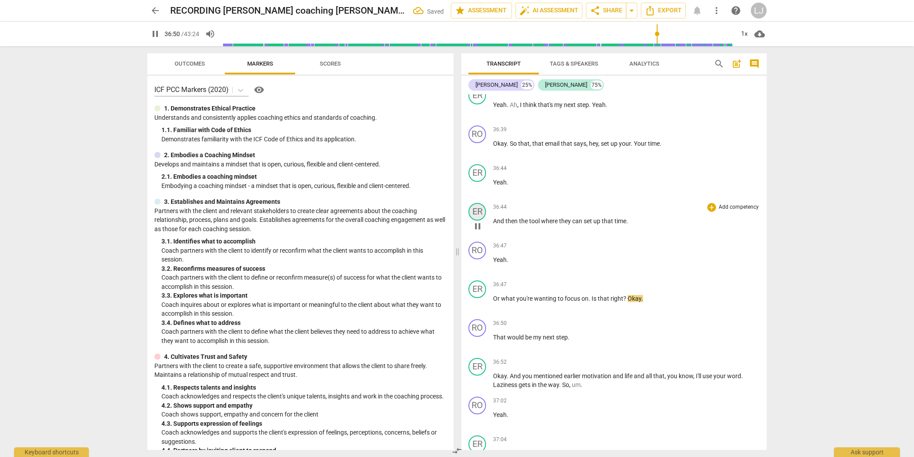
click at [479, 220] on div "ER" at bounding box center [477, 212] width 18 height 18
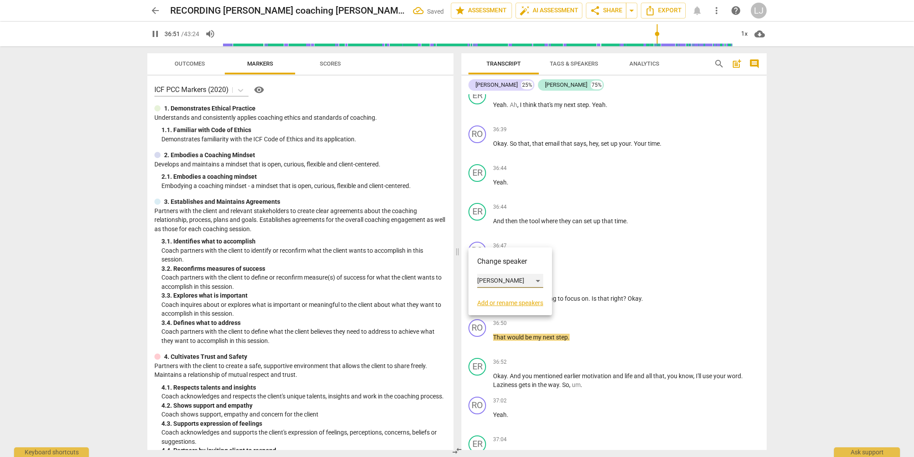
click at [495, 282] on div "[PERSON_NAME]" at bounding box center [510, 281] width 66 height 14
click at [499, 264] on li "[PERSON_NAME]" at bounding box center [510, 264] width 67 height 17
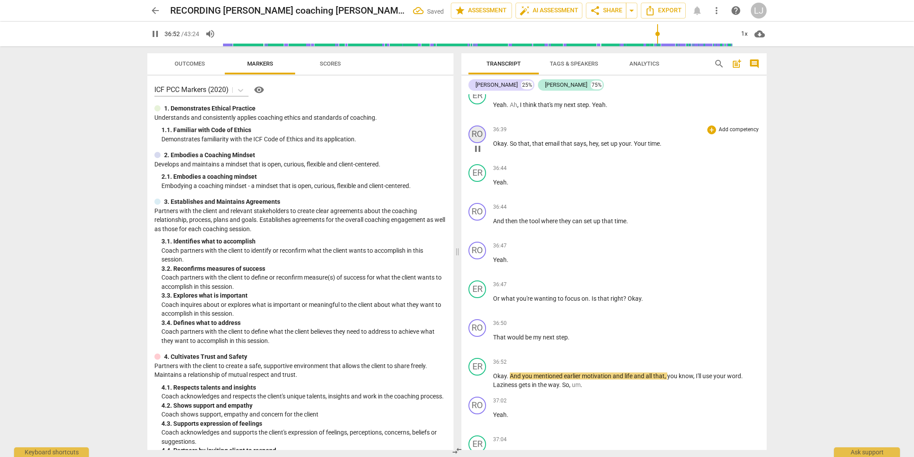
click at [477, 143] on div "RO" at bounding box center [477, 134] width 18 height 18
click at [477, 160] on div at bounding box center [457, 228] width 914 height 457
click at [497, 147] on span "Okay" at bounding box center [500, 143] width 14 height 7
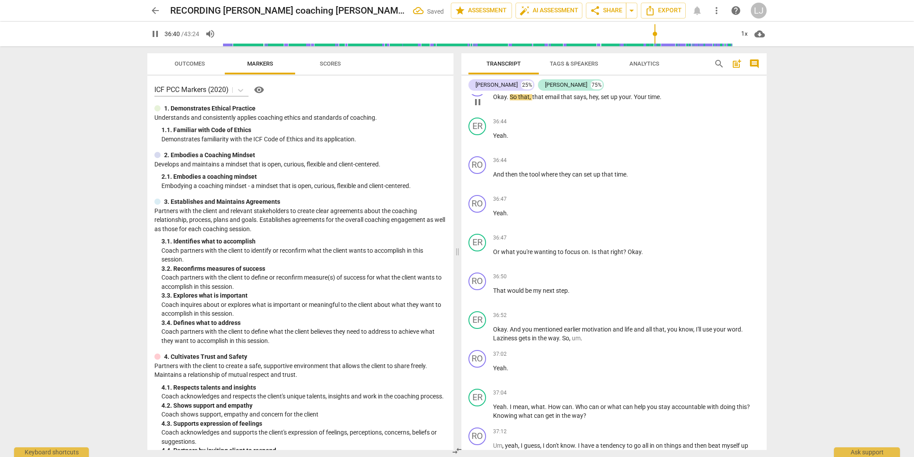
scroll to position [5150, 0]
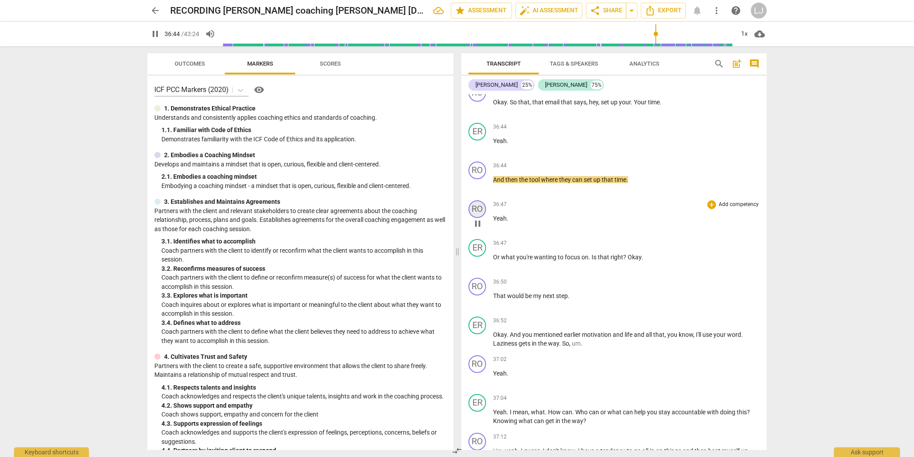
click at [479, 218] on div "RO" at bounding box center [477, 209] width 18 height 18
click at [497, 272] on div "[PERSON_NAME]" at bounding box center [510, 278] width 66 height 14
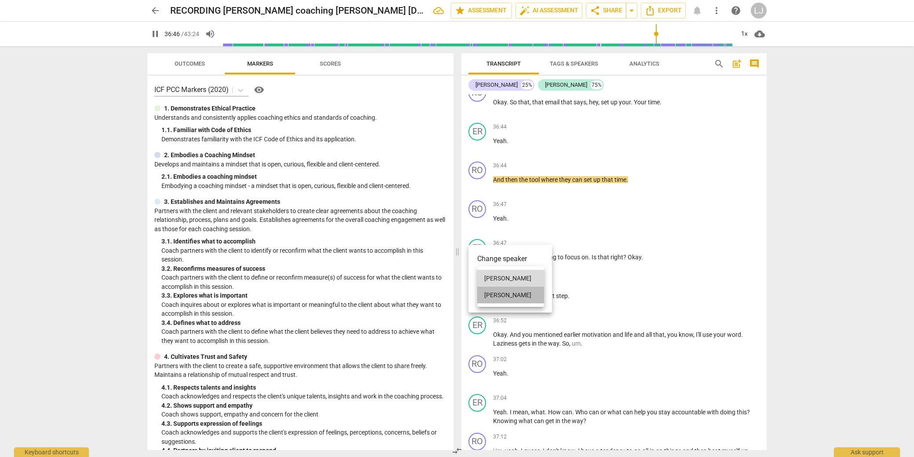
click at [496, 297] on li "[PERSON_NAME]" at bounding box center [510, 294] width 67 height 17
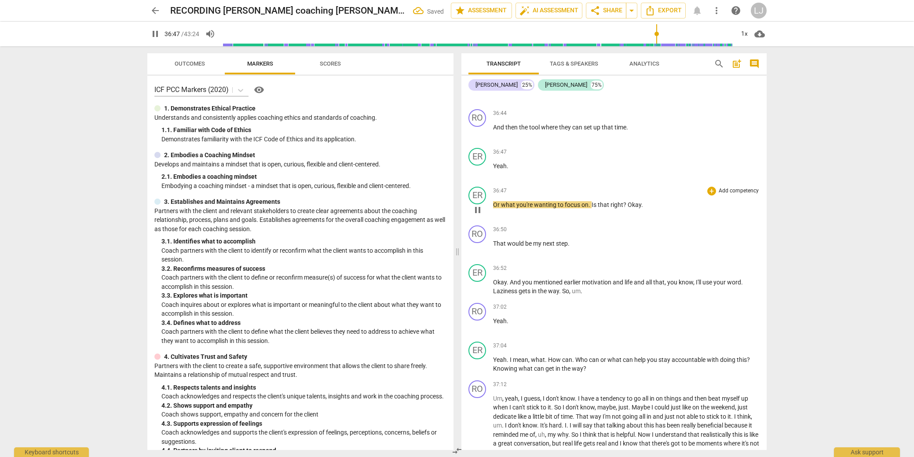
scroll to position [5205, 0]
click at [483, 202] on div "ER" at bounding box center [477, 193] width 18 height 18
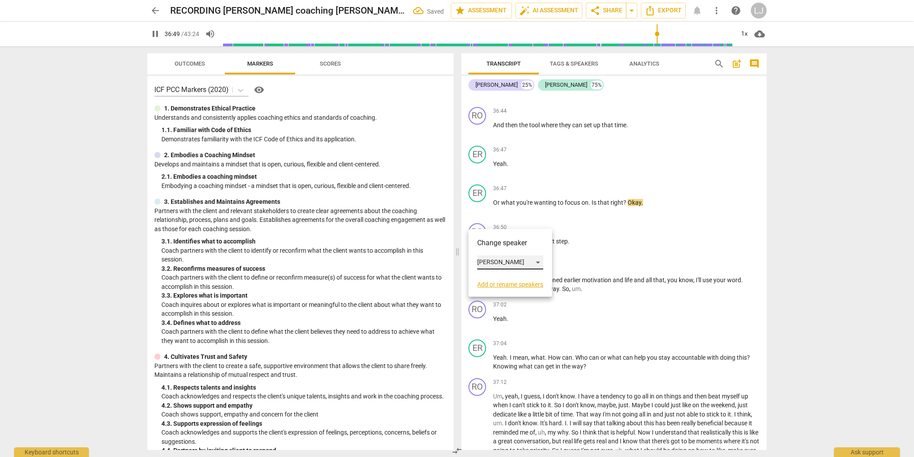
click at [487, 259] on div "[PERSON_NAME]" at bounding box center [510, 262] width 66 height 14
click at [492, 248] on li "[PERSON_NAME]" at bounding box center [510, 245] width 67 height 17
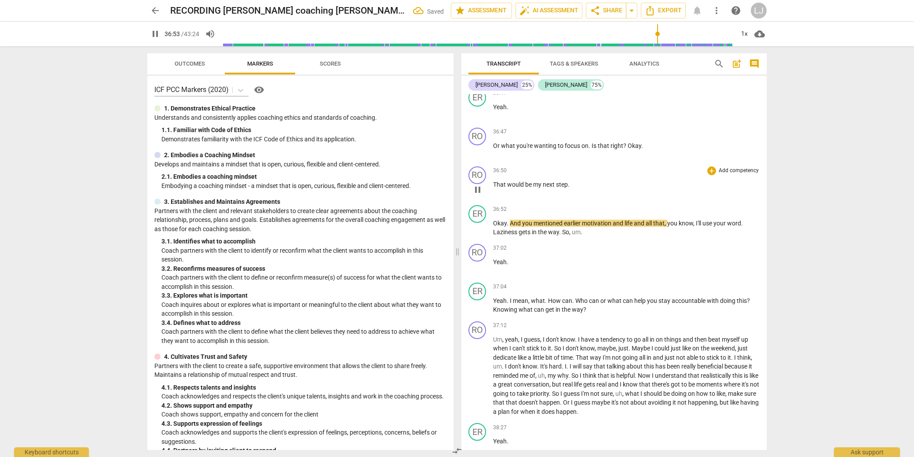
scroll to position [5258, 0]
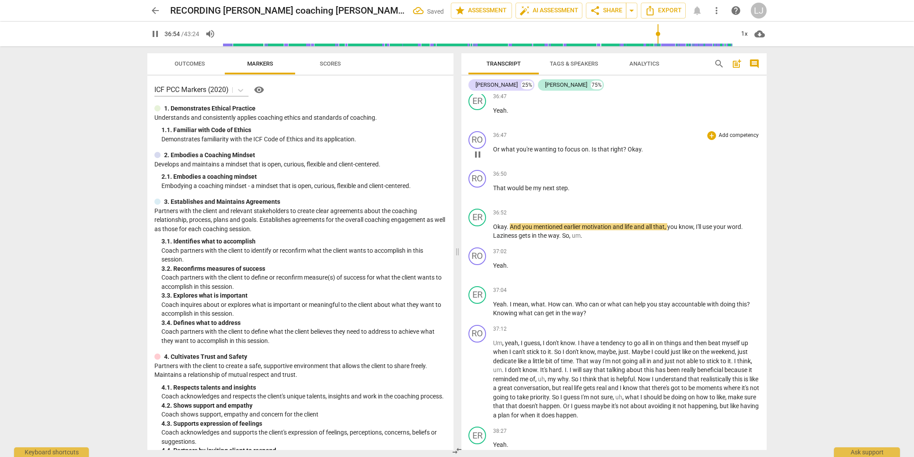
click at [607, 153] on span "that" at bounding box center [604, 149] width 13 height 7
click at [628, 153] on span "Okay" at bounding box center [635, 149] width 14 height 7
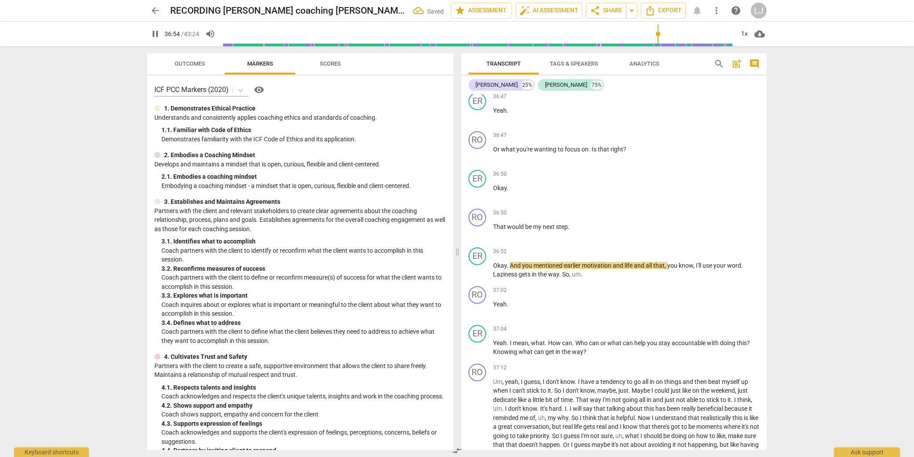
scroll to position [5252, 0]
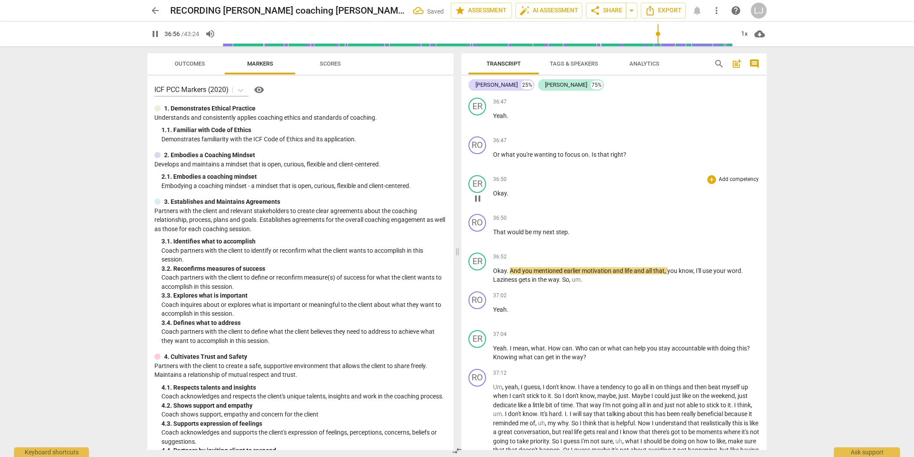
click at [492, 210] on div "ER play_arrow pause 36:50 + Add competency keyboard_arrow_right Okay ." at bounding box center [613, 191] width 305 height 39
type input "2217"
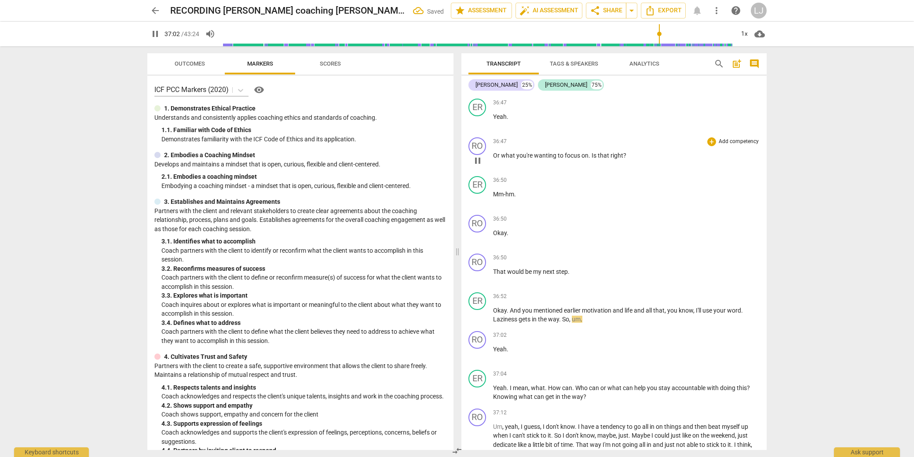
click at [614, 159] on span "right" at bounding box center [617, 155] width 13 height 7
click at [500, 236] on span "Okay" at bounding box center [500, 232] width 14 height 7
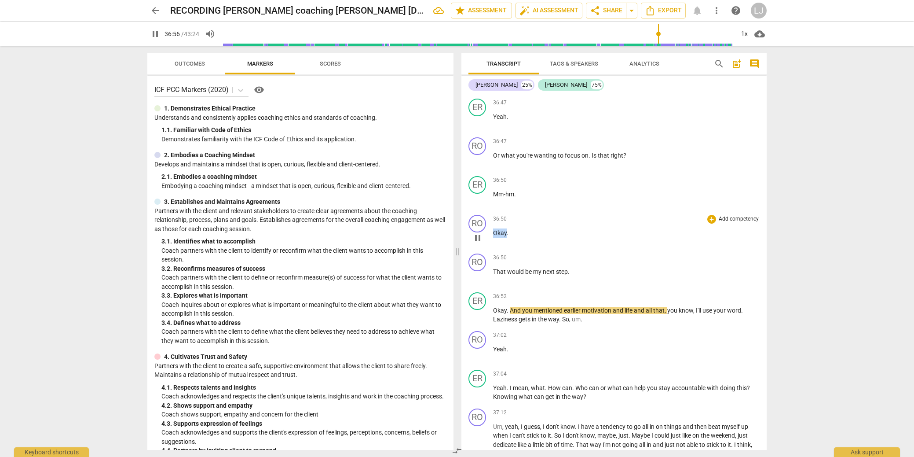
click at [500, 236] on span "Okay" at bounding box center [500, 232] width 14 height 7
click at [475, 271] on div "RO" at bounding box center [477, 262] width 18 height 18
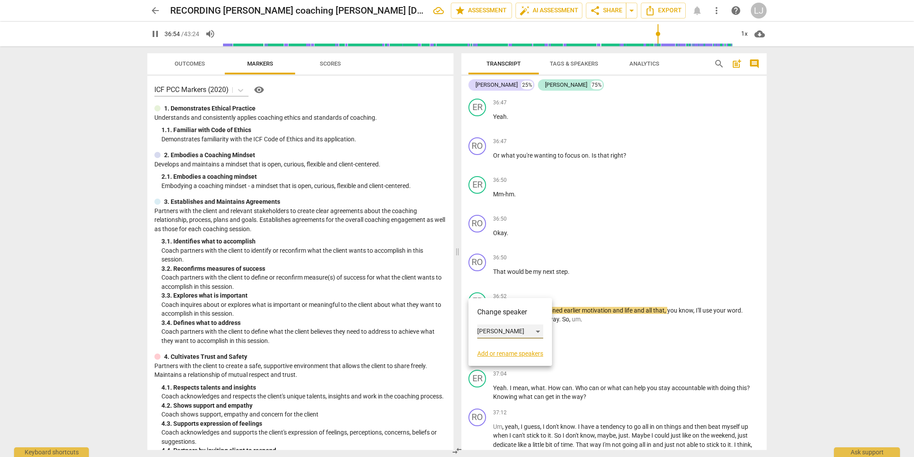
click at [483, 329] on div "[PERSON_NAME]" at bounding box center [510, 331] width 66 height 14
drag, startPoint x: 485, startPoint y: 345, endPoint x: 547, endPoint y: 270, distance: 97.6
click at [486, 345] on li "[PERSON_NAME]" at bounding box center [510, 348] width 67 height 17
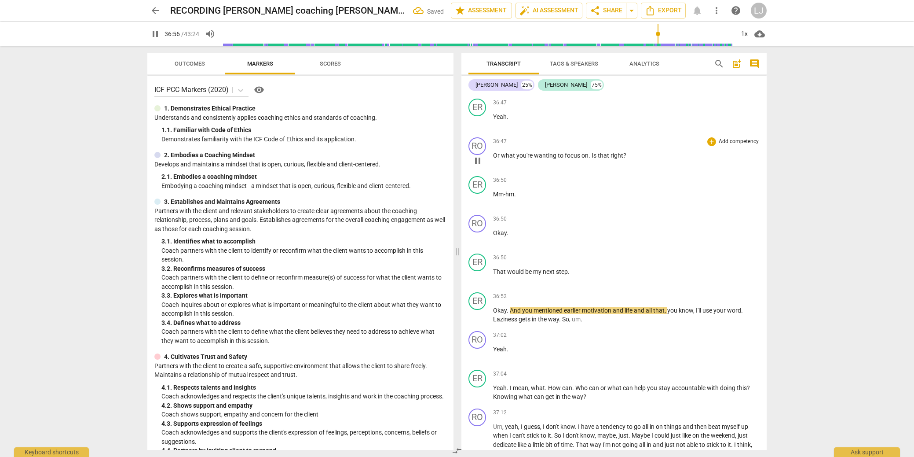
click at [573, 159] on span "focus" at bounding box center [573, 155] width 17 height 7
drag, startPoint x: 625, startPoint y: 181, endPoint x: 625, endPoint y: 195, distance: 13.7
click at [625, 160] on p "Or what you're wanting to focus on . Is that right ?" at bounding box center [626, 155] width 267 height 9
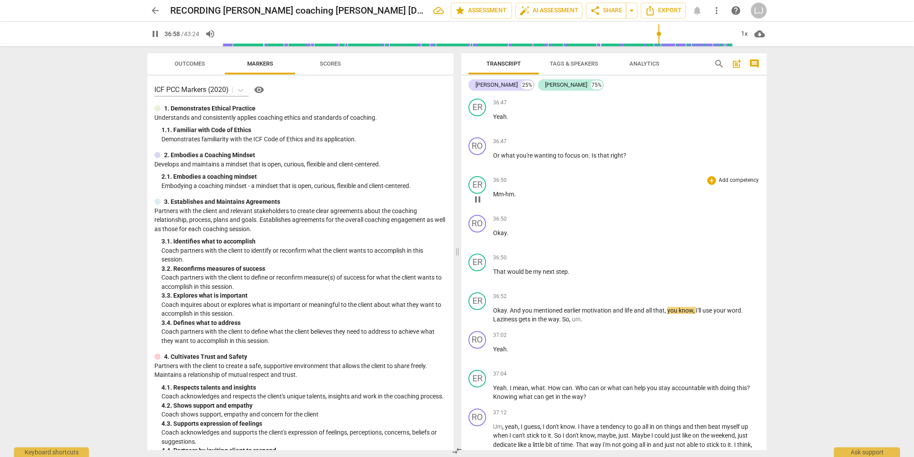
scroll to position [5273, 0]
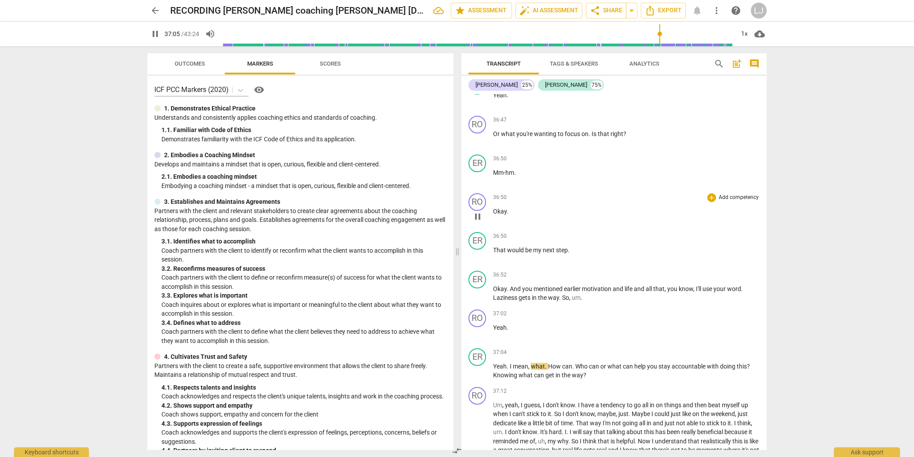
click at [499, 215] on span "Okay" at bounding box center [500, 211] width 14 height 7
click at [475, 288] on div "ER" at bounding box center [477, 280] width 18 height 18
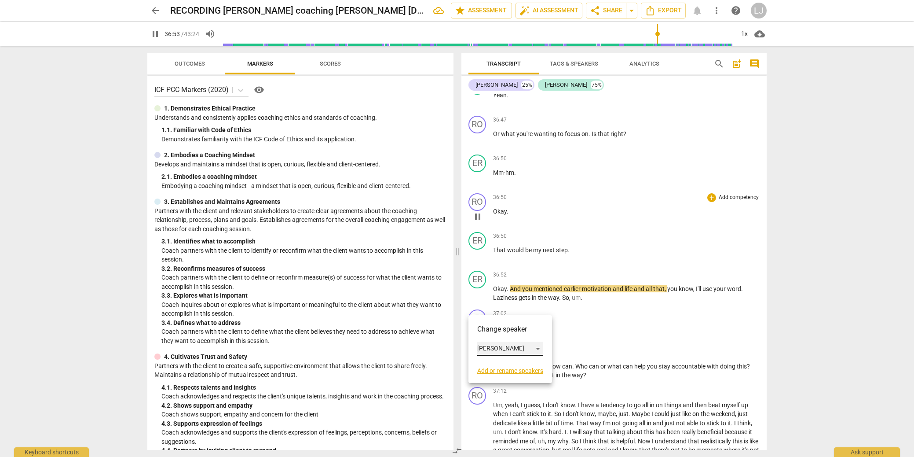
click at [492, 347] on div "[PERSON_NAME]" at bounding box center [510, 348] width 66 height 14
click at [498, 329] on li "[PERSON_NAME]" at bounding box center [510, 331] width 67 height 17
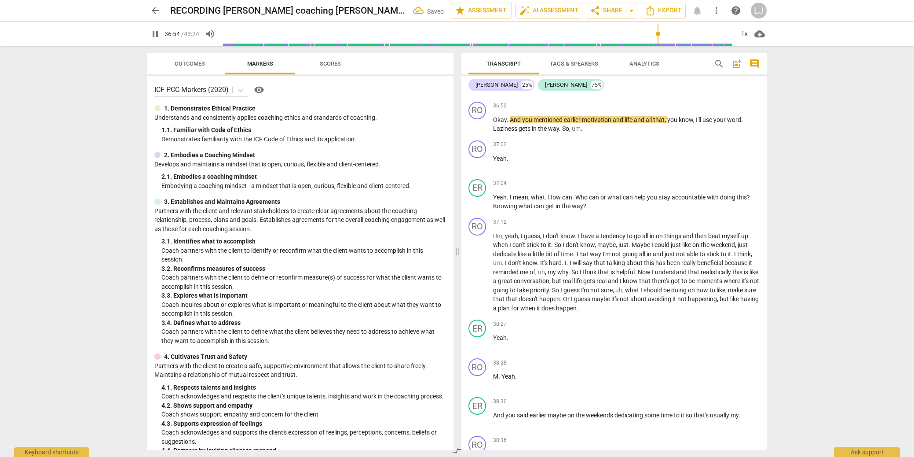
scroll to position [5465, 0]
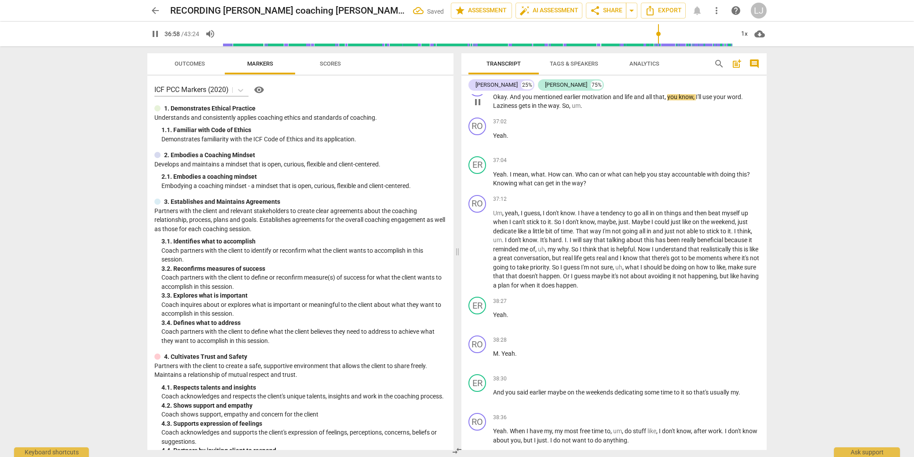
click at [552, 109] on span "way" at bounding box center [553, 105] width 11 height 7
click at [702, 100] on span "I'll" at bounding box center [699, 96] width 7 height 7
click at [474, 135] on div "RO" at bounding box center [477, 126] width 18 height 18
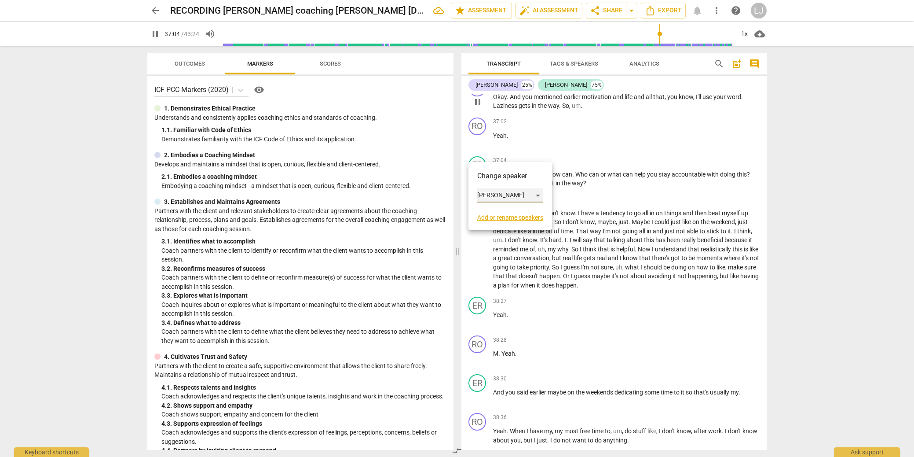
click at [486, 190] on div "[PERSON_NAME]" at bounding box center [510, 195] width 66 height 14
click at [490, 212] on li "[PERSON_NAME]" at bounding box center [510, 212] width 67 height 17
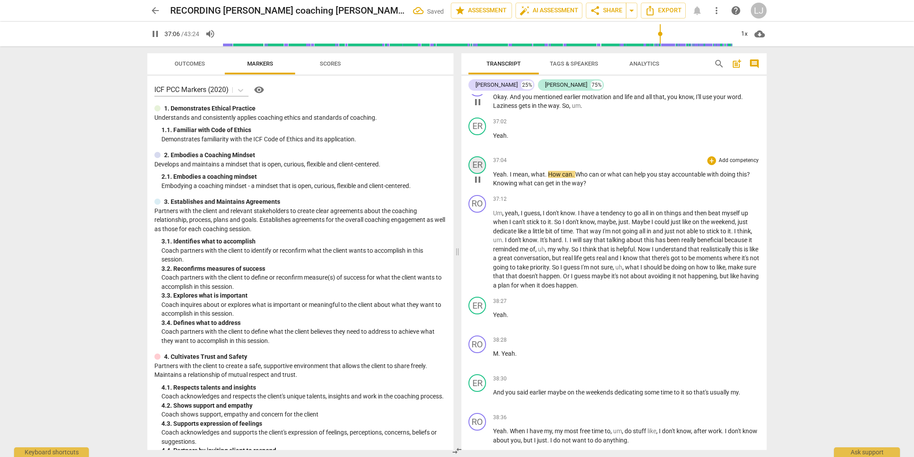
click at [477, 174] on div "ER" at bounding box center [477, 165] width 18 height 18
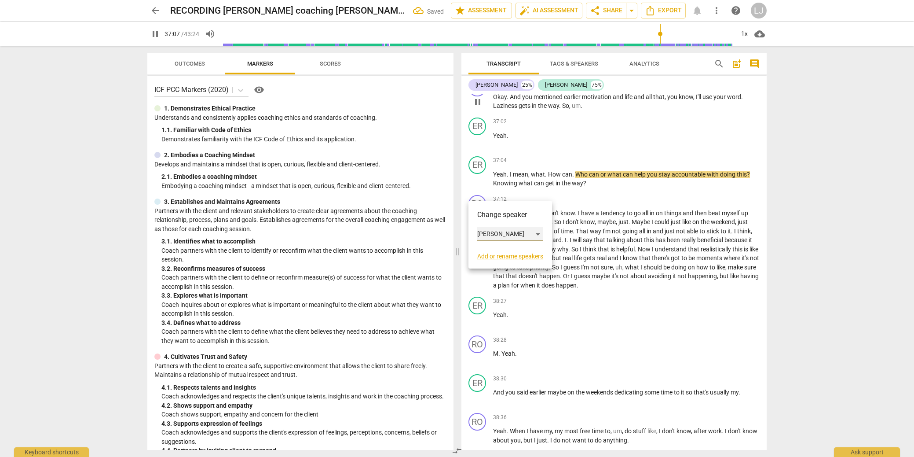
click at [494, 234] on div "[PERSON_NAME]" at bounding box center [510, 234] width 66 height 14
click at [496, 219] on li "[PERSON_NAME]" at bounding box center [510, 217] width 67 height 17
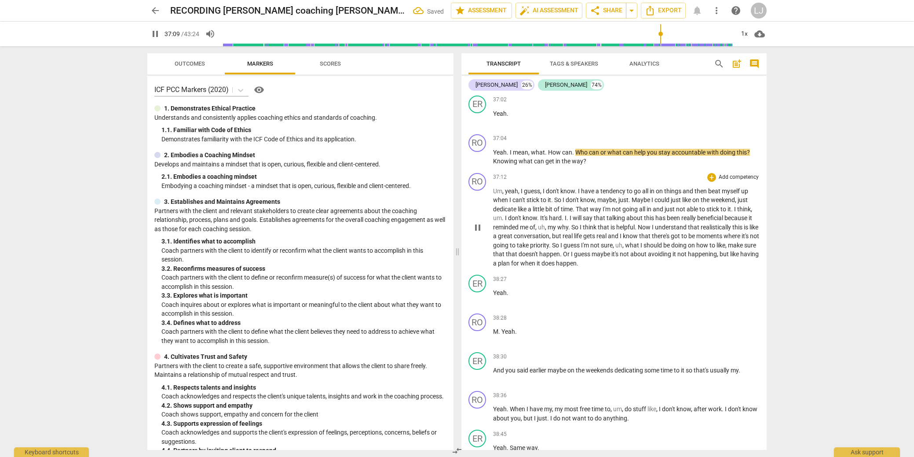
scroll to position [5489, 0]
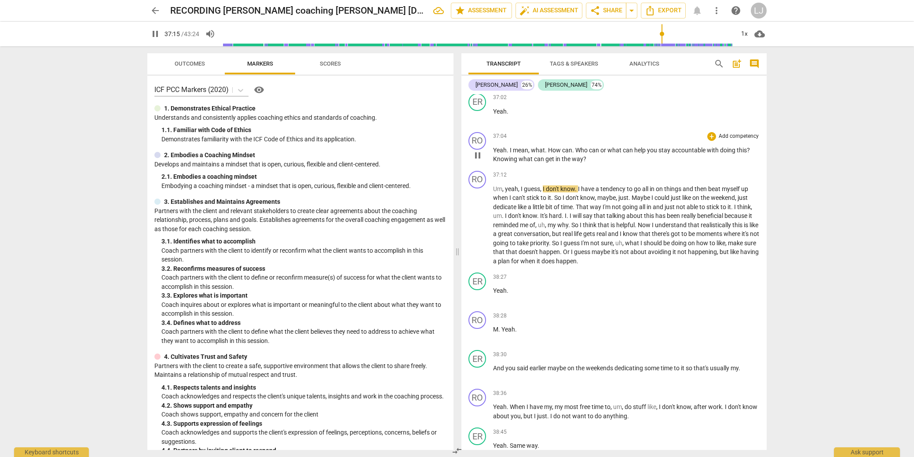
click at [494, 162] on span "Knowing" at bounding box center [506, 158] width 26 height 7
type input "2237"
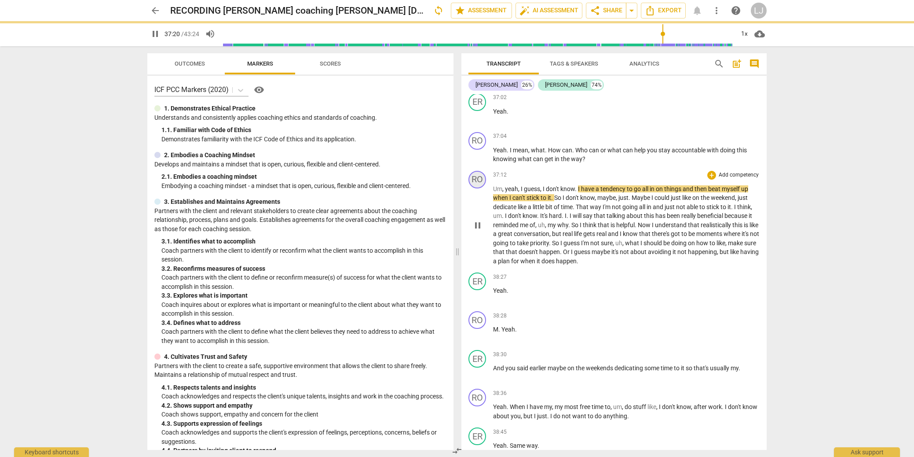
click at [477, 188] on div "RO" at bounding box center [477, 180] width 18 height 18
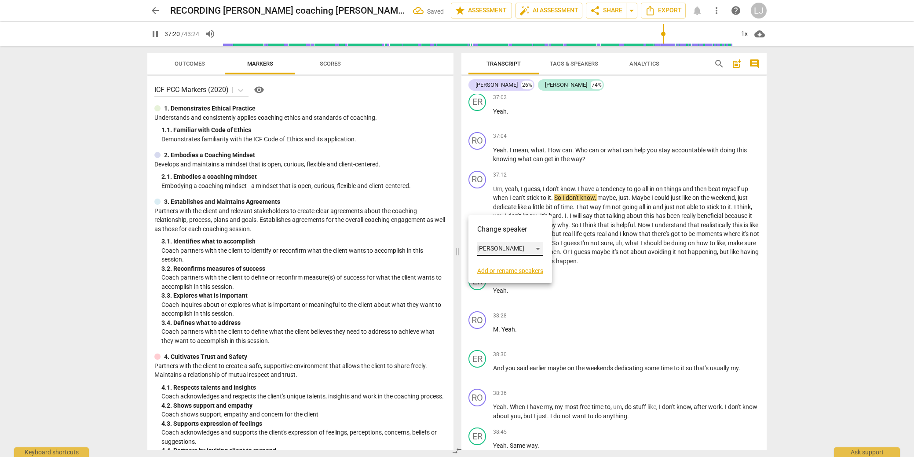
click at [480, 246] on div "[PERSON_NAME]" at bounding box center [510, 248] width 66 height 14
click at [494, 263] on li "[PERSON_NAME]" at bounding box center [510, 265] width 67 height 17
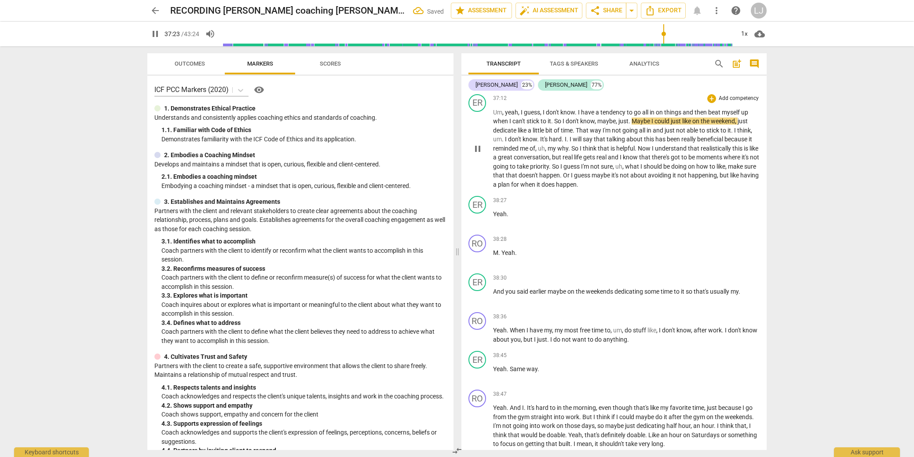
scroll to position [5568, 0]
click at [537, 185] on span "when" at bounding box center [528, 181] width 16 height 7
click at [483, 211] on div "ER" at bounding box center [477, 202] width 18 height 18
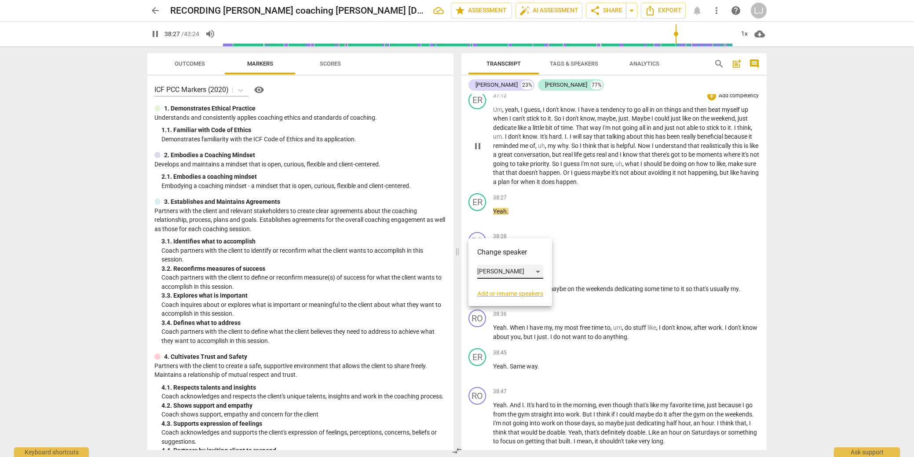
click at [488, 270] on div "[PERSON_NAME]" at bounding box center [510, 271] width 66 height 14
click at [496, 254] on li "[PERSON_NAME]" at bounding box center [510, 254] width 67 height 17
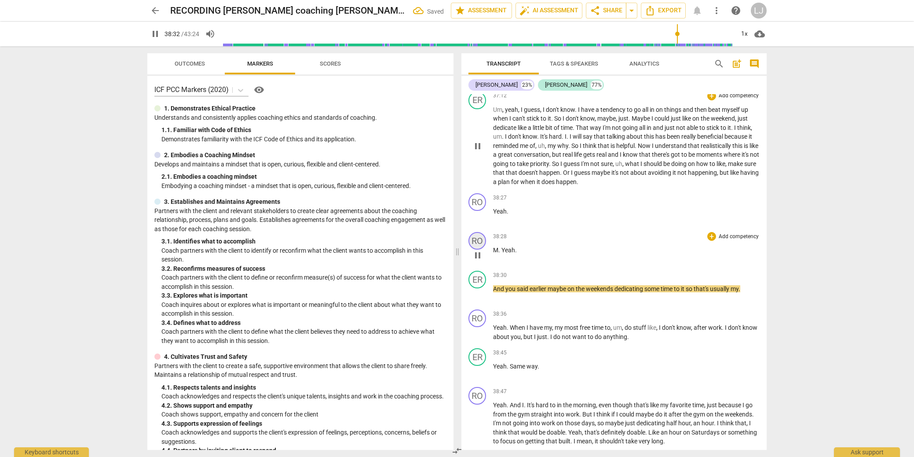
click at [476, 249] on div "RO" at bounding box center [477, 241] width 18 height 18
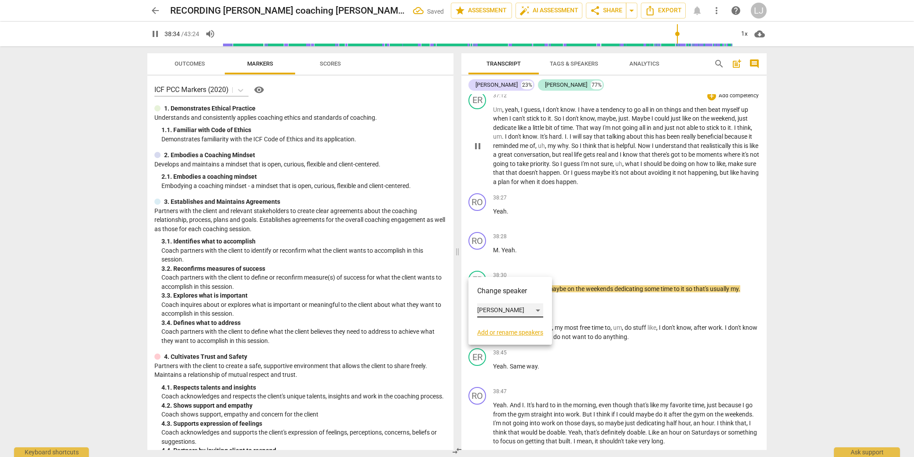
click at [486, 306] on div "[PERSON_NAME]" at bounding box center [510, 310] width 66 height 14
drag, startPoint x: 493, startPoint y: 330, endPoint x: 501, endPoint y: 300, distance: 31.4
click at [493, 329] on li "[PERSON_NAME]" at bounding box center [510, 326] width 67 height 17
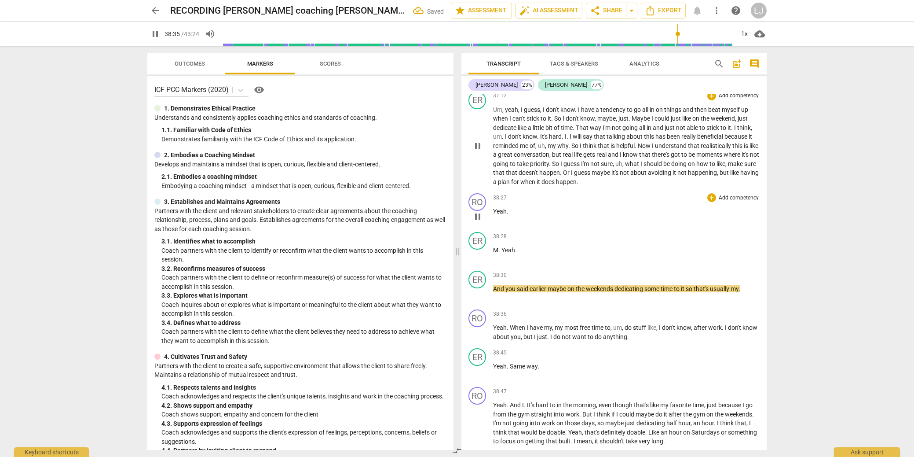
click at [502, 215] on span "Yeah" at bounding box center [500, 211] width 14 height 7
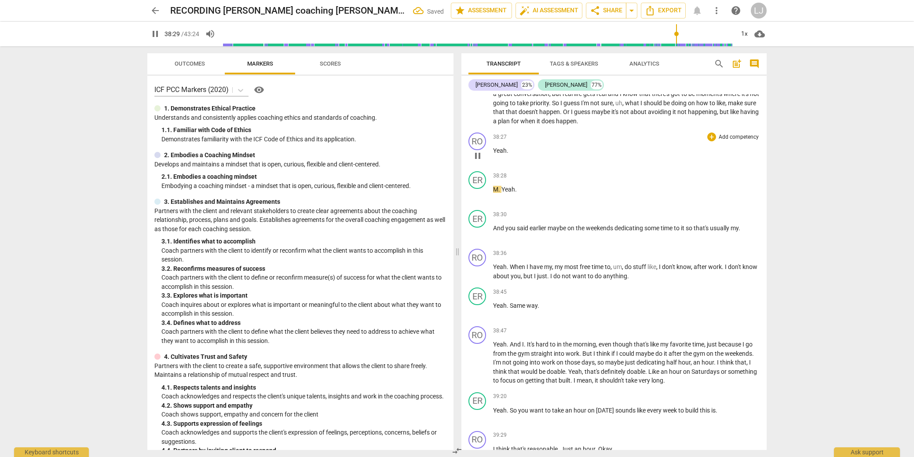
scroll to position [5631, 0]
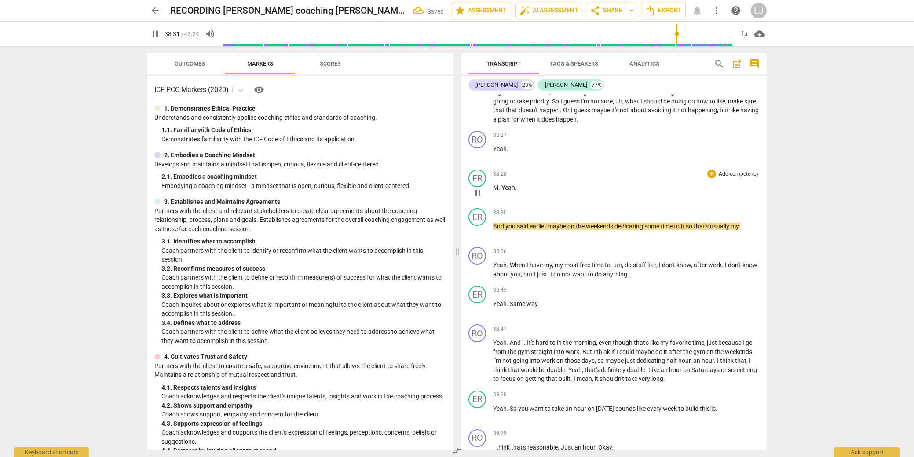
click at [501, 191] on span "Yeah" at bounding box center [508, 187] width 14 height 7
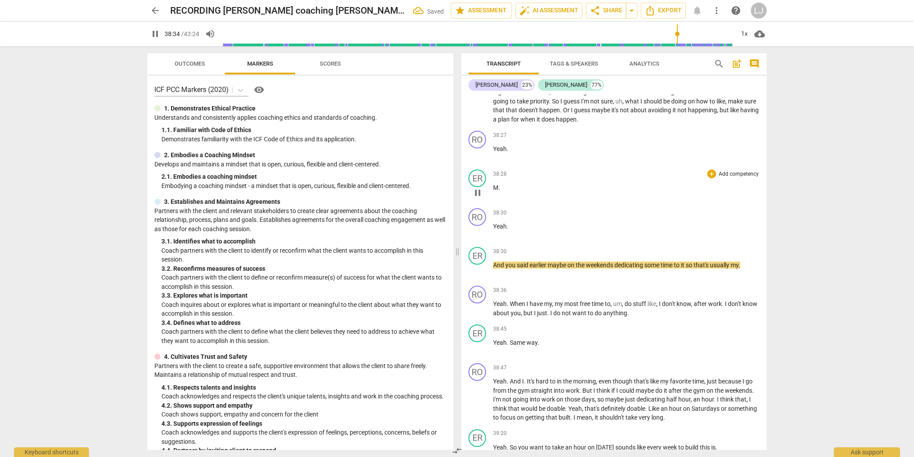
click at [494, 191] on span "M" at bounding box center [495, 187] width 5 height 7
type input "2315"
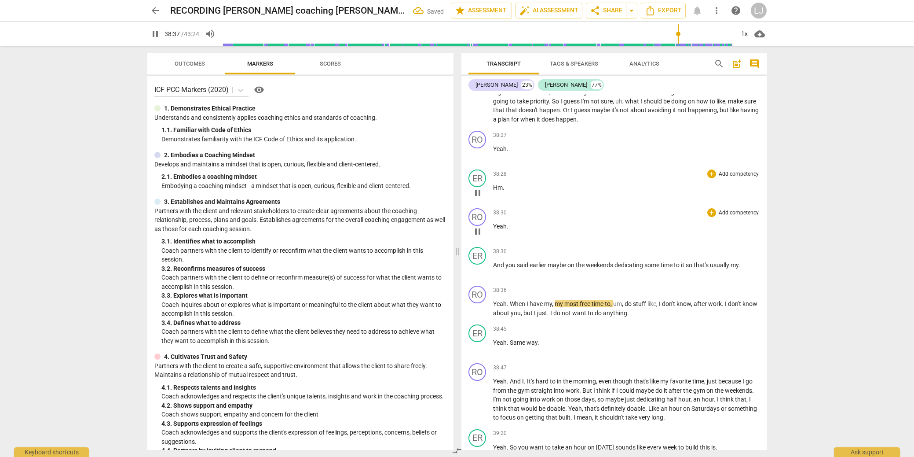
click at [503, 230] on span "Yeah" at bounding box center [500, 226] width 14 height 7
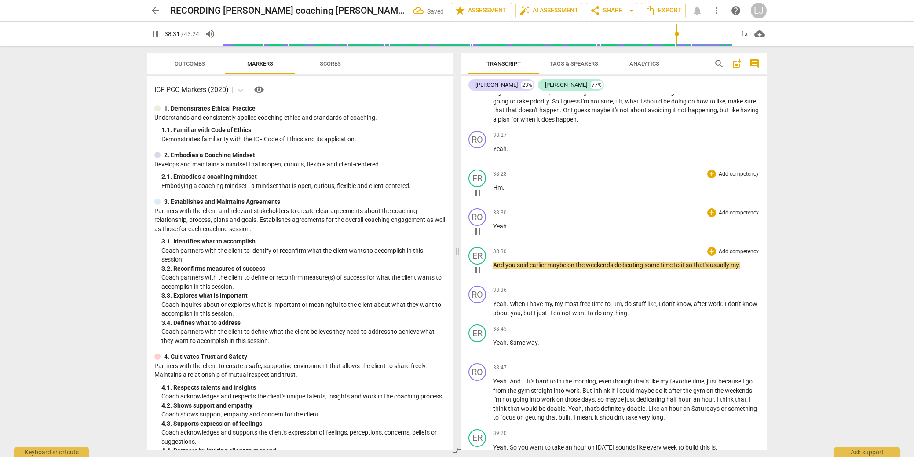
click at [494, 268] on span "And" at bounding box center [499, 264] width 12 height 7
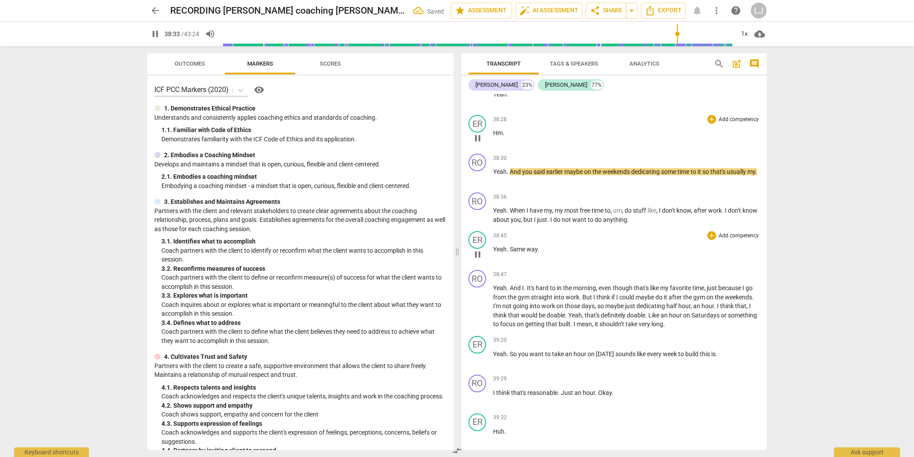
scroll to position [5695, 0]
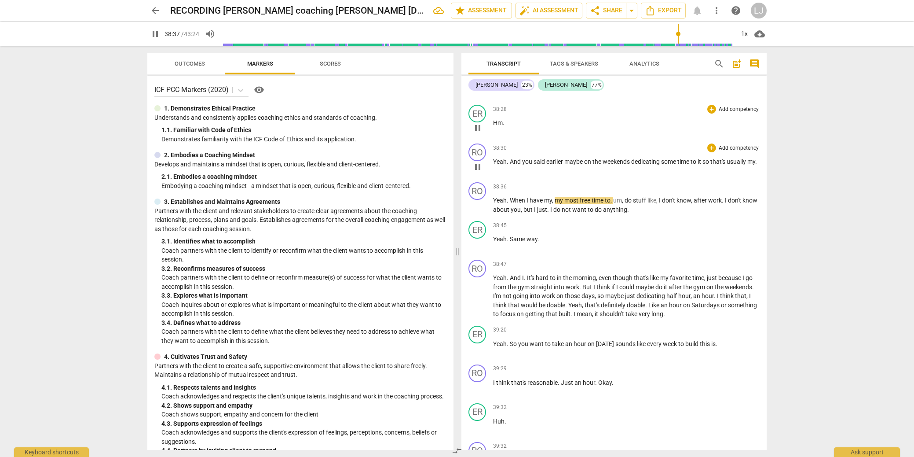
drag, startPoint x: 714, startPoint y: 190, endPoint x: 715, endPoint y: 197, distance: 6.7
click at [714, 165] on span "that's" at bounding box center [718, 161] width 16 height 7
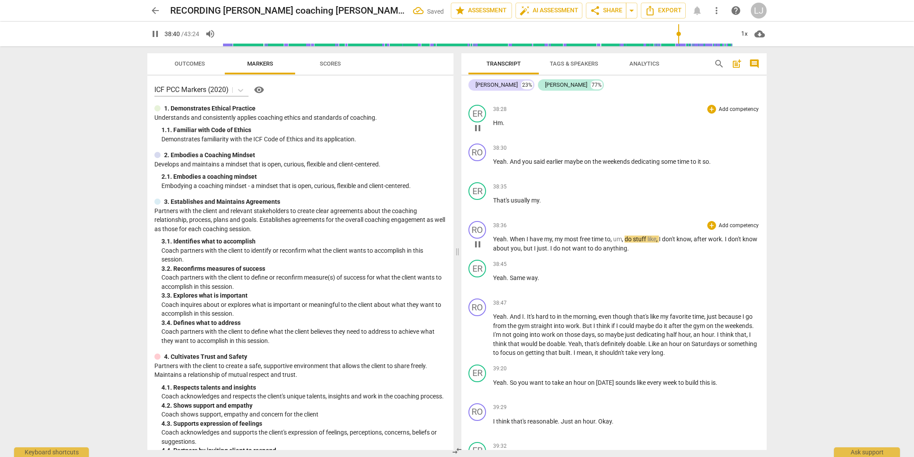
click at [494, 242] on span "Yeah" at bounding box center [500, 238] width 14 height 7
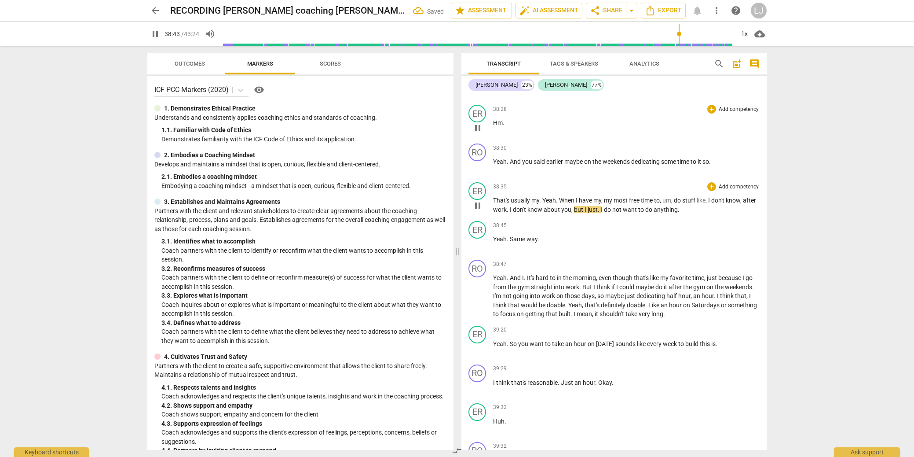
click at [499, 204] on span "That's" at bounding box center [502, 200] width 18 height 7
click at [684, 165] on span "time" at bounding box center [683, 161] width 13 height 7
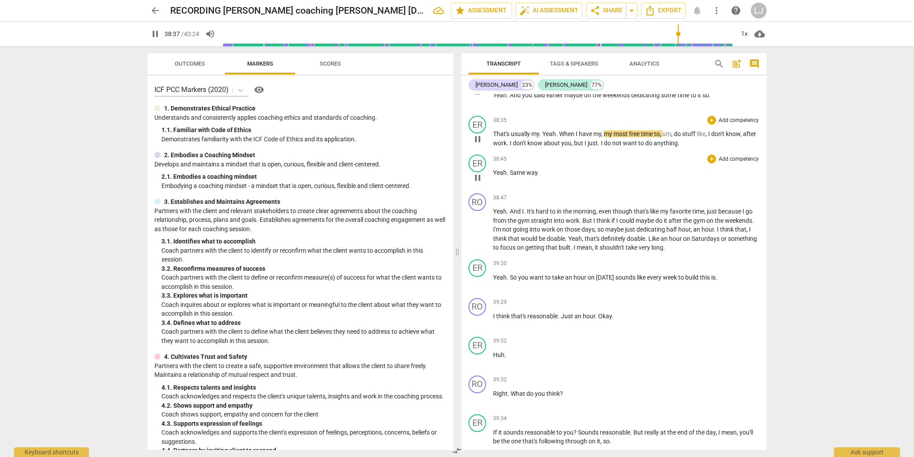
scroll to position [5791, 0]
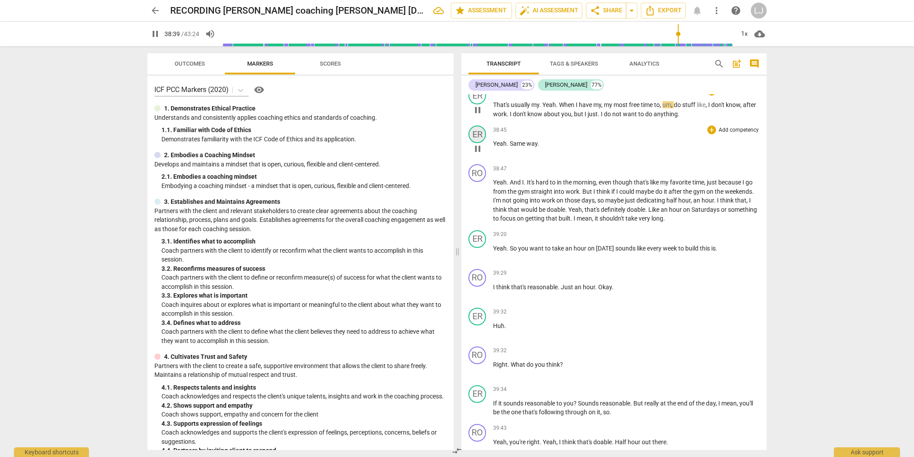
click at [477, 143] on div "ER" at bounding box center [477, 134] width 18 height 18
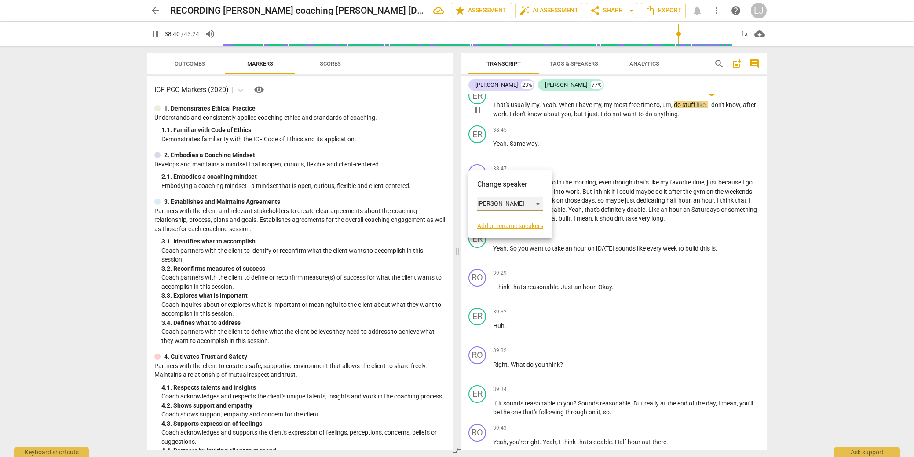
click at [482, 202] on div "[PERSON_NAME]" at bounding box center [510, 204] width 66 height 14
click at [493, 186] on li "[PERSON_NAME]" at bounding box center [510, 187] width 67 height 17
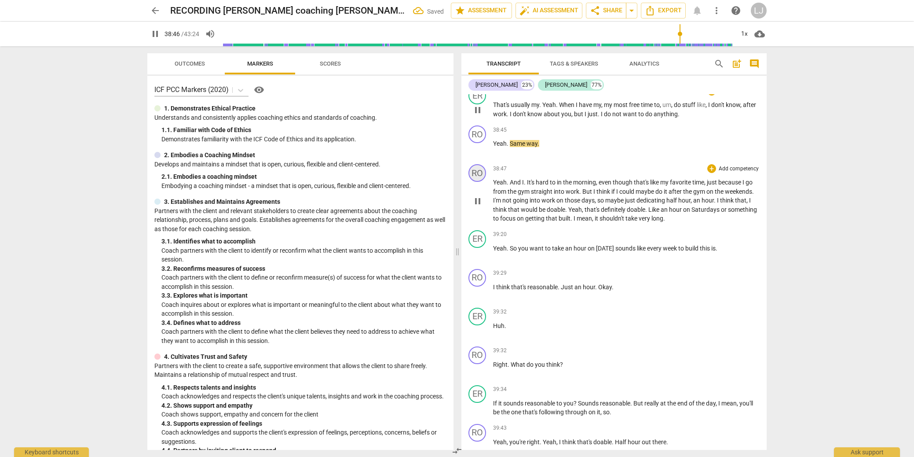
click at [478, 182] on div "RO" at bounding box center [477, 173] width 18 height 18
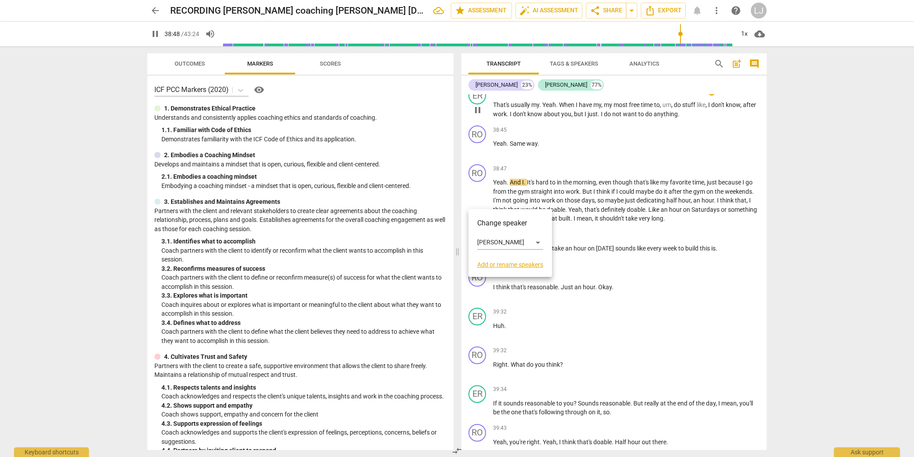
click at [512, 170] on div at bounding box center [457, 228] width 914 height 457
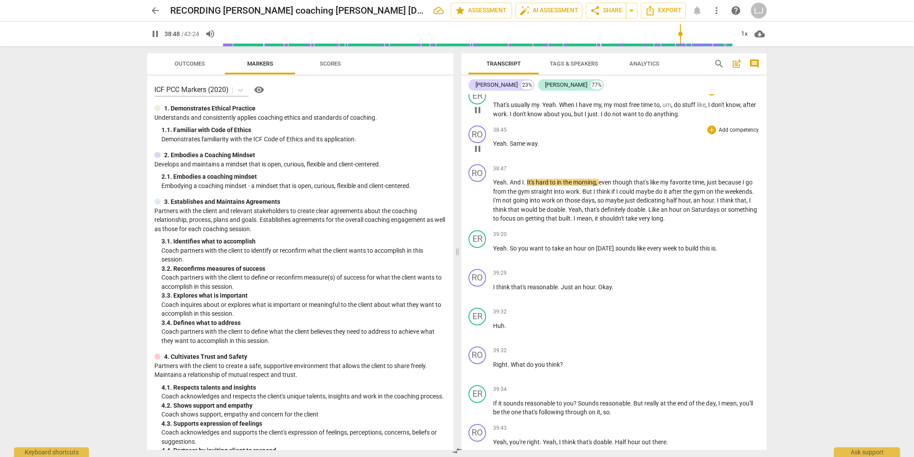
click at [510, 147] on span "Same" at bounding box center [518, 143] width 17 height 7
type input "2330"
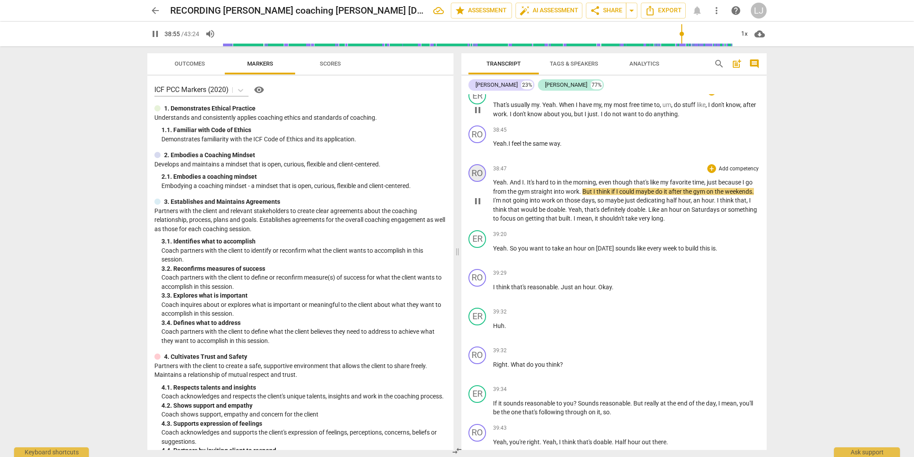
click at [476, 182] on div "RO" at bounding box center [477, 173] width 18 height 18
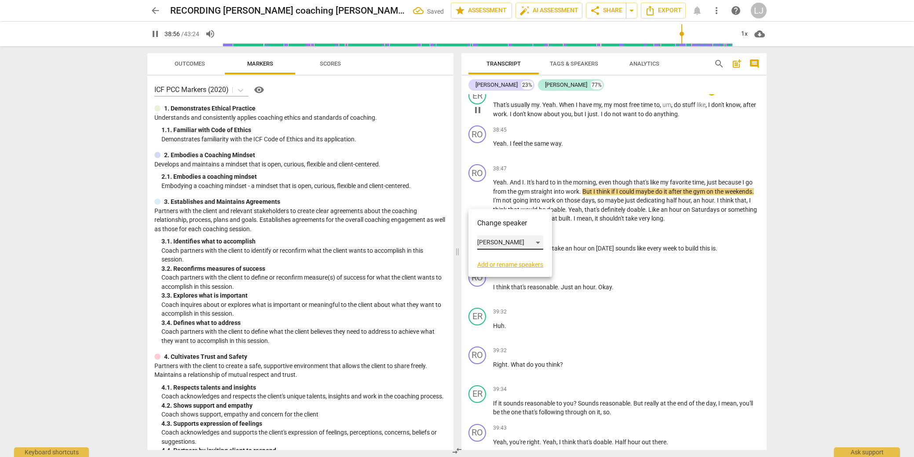
click at [484, 239] on div "[PERSON_NAME]" at bounding box center [510, 242] width 66 height 14
click at [484, 238] on li "[PERSON_NAME]" at bounding box center [510, 242] width 67 height 17
click at [485, 182] on div "RO" at bounding box center [477, 173] width 18 height 18
click at [490, 237] on div "[PERSON_NAME]" at bounding box center [510, 242] width 66 height 14
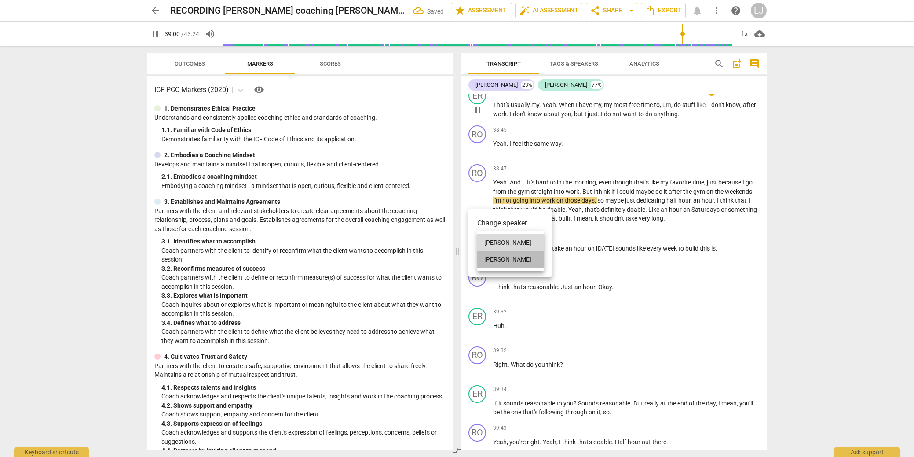
click at [490, 256] on li "[PERSON_NAME]" at bounding box center [510, 259] width 67 height 17
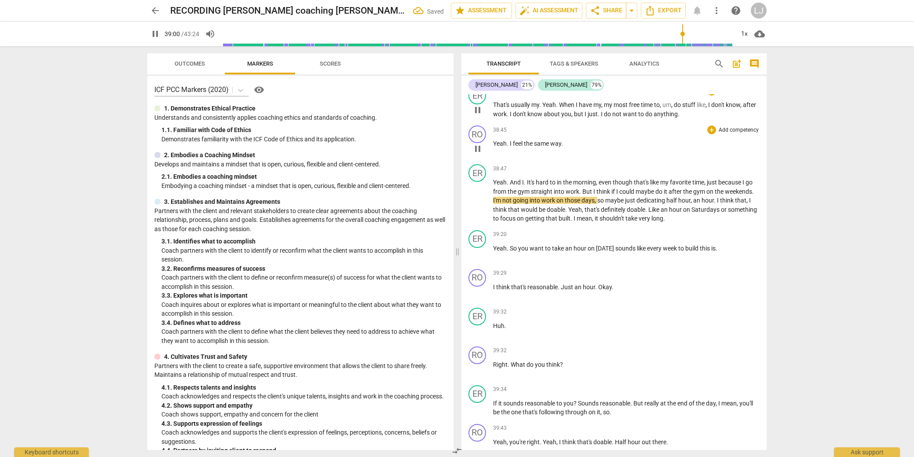
click at [587, 148] on p "Yeah . I feel the same way ." at bounding box center [626, 143] width 267 height 9
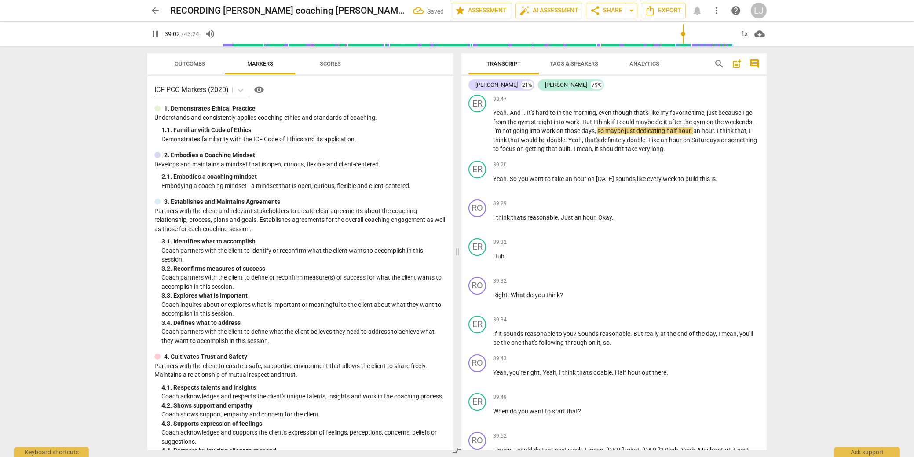
scroll to position [5864, 0]
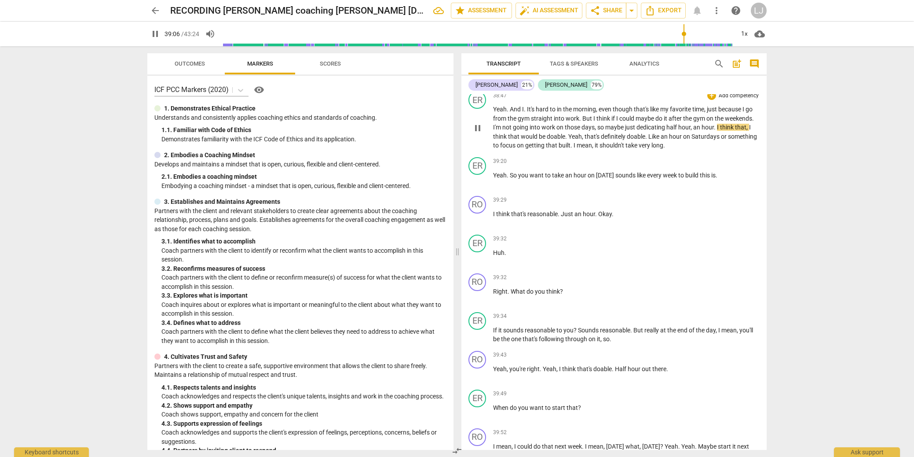
click at [592, 149] on span "mean" at bounding box center [584, 145] width 15 height 7
click at [481, 175] on div "ER" at bounding box center [477, 166] width 18 height 18
click at [491, 233] on div "[PERSON_NAME]" at bounding box center [510, 235] width 66 height 14
click at [497, 217] on li "[PERSON_NAME]" at bounding box center [510, 218] width 67 height 17
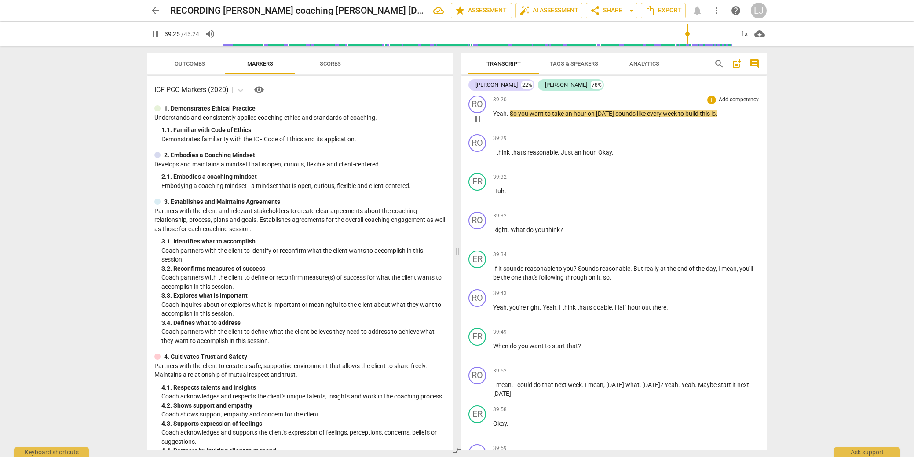
scroll to position [5926, 0]
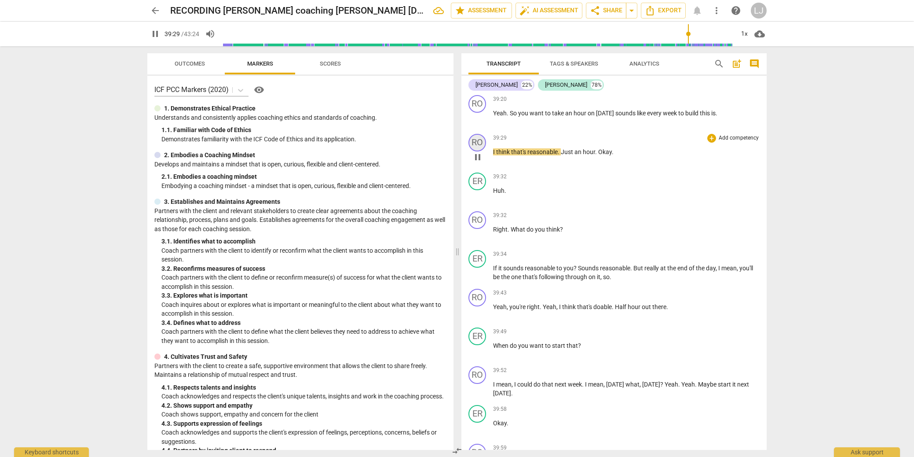
click at [481, 151] on div "RO" at bounding box center [477, 143] width 18 height 18
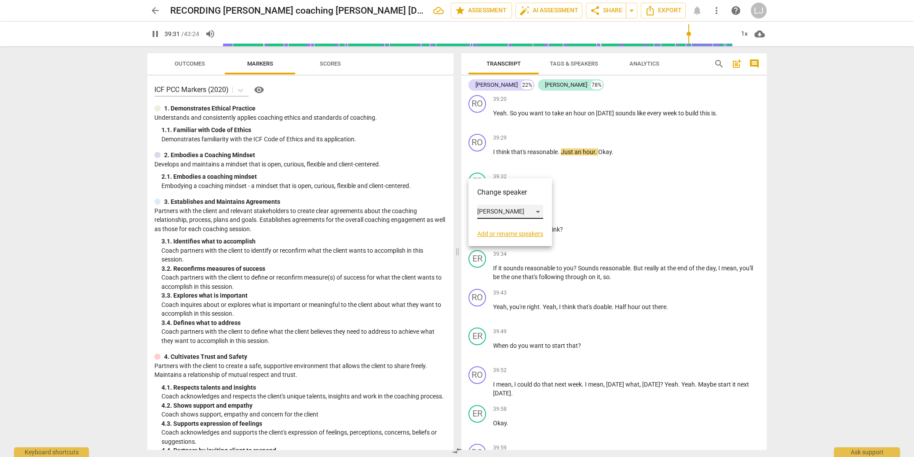
click at [483, 205] on div "[PERSON_NAME]" at bounding box center [510, 212] width 66 height 14
click at [488, 230] on li "[PERSON_NAME]" at bounding box center [510, 228] width 67 height 17
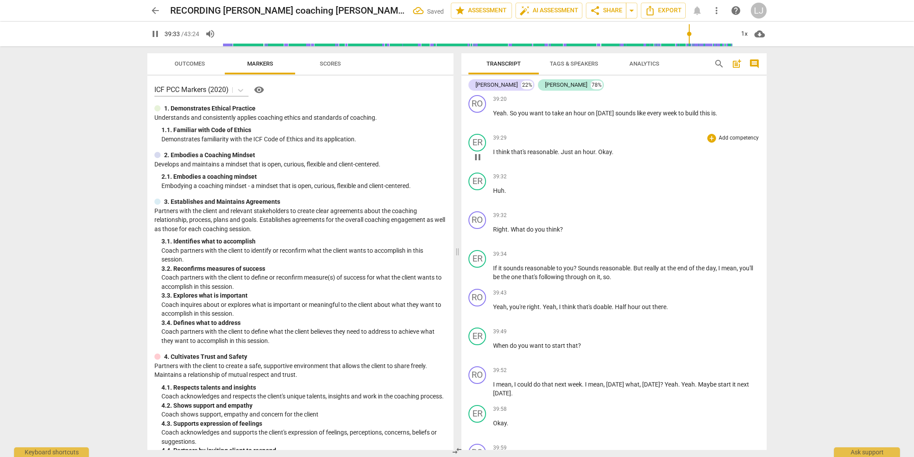
click at [598, 155] on span "Okay" at bounding box center [605, 151] width 14 height 7
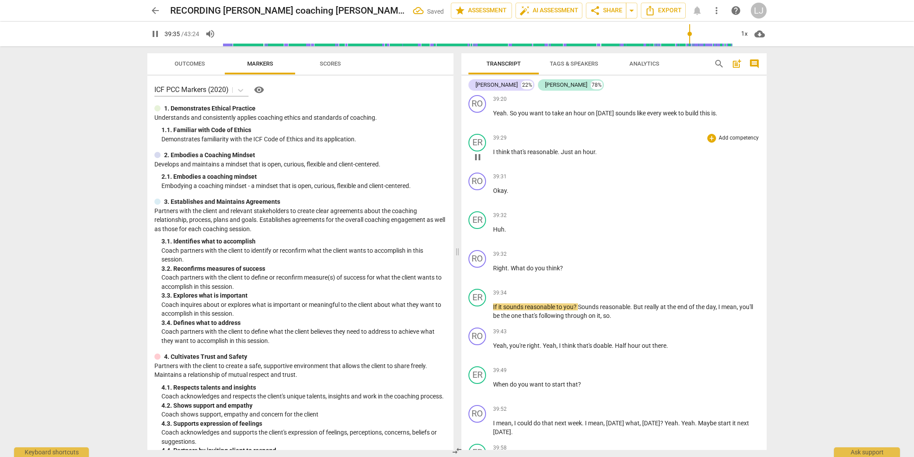
click at [589, 155] on span "hour" at bounding box center [589, 151] width 12 height 7
click at [502, 194] on span "Okay" at bounding box center [500, 190] width 14 height 7
click at [493, 233] on span "Huh" at bounding box center [498, 229] width 11 height 7
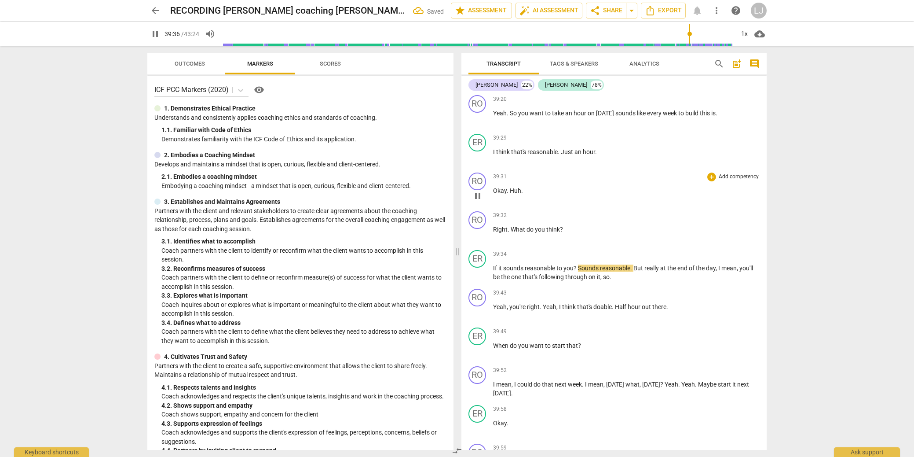
click at [513, 194] on span "Huh" at bounding box center [515, 190] width 11 height 7
type input "2378"
click at [501, 192] on span "Okay" at bounding box center [500, 188] width 14 height 7
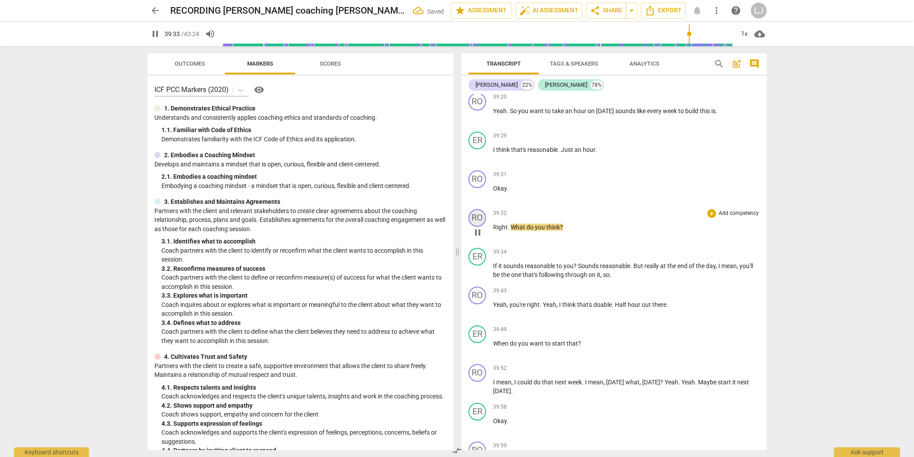
click at [480, 227] on div "RO" at bounding box center [477, 218] width 18 height 18
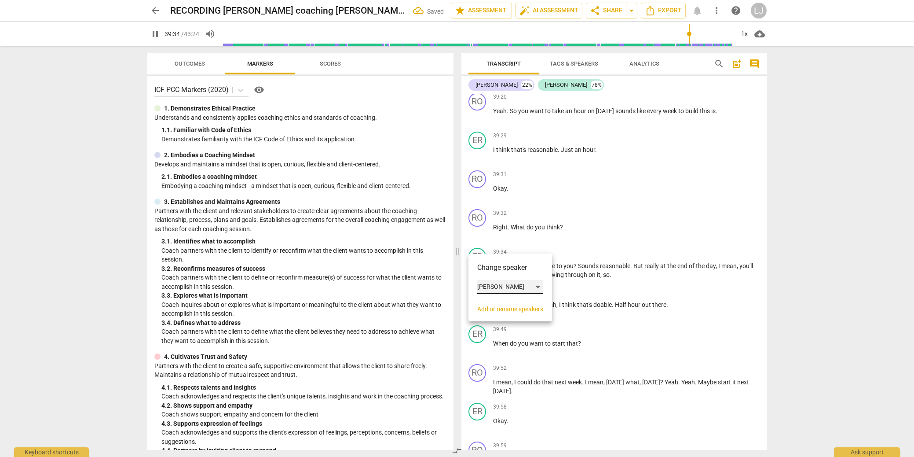
click at [480, 289] on div "[PERSON_NAME]" at bounding box center [510, 287] width 66 height 14
click at [487, 306] on li "[PERSON_NAME]" at bounding box center [510, 303] width 67 height 17
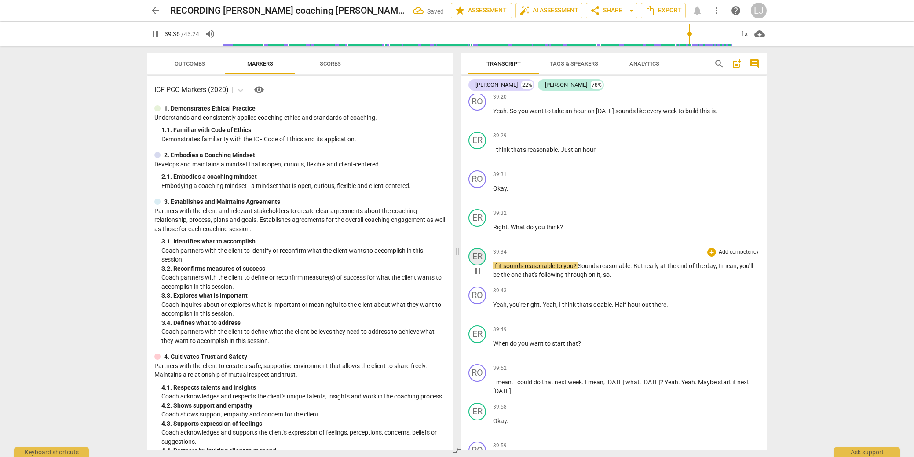
click at [481, 265] on div "ER" at bounding box center [477, 257] width 18 height 18
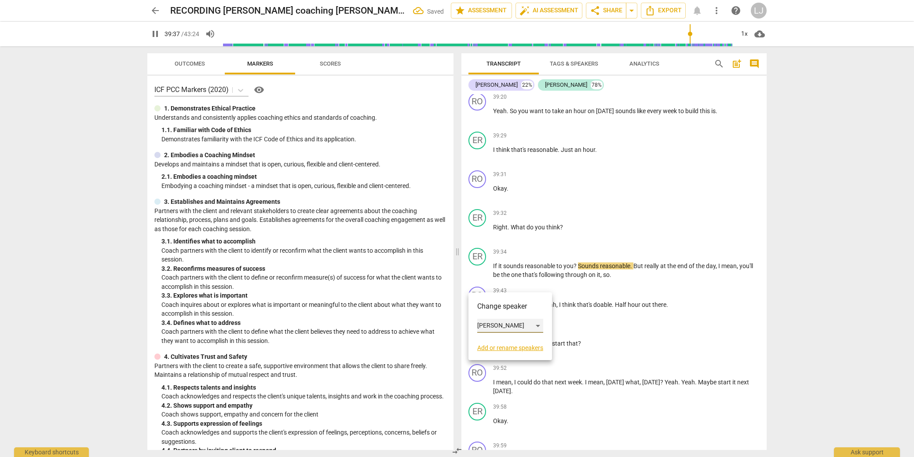
click at [496, 326] on div "[PERSON_NAME]" at bounding box center [510, 325] width 66 height 14
click at [497, 310] on li "[PERSON_NAME]" at bounding box center [510, 308] width 67 height 17
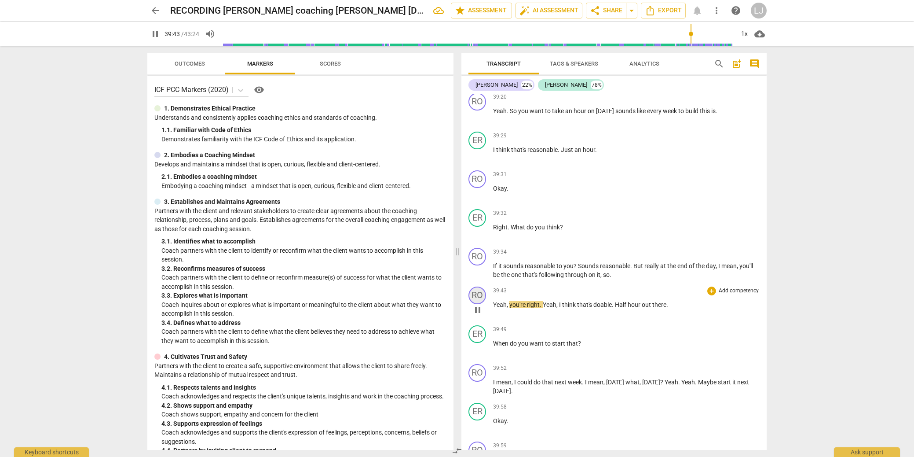
click at [477, 304] on div "RO" at bounding box center [477, 295] width 18 height 18
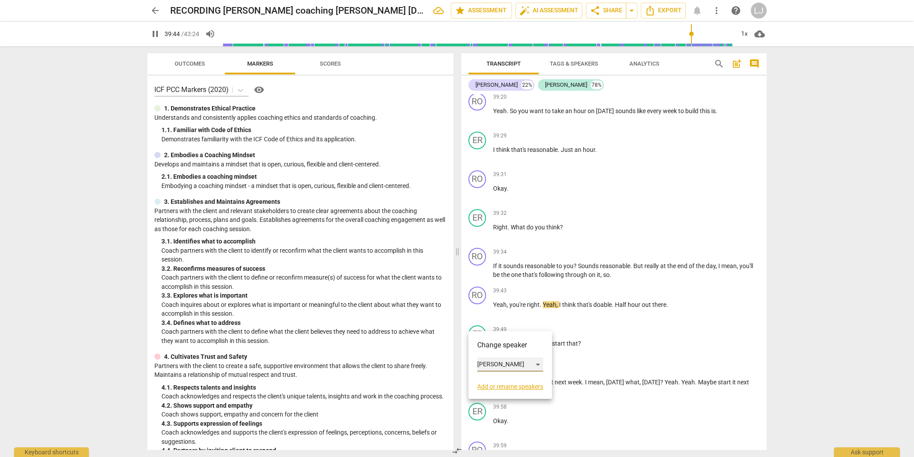
click at [490, 358] on div "[PERSON_NAME]" at bounding box center [510, 364] width 66 height 14
drag, startPoint x: 497, startPoint y: 380, endPoint x: 503, endPoint y: 374, distance: 8.7
click at [497, 379] on li "[PERSON_NAME]" at bounding box center [510, 381] width 67 height 17
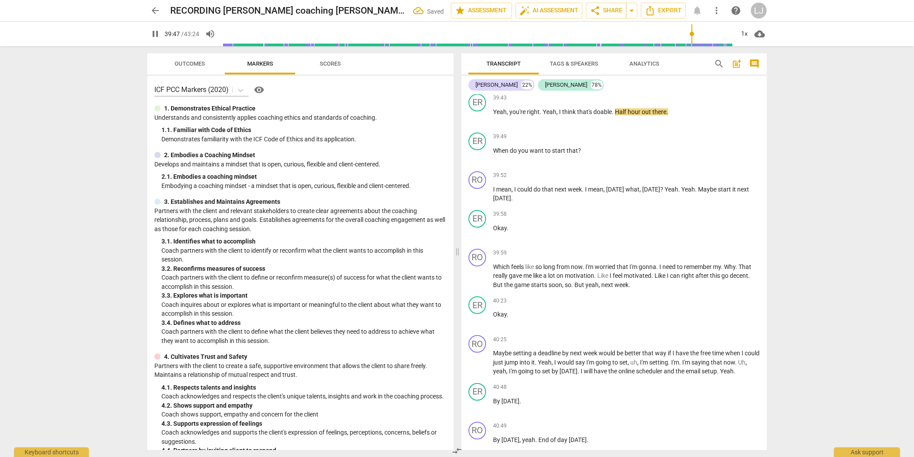
scroll to position [6119, 0]
click at [481, 151] on div "ER" at bounding box center [477, 143] width 18 height 18
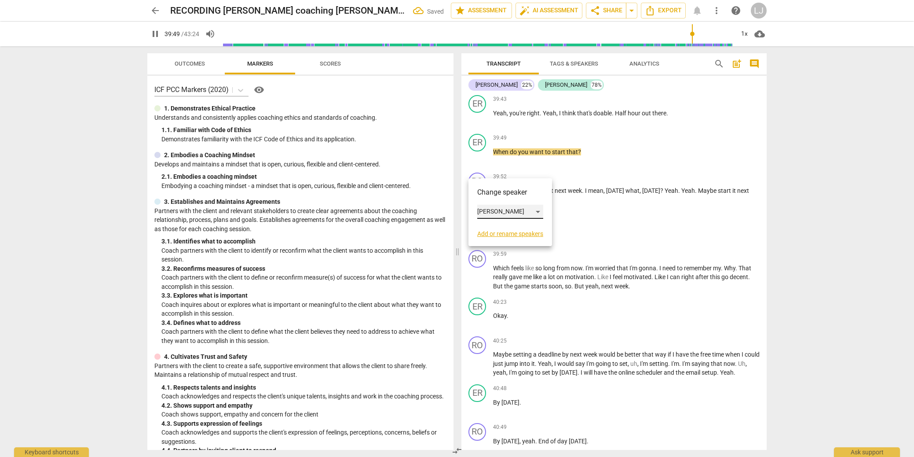
click at [490, 211] on div "[PERSON_NAME]" at bounding box center [510, 212] width 66 height 14
click at [490, 194] on li "[PERSON_NAME]" at bounding box center [510, 195] width 67 height 17
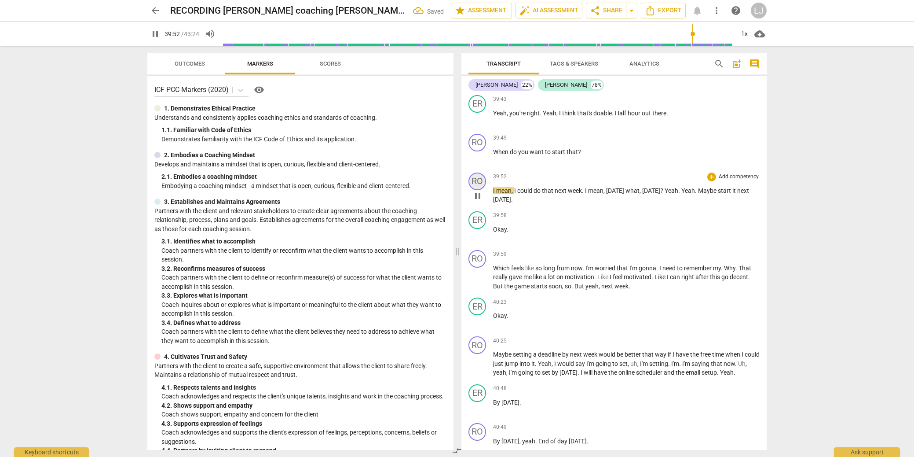
click at [480, 190] on div "RO" at bounding box center [477, 181] width 18 height 18
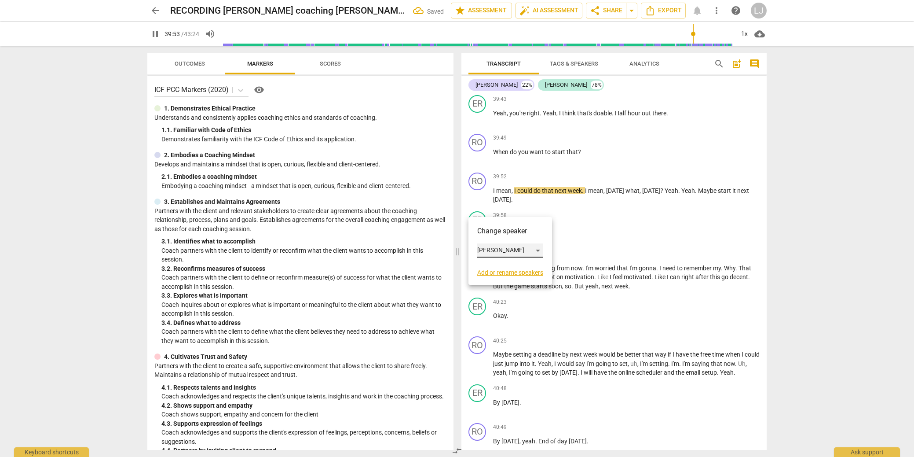
click at [490, 249] on div "[PERSON_NAME]" at bounding box center [510, 250] width 66 height 14
drag, startPoint x: 492, startPoint y: 267, endPoint x: 497, endPoint y: 264, distance: 6.3
click at [492, 267] on li "[PERSON_NAME]" at bounding box center [510, 267] width 67 height 17
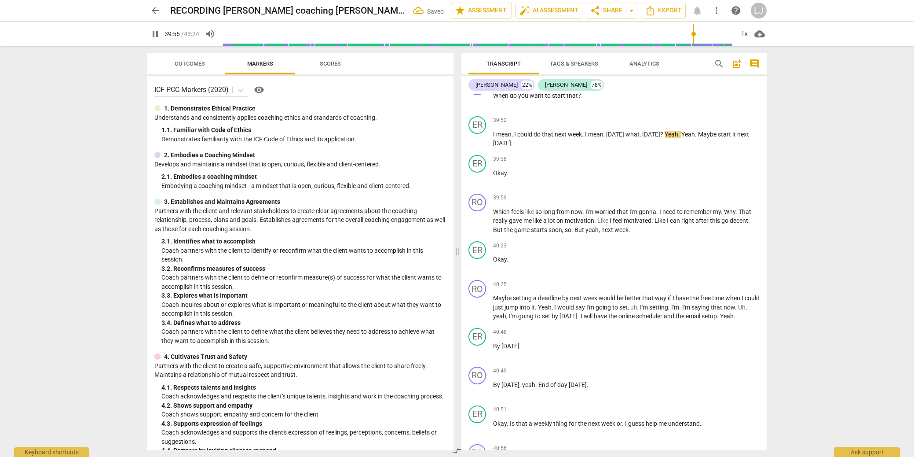
scroll to position [6179, 0]
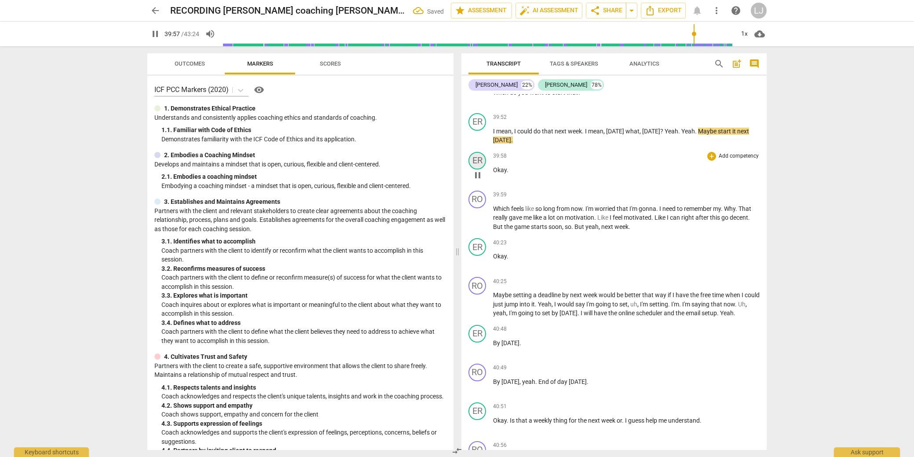
click at [479, 169] on div "ER" at bounding box center [477, 161] width 18 height 18
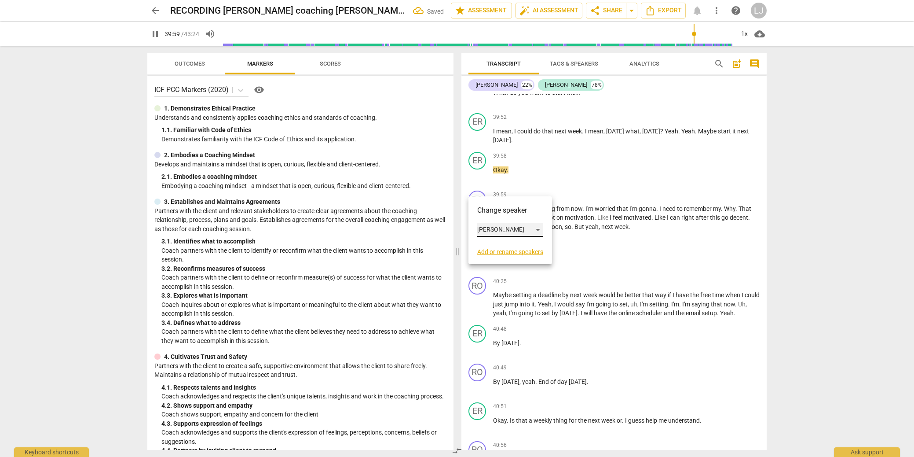
click at [486, 225] on div "[PERSON_NAME]" at bounding box center [510, 230] width 66 height 14
click at [493, 214] on li "[PERSON_NAME]" at bounding box center [510, 213] width 67 height 17
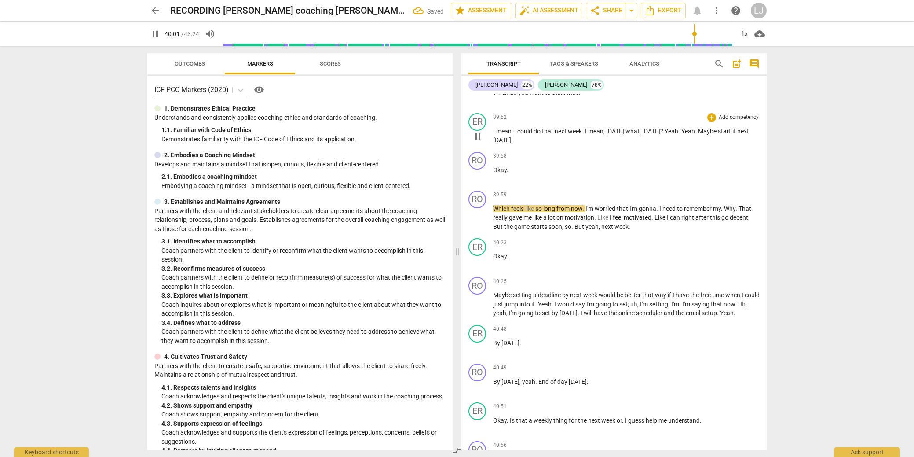
click at [686, 135] on span "Yeah" at bounding box center [688, 131] width 14 height 7
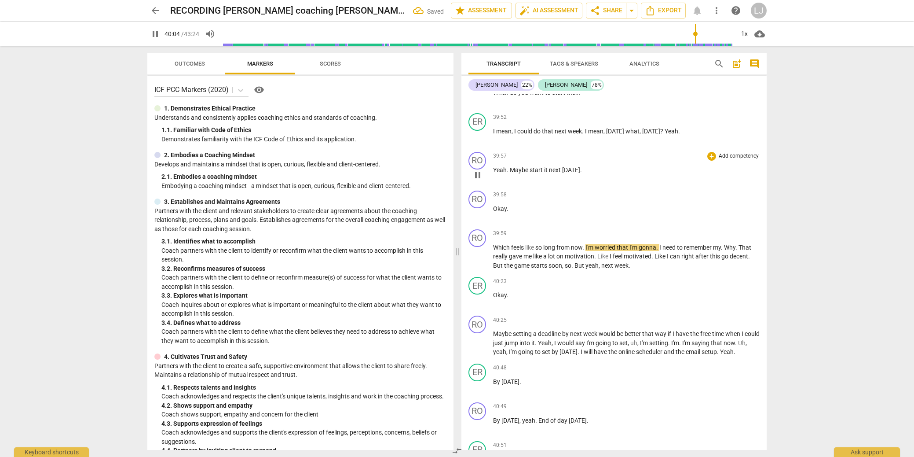
click at [511, 173] on span "Maybe" at bounding box center [520, 169] width 20 height 7
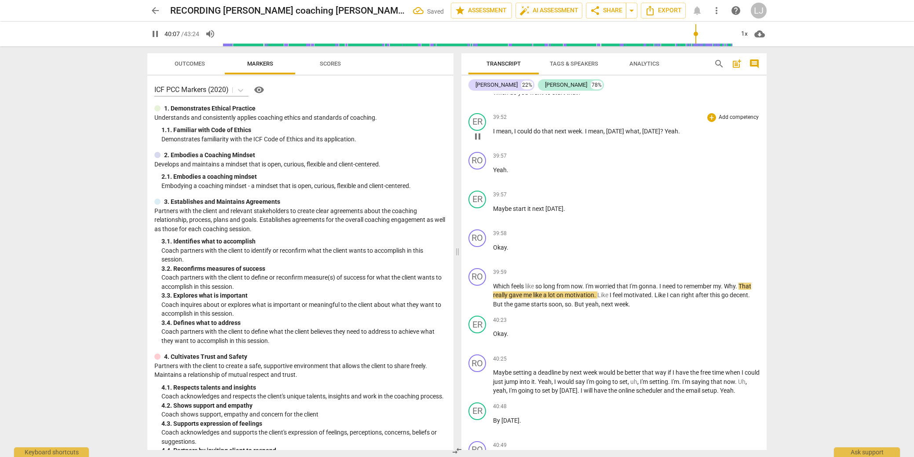
click at [645, 135] on span "[DATE]" at bounding box center [651, 131] width 18 height 7
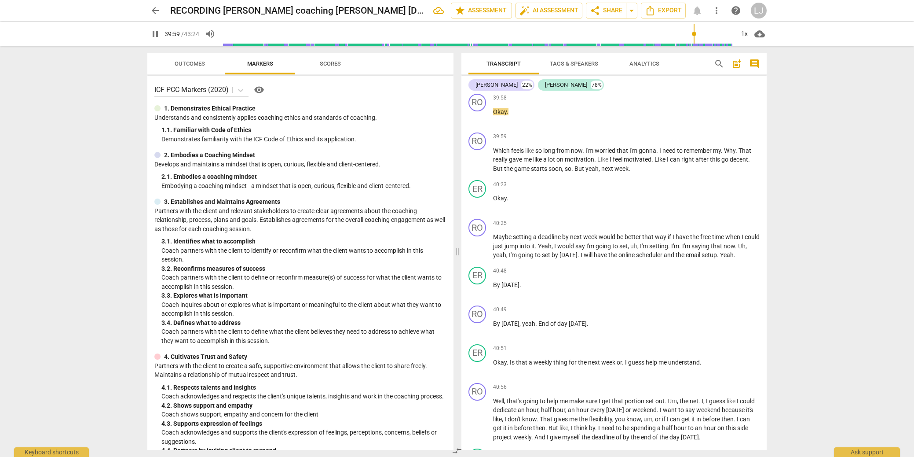
scroll to position [6317, 0]
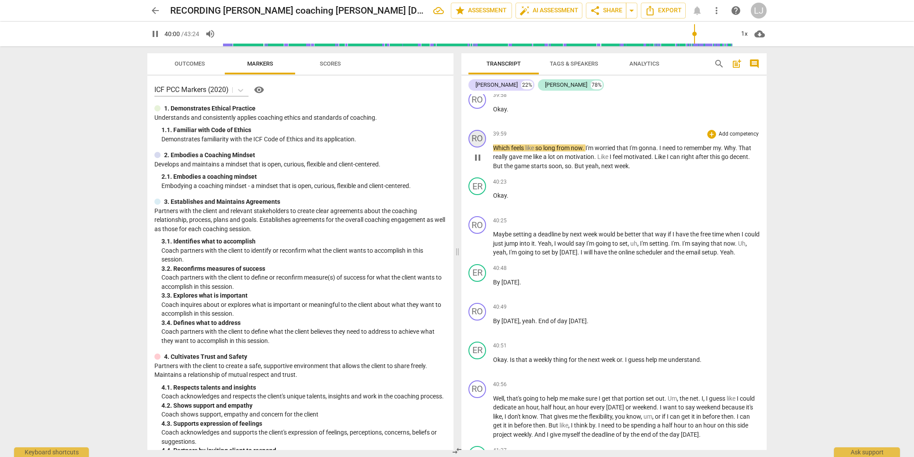
click at [478, 147] on div "RO" at bounding box center [477, 139] width 18 height 18
click at [486, 212] on div "[PERSON_NAME]" at bounding box center [510, 209] width 66 height 14
drag, startPoint x: 491, startPoint y: 226, endPoint x: 495, endPoint y: 223, distance: 5.4
click at [491, 226] on li "[PERSON_NAME]" at bounding box center [510, 225] width 67 height 17
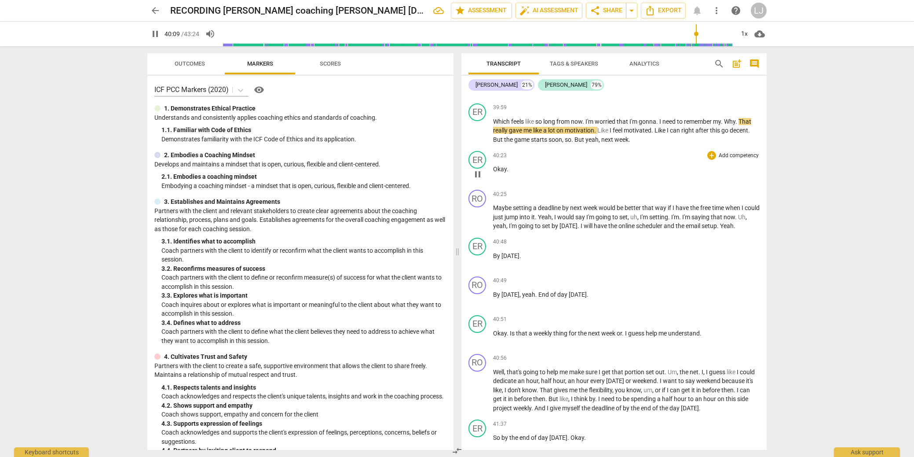
scroll to position [6348, 0]
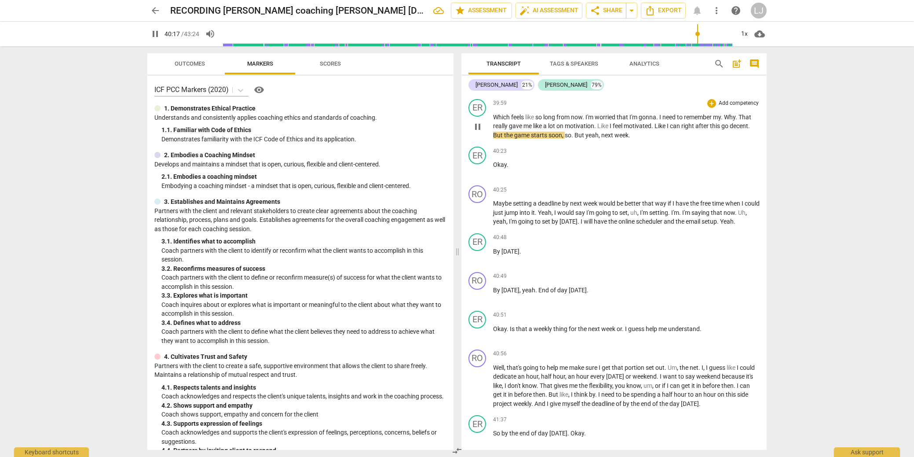
click at [739, 129] on span "decent" at bounding box center [739, 125] width 18 height 7
click at [725, 129] on span "go" at bounding box center [725, 125] width 8 height 7
click at [726, 129] on span "go" at bounding box center [725, 125] width 8 height 7
click at [739, 129] on span "decent" at bounding box center [739, 125] width 18 height 7
type input "2418"
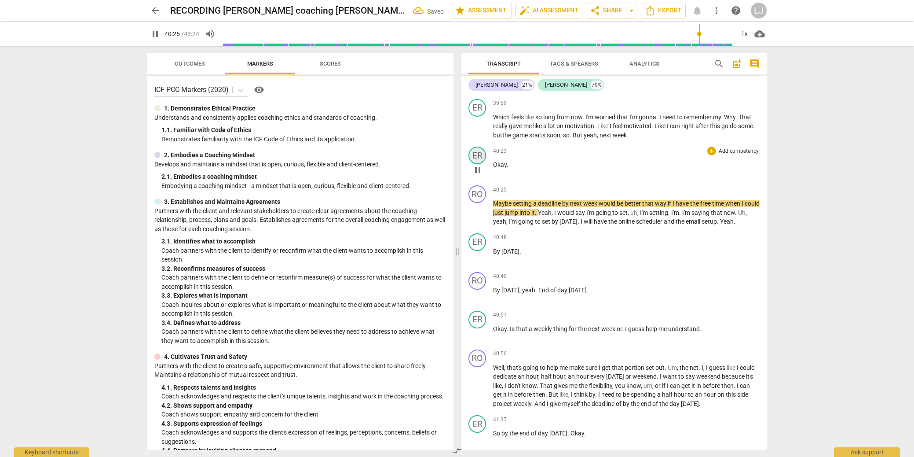
click at [477, 164] on div "ER" at bounding box center [477, 155] width 18 height 18
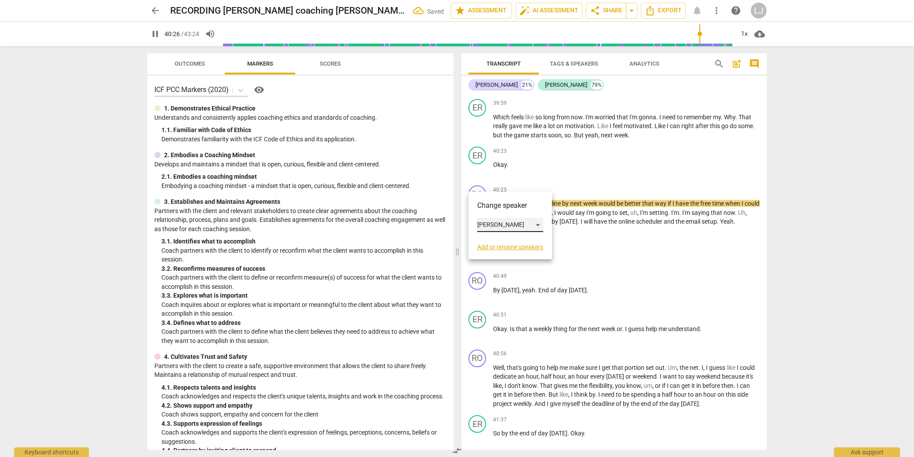
click at [496, 225] on div "[PERSON_NAME]" at bounding box center [510, 225] width 66 height 14
click at [497, 207] on li "[PERSON_NAME]" at bounding box center [510, 208] width 67 height 17
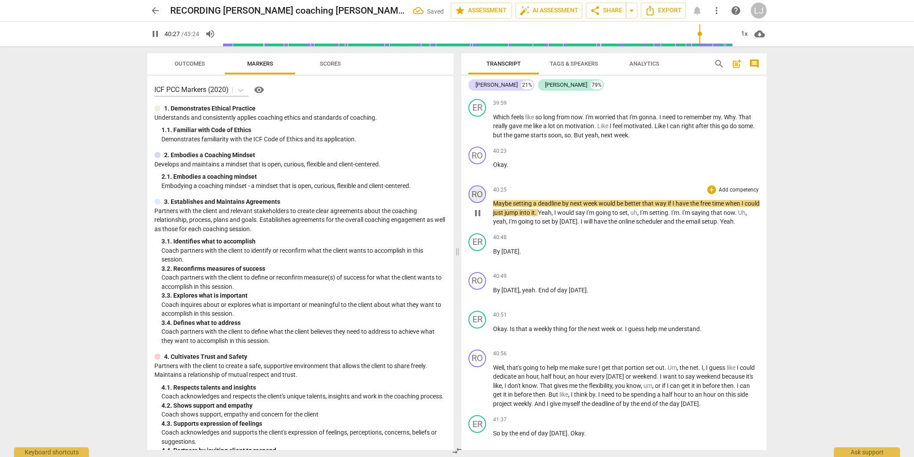
click at [478, 203] on div "RO" at bounding box center [477, 194] width 18 height 18
click at [483, 267] on div "[PERSON_NAME]" at bounding box center [510, 263] width 66 height 14
drag, startPoint x: 486, startPoint y: 279, endPoint x: 499, endPoint y: 269, distance: 16.6
click at [487, 278] on li "[PERSON_NAME]" at bounding box center [510, 280] width 67 height 17
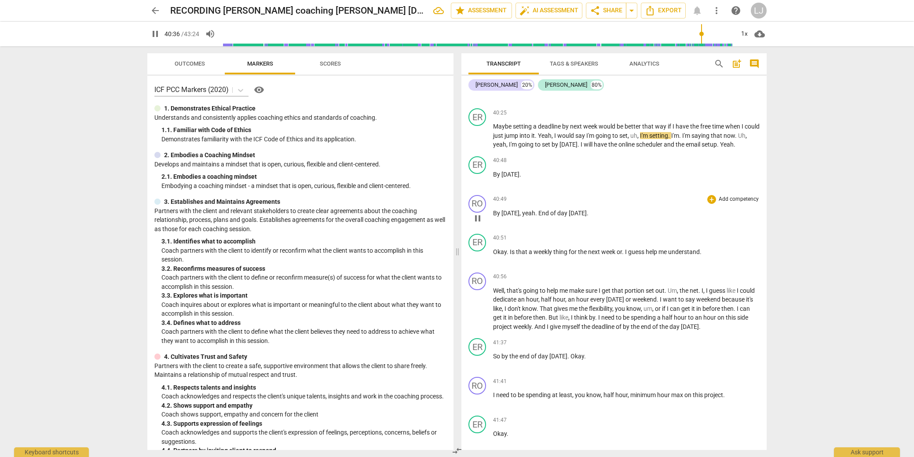
scroll to position [6427, 0]
click at [480, 172] on div "ER" at bounding box center [477, 163] width 18 height 18
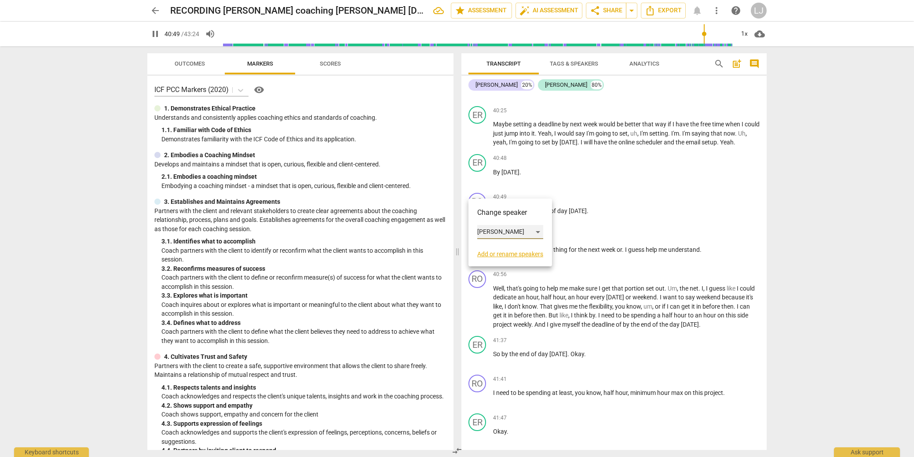
click at [492, 229] on div "[PERSON_NAME]" at bounding box center [510, 232] width 66 height 14
click at [497, 216] on li "[PERSON_NAME]" at bounding box center [510, 215] width 67 height 17
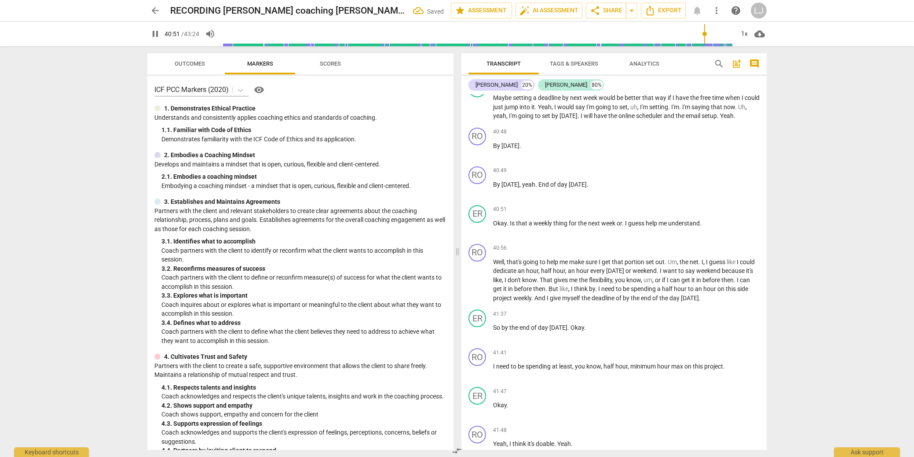
scroll to position [6476, 0]
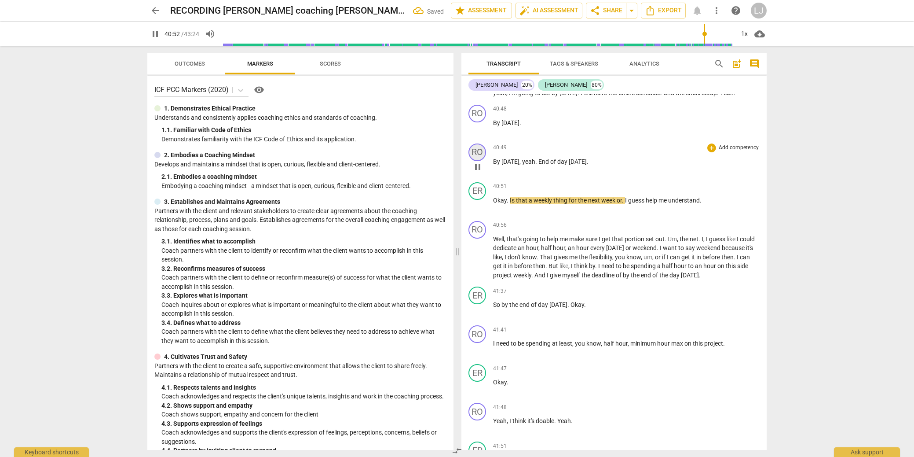
click at [481, 161] on div "RO" at bounding box center [477, 152] width 18 height 18
click at [490, 223] on div "[PERSON_NAME]" at bounding box center [510, 221] width 66 height 14
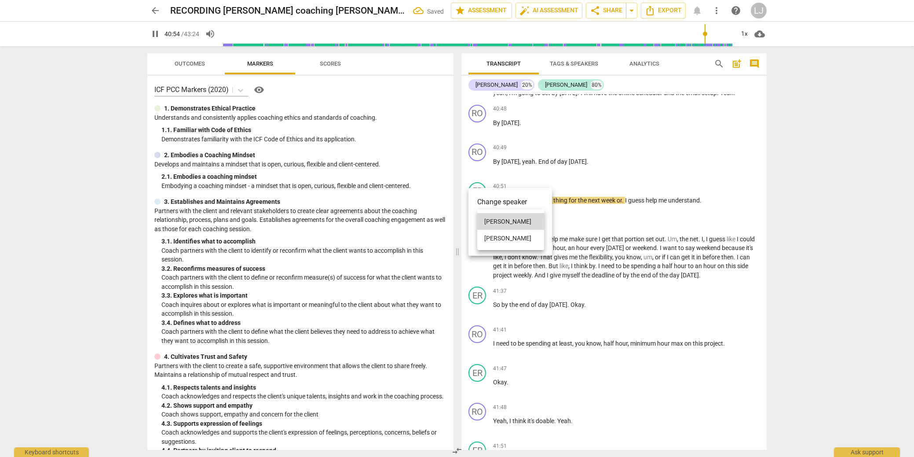
click at [489, 233] on li "[PERSON_NAME]" at bounding box center [510, 238] width 67 height 17
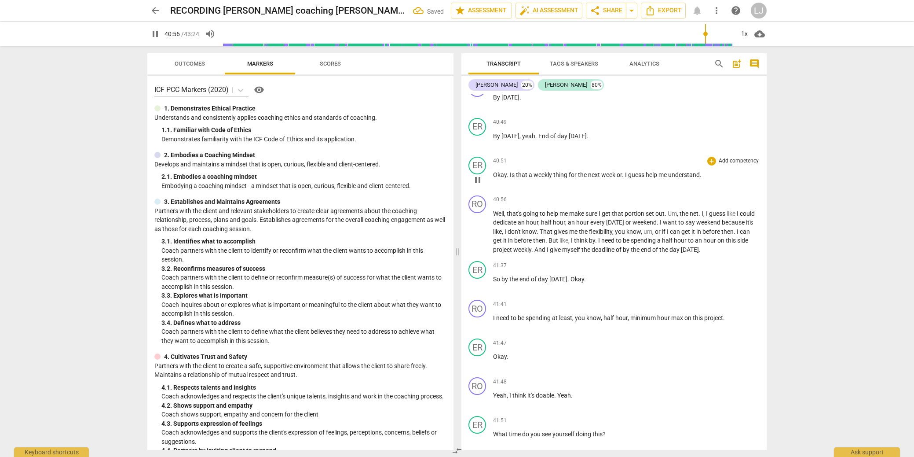
scroll to position [6503, 0]
click at [474, 173] on div "ER" at bounding box center [477, 164] width 18 height 18
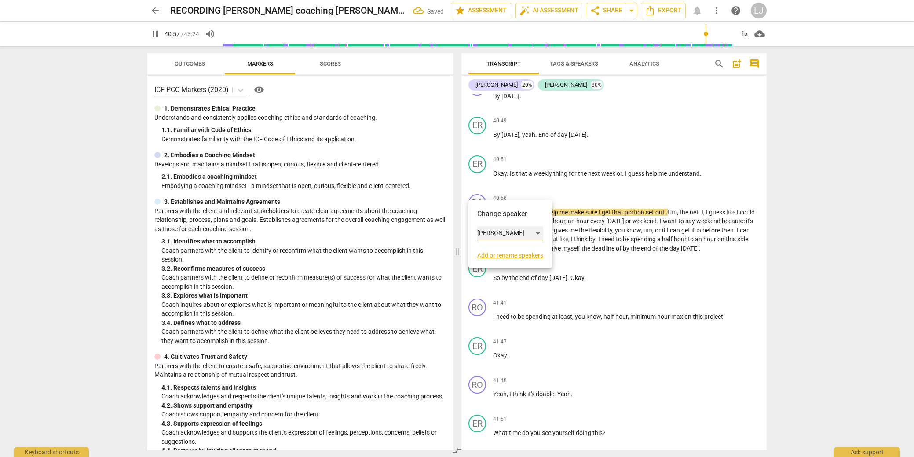
click at [492, 231] on div "[PERSON_NAME]" at bounding box center [510, 233] width 66 height 14
click at [492, 219] on li "[PERSON_NAME]" at bounding box center [510, 216] width 67 height 17
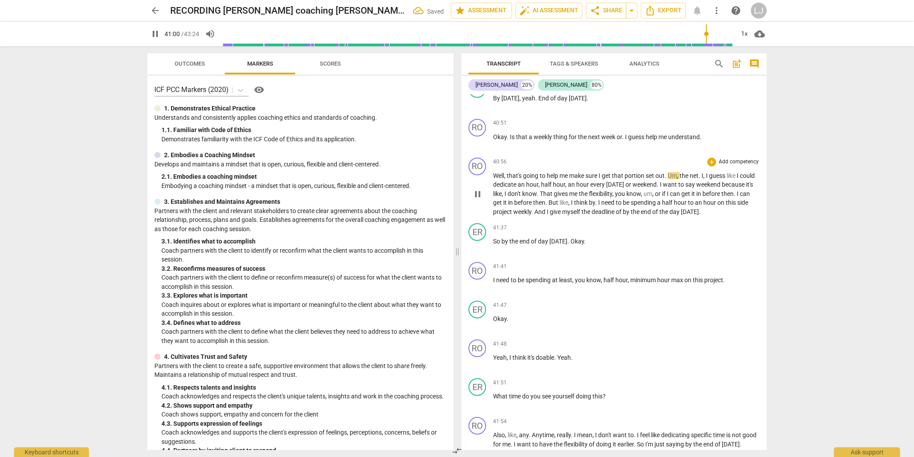
scroll to position [6567, 0]
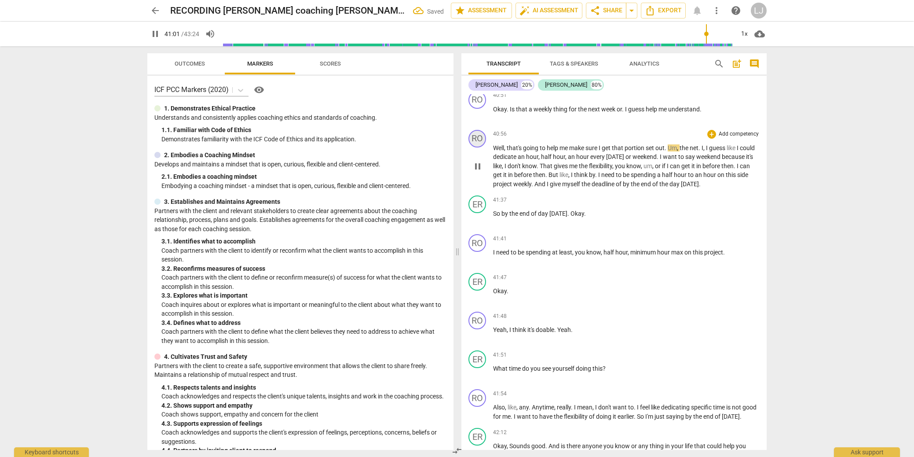
click at [477, 147] on div "RO" at bounding box center [477, 139] width 18 height 18
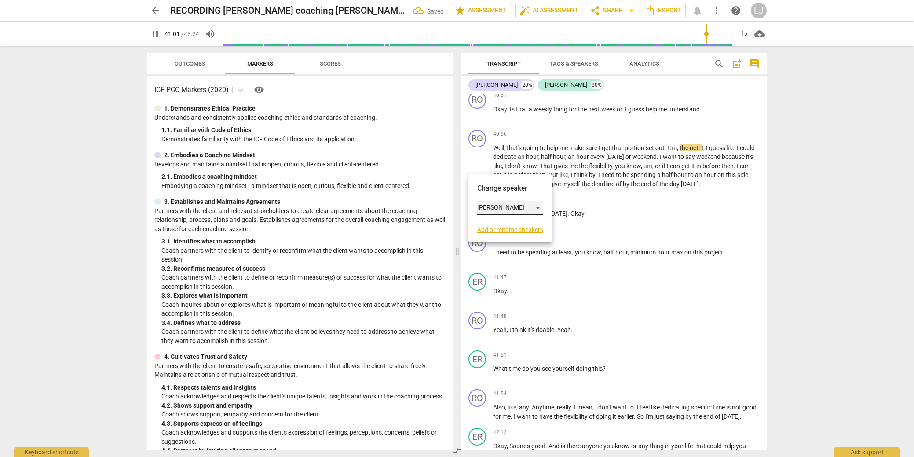
click at [483, 207] on div "[PERSON_NAME]" at bounding box center [510, 208] width 66 height 14
click at [490, 223] on li "[PERSON_NAME]" at bounding box center [510, 224] width 67 height 17
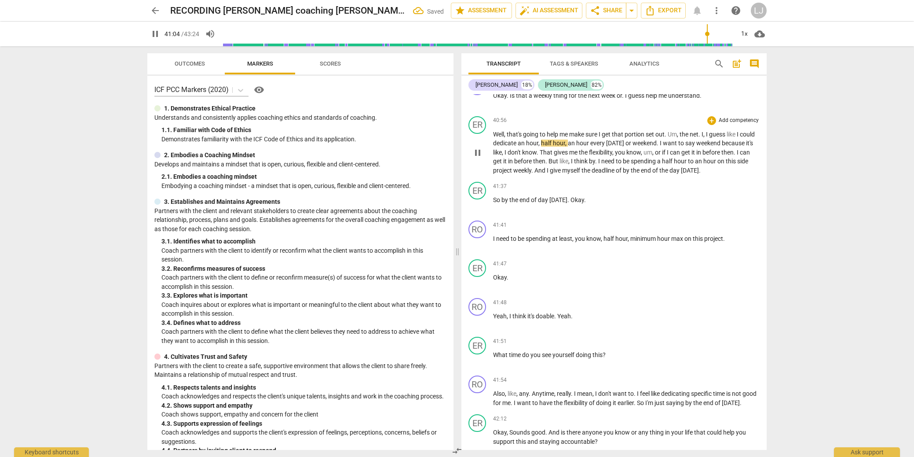
scroll to position [6584, 0]
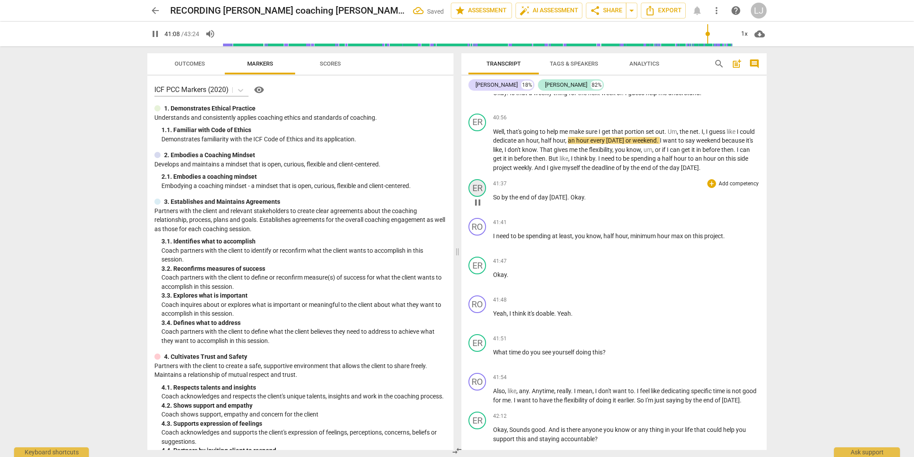
click at [479, 197] on div "ER" at bounding box center [477, 188] width 18 height 18
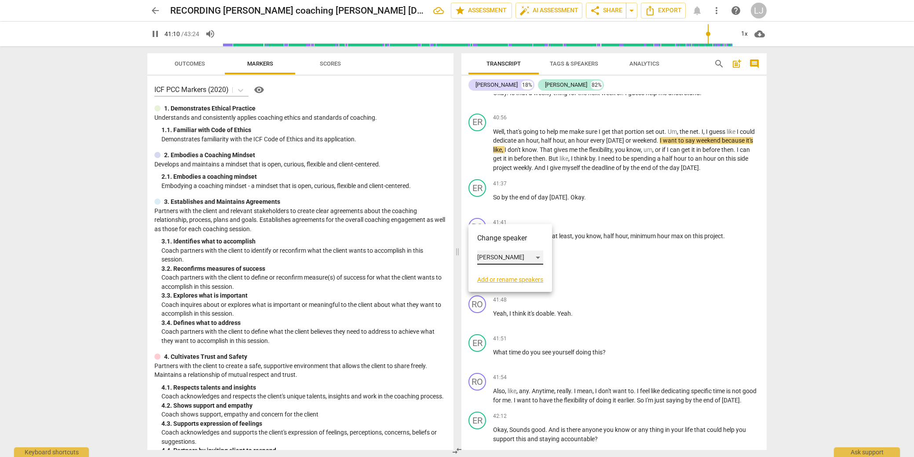
click at [487, 254] on div "[PERSON_NAME]" at bounding box center [510, 257] width 66 height 14
drag, startPoint x: 490, startPoint y: 241, endPoint x: 502, endPoint y: 239, distance: 12.2
click at [490, 241] on li "[PERSON_NAME]" at bounding box center [510, 240] width 67 height 17
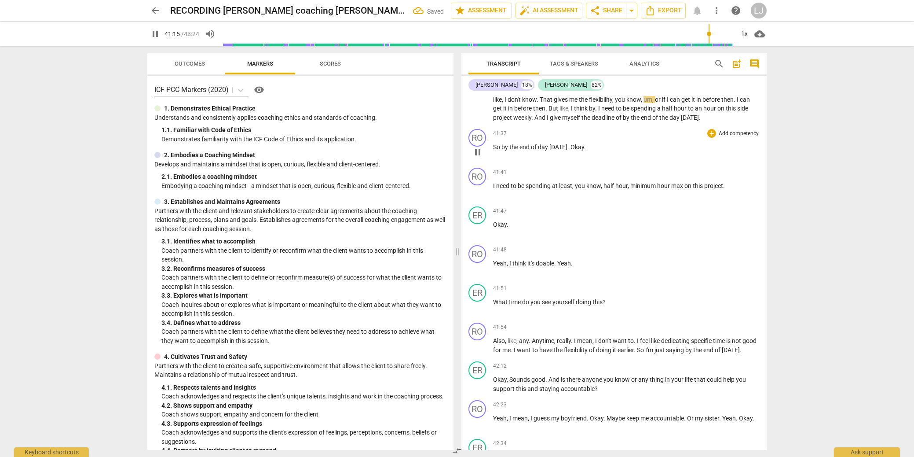
scroll to position [6643, 0]
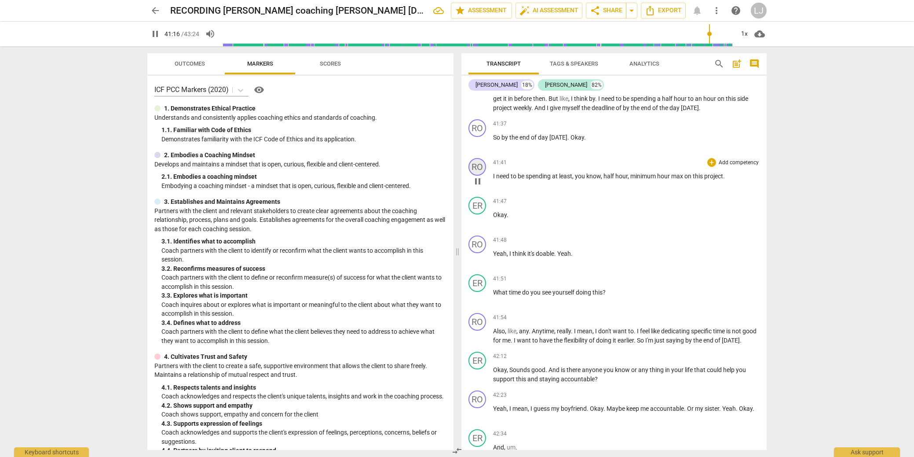
click at [479, 176] on div "RO" at bounding box center [477, 167] width 18 height 18
click at [494, 237] on div "[PERSON_NAME]" at bounding box center [510, 236] width 66 height 14
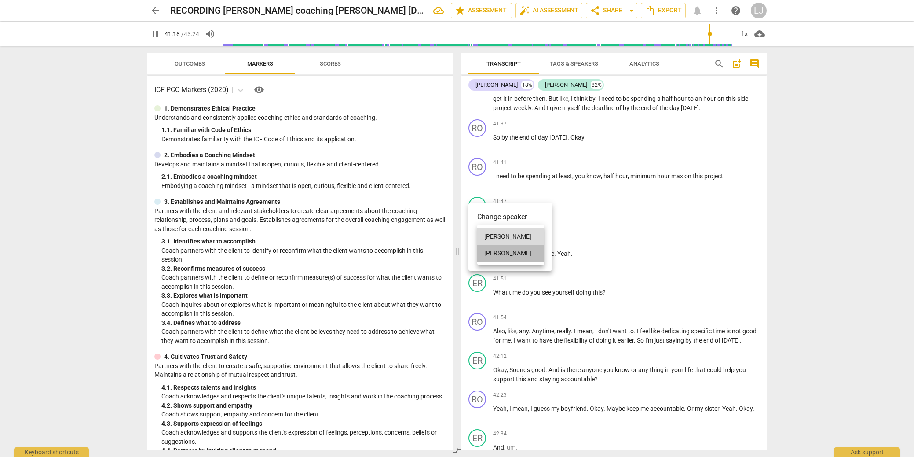
drag, startPoint x: 495, startPoint y: 251, endPoint x: 568, endPoint y: 241, distance: 73.3
click at [497, 251] on li "[PERSON_NAME]" at bounding box center [510, 253] width 67 height 17
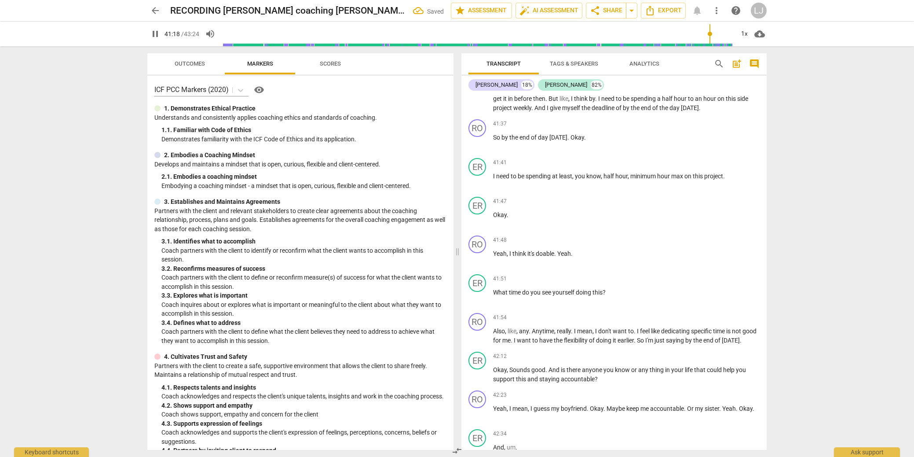
click at [607, 219] on p "Okay ." at bounding box center [626, 214] width 267 height 9
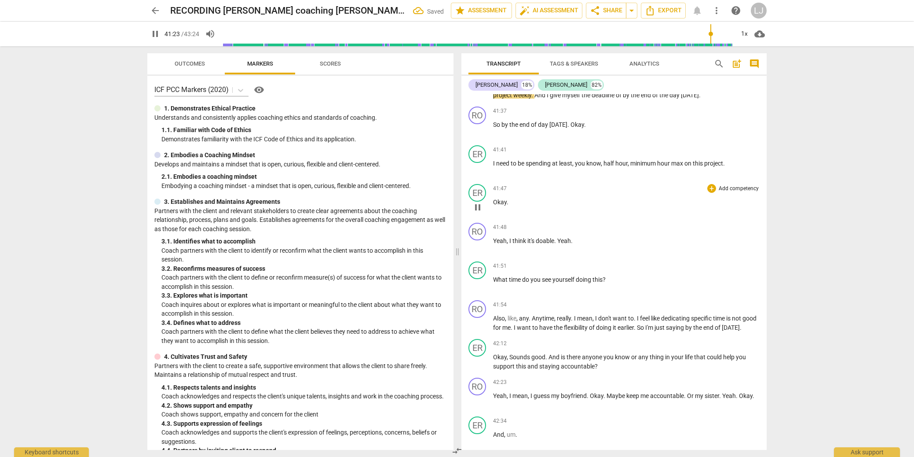
scroll to position [6664, 0]
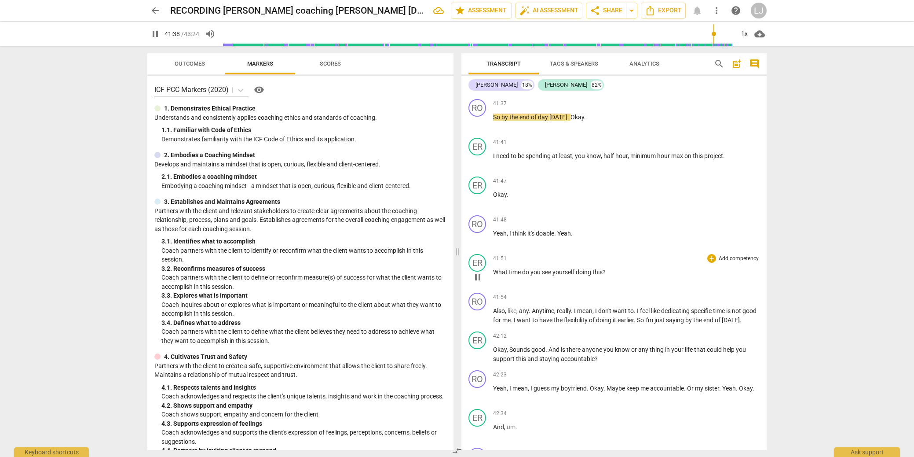
drag, startPoint x: 536, startPoint y: 221, endPoint x: 522, endPoint y: 297, distance: 77.4
click at [523, 293] on div "RO play_arrow pause 00:06 + Add competency keyboard_arrow_right Hi [PERSON_NAME…" at bounding box center [613, 271] width 305 height 355
click at [478, 194] on div "ER" at bounding box center [477, 185] width 18 height 18
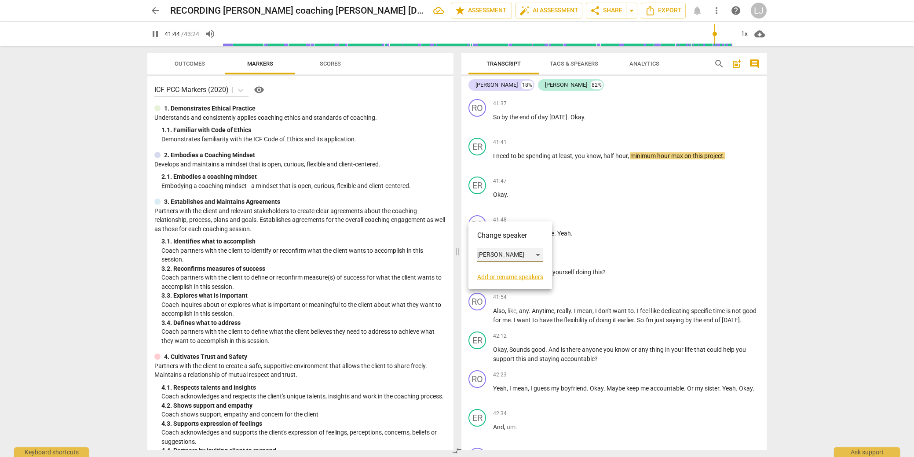
click at [486, 255] on div "[PERSON_NAME]" at bounding box center [510, 255] width 66 height 14
click at [491, 243] on li "[PERSON_NAME]" at bounding box center [510, 238] width 67 height 17
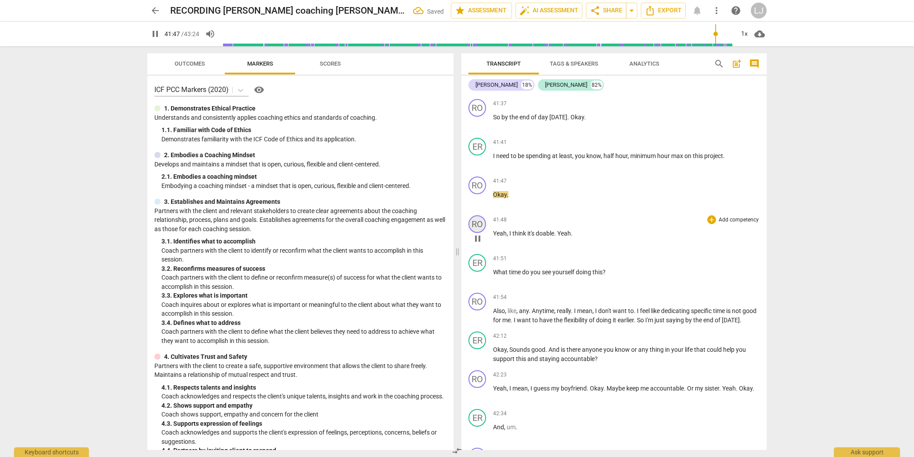
click at [478, 233] on div "RO" at bounding box center [477, 224] width 18 height 18
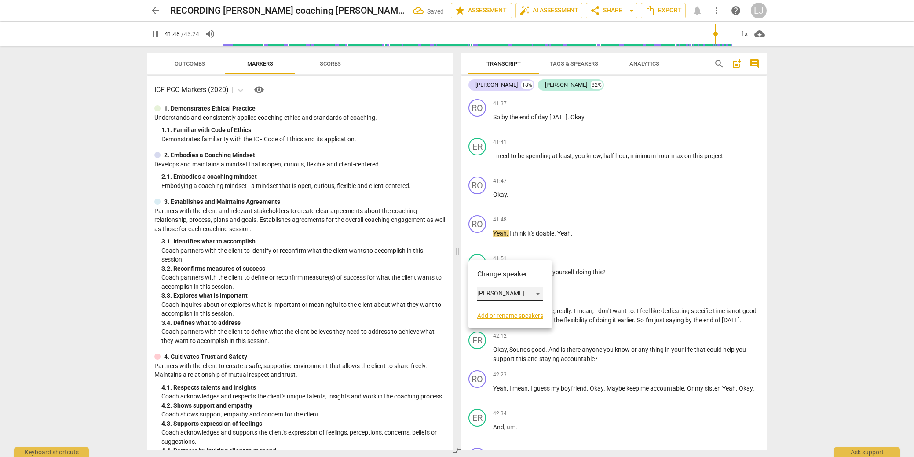
click at [481, 292] on div "[PERSON_NAME]" at bounding box center [510, 293] width 66 height 14
drag, startPoint x: 485, startPoint y: 308, endPoint x: 503, endPoint y: 292, distance: 24.3
click at [485, 308] on li "[PERSON_NAME]" at bounding box center [510, 310] width 67 height 17
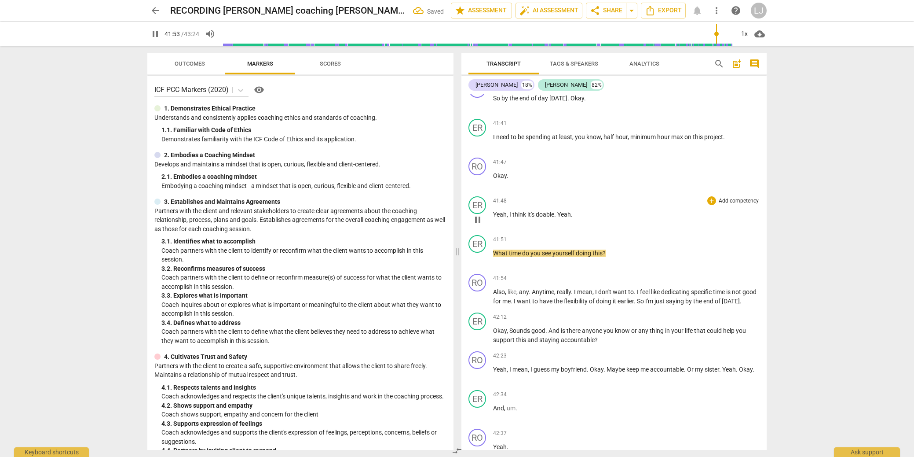
click at [548, 218] on span "doable" at bounding box center [545, 214] width 18 height 7
click at [548, 216] on span "doable" at bounding box center [545, 212] width 18 height 7
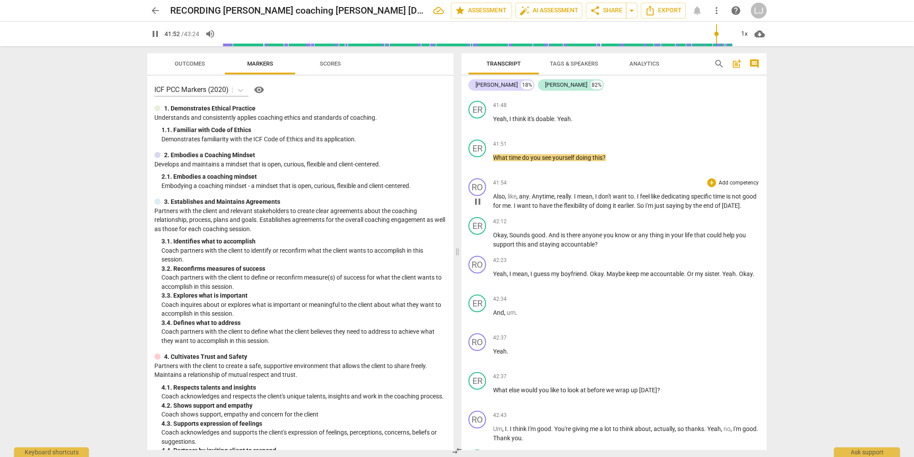
scroll to position [6779, 0]
click at [475, 156] on div "ER" at bounding box center [477, 147] width 18 height 18
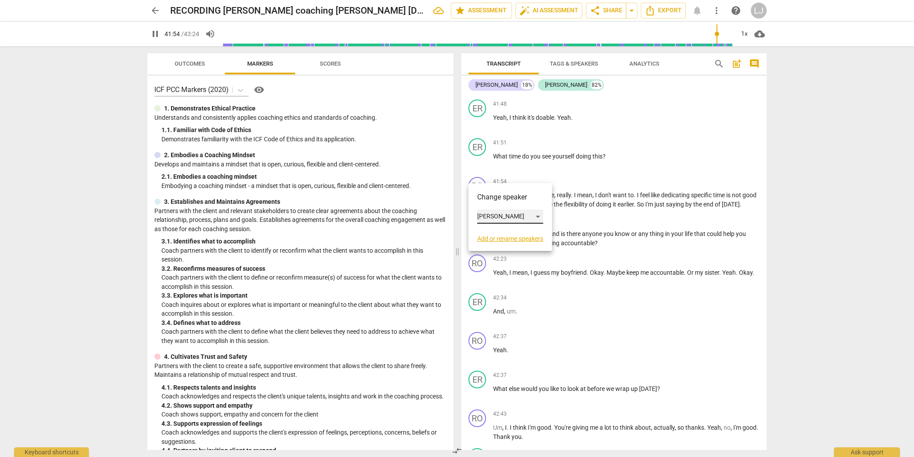
click at [487, 213] on div "[PERSON_NAME]" at bounding box center [510, 216] width 66 height 14
click at [491, 203] on li "[PERSON_NAME]" at bounding box center [510, 199] width 67 height 17
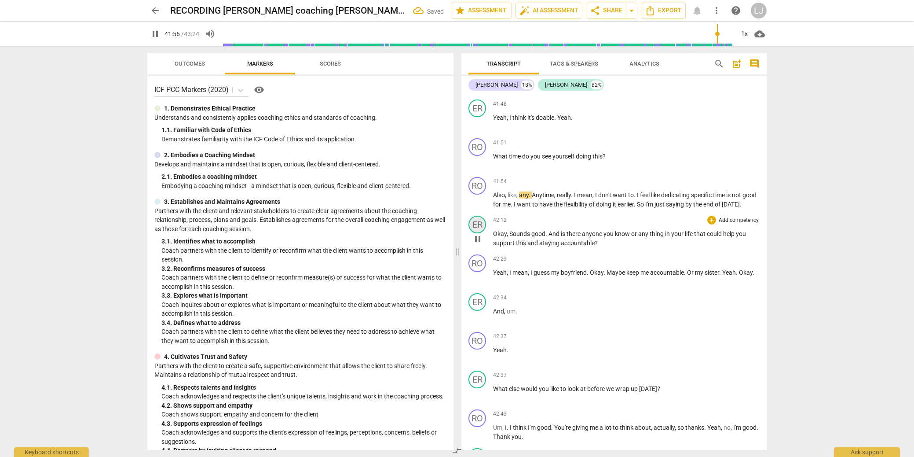
click at [477, 233] on div "ER" at bounding box center [477, 225] width 18 height 18
click at [482, 208] on div at bounding box center [457, 228] width 914 height 457
click at [481, 194] on div "RO" at bounding box center [477, 186] width 18 height 18
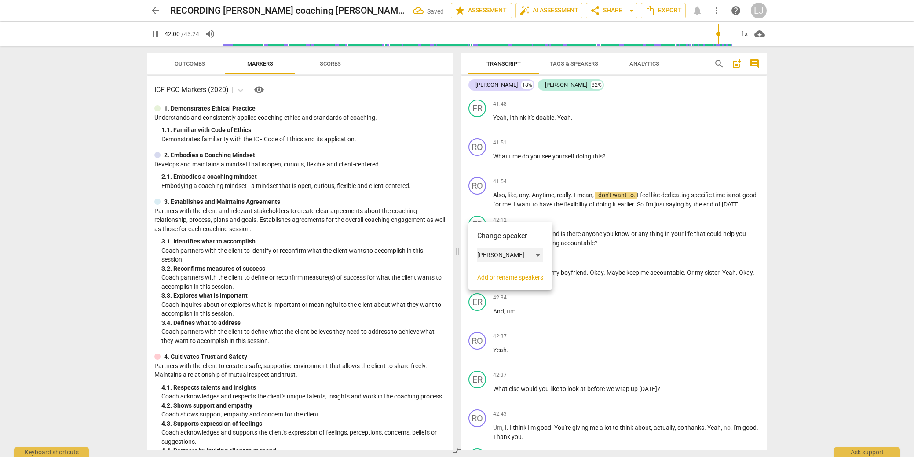
click at [491, 254] on div "[PERSON_NAME]" at bounding box center [510, 255] width 66 height 14
click at [493, 268] on li "[PERSON_NAME]" at bounding box center [510, 271] width 67 height 17
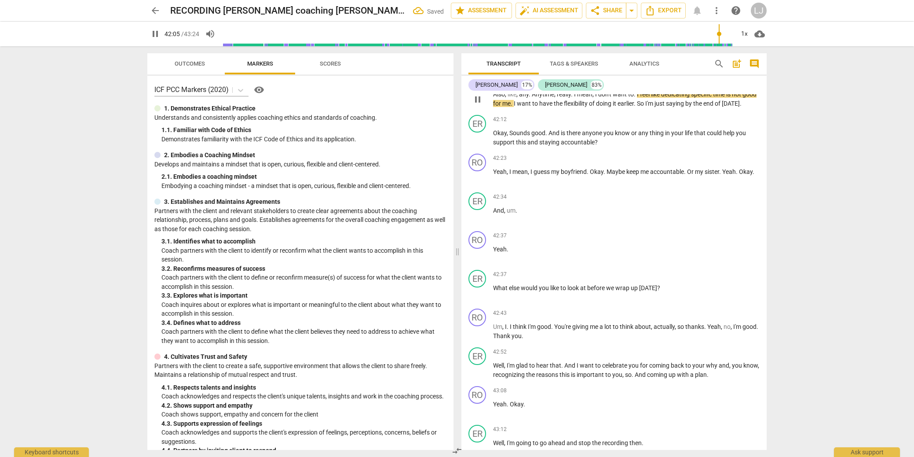
scroll to position [6881, 0]
click at [479, 132] on div "ER" at bounding box center [477, 123] width 18 height 18
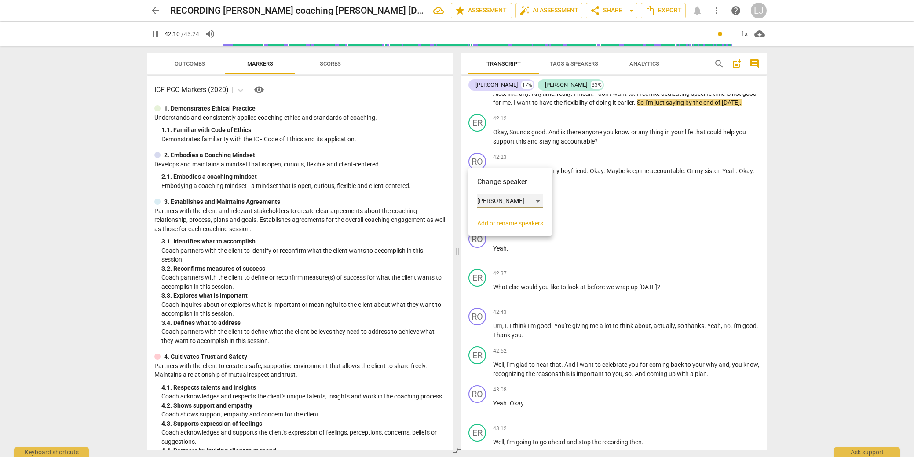
click at [488, 199] on div "[PERSON_NAME]" at bounding box center [510, 201] width 66 height 14
click at [494, 184] on li "[PERSON_NAME]" at bounding box center [510, 184] width 67 height 17
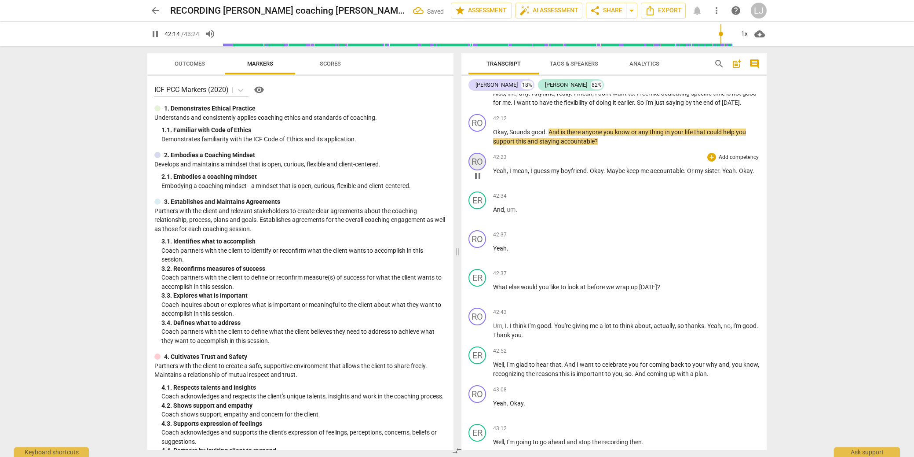
click at [475, 170] on div "RO" at bounding box center [477, 162] width 18 height 18
click at [485, 238] on div "[PERSON_NAME]" at bounding box center [510, 240] width 66 height 14
click at [493, 256] on li "[PERSON_NAME]" at bounding box center [510, 256] width 67 height 17
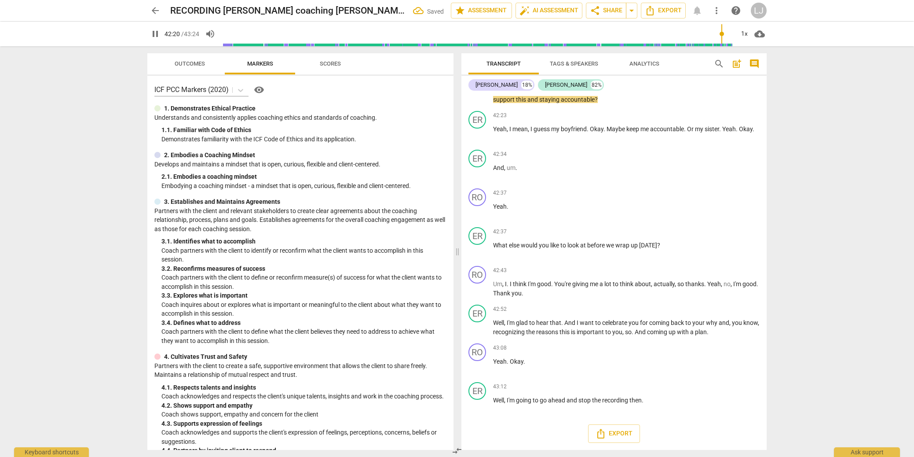
scroll to position [6929, 0]
click at [479, 167] on div "ER" at bounding box center [477, 159] width 18 height 18
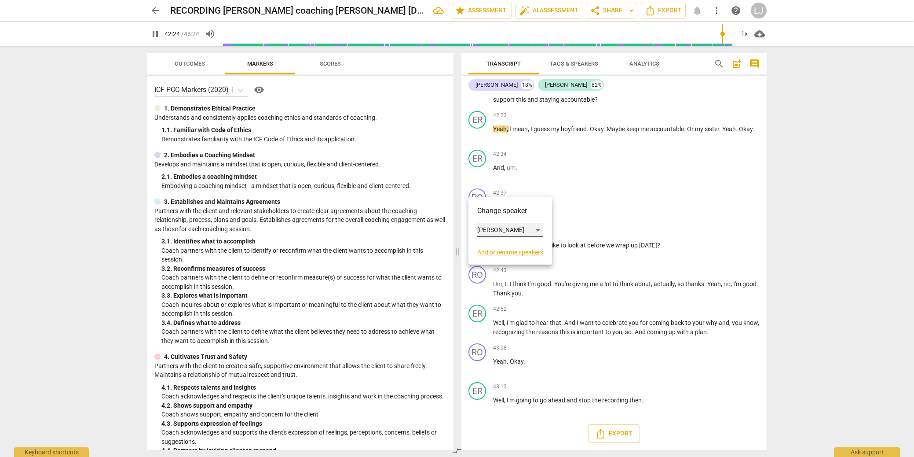
click at [489, 228] on div "[PERSON_NAME]" at bounding box center [510, 230] width 66 height 14
click at [492, 214] on li "[PERSON_NAME]" at bounding box center [510, 213] width 67 height 17
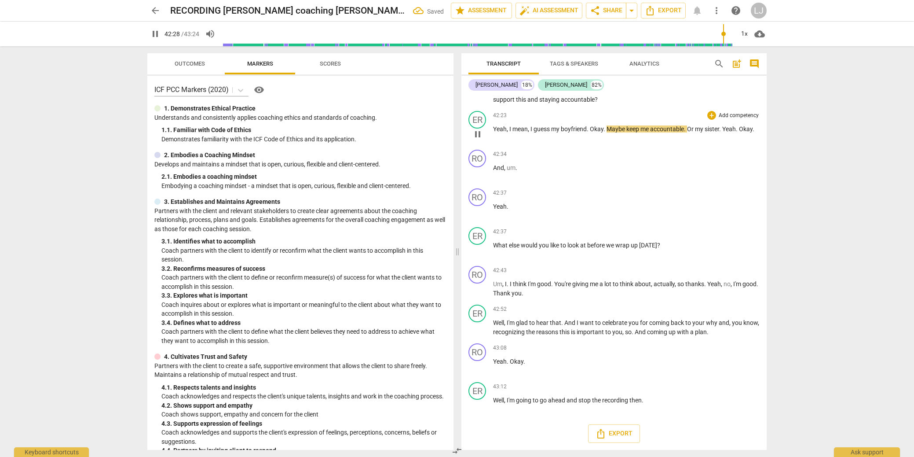
click at [591, 132] on span "Okay" at bounding box center [597, 128] width 14 height 7
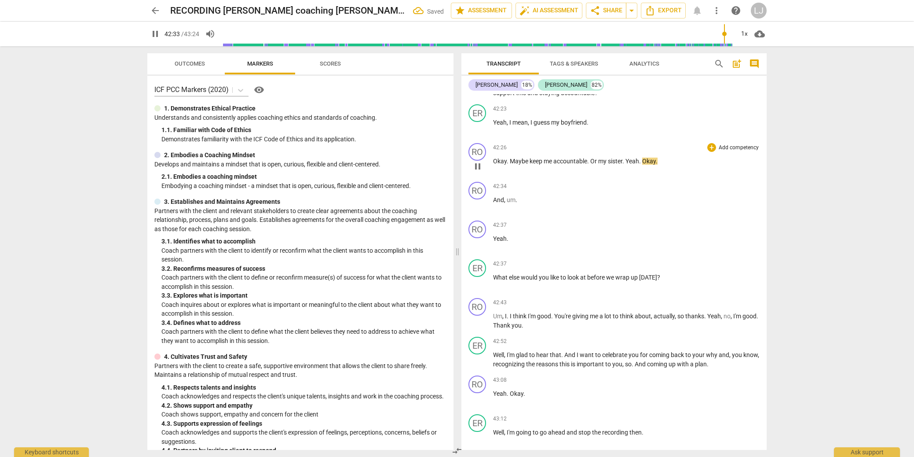
drag, startPoint x: 509, startPoint y: 198, endPoint x: 514, endPoint y: 199, distance: 5.0
click at [510, 165] on span "Maybe" at bounding box center [520, 160] width 20 height 7
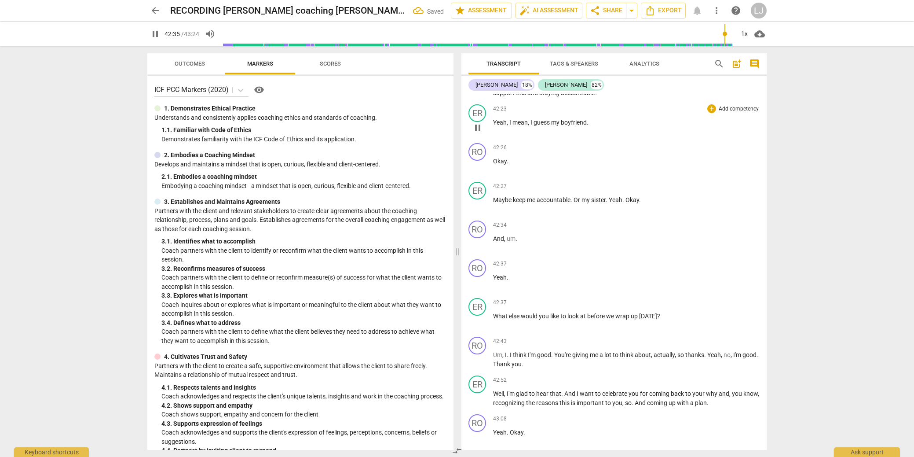
click at [544, 126] on span "guess" at bounding box center [543, 122] width 18 height 7
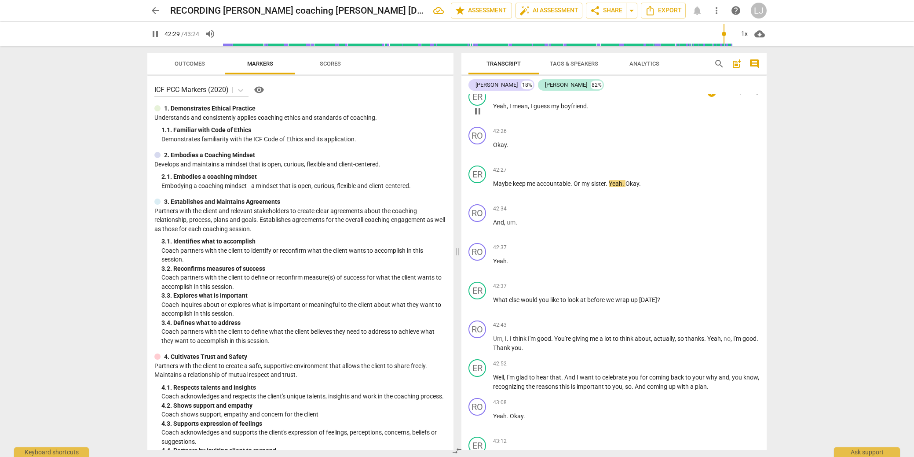
scroll to position [6960, 0]
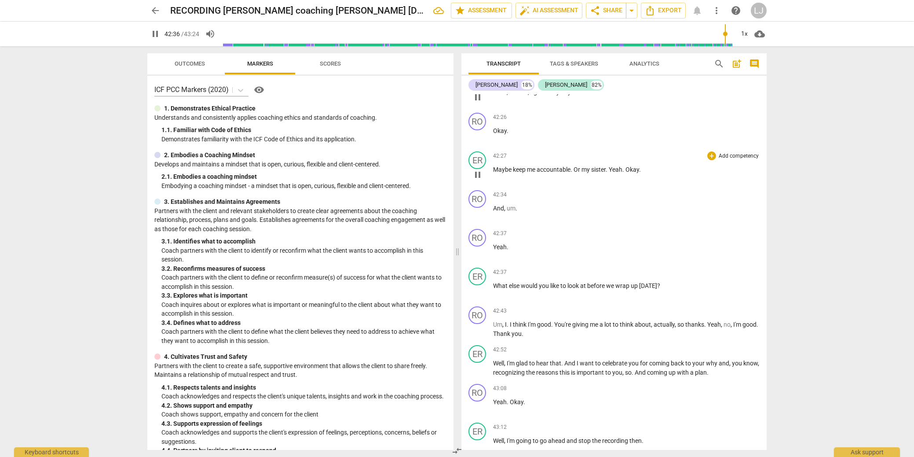
click at [617, 173] on span "Yeah" at bounding box center [616, 169] width 14 height 7
click at [482, 246] on div "RO" at bounding box center [477, 238] width 18 height 18
click at [500, 316] on div "[PERSON_NAME]" at bounding box center [510, 316] width 66 height 14
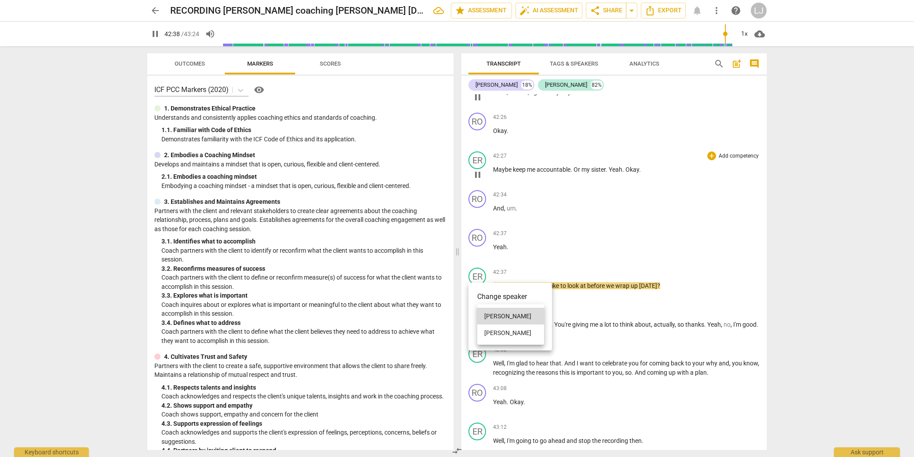
click at [500, 329] on li "[PERSON_NAME]" at bounding box center [510, 332] width 67 height 17
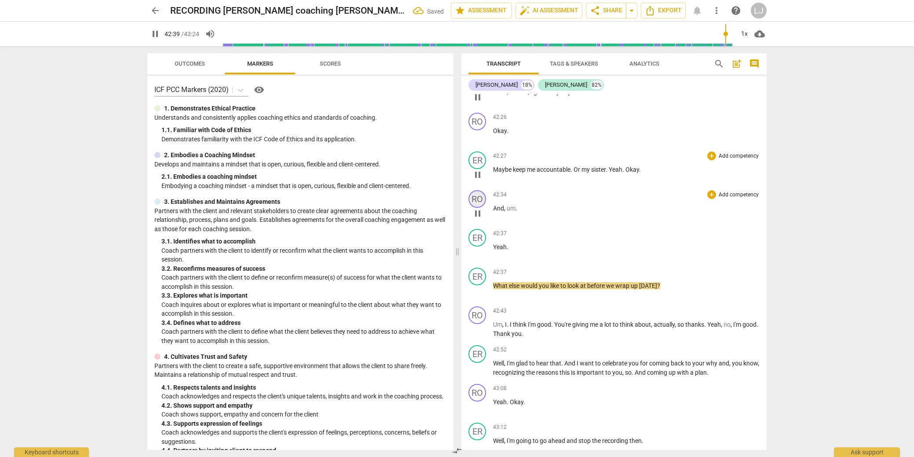
click at [482, 208] on div "RO" at bounding box center [477, 199] width 18 height 18
click at [482, 237] on div at bounding box center [457, 228] width 914 height 457
click at [498, 212] on span "And" at bounding box center [498, 208] width 11 height 7
click at [493, 250] on span "Yeah" at bounding box center [500, 246] width 14 height 7
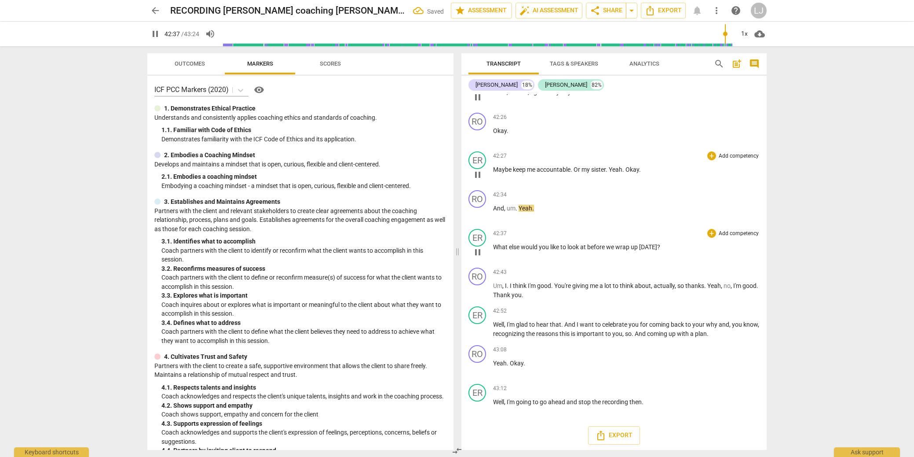
click at [494, 250] on span "What" at bounding box center [501, 246] width 16 height 7
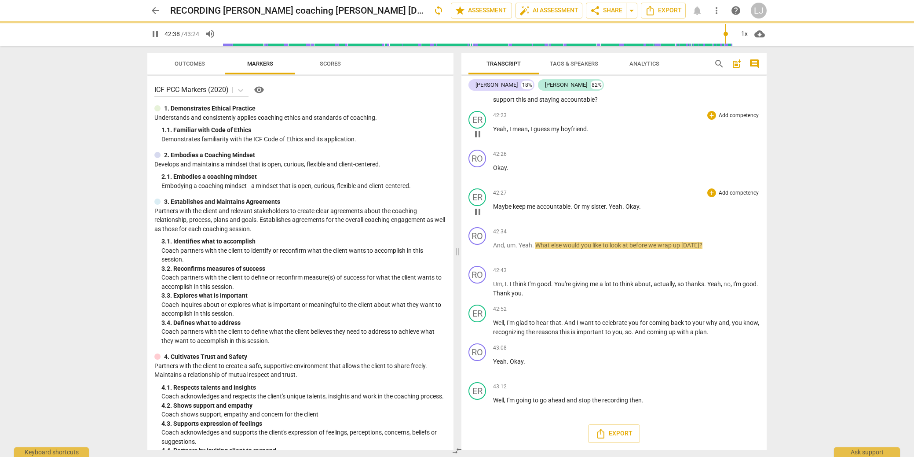
type input "2559"
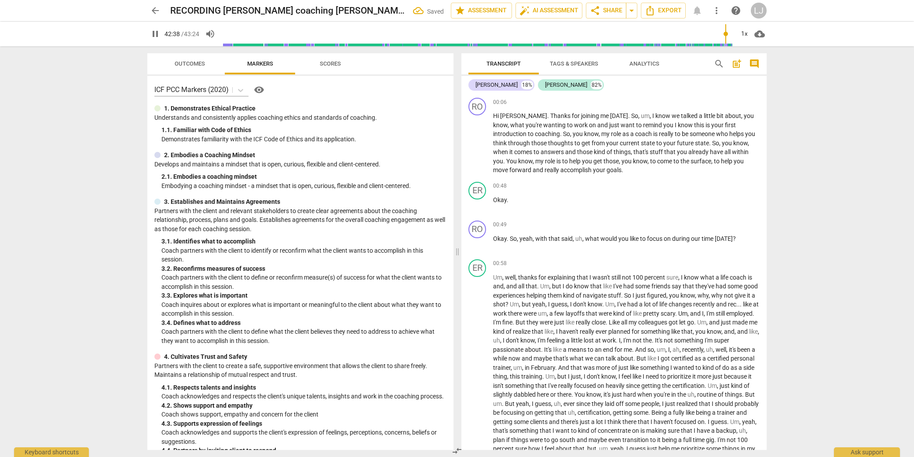
scroll to position [6959, 0]
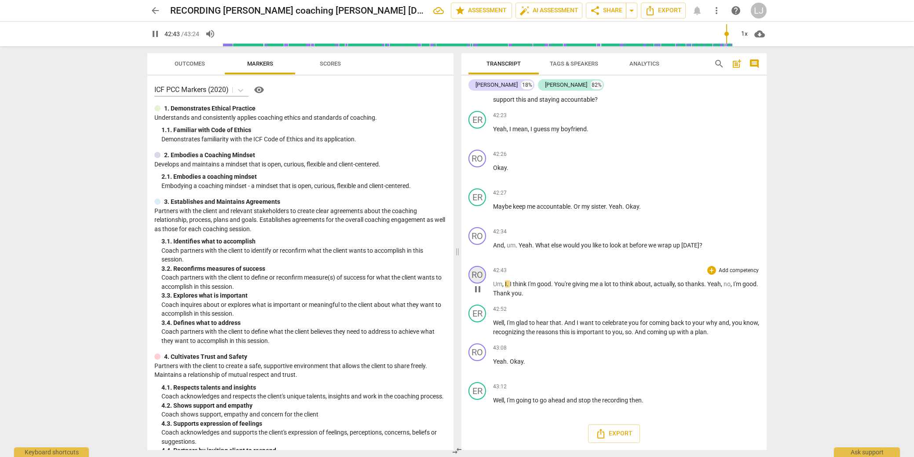
click at [482, 276] on div "RO" at bounding box center [477, 275] width 18 height 18
click at [486, 318] on div "[PERSON_NAME]" at bounding box center [510, 317] width 66 height 14
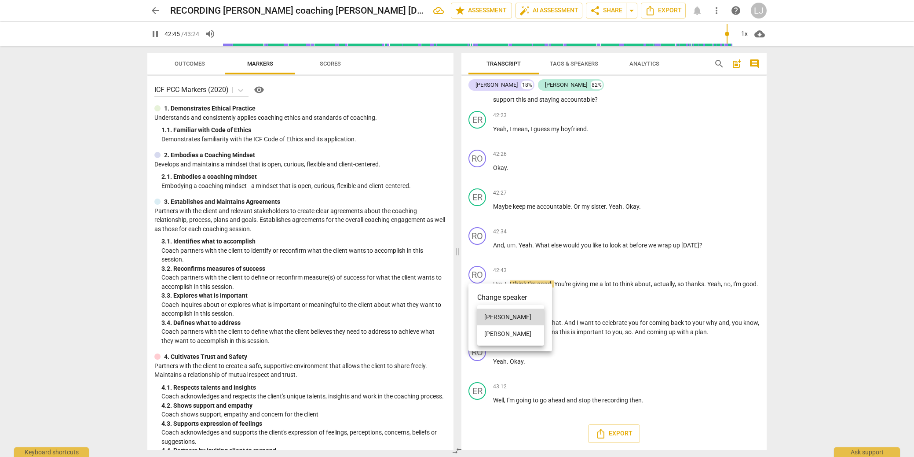
click at [488, 331] on li "[PERSON_NAME]" at bounding box center [510, 333] width 67 height 17
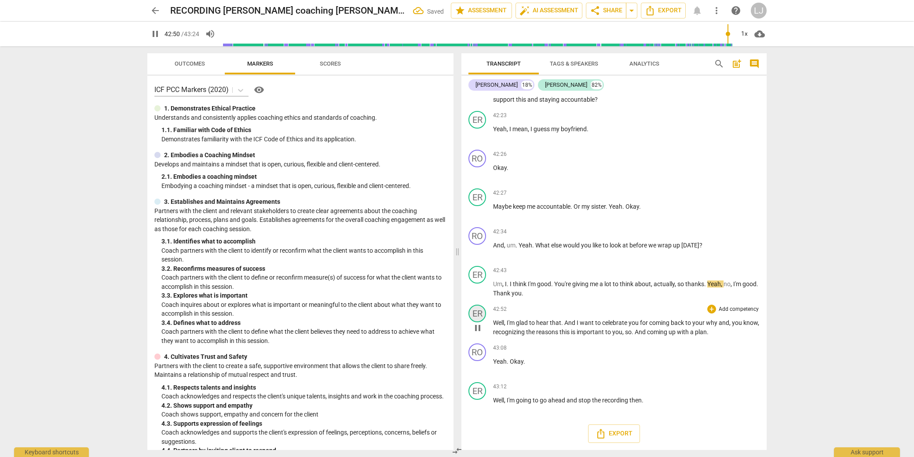
click at [478, 312] on div "ER" at bounding box center [477, 313] width 18 height 18
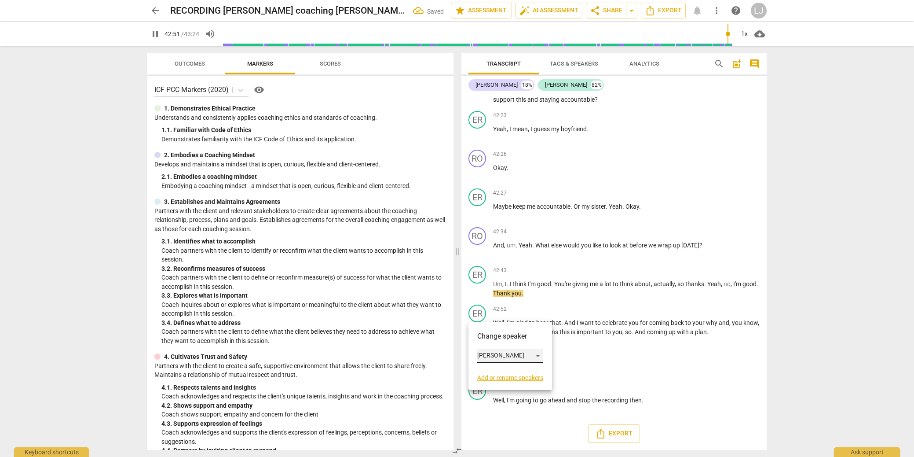
click at [489, 350] on div "[PERSON_NAME]" at bounding box center [510, 355] width 66 height 14
click at [495, 341] on li "[PERSON_NAME]" at bounding box center [510, 338] width 67 height 17
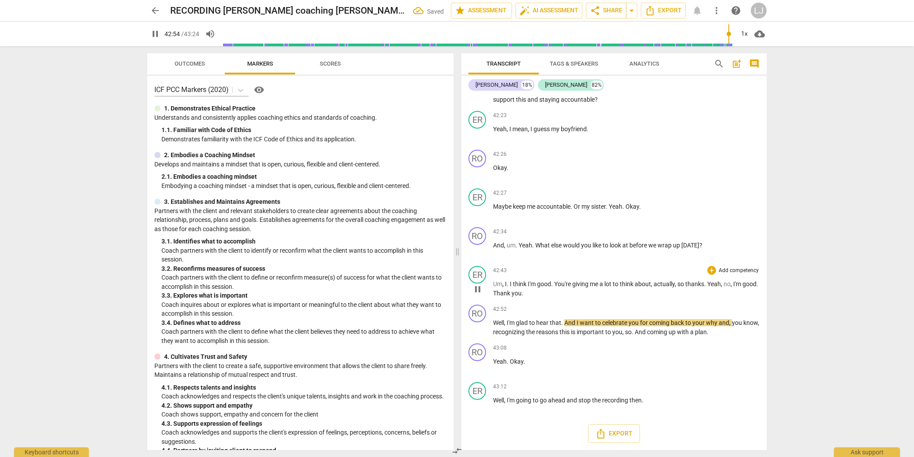
click at [510, 292] on span "Thank" at bounding box center [502, 292] width 18 height 7
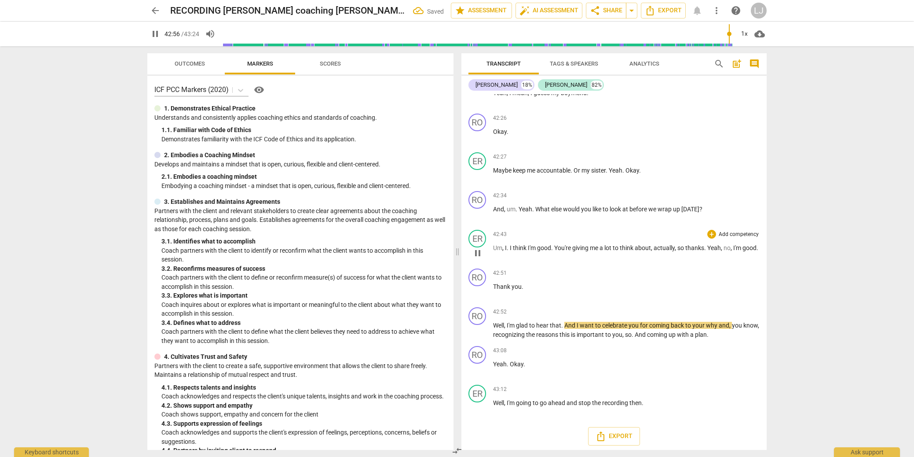
click at [742, 251] on span "good" at bounding box center [749, 247] width 14 height 7
click at [492, 336] on div "play_arrow pause" at bounding box center [482, 330] width 22 height 11
click at [494, 329] on span "Well" at bounding box center [498, 325] width 11 height 7
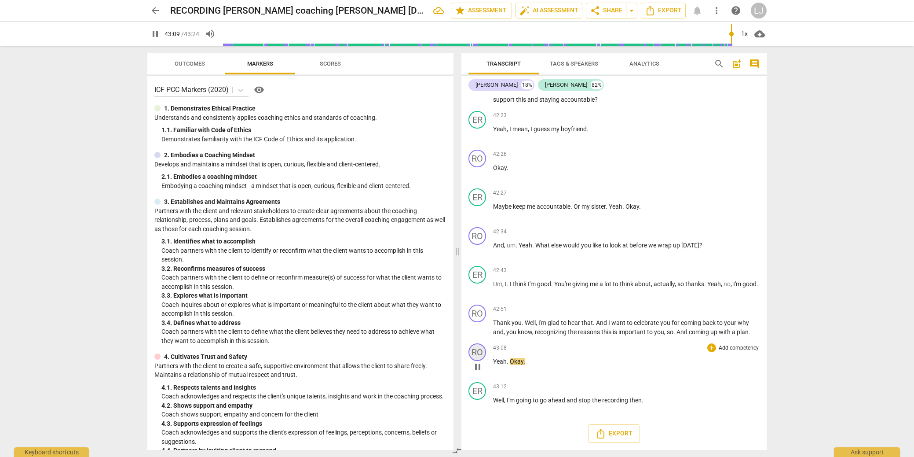
click at [479, 353] on div "RO" at bounding box center [477, 352] width 18 height 18
click at [488, 391] on div "[PERSON_NAME]" at bounding box center [510, 394] width 66 height 14
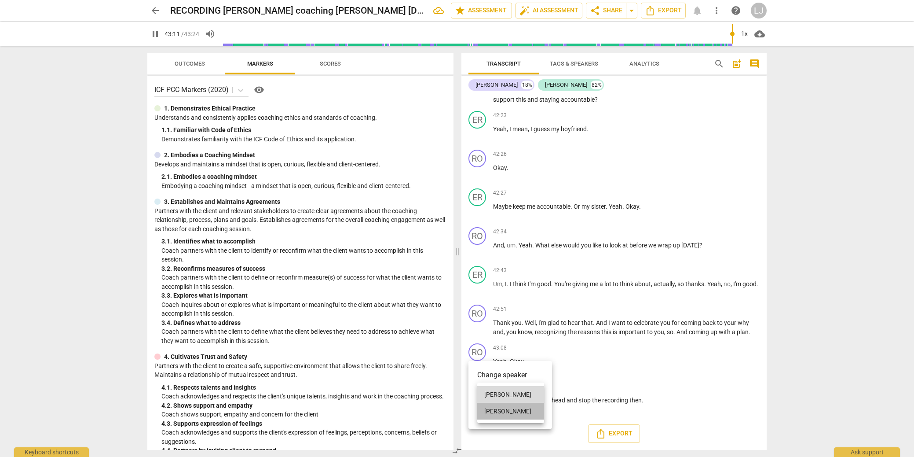
click at [492, 410] on li "[PERSON_NAME]" at bounding box center [510, 410] width 67 height 17
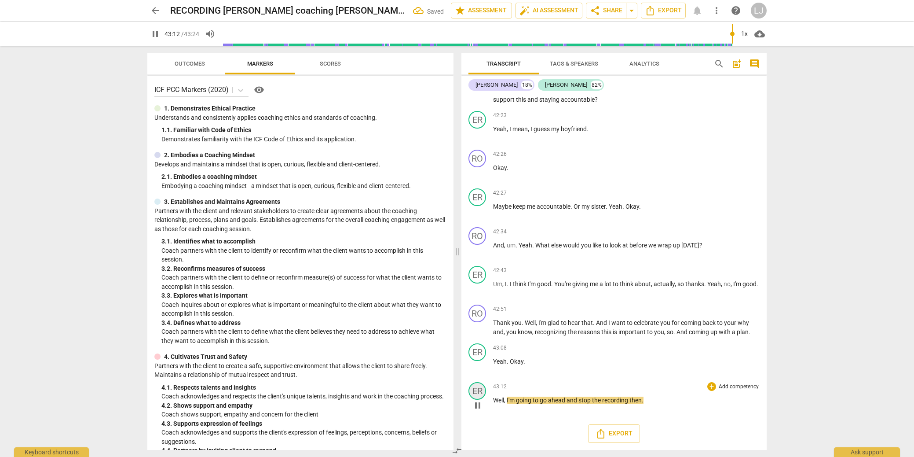
click at [479, 389] on div "ER" at bounding box center [477, 391] width 18 height 18
click at [491, 417] on div "[PERSON_NAME]" at bounding box center [510, 415] width 66 height 14
click at [491, 402] on li "[PERSON_NAME]" at bounding box center [510, 398] width 67 height 17
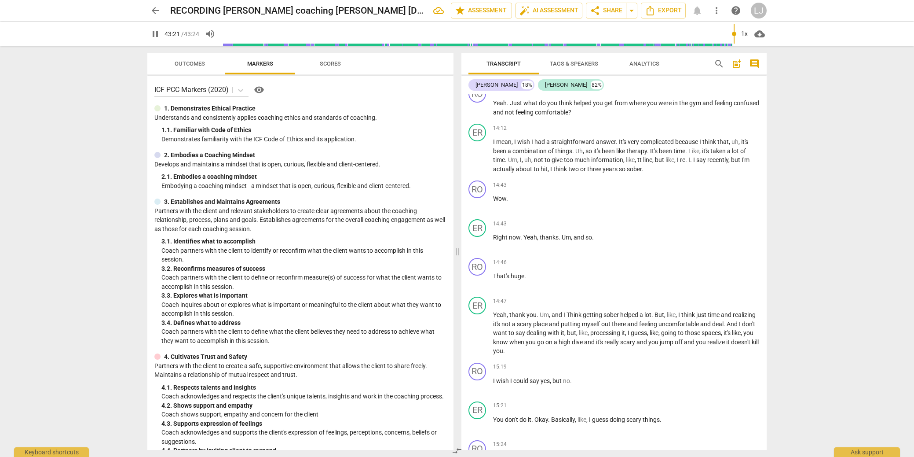
scroll to position [1896, 0]
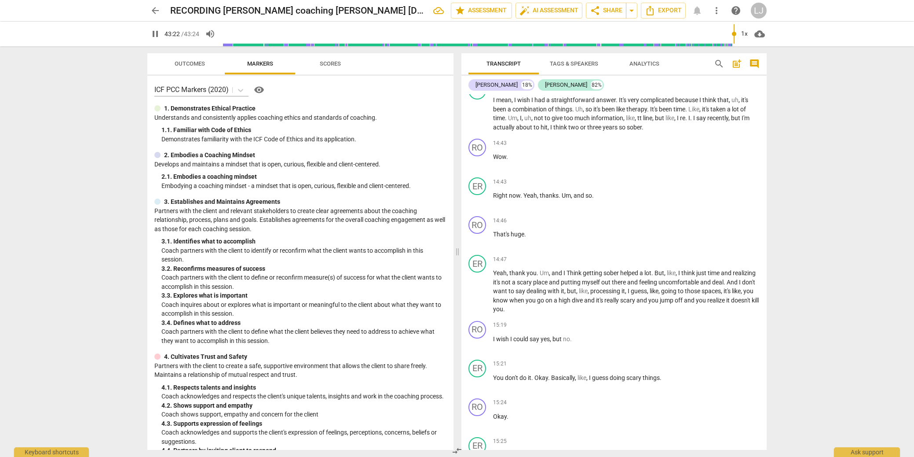
click at [837, 146] on div "arrow_back RECORDING Ross Horne coaching Eric 2025-09-07 edit star Assessment a…" at bounding box center [457, 228] width 914 height 457
type input "2604"
click at [661, 10] on span "Export" at bounding box center [663, 10] width 37 height 11
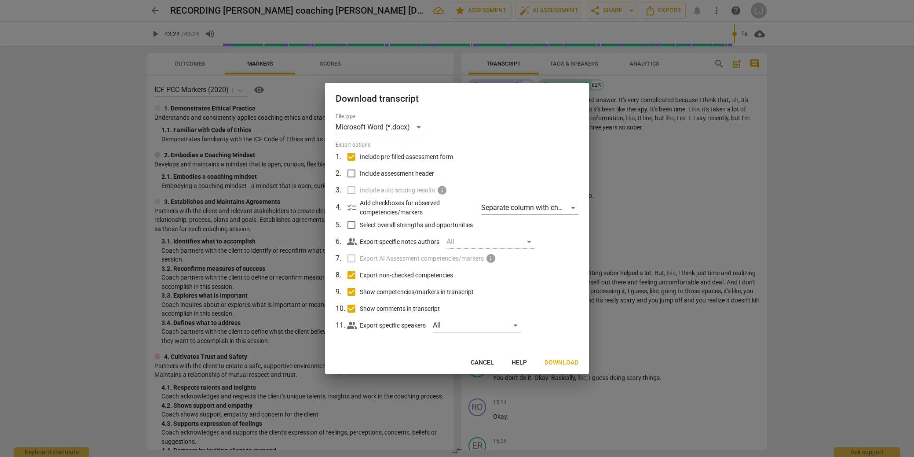
click at [353, 156] on input "Include pre-filled assessment form" at bounding box center [351, 156] width 17 height 17
checkbox input "false"
click at [351, 291] on input "Show competencies/markers in transcript" at bounding box center [351, 291] width 17 height 17
checkbox input "false"
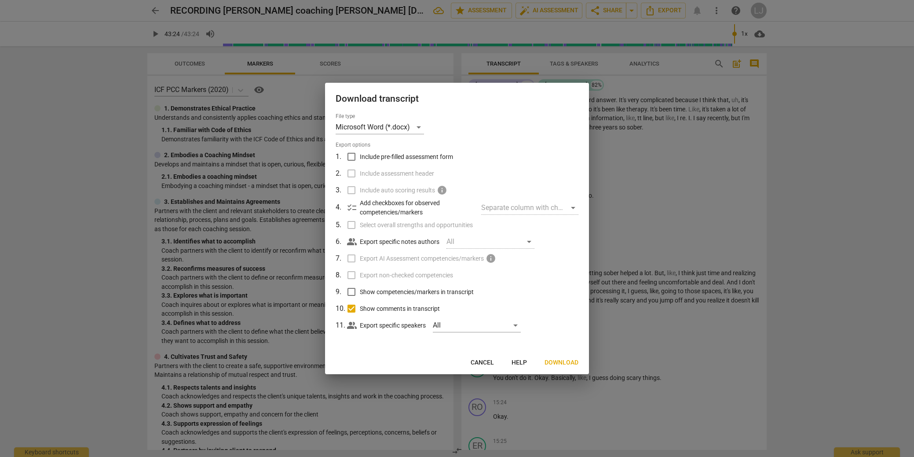
click at [350, 310] on input "Show comments in transcript" at bounding box center [351, 308] width 17 height 17
checkbox input "false"
click at [557, 359] on span "Download" at bounding box center [562, 362] width 34 height 9
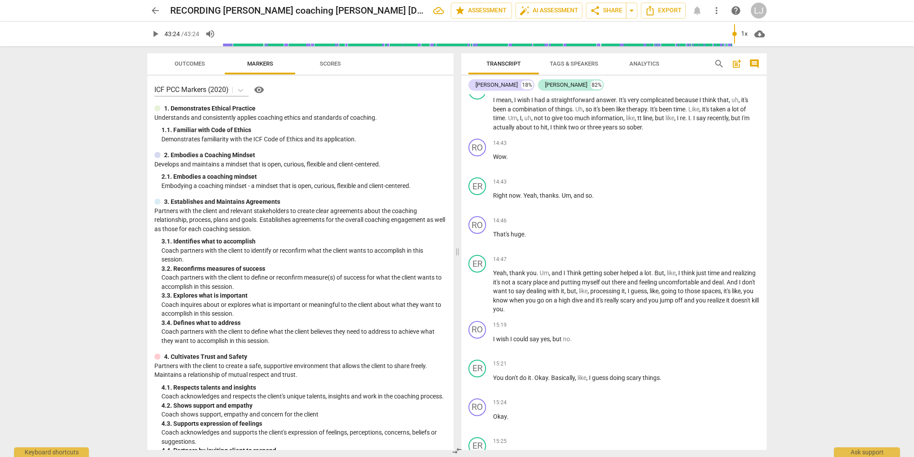
type input "2604"
click at [154, 10] on span "arrow_back" at bounding box center [155, 10] width 11 height 11
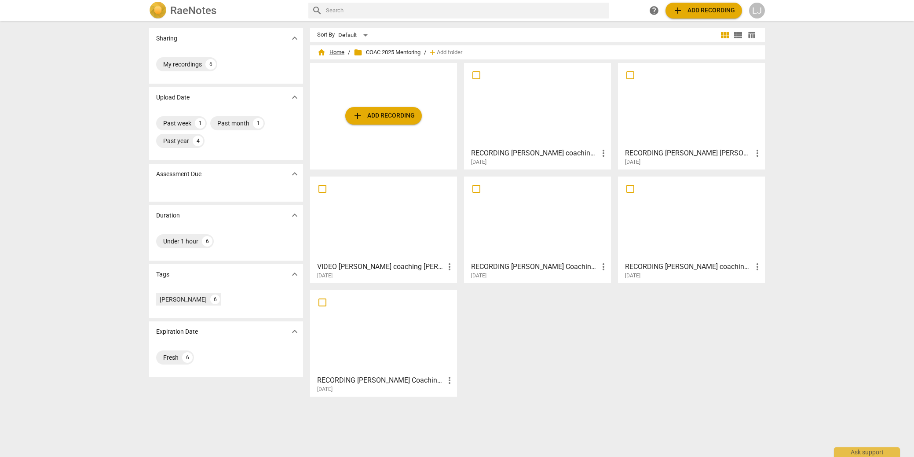
click at [334, 50] on span "home Home" at bounding box center [330, 52] width 27 height 9
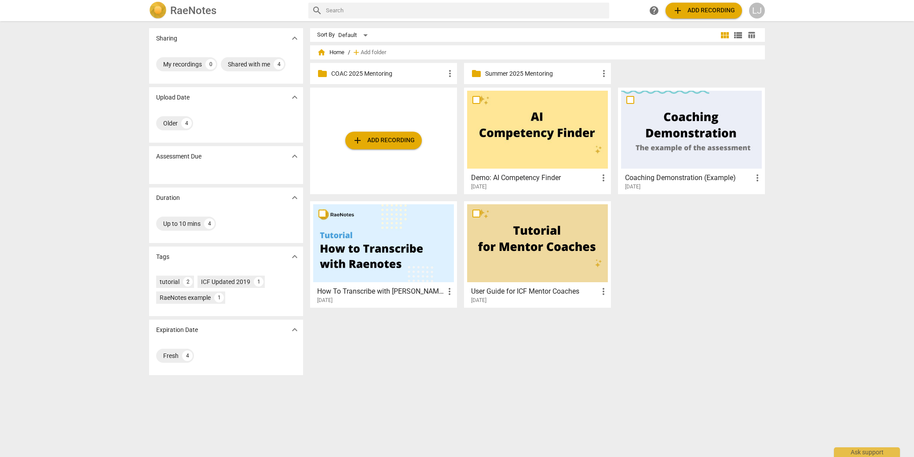
click at [505, 72] on p "Summer 2025 Mentoring" at bounding box center [541, 73] width 113 height 9
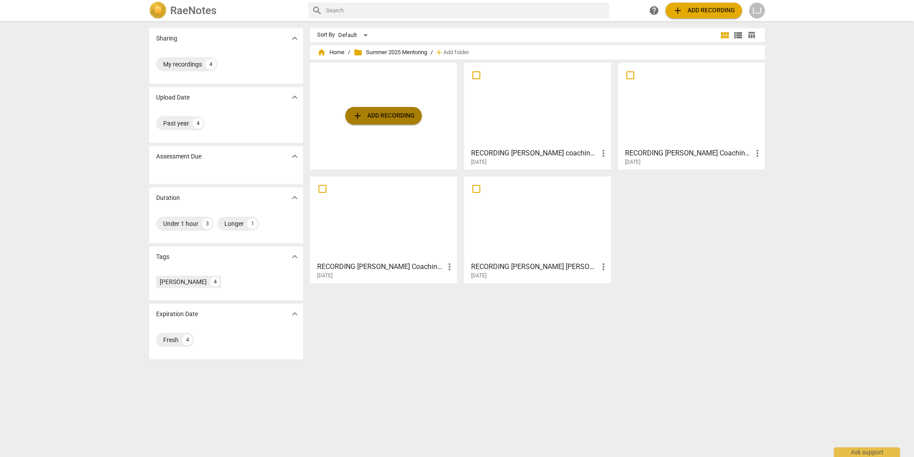
click at [380, 117] on span "add Add recording" at bounding box center [383, 115] width 62 height 11
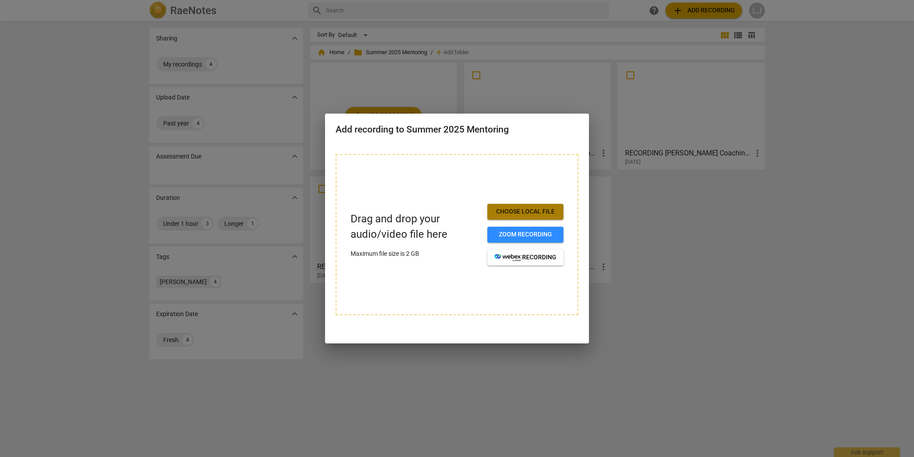
click at [526, 212] on span "Choose local file" at bounding box center [525, 211] width 62 height 9
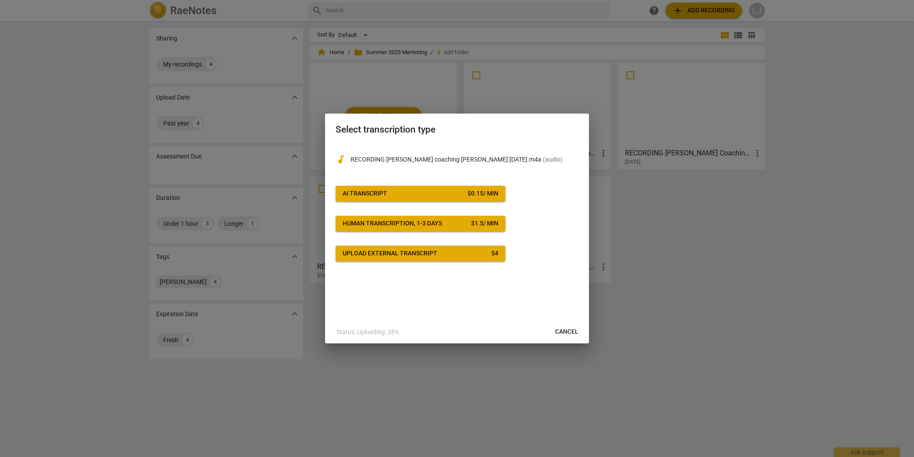
click at [472, 195] on div "$ 0.15 / min" at bounding box center [483, 193] width 31 height 9
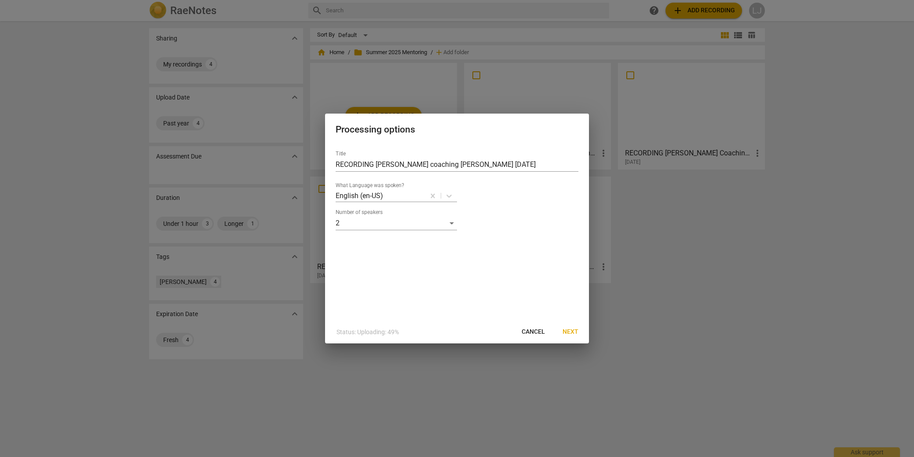
click at [572, 332] on span "Next" at bounding box center [571, 331] width 16 height 9
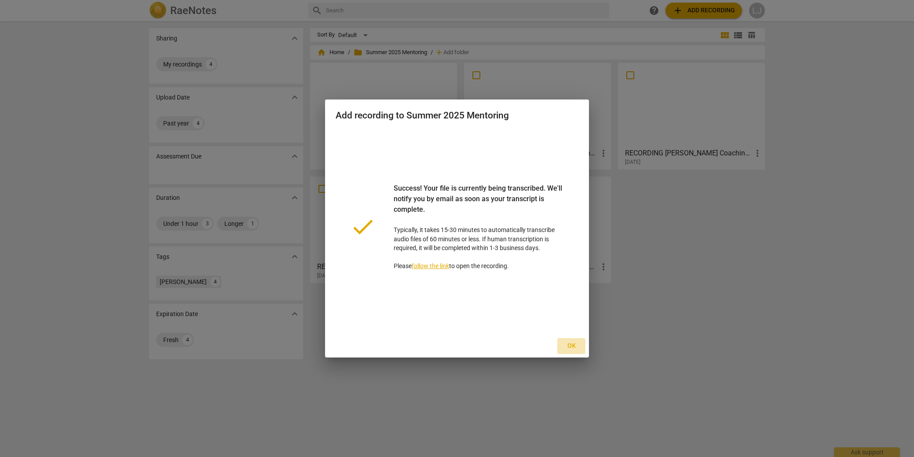
click at [572, 344] on span "Ok" at bounding box center [571, 345] width 14 height 9
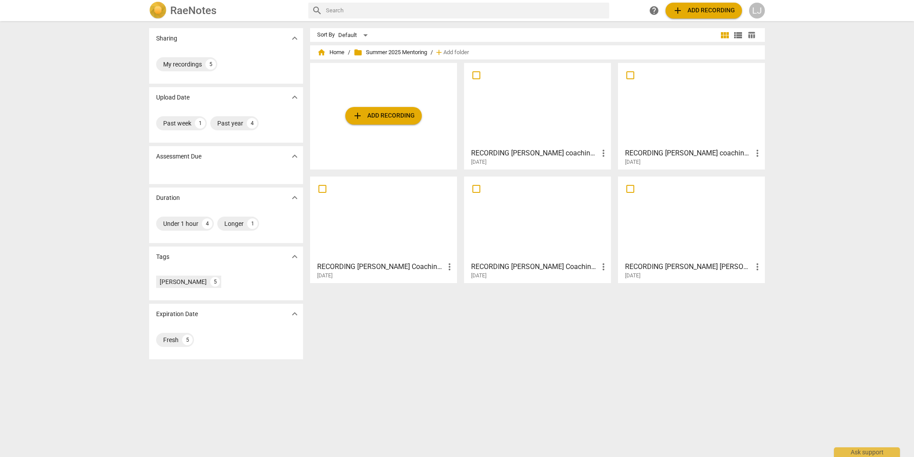
click at [758, 11] on div "LJ" at bounding box center [757, 11] width 16 height 16
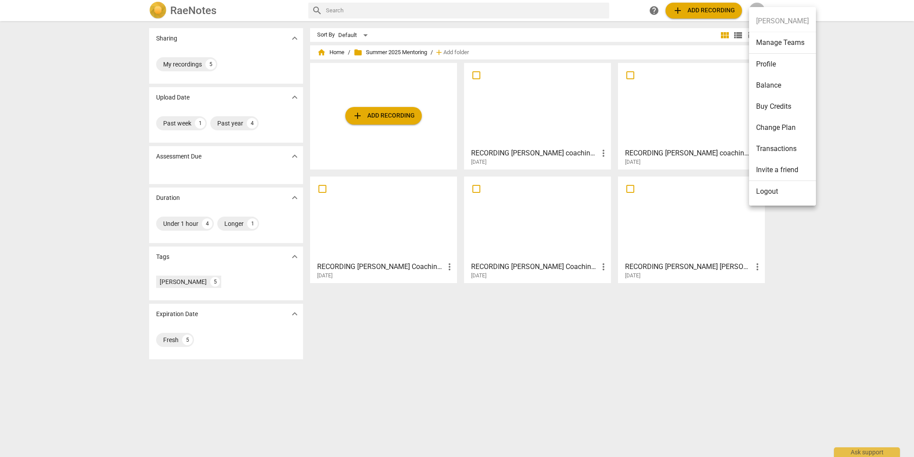
click at [768, 86] on li "Balance" at bounding box center [782, 85] width 67 height 21
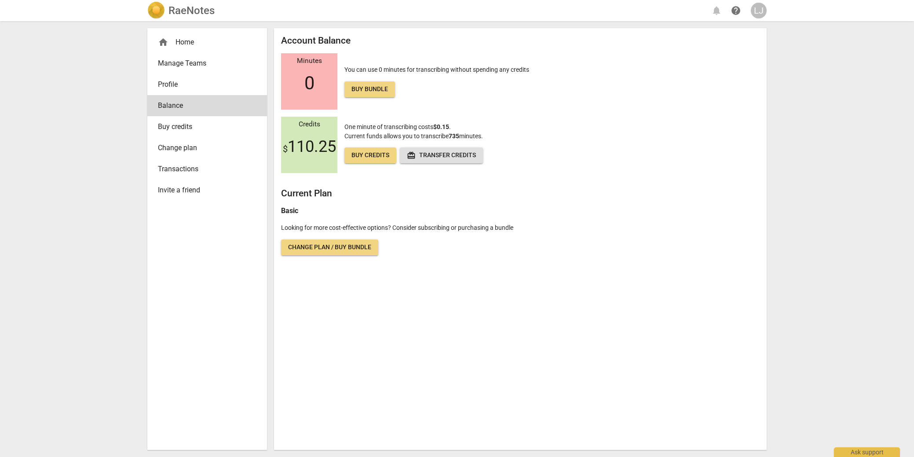
click at [186, 42] on div "home Home" at bounding box center [203, 42] width 91 height 11
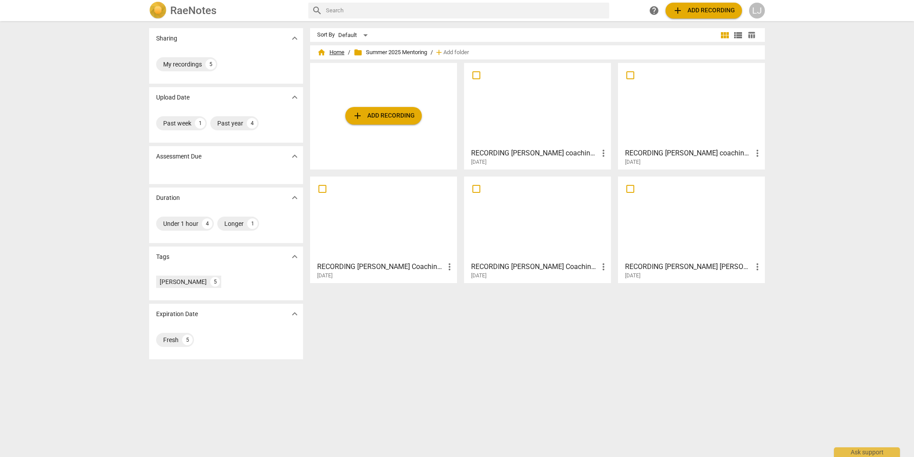
click at [330, 49] on span "home Home" at bounding box center [330, 52] width 27 height 9
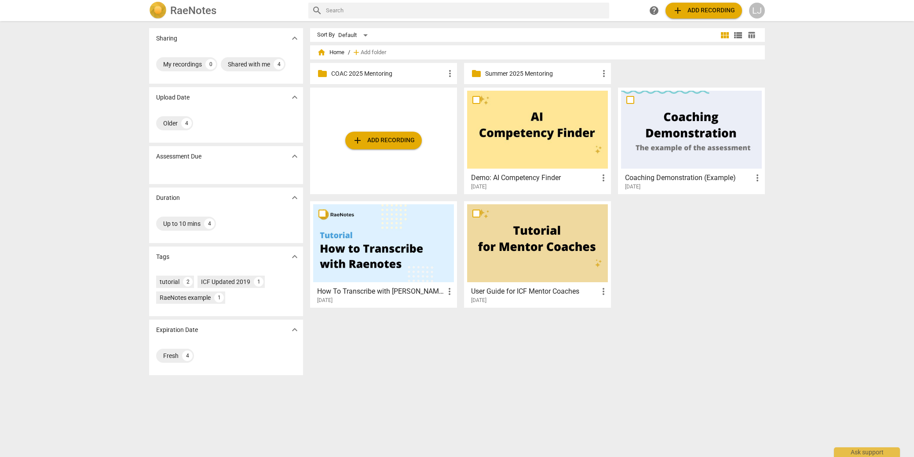
click at [341, 74] on p "COAC 2025 Mentoring" at bounding box center [387, 73] width 113 height 9
